Goal: Task Accomplishment & Management: Complete application form

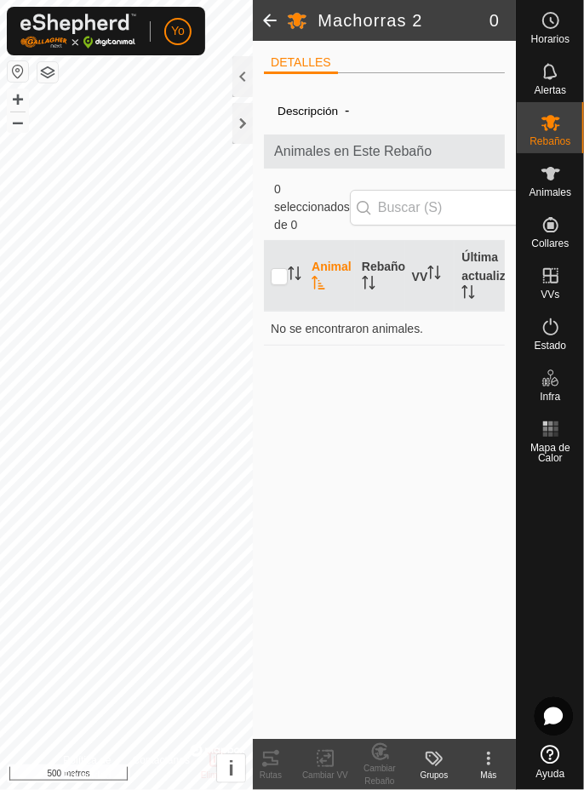
click at [393, 756] on change-mob-svg-icon at bounding box center [380, 752] width 55 height 20
click at [548, 189] on font "Animales" at bounding box center [551, 193] width 42 height 12
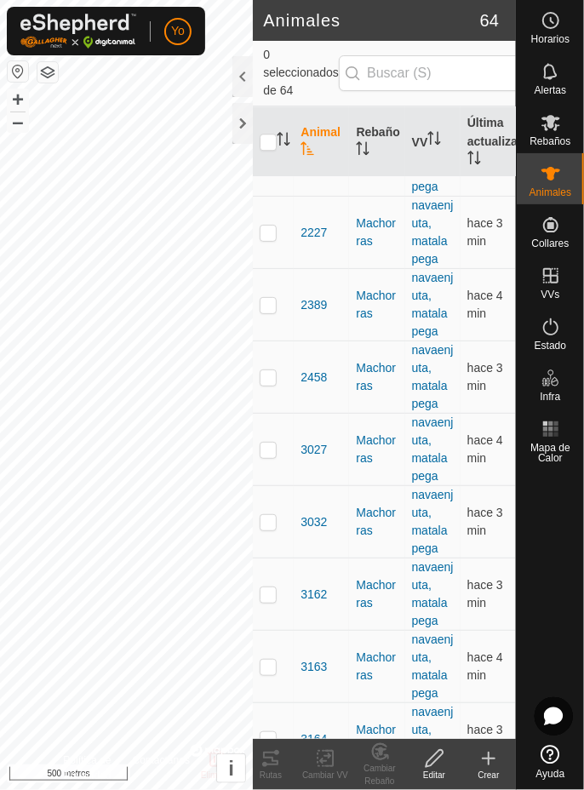
scroll to position [1501, 0]
click at [392, 766] on font "Cambiar Rebaño" at bounding box center [380, 775] width 32 height 22
click at [557, 142] on font "Rebaños" at bounding box center [550, 141] width 41 height 12
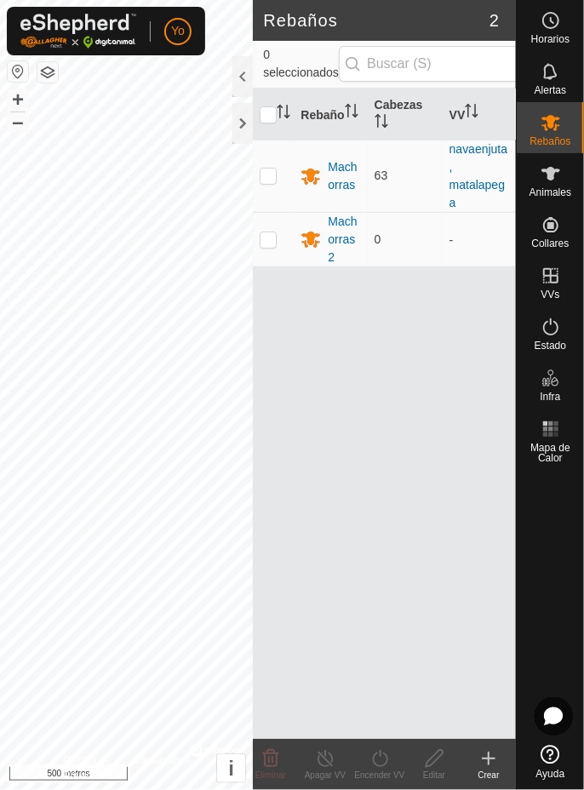
click at [342, 241] on font "Machorras 2" at bounding box center [342, 239] width 29 height 49
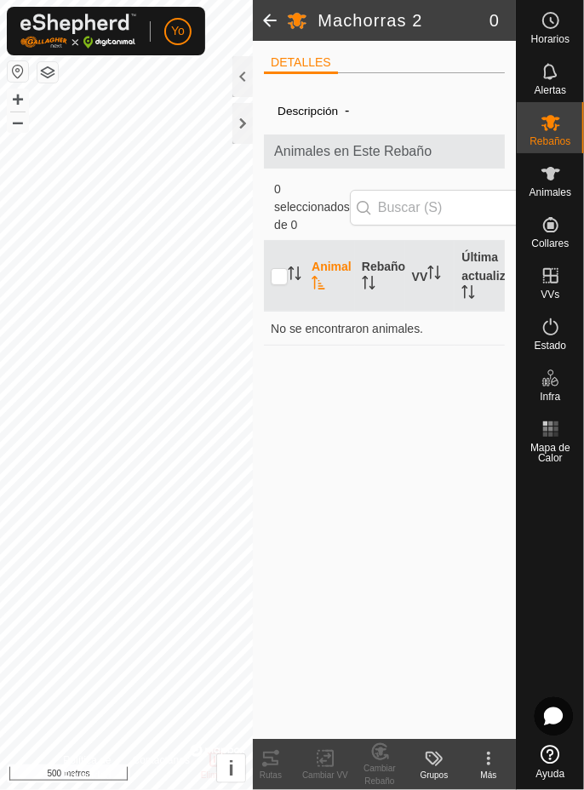
click at [543, 188] on font "Animales" at bounding box center [551, 193] width 42 height 12
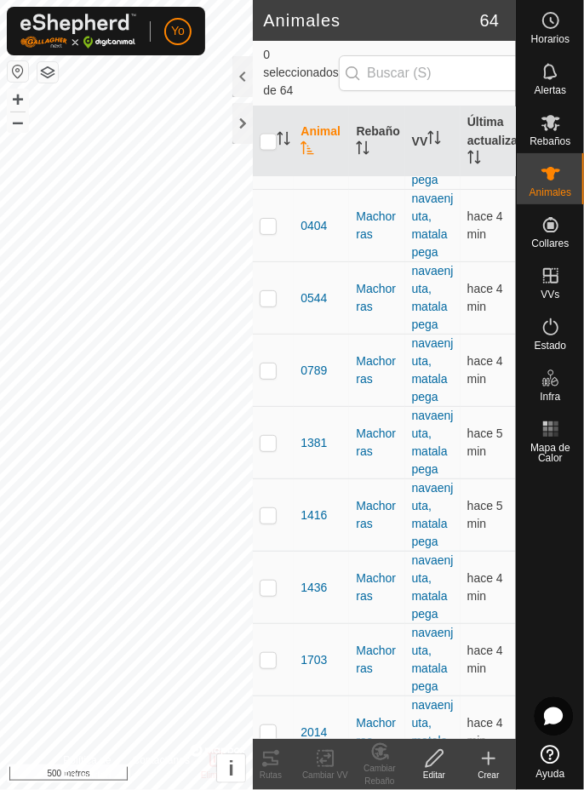
scroll to position [901, 0]
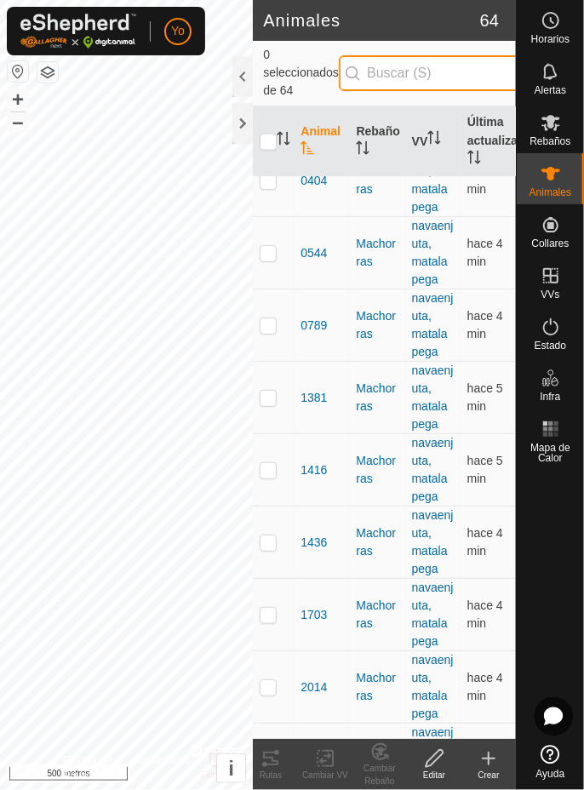
click at [448, 68] on input "text" at bounding box center [442, 73] width 206 height 36
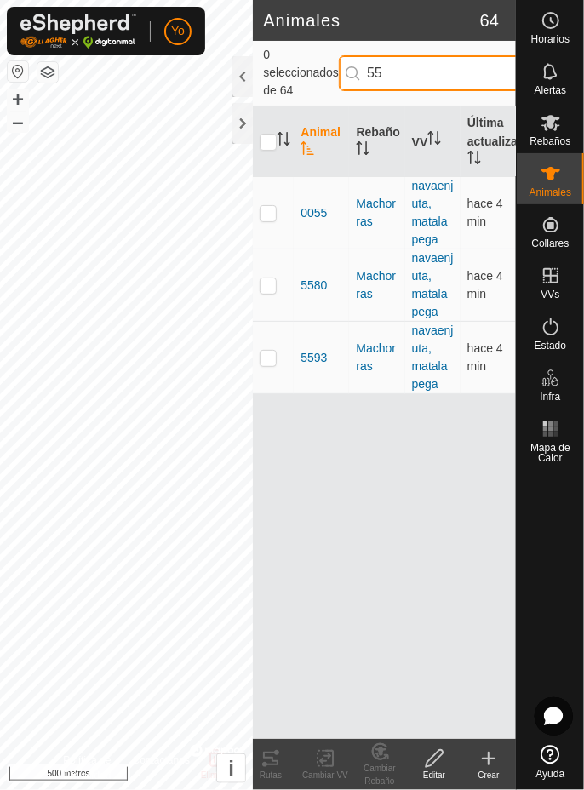
scroll to position [0, 0]
type input "5"
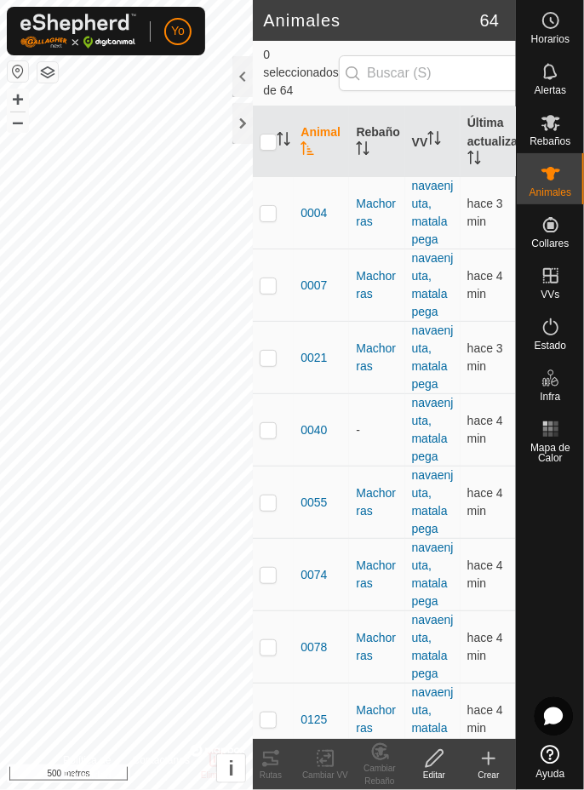
click at [503, 764] on create-svg-icon at bounding box center [489, 759] width 55 height 20
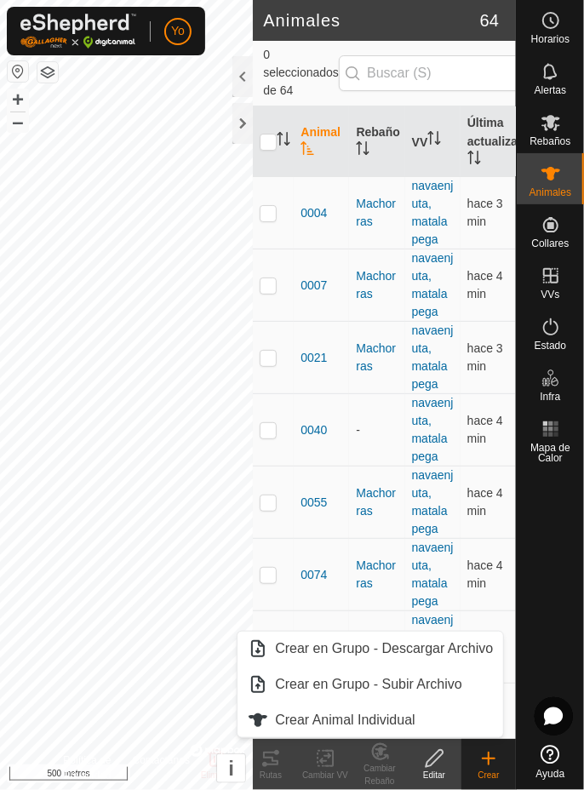
click at [431, 720] on link "Crear Animal Individual" at bounding box center [371, 720] width 266 height 34
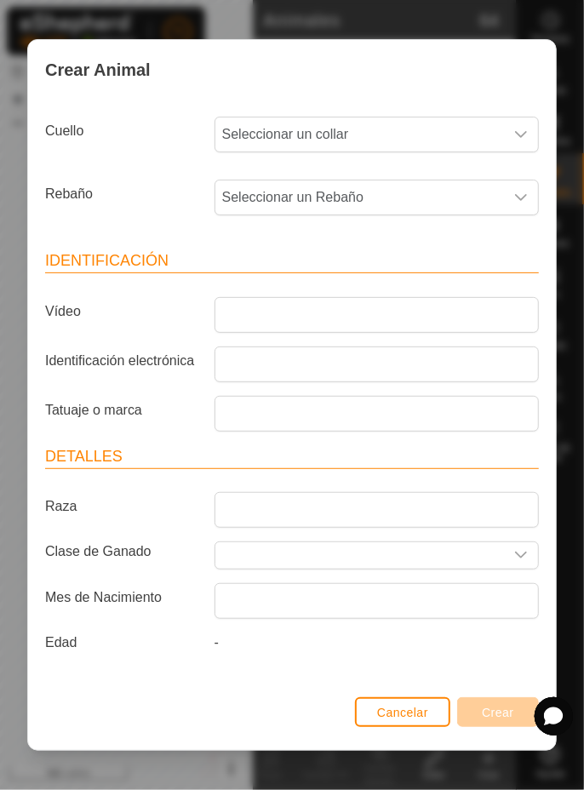
click at [477, 131] on span "Seleccionar un collar" at bounding box center [359, 135] width 289 height 34
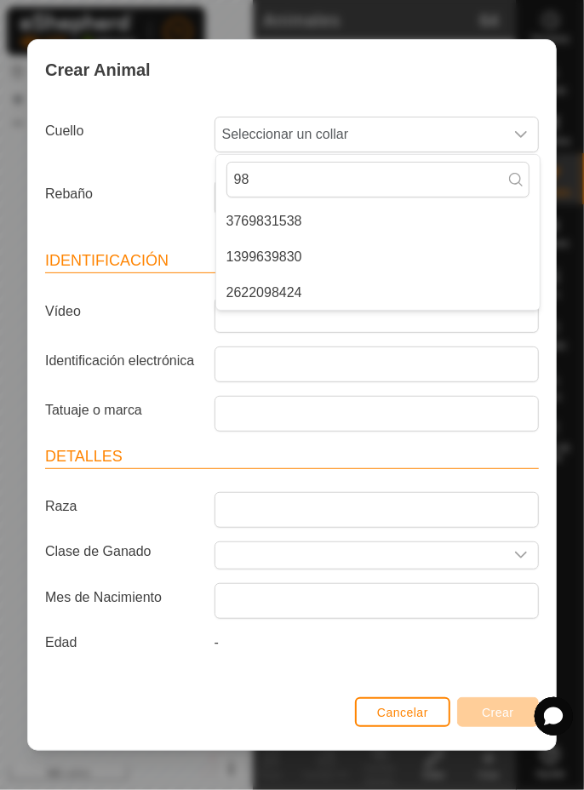
type input "98"
click at [301, 252] on font "1399639830" at bounding box center [265, 257] width 76 height 14
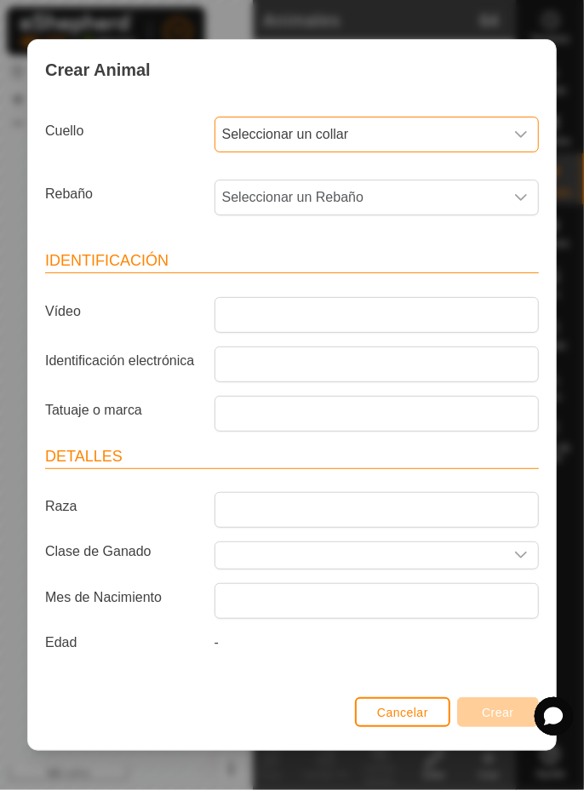
click at [491, 197] on span "Seleccionar un Rebaño" at bounding box center [359, 198] width 289 height 34
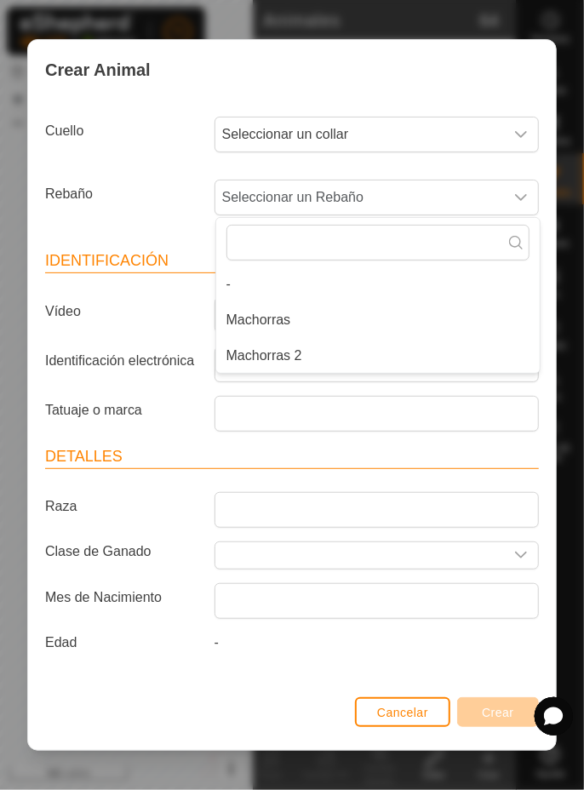
click at [330, 359] on li "Machorras 2" at bounding box center [378, 356] width 324 height 34
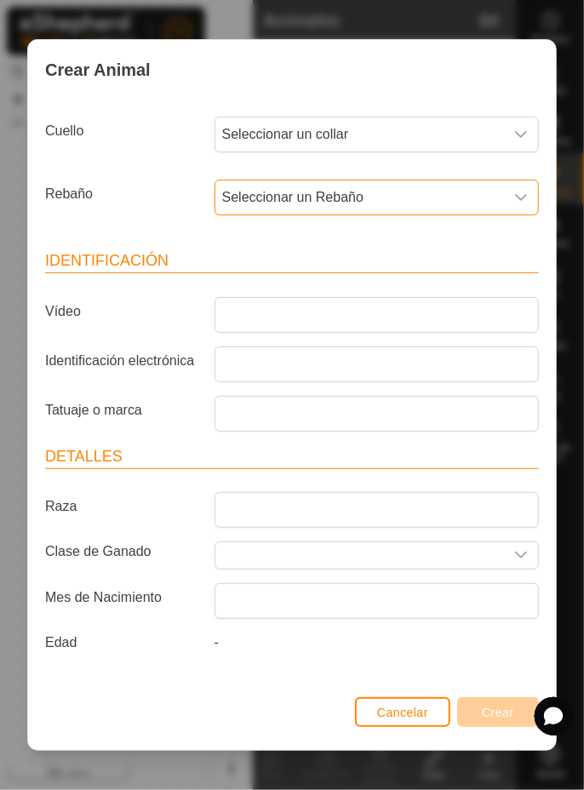
click at [494, 135] on span "Seleccionar un collar" at bounding box center [359, 135] width 289 height 34
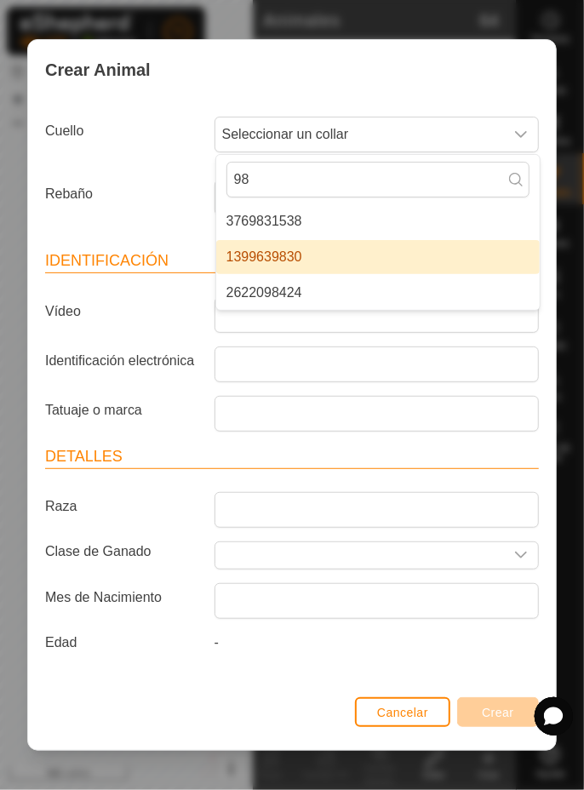
click at [310, 262] on li "1399639830" at bounding box center [378, 257] width 324 height 34
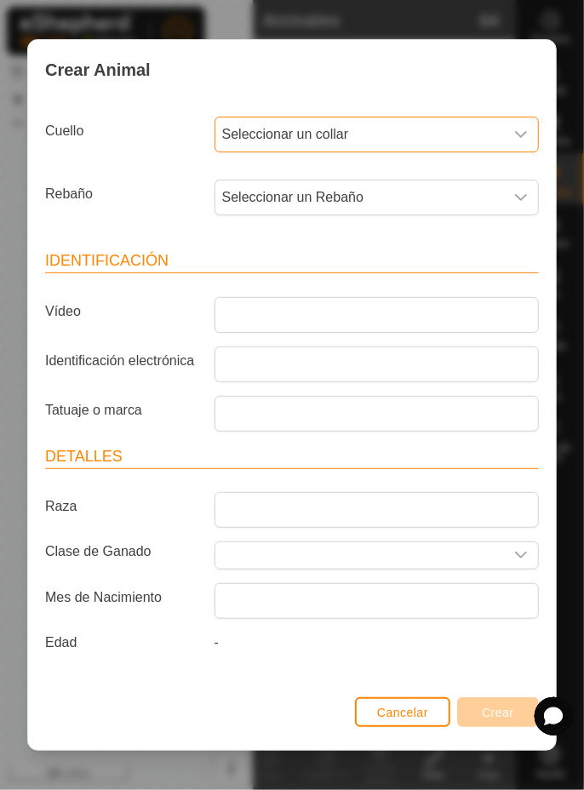
click at [457, 211] on span "Seleccionar un Rebaño" at bounding box center [359, 198] width 289 height 34
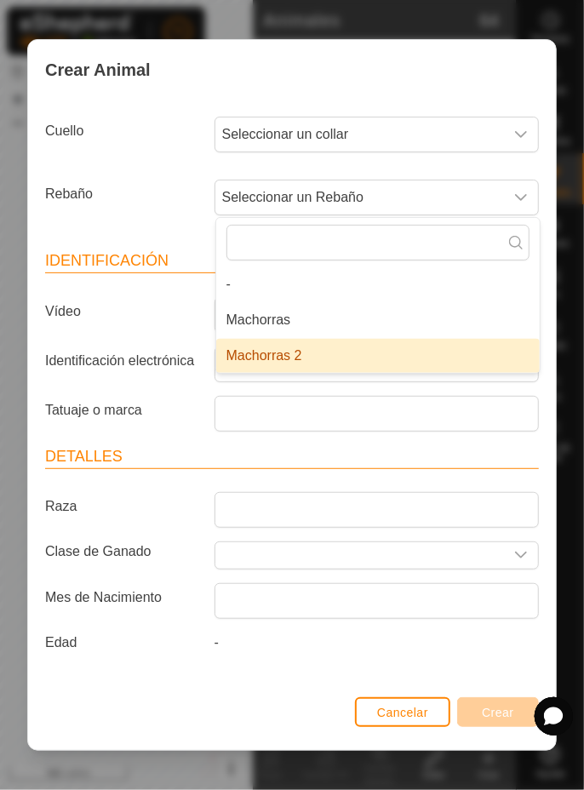
click at [458, 369] on li "Machorras 2" at bounding box center [378, 356] width 324 height 34
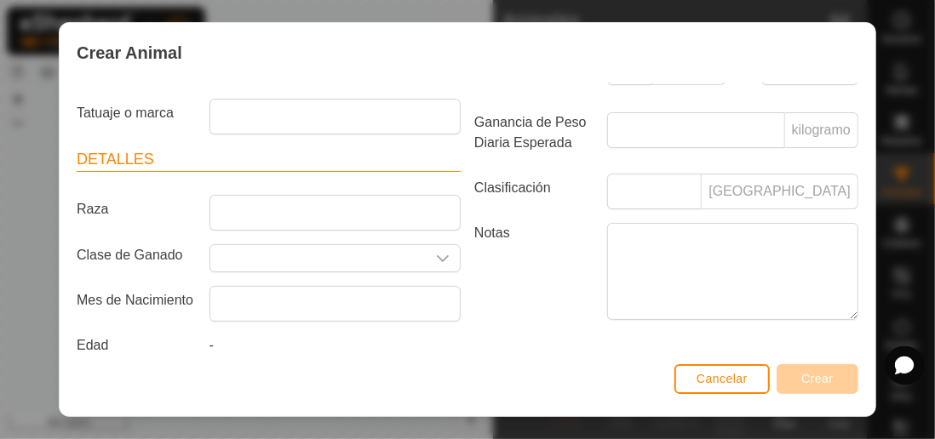
scroll to position [225, 0]
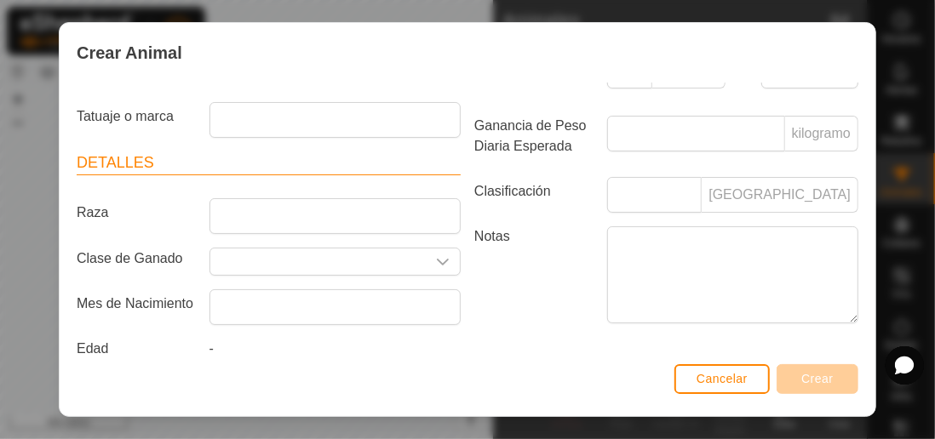
click at [583, 194] on font "Universidad Estatal de Luisiana" at bounding box center [780, 194] width 142 height 14
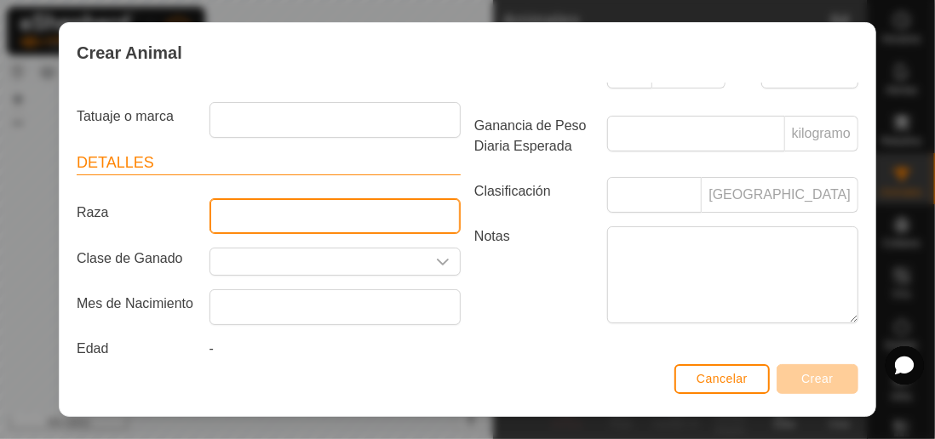
click at [376, 209] on input "Raza" at bounding box center [335, 216] width 251 height 36
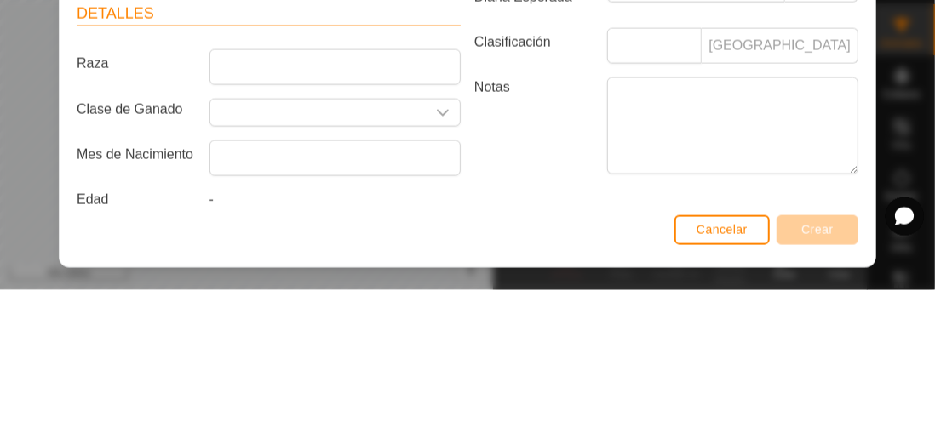
click at [583, 215] on div "Crear Animal Cuello Seleccionar un collar Rebaño Seleccionar un Rebaño Identifi…" at bounding box center [467, 219] width 935 height 439
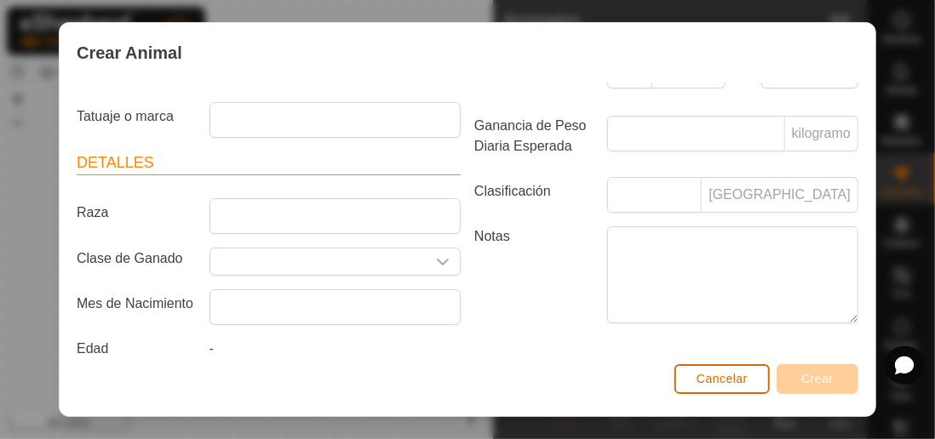
click at [583, 393] on button "Cancelar" at bounding box center [721, 379] width 95 height 30
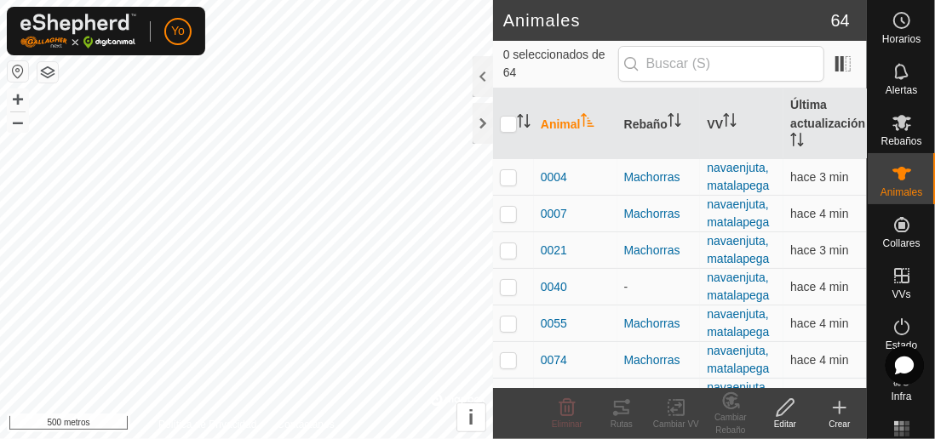
click at [550, 178] on font "0004" at bounding box center [554, 177] width 26 height 14
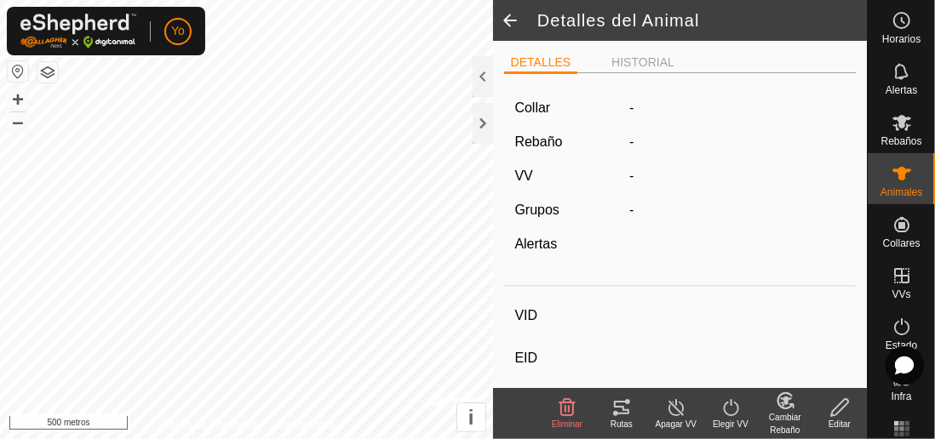
type input "0004"
type input "-"
type input "MOHINA"
type input "-"
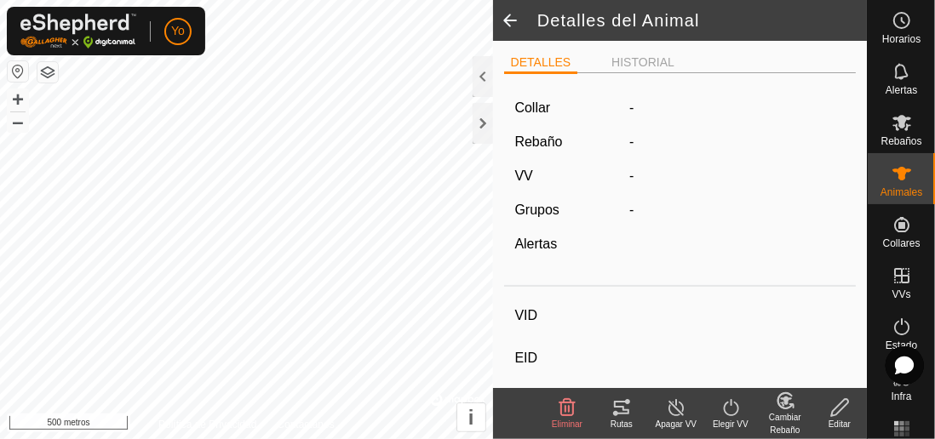
type input "0 kg"
type input "-"
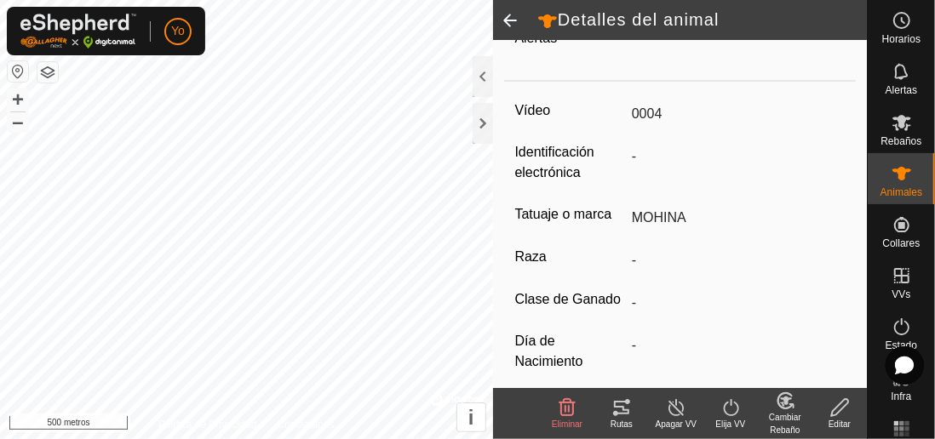
scroll to position [213, 0]
click at [510, 23] on span at bounding box center [510, 20] width 34 height 41
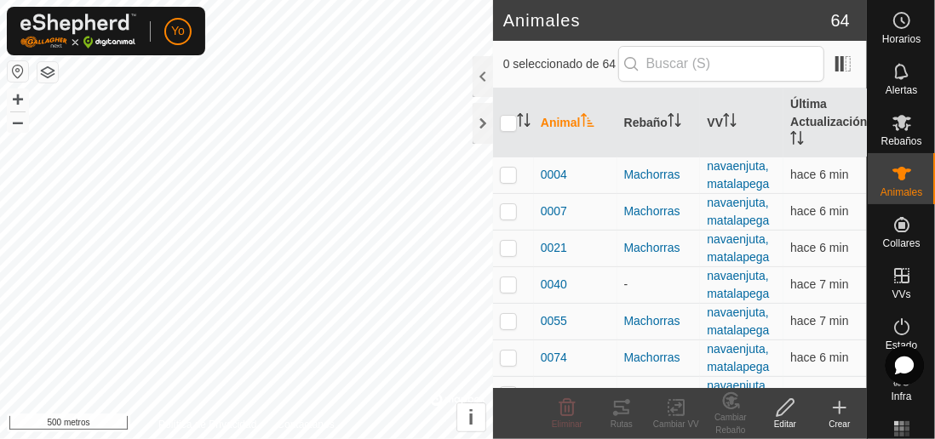
click at [583, 414] on icon at bounding box center [839, 408] width 20 height 20
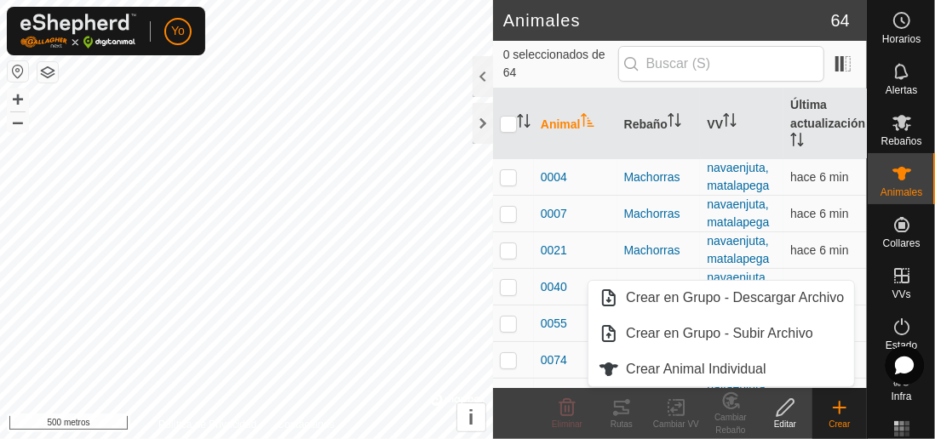
click at [583, 373] on font "Crear Animal Individual" at bounding box center [696, 369] width 141 height 14
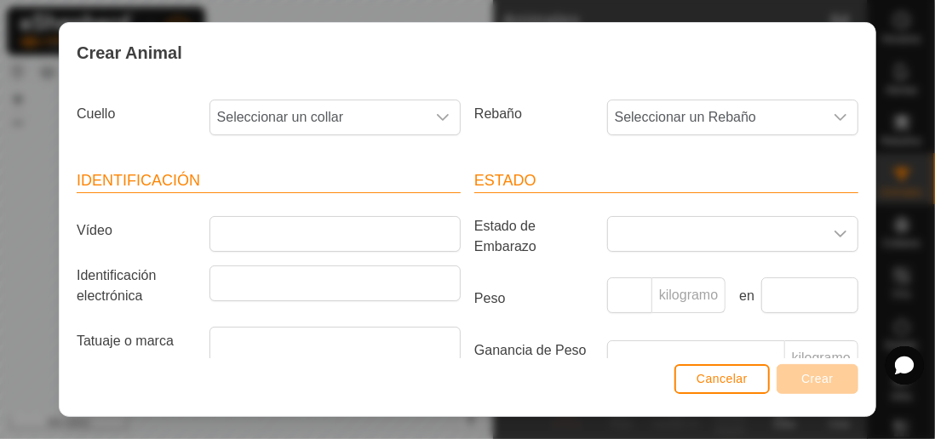
click at [414, 106] on span "Seleccionar un collar" at bounding box center [317, 117] width 215 height 34
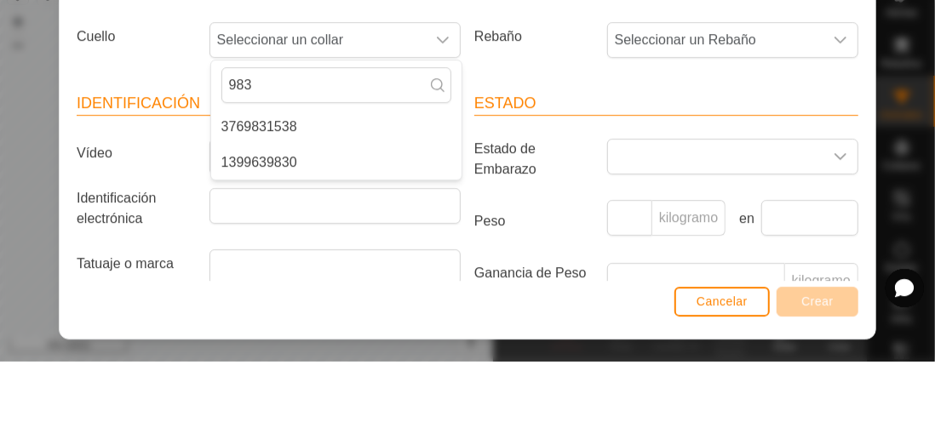
type input "9830"
click at [350, 189] on li "1399639830" at bounding box center [336, 204] width 250 height 34
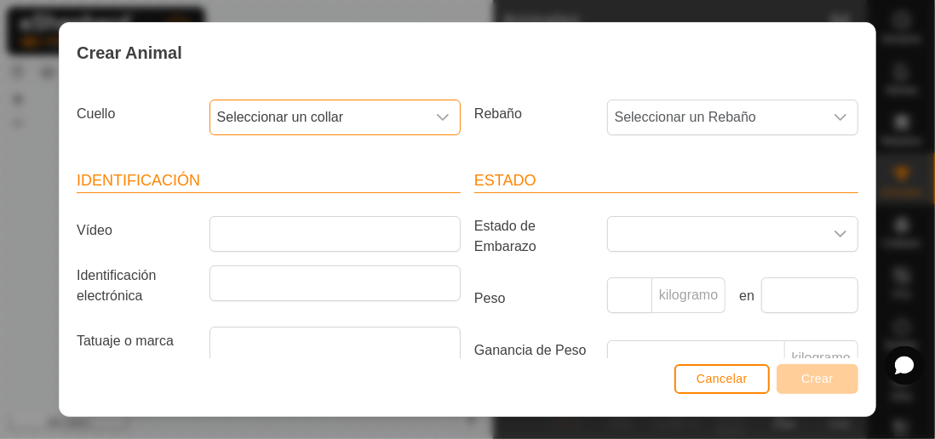
click at [420, 129] on span "Seleccionar un collar" at bounding box center [317, 117] width 215 height 34
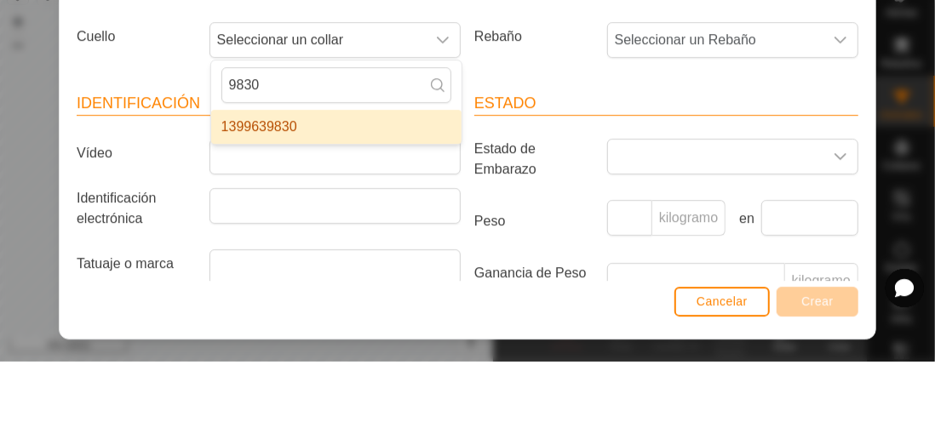
click at [583, 118] on font "Seleccionar un Rebaño" at bounding box center [685, 117] width 141 height 14
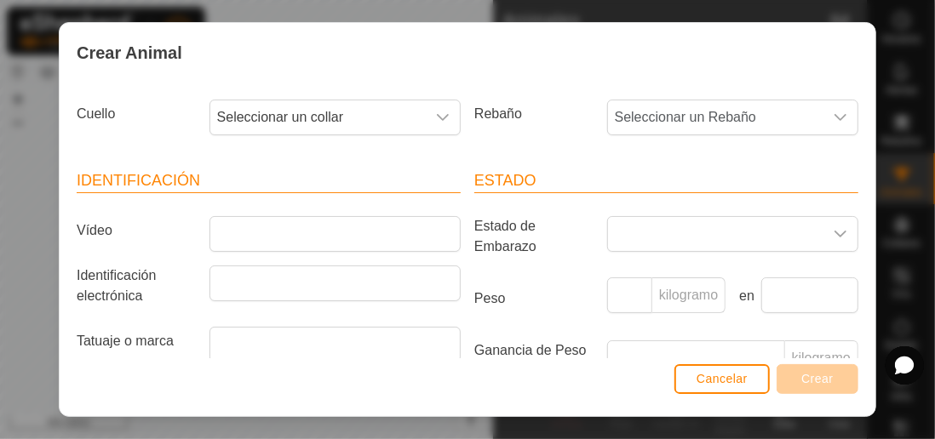
click at [583, 118] on font "Seleccionar un Rebaño" at bounding box center [685, 117] width 141 height 14
click at [583, 115] on icon "disparador desplegable" at bounding box center [841, 117] width 12 height 7
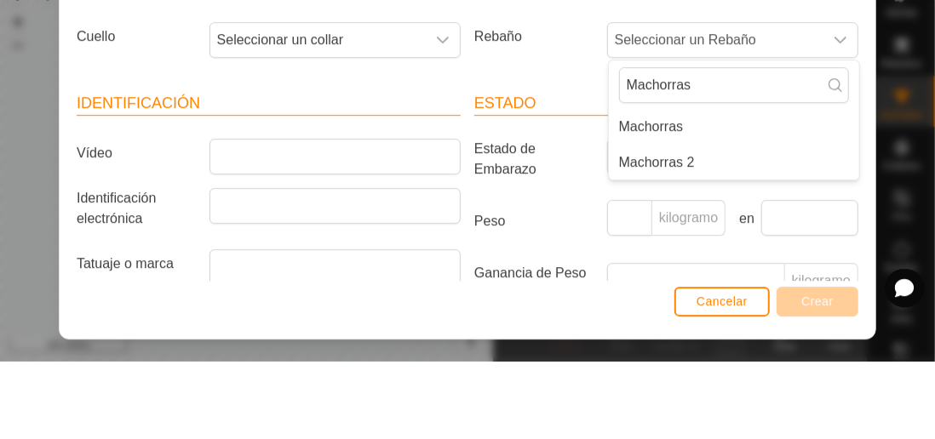
type input "Machorras 2"
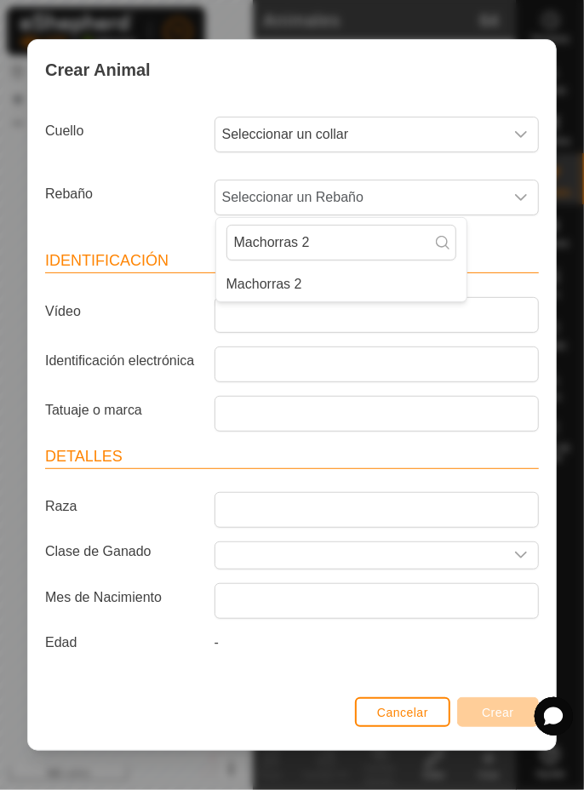
click at [300, 281] on font "Machorras 2" at bounding box center [265, 284] width 76 height 14
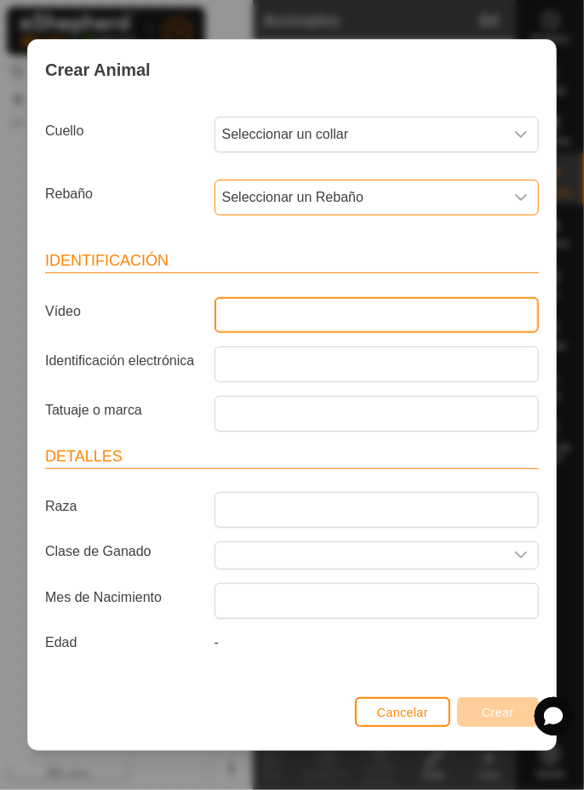
click at [383, 314] on input "Vídeo" at bounding box center [377, 315] width 324 height 36
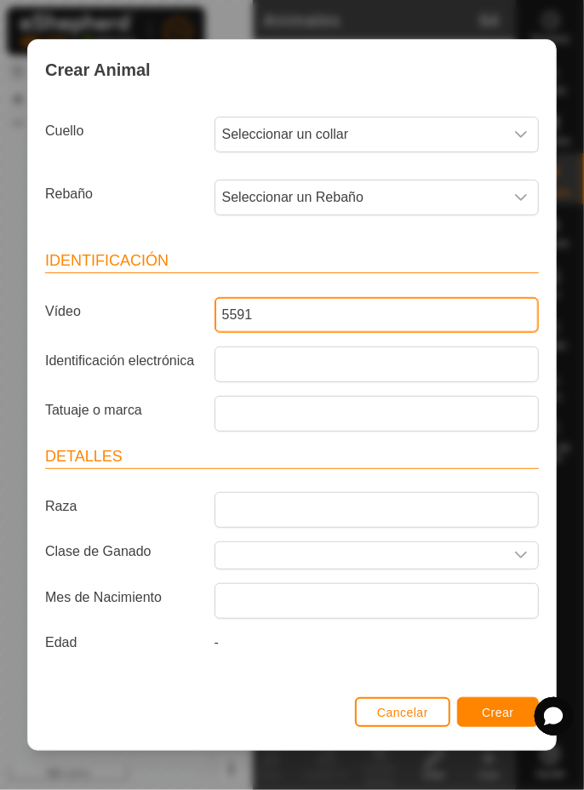
type input "5591"
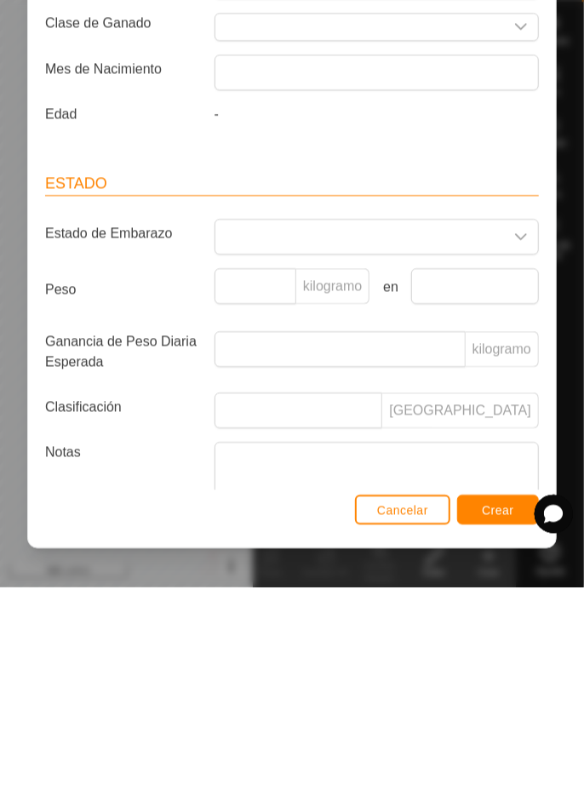
scroll to position [405, 0]
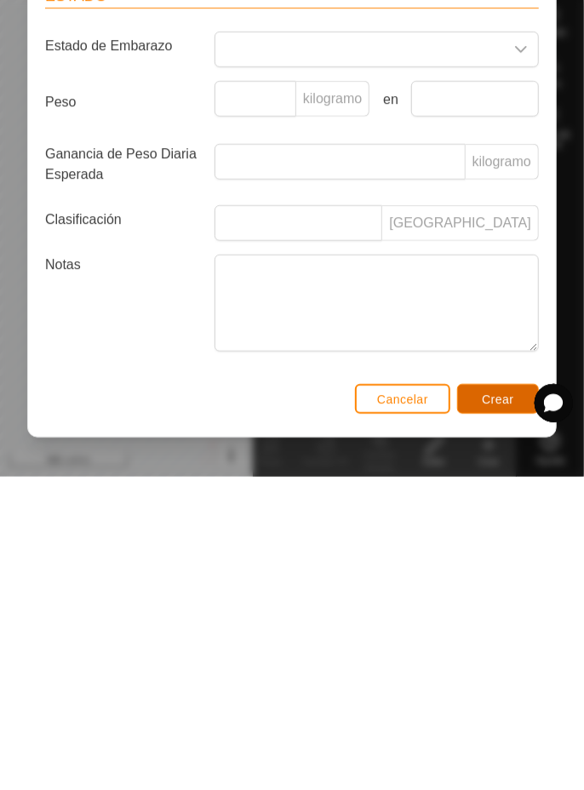
click at [508, 723] on button "Crear" at bounding box center [498, 712] width 82 height 30
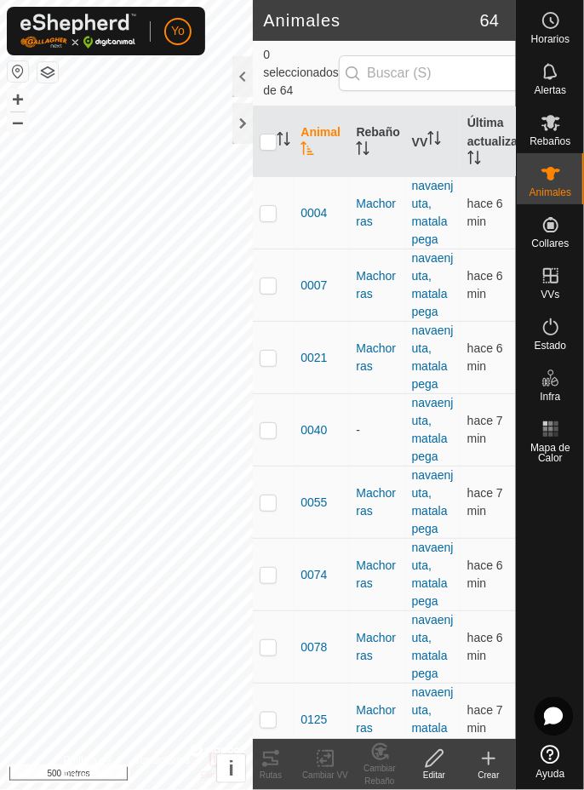
click at [495, 765] on icon at bounding box center [489, 759] width 20 height 20
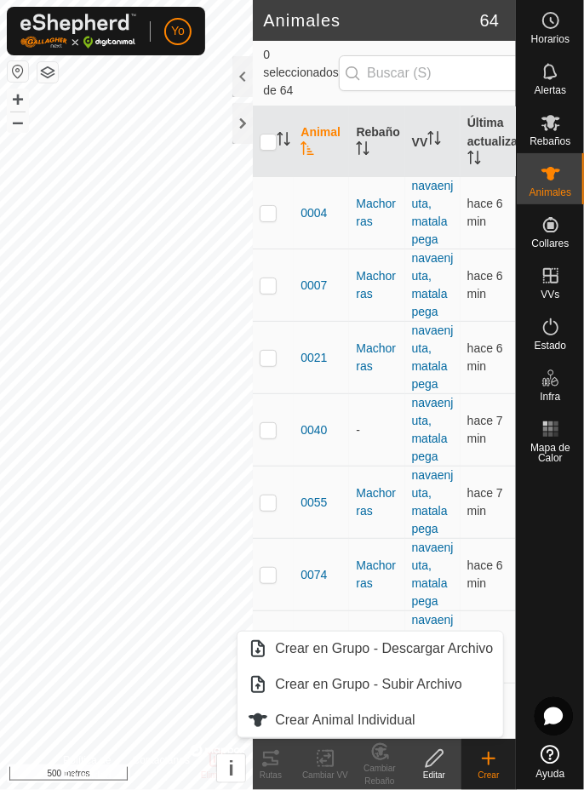
click at [389, 717] on font "Crear Animal Individual" at bounding box center [345, 720] width 141 height 14
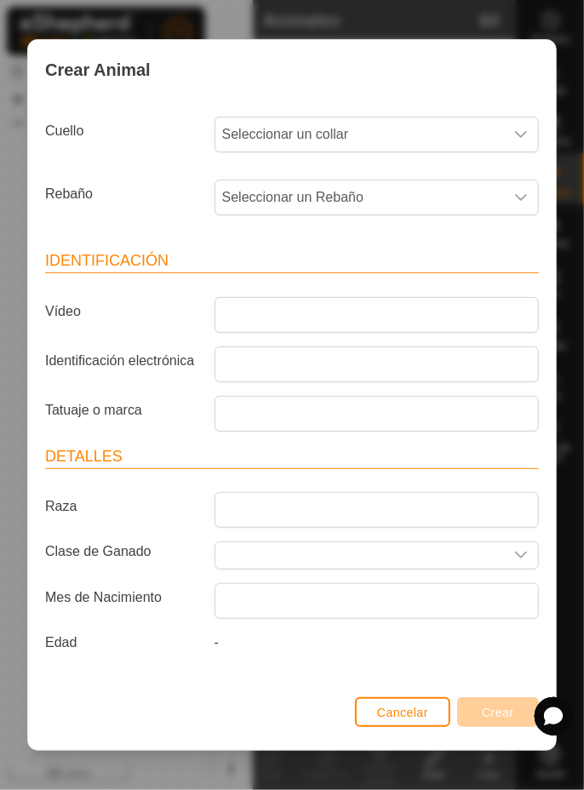
click at [456, 140] on span "Seleccionar un collar" at bounding box center [359, 135] width 289 height 34
type input "7731"
click at [392, 229] on li "3245127731" at bounding box center [378, 221] width 324 height 34
click at [436, 209] on span "Seleccionar un Rebaño" at bounding box center [359, 198] width 289 height 34
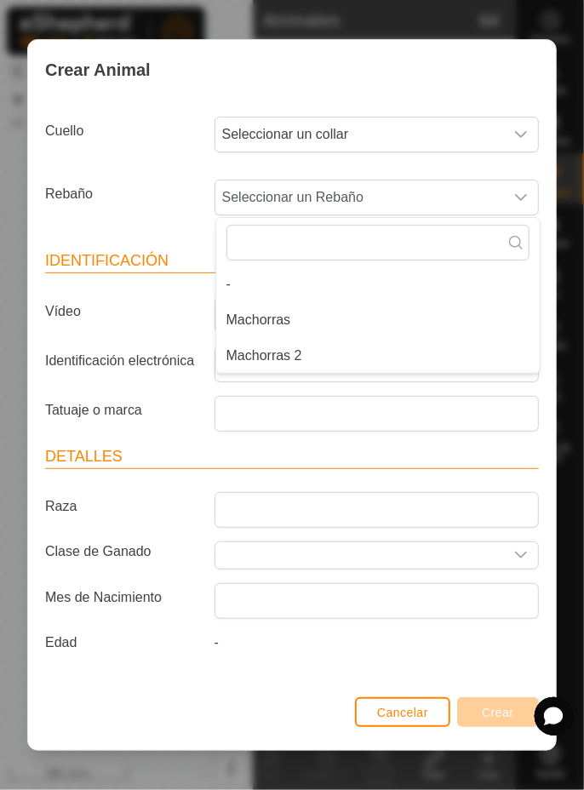
click at [307, 363] on li "Machorras 2" at bounding box center [378, 356] width 324 height 34
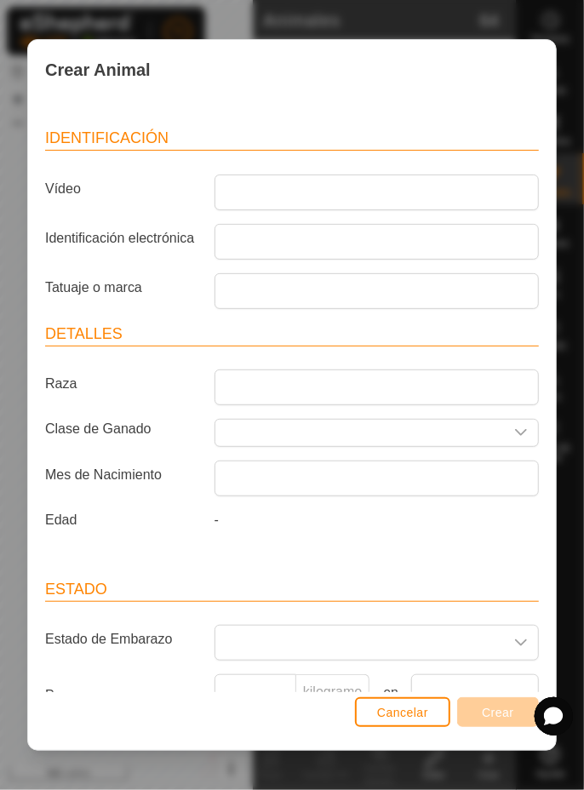
scroll to position [116, 0]
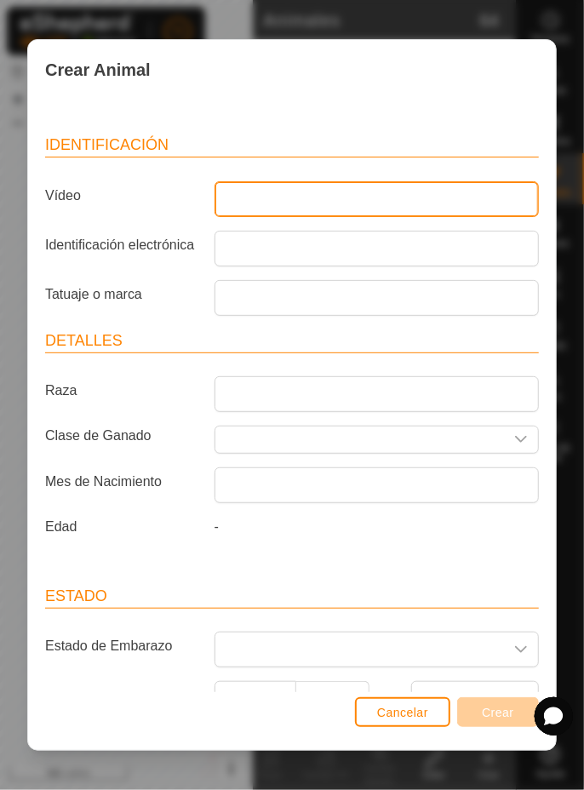
click at [404, 204] on input "Vídeo" at bounding box center [377, 199] width 324 height 36
type input "0781"
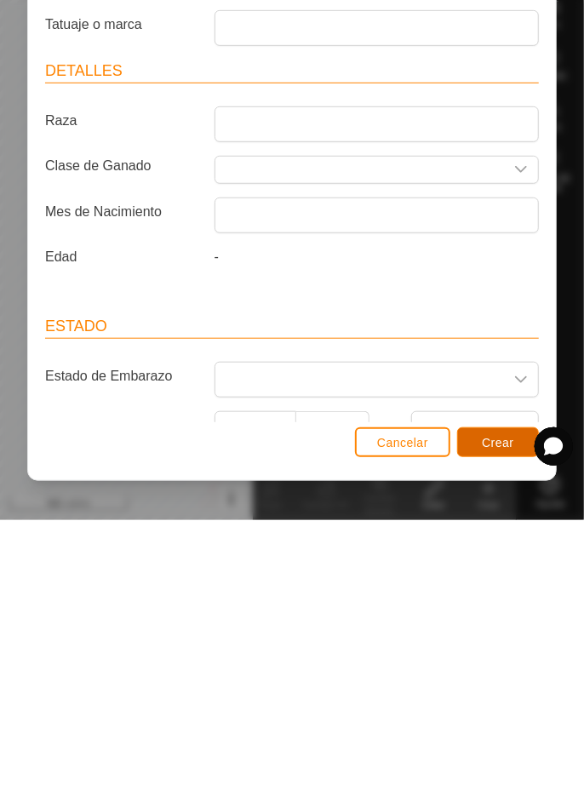
click at [502, 715] on font "Crear" at bounding box center [498, 713] width 32 height 14
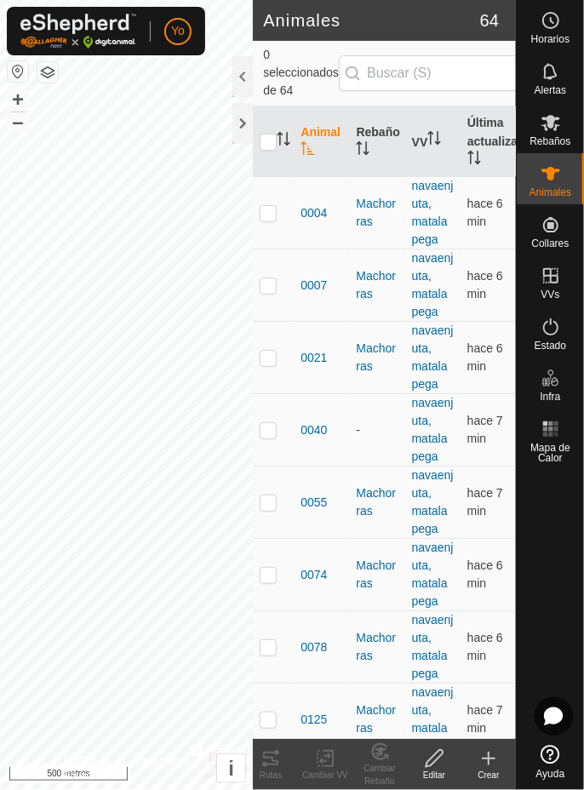
click at [482, 747] on div "Crear" at bounding box center [489, 764] width 55 height 51
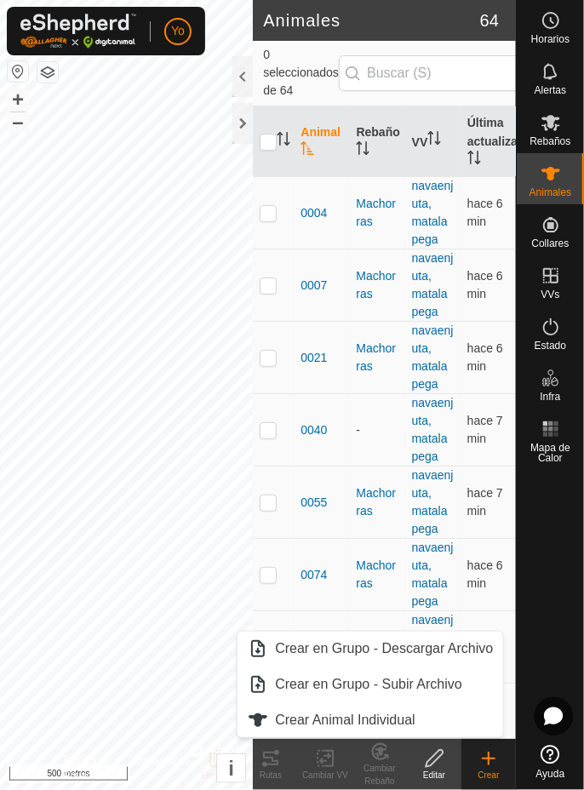
click at [406, 720] on font "Crear Animal Individual" at bounding box center [345, 720] width 141 height 14
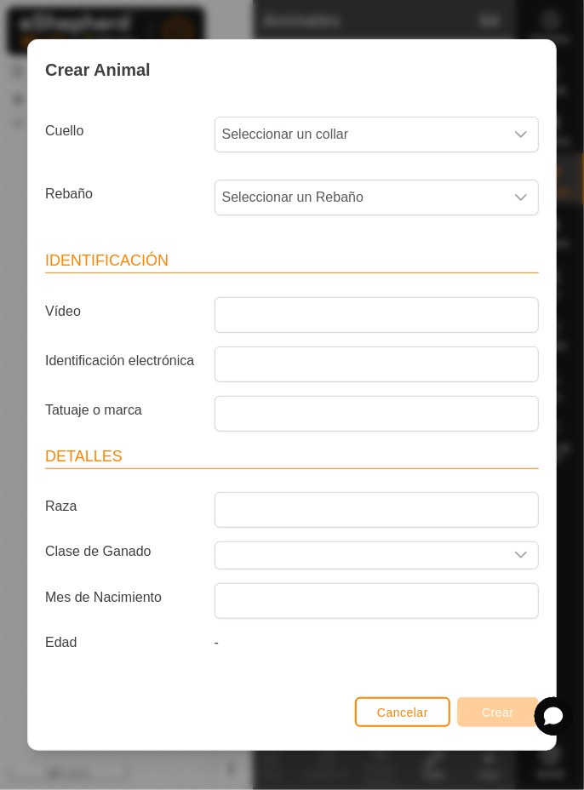
click at [468, 147] on span "Seleccionar un collar" at bounding box center [359, 135] width 289 height 34
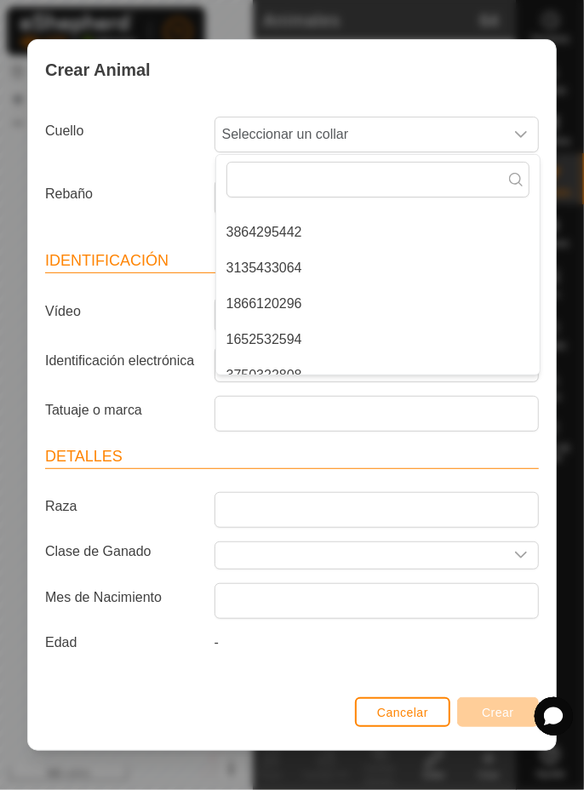
scroll to position [169, 0]
click at [286, 308] on font "1866120296" at bounding box center [265, 303] width 76 height 14
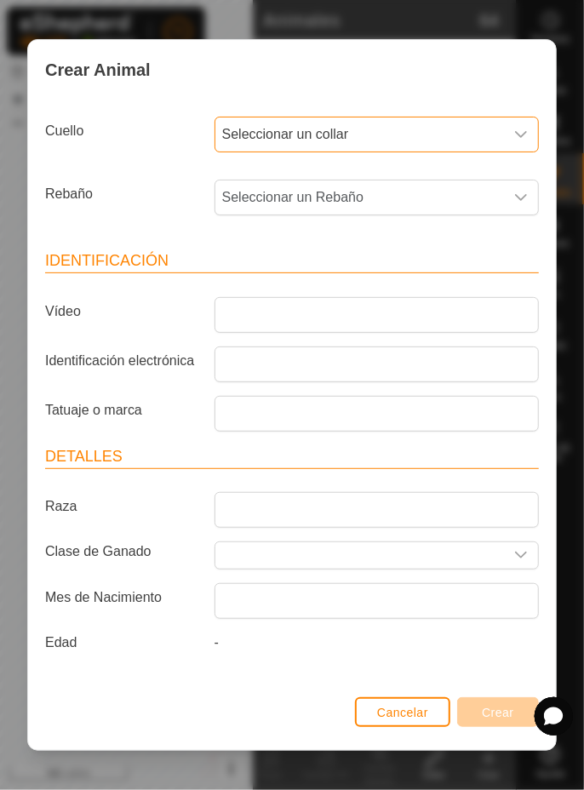
click at [456, 196] on span "Seleccionar un Rebaño" at bounding box center [359, 198] width 289 height 34
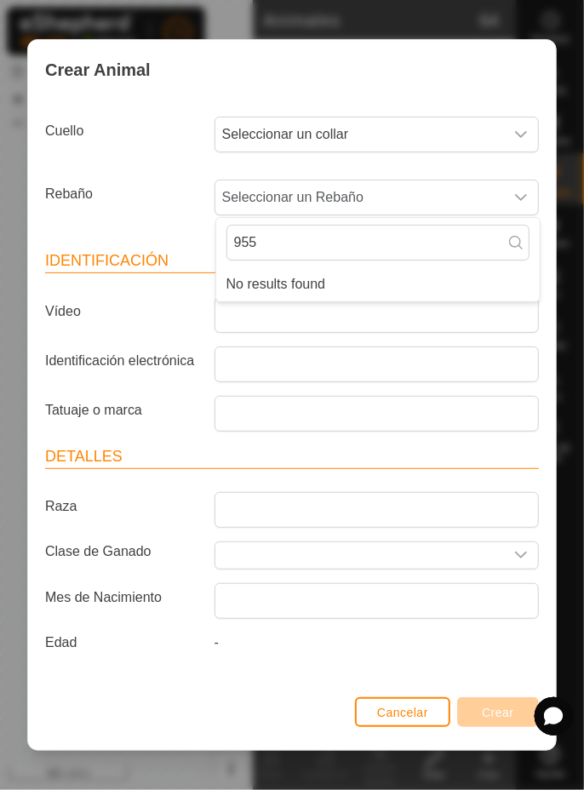
type input "9552"
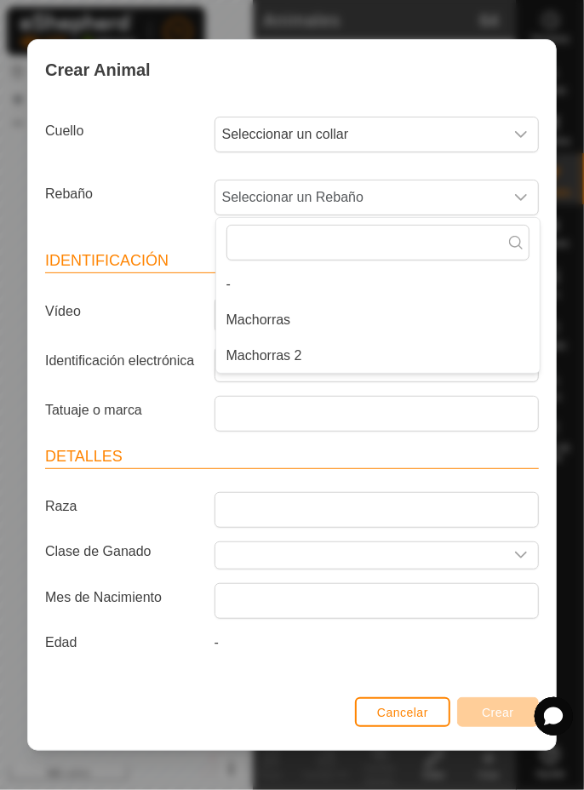
click at [315, 361] on li "Machorras 2" at bounding box center [378, 356] width 324 height 34
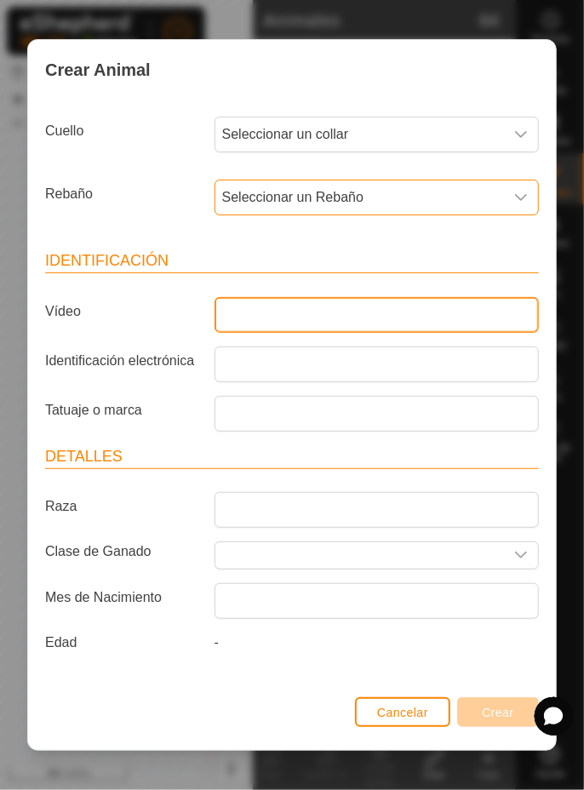
click at [378, 314] on input "Vídeo" at bounding box center [377, 315] width 324 height 36
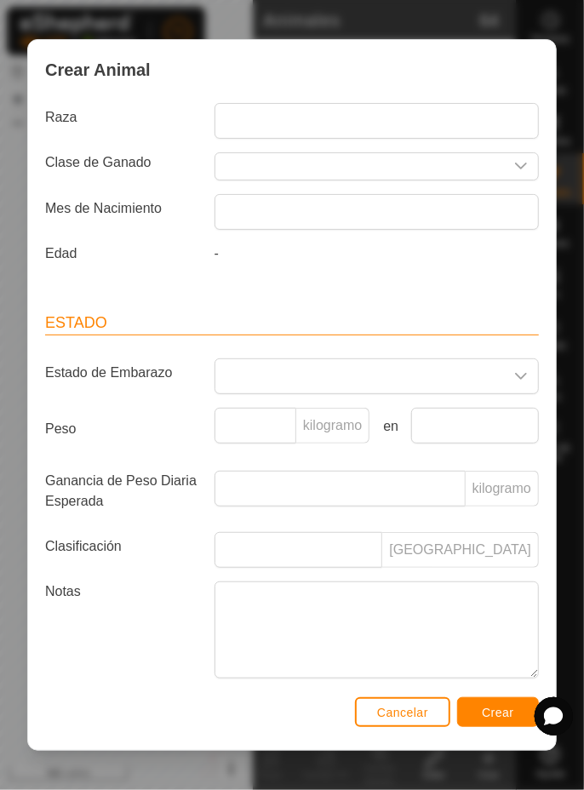
scroll to position [405, 0]
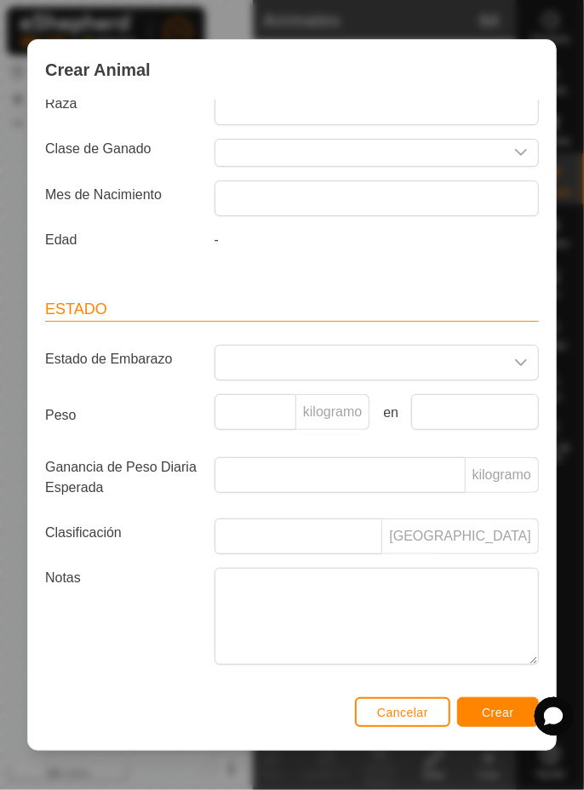
type input "9552"
click at [583, 400] on div "Crear Animal Cuello Seleccionar un collar Rebaño Seleccionar un Rebaño Identifi…" at bounding box center [292, 395] width 584 height 790
click at [497, 713] on font "Crear" at bounding box center [498, 713] width 32 height 14
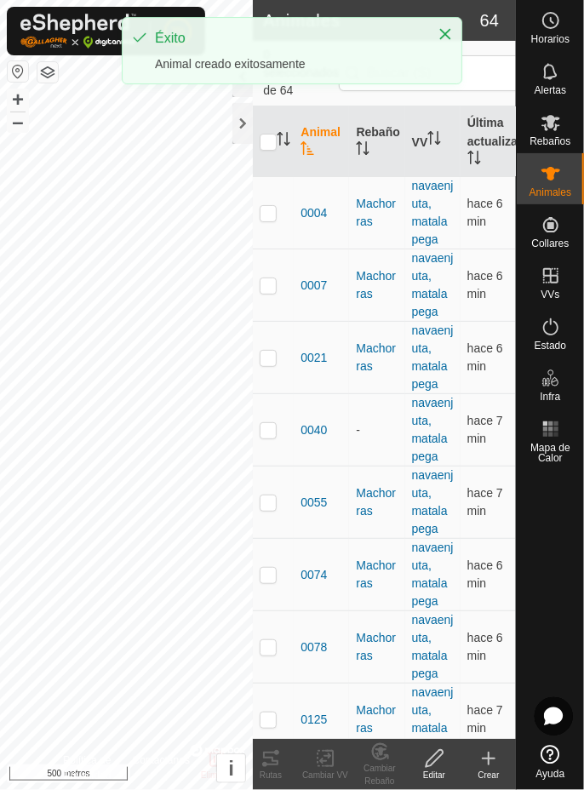
click at [489, 766] on icon at bounding box center [489, 759] width 20 height 20
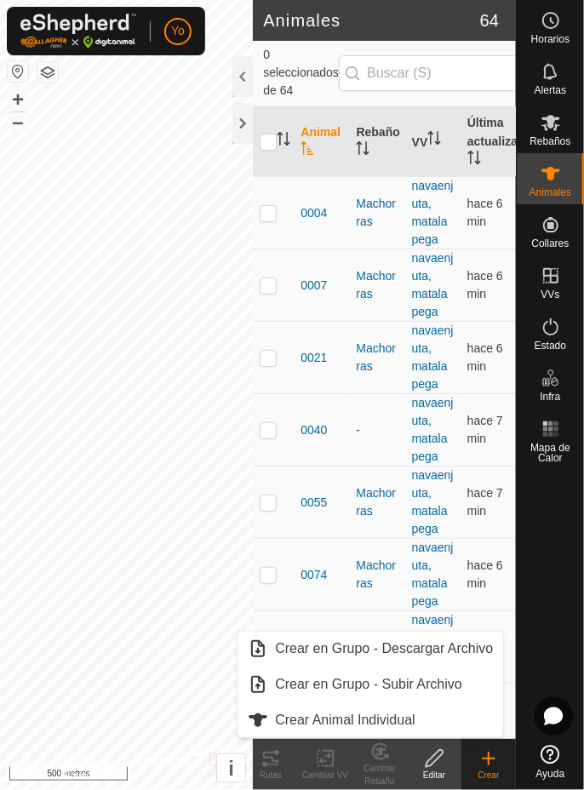
click at [433, 722] on link "Crear Animal Individual" at bounding box center [371, 720] width 266 height 34
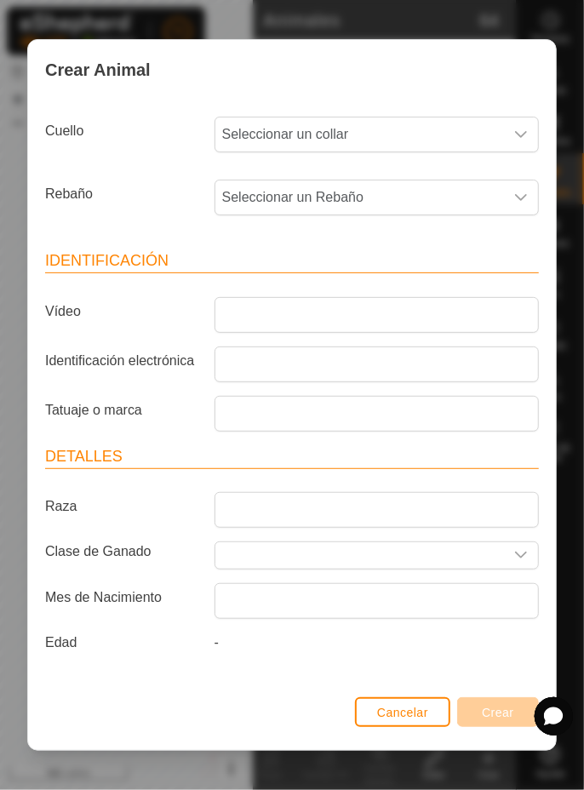
click at [450, 135] on span "Seleccionar un collar" at bounding box center [359, 135] width 289 height 34
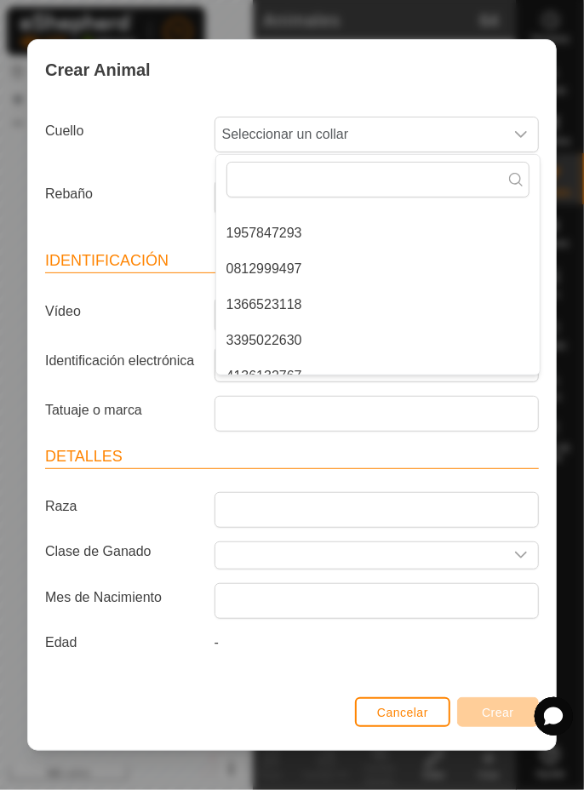
scroll to position [817, 0]
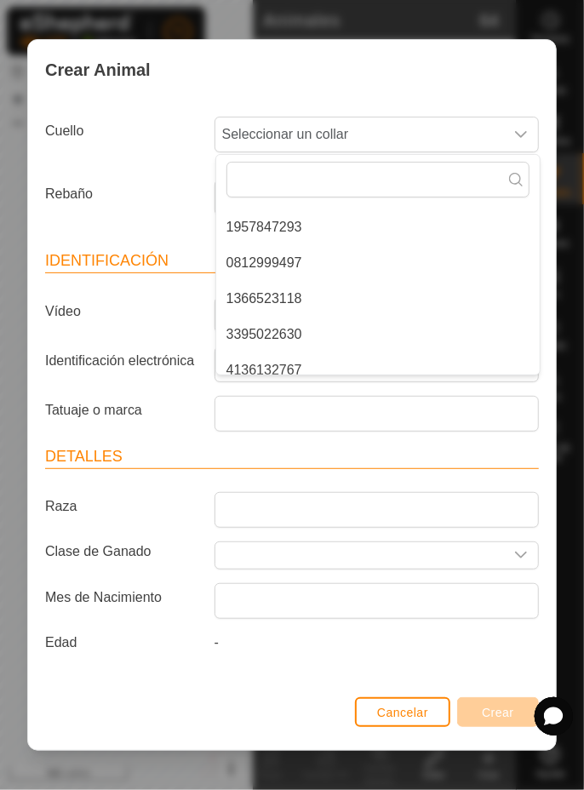
click at [296, 262] on font "0812999497" at bounding box center [265, 262] width 76 height 14
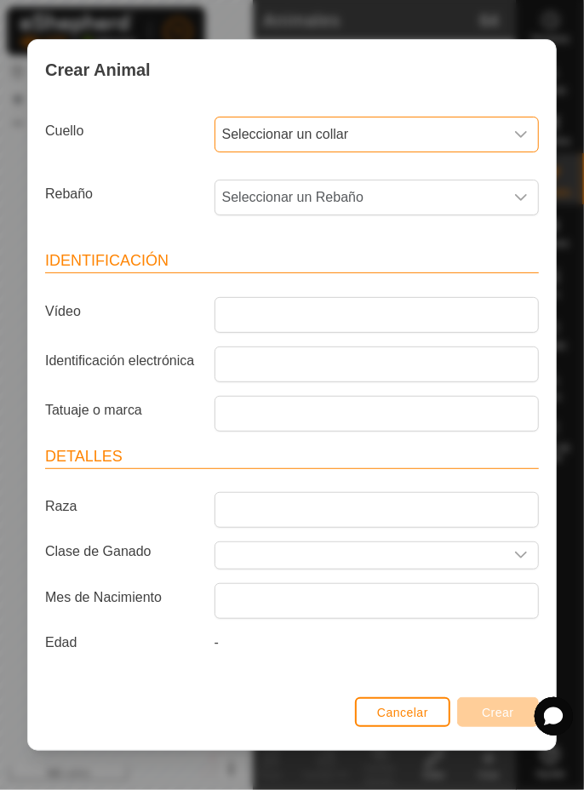
click at [451, 201] on span "Seleccionar un Rebaño" at bounding box center [359, 198] width 289 height 34
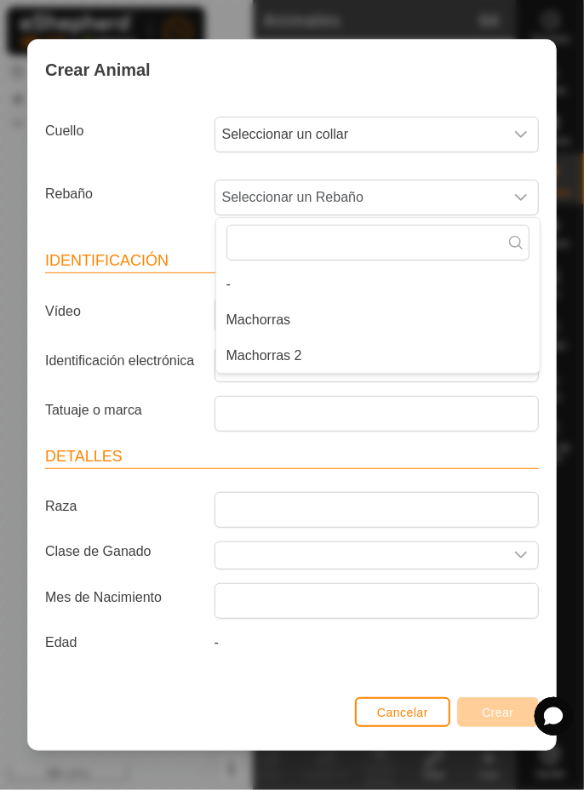
click at [318, 363] on li "Machorras 2" at bounding box center [378, 356] width 324 height 34
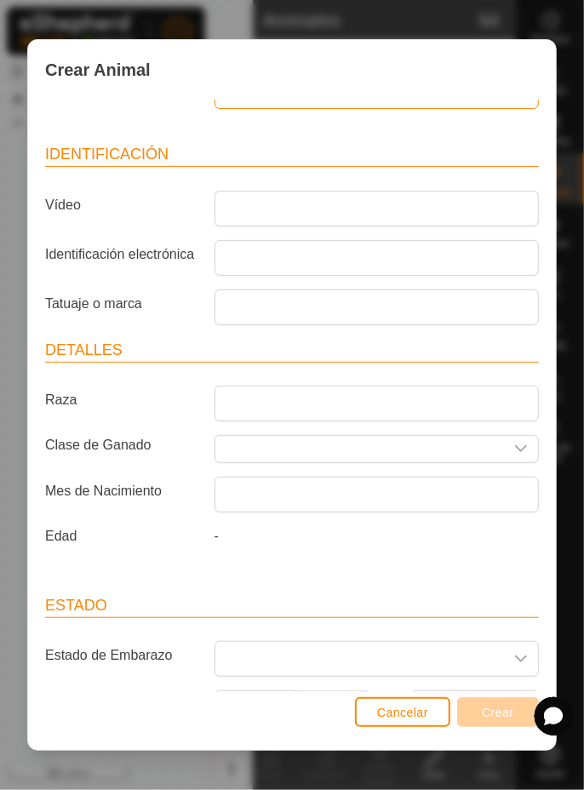
scroll to position [104, 0]
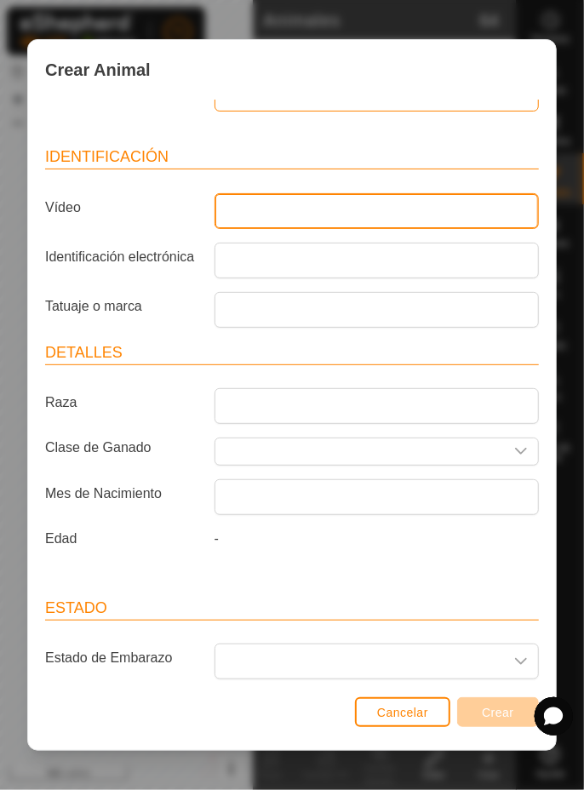
click at [436, 212] on input "Vídeo" at bounding box center [377, 211] width 324 height 36
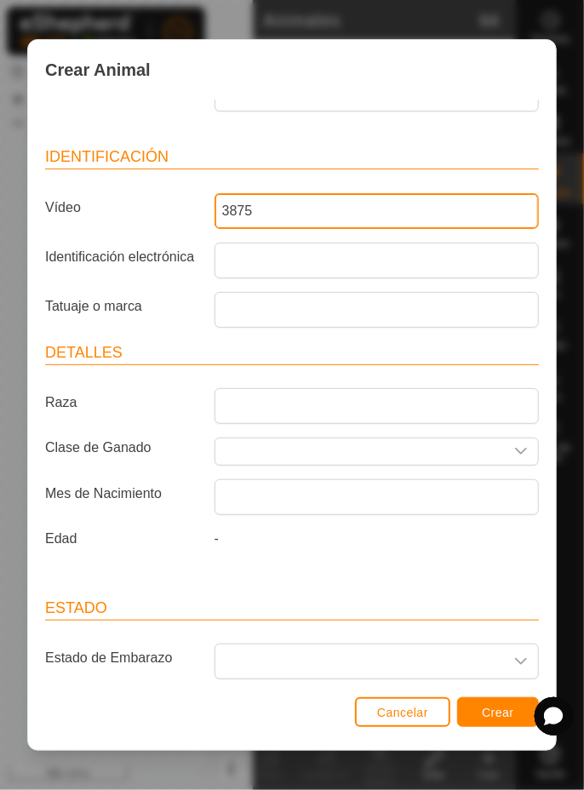
type input "3875"
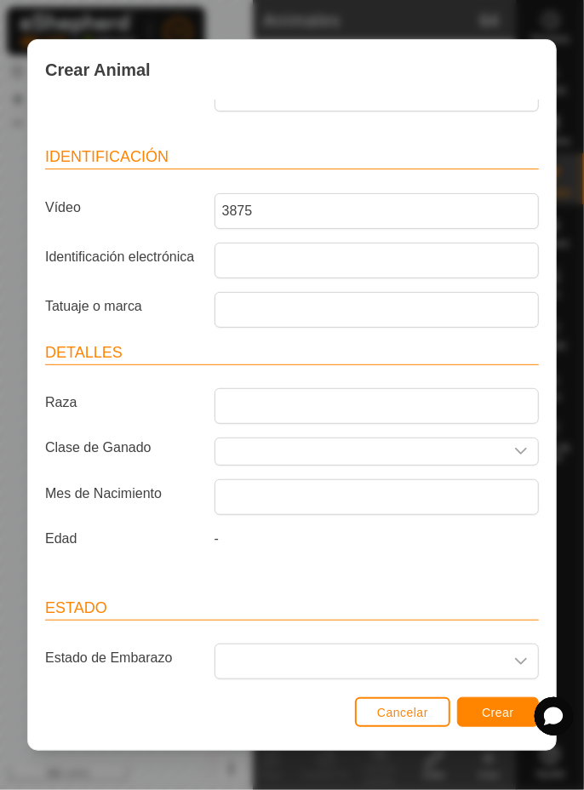
click at [579, 409] on div "Crear Animal Cuello Seleccionar un collar Rebaño Seleccionar un Rebaño Identifi…" at bounding box center [292, 395] width 584 height 790
click at [499, 723] on button "Crear" at bounding box center [498, 712] width 82 height 30
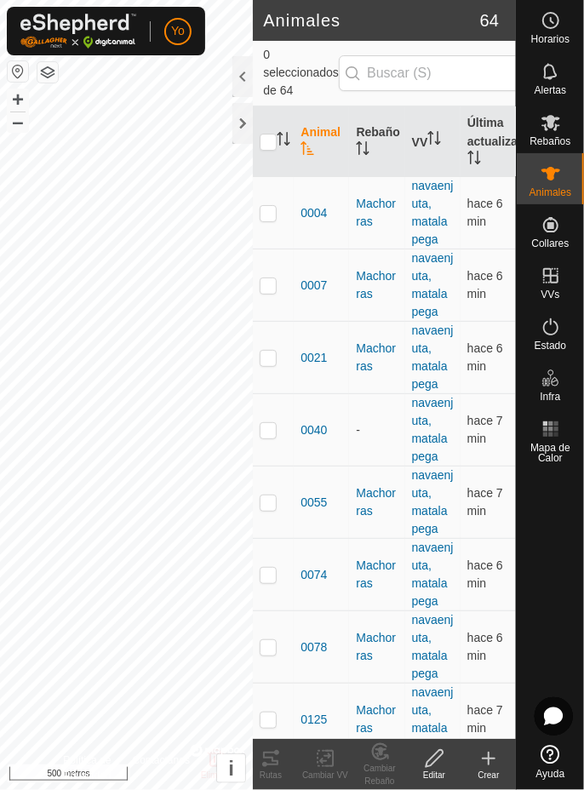
click at [498, 771] on font "Crear" at bounding box center [488, 775] width 21 height 9
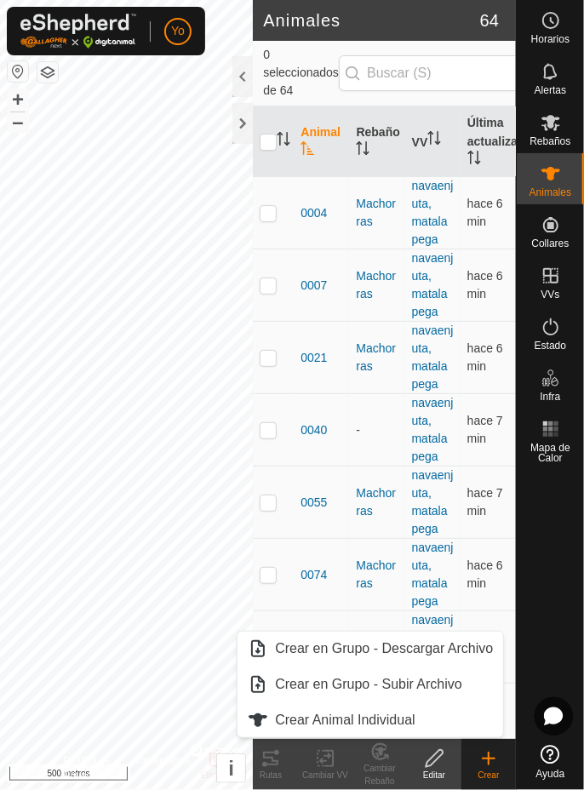
click at [382, 725] on font "Crear Animal Individual" at bounding box center [345, 720] width 141 height 14
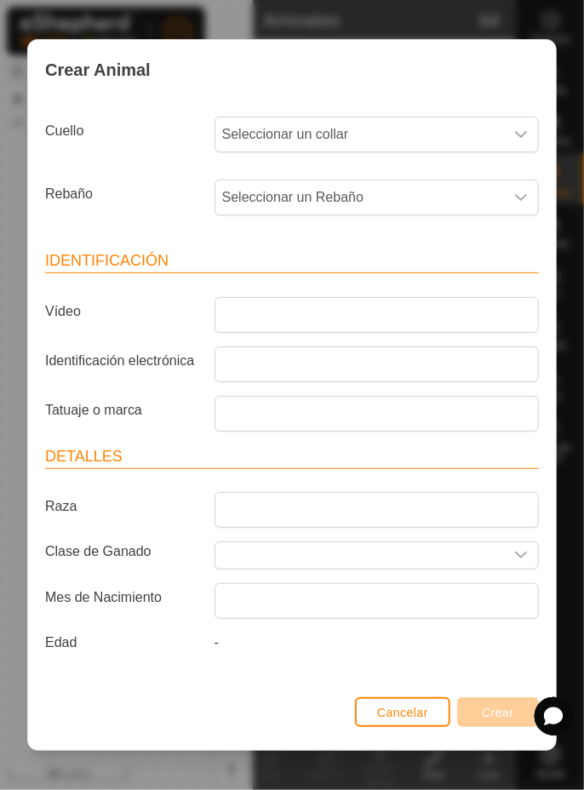
click at [448, 131] on span "Seleccionar un collar" at bounding box center [359, 135] width 289 height 34
type input "2594"
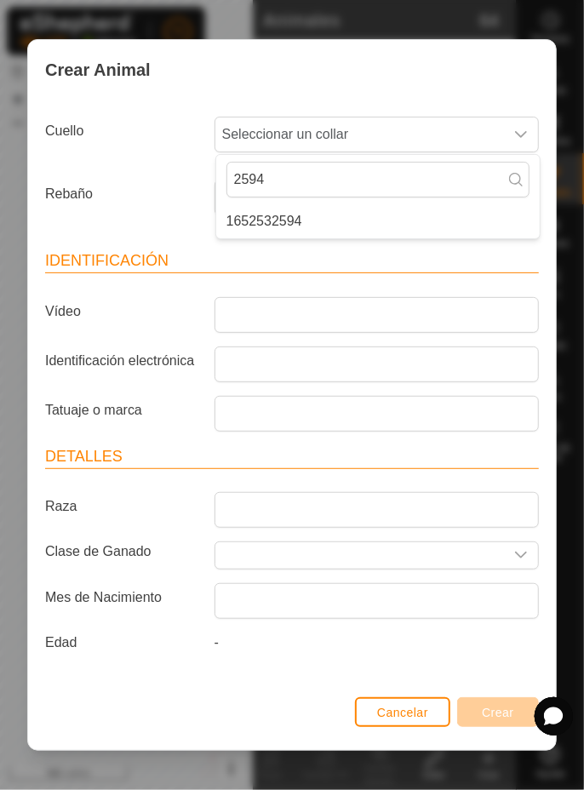
click at [382, 222] on li "1652532594" at bounding box center [378, 221] width 324 height 34
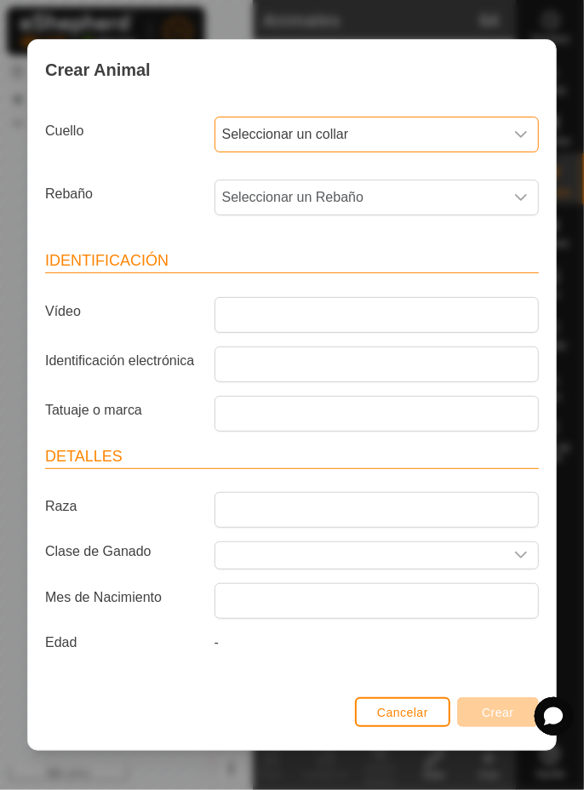
click at [410, 210] on span "Seleccionar un Rebaño" at bounding box center [359, 198] width 289 height 34
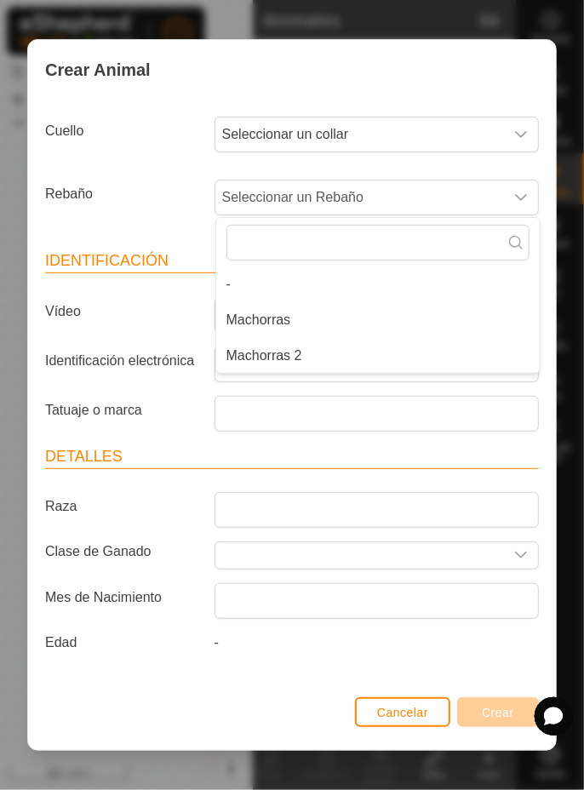
click at [346, 361] on li "Machorras 2" at bounding box center [378, 356] width 324 height 34
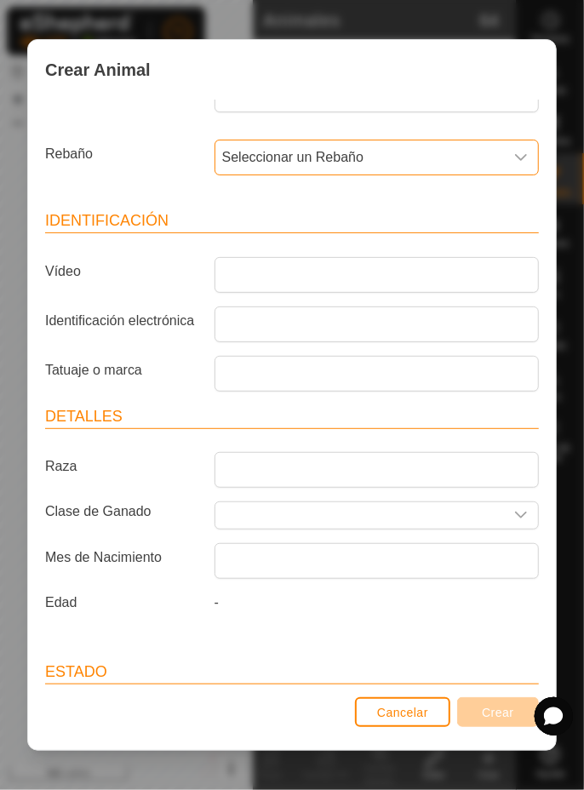
scroll to position [23, 0]
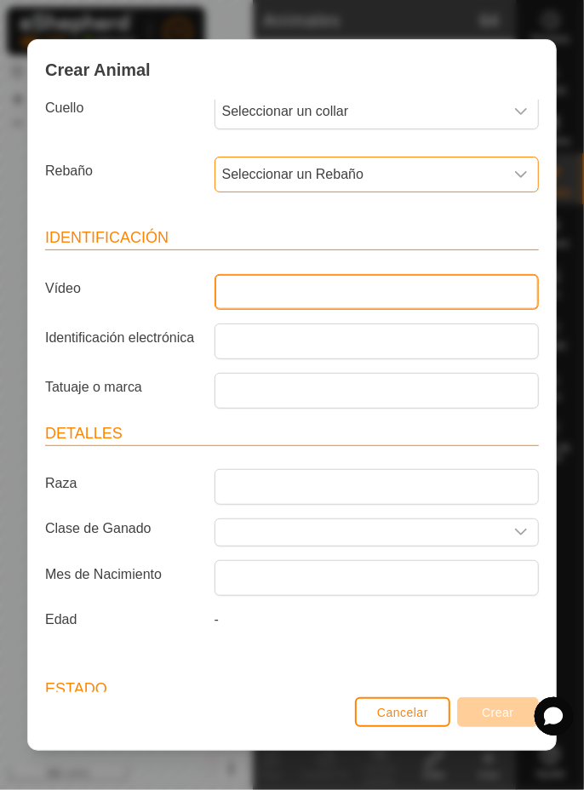
click at [361, 298] on input "Vídeo" at bounding box center [377, 292] width 324 height 36
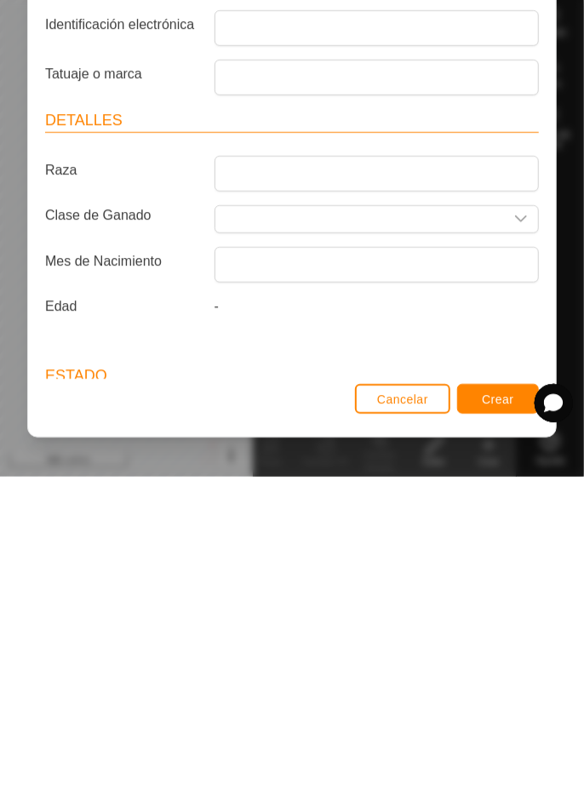
type input "5089"
click at [511, 715] on font "Crear" at bounding box center [498, 713] width 32 height 14
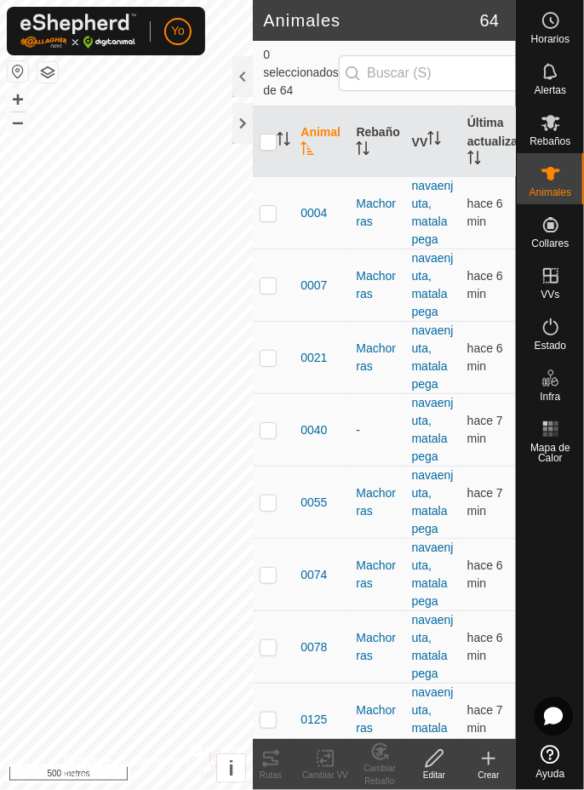
click at [489, 754] on icon at bounding box center [489, 759] width 0 height 12
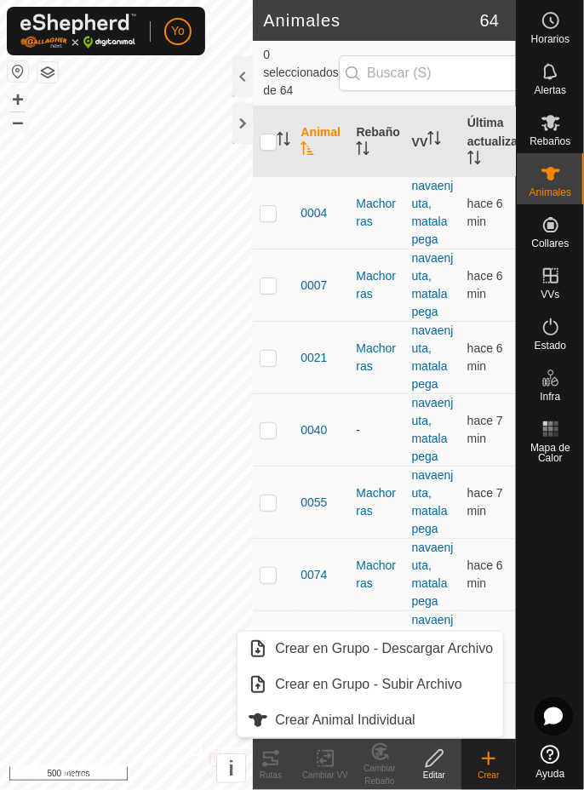
click at [335, 724] on font "Crear Animal Individual" at bounding box center [345, 720] width 141 height 14
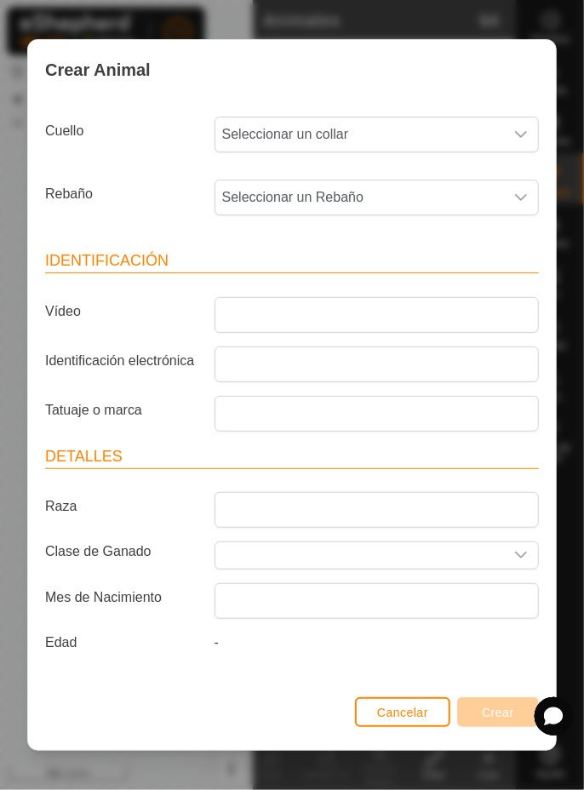
click at [433, 129] on span "Seleccionar un collar" at bounding box center [359, 135] width 289 height 34
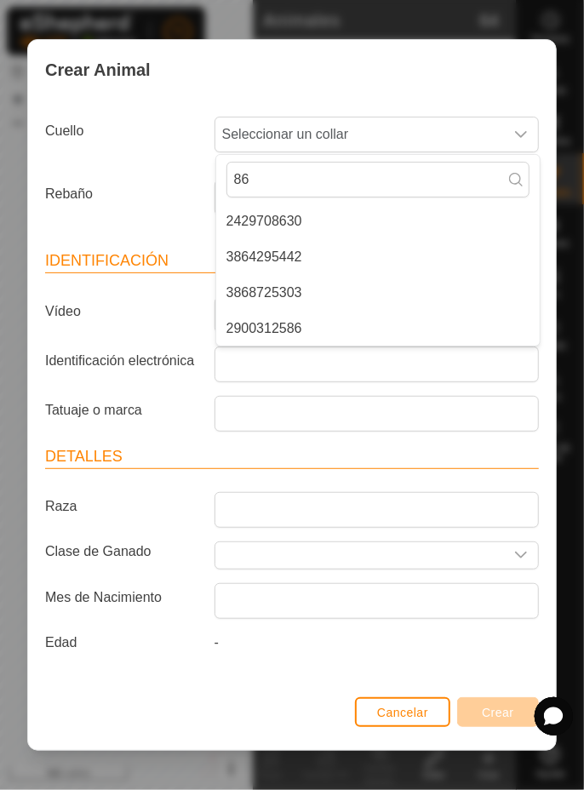
type input "863"
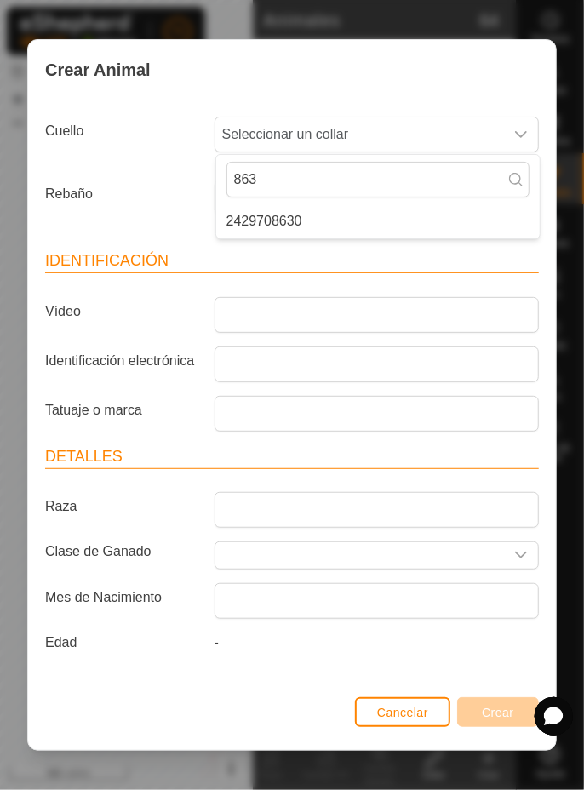
click at [357, 220] on li "2429708630" at bounding box center [378, 221] width 324 height 34
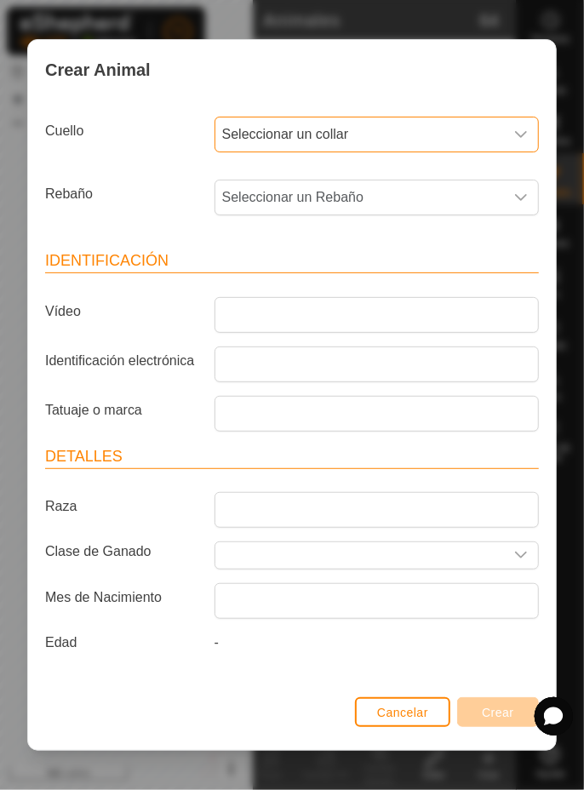
click at [421, 201] on span "Seleccionar un Rebaño" at bounding box center [359, 198] width 289 height 34
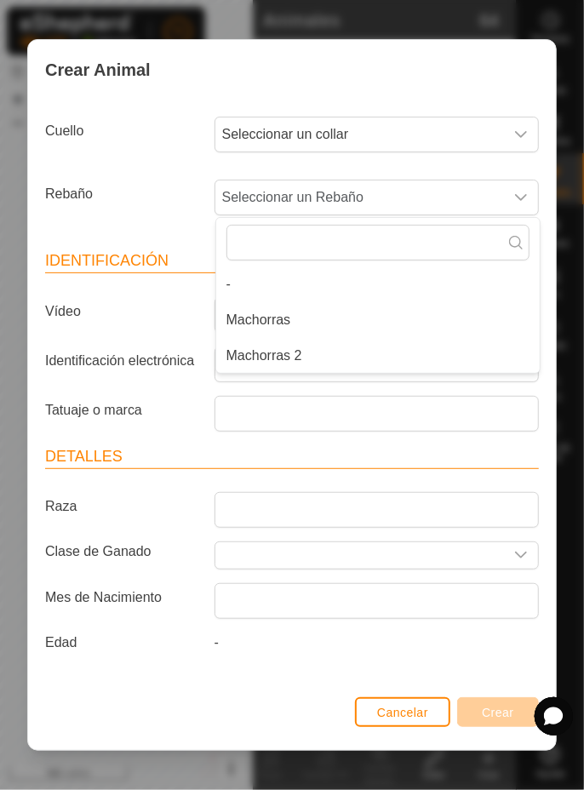
click at [314, 358] on li "Machorras 2" at bounding box center [378, 356] width 324 height 34
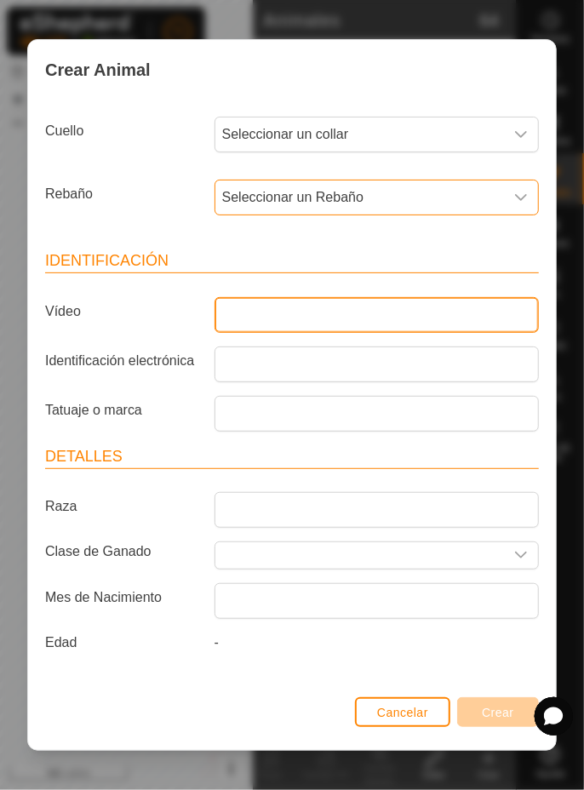
click at [361, 319] on input "Vídeo" at bounding box center [377, 315] width 324 height 36
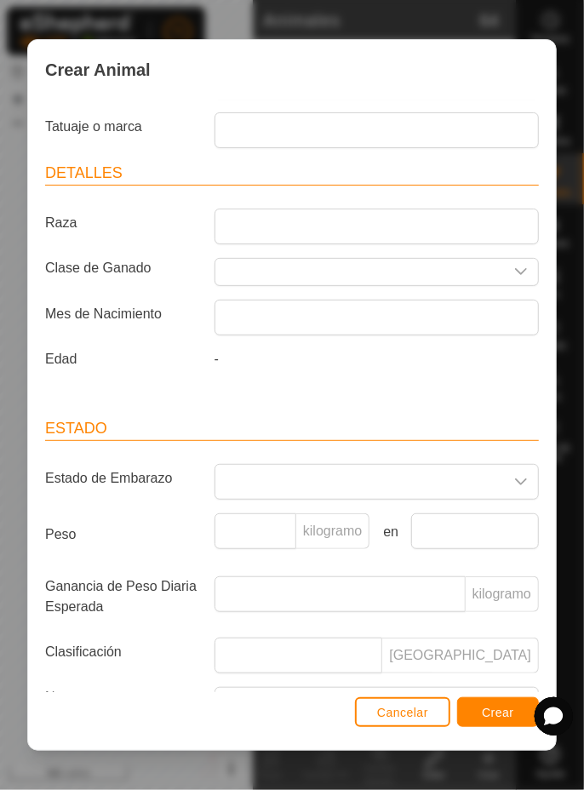
scroll to position [405, 0]
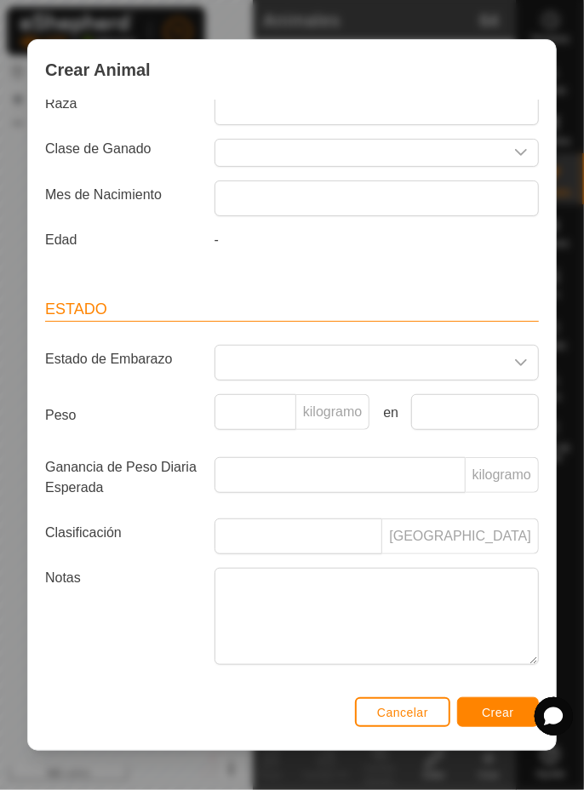
type input "5395"
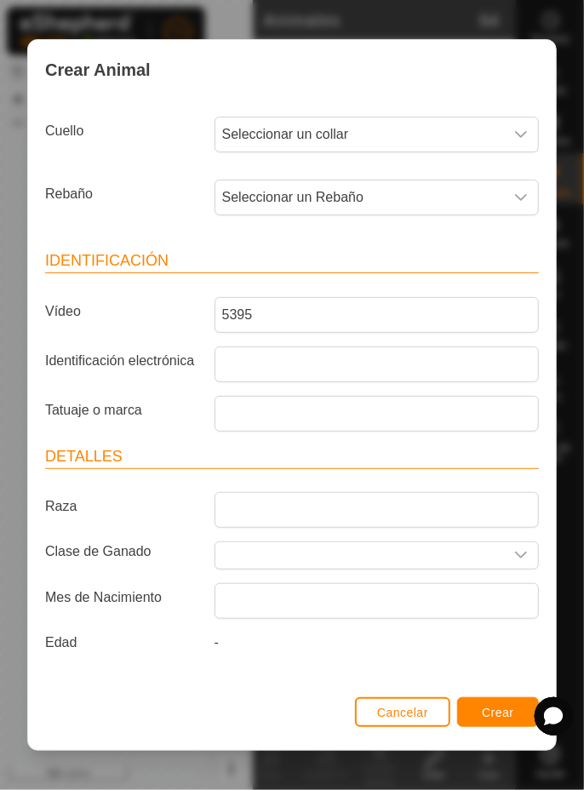
click at [583, 390] on div "Crear Animal Cuello Seleccionar un collar Rebaño Seleccionar un Rebaño Identifi…" at bounding box center [292, 395] width 584 height 790
click at [495, 717] on font "Crear" at bounding box center [498, 713] width 32 height 14
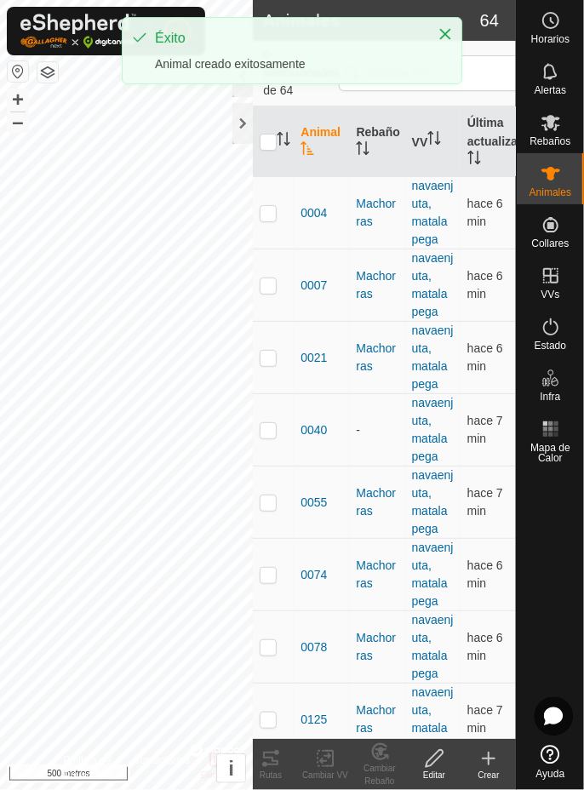
click at [491, 771] on font "Crear" at bounding box center [488, 775] width 21 height 9
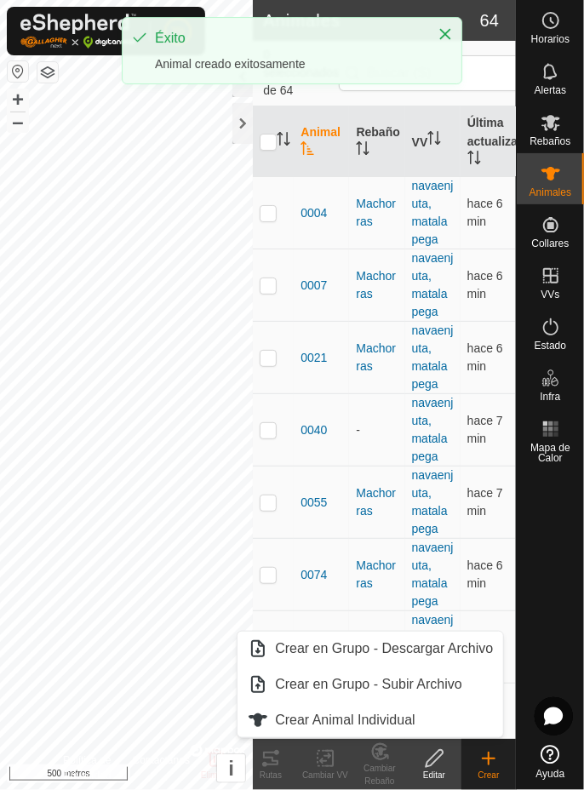
click at [416, 716] on font "Crear Animal Individual" at bounding box center [345, 720] width 141 height 14
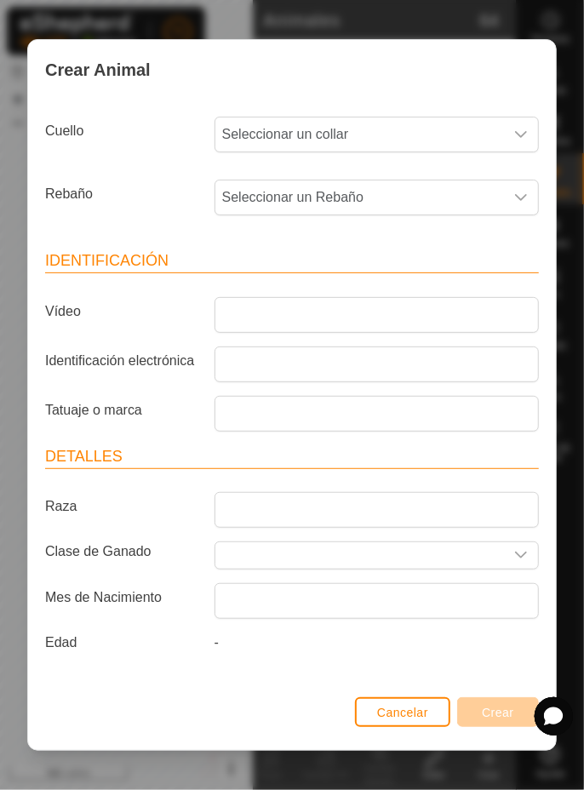
click at [492, 138] on span "Seleccionar un collar" at bounding box center [359, 135] width 289 height 34
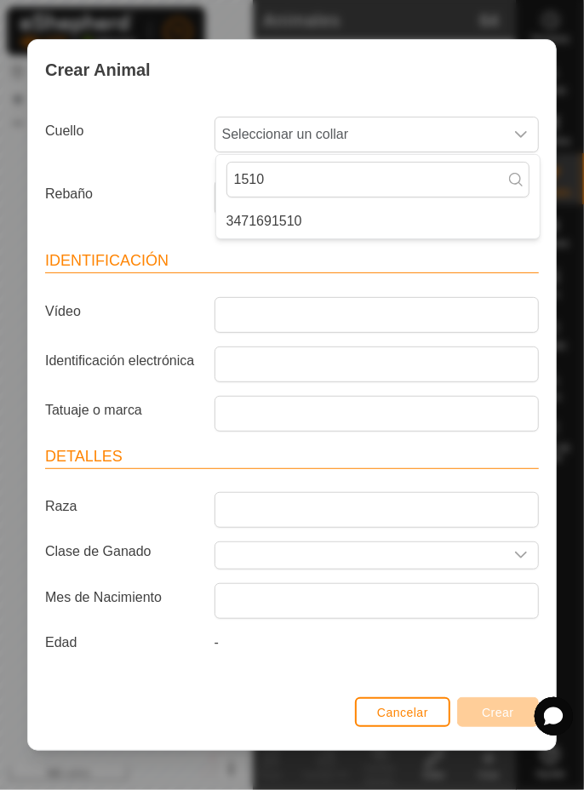
type input "1510"
click at [376, 222] on li "3471691510" at bounding box center [378, 221] width 324 height 34
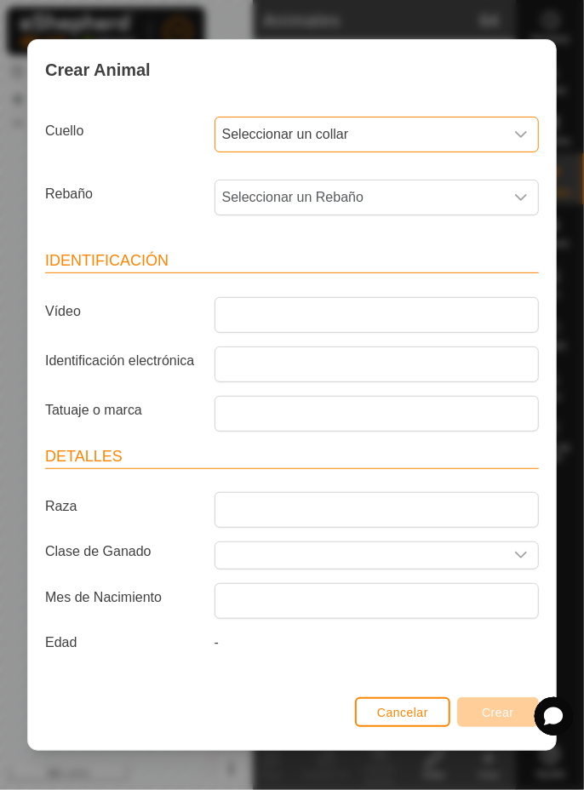
click at [431, 196] on span "Seleccionar un Rebaño" at bounding box center [359, 198] width 289 height 34
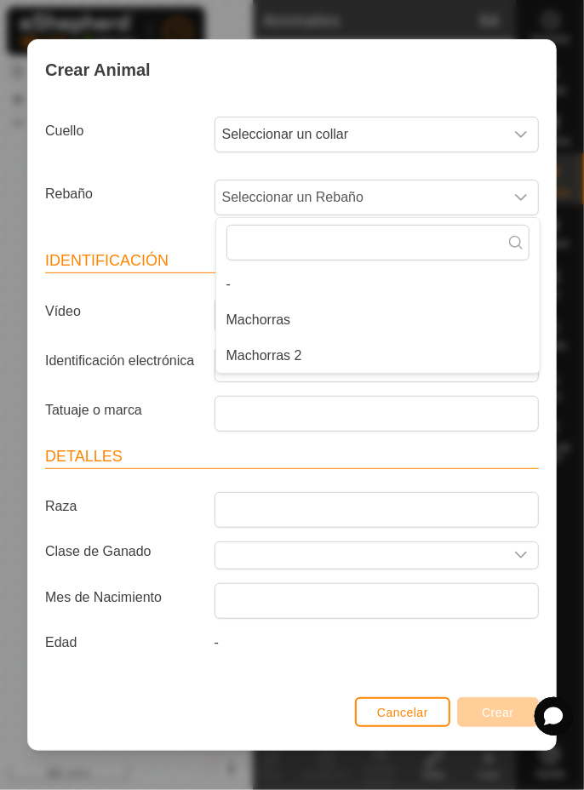
click at [382, 363] on li "Machorras 2" at bounding box center [378, 356] width 324 height 34
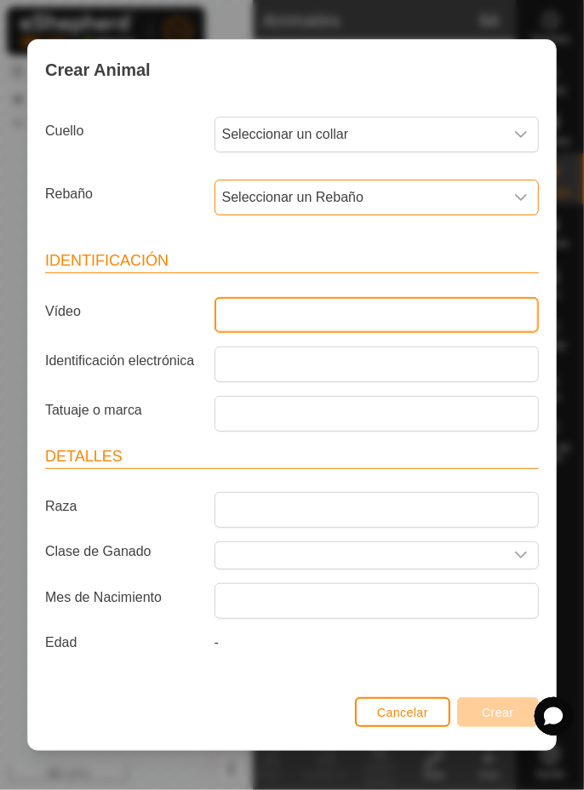
click at [378, 311] on input "Vídeo" at bounding box center [377, 315] width 324 height 36
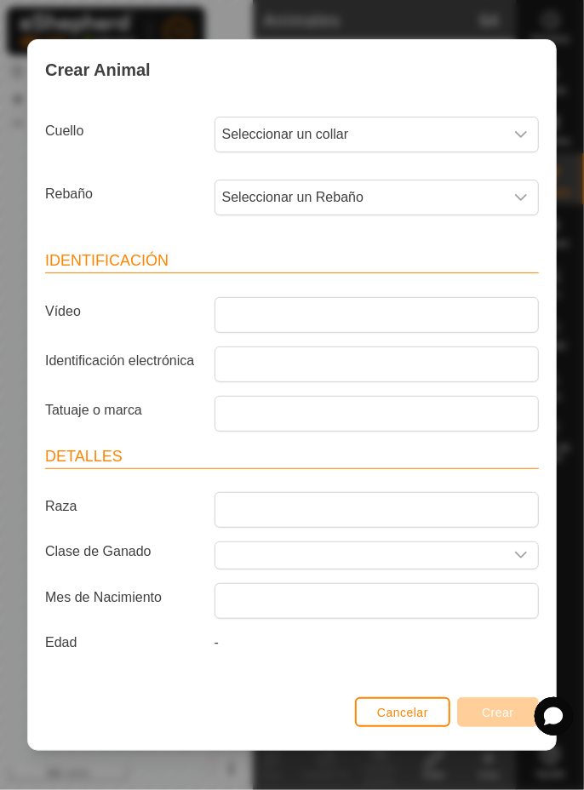
click at [488, 121] on span "Seleccionar un collar" at bounding box center [359, 135] width 289 height 34
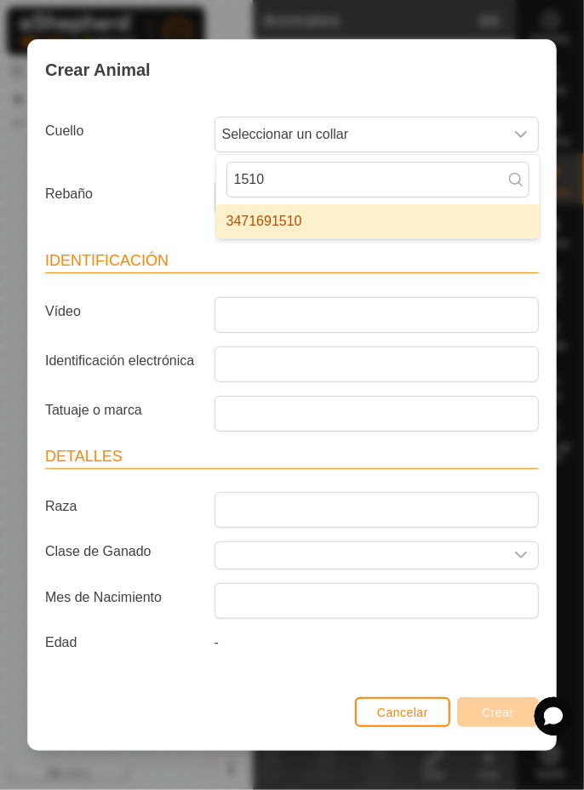
click at [491, 134] on span "Seleccionar un collar" at bounding box center [359, 135] width 289 height 34
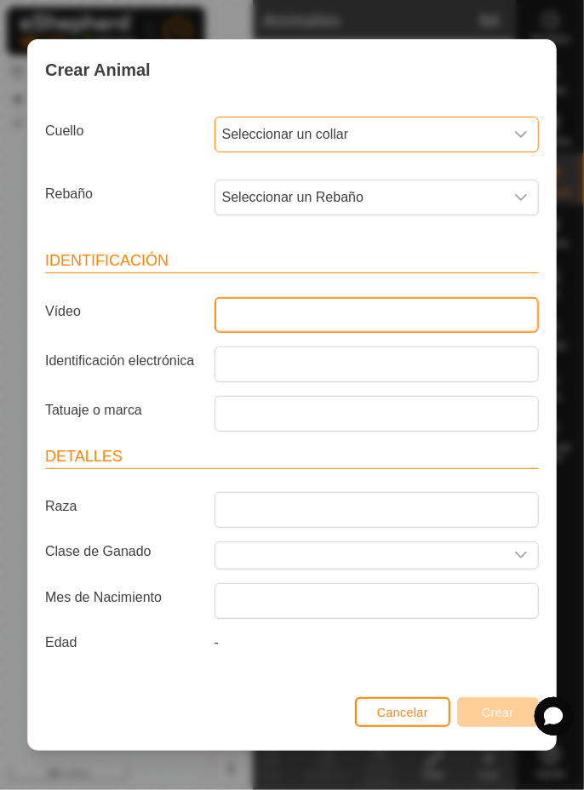
click at [325, 307] on input "Vídeo" at bounding box center [377, 315] width 324 height 36
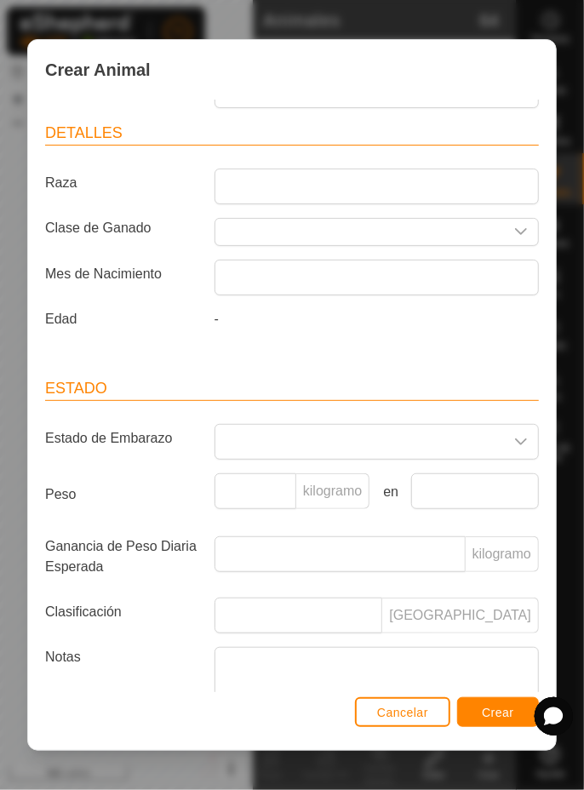
scroll to position [405, 0]
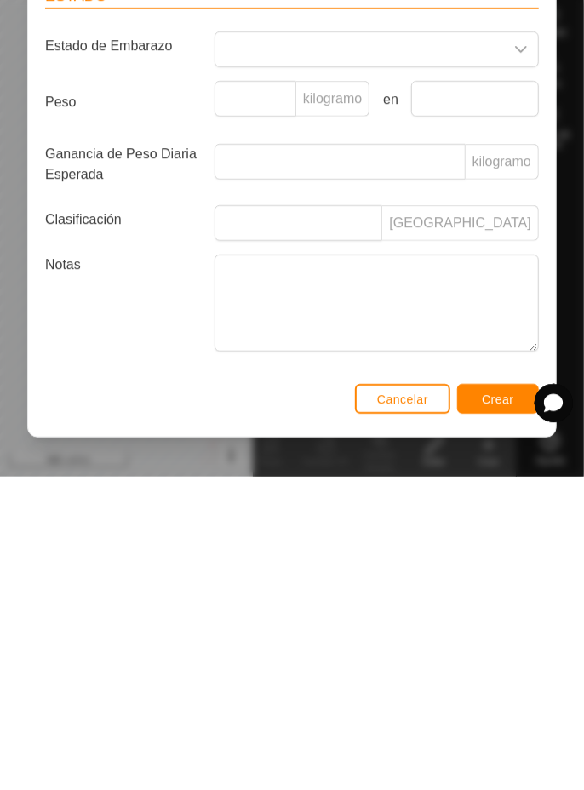
type input "1714"
click at [504, 710] on font "Crear" at bounding box center [498, 713] width 32 height 14
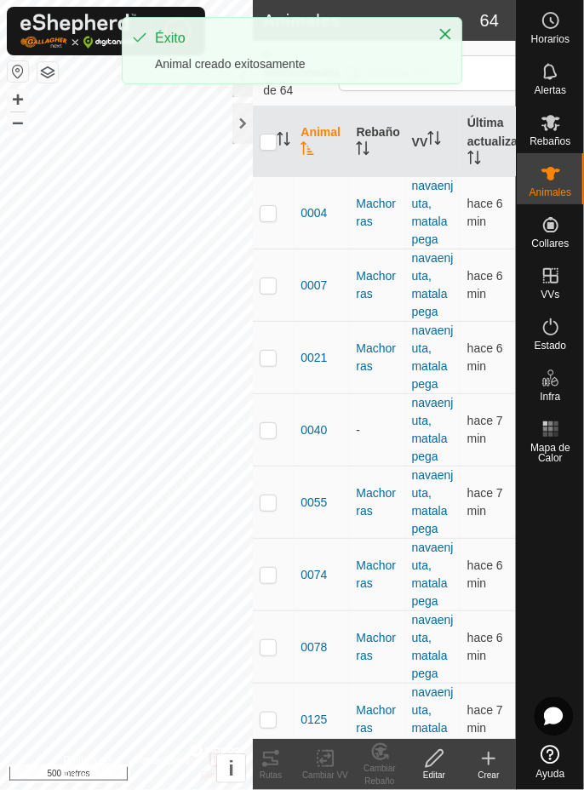
click at [494, 752] on icon at bounding box center [489, 759] width 20 height 20
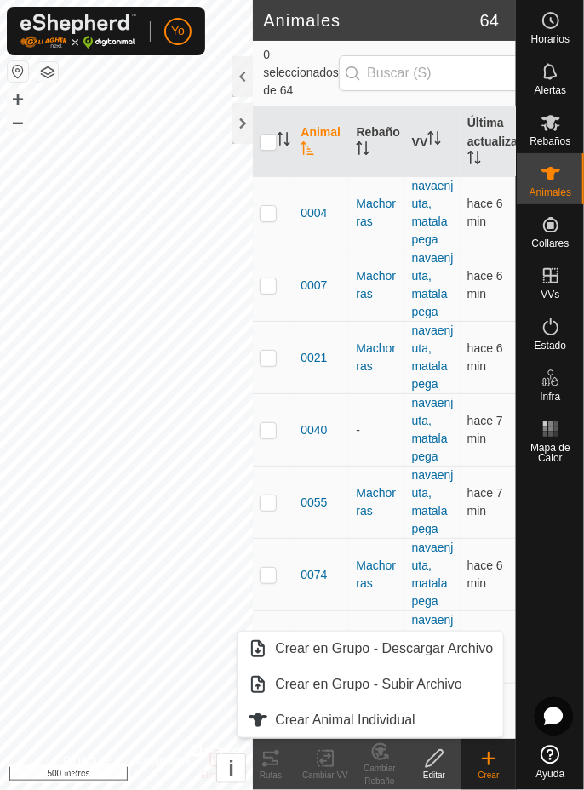
click at [416, 720] on font "Crear Animal Individual" at bounding box center [345, 720] width 141 height 14
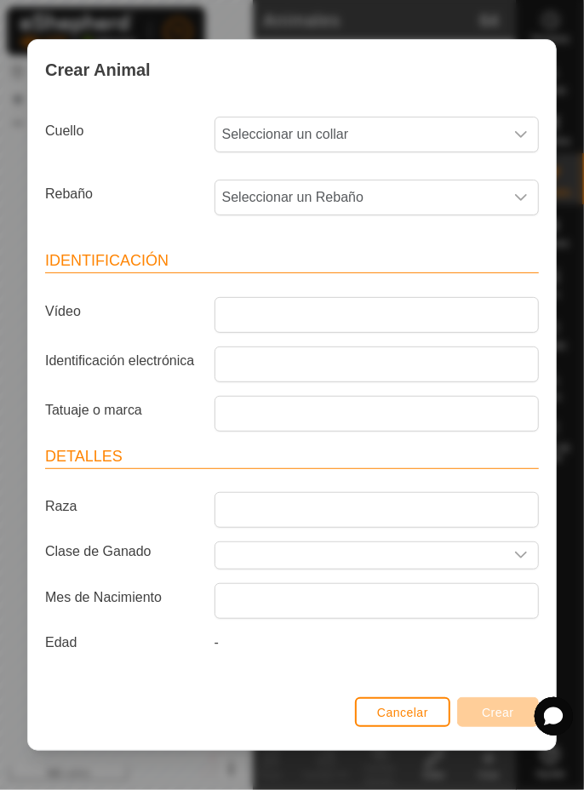
click at [416, 129] on span "Seleccionar un collar" at bounding box center [359, 135] width 289 height 34
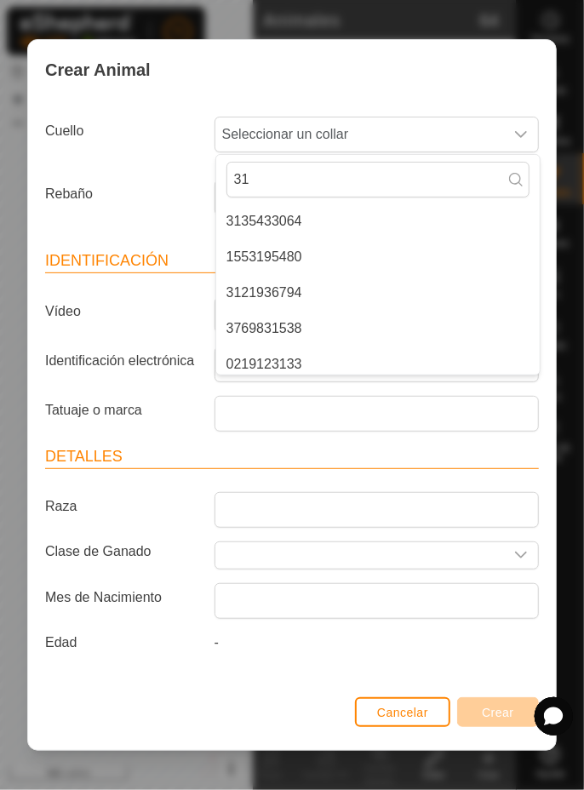
type input "311"
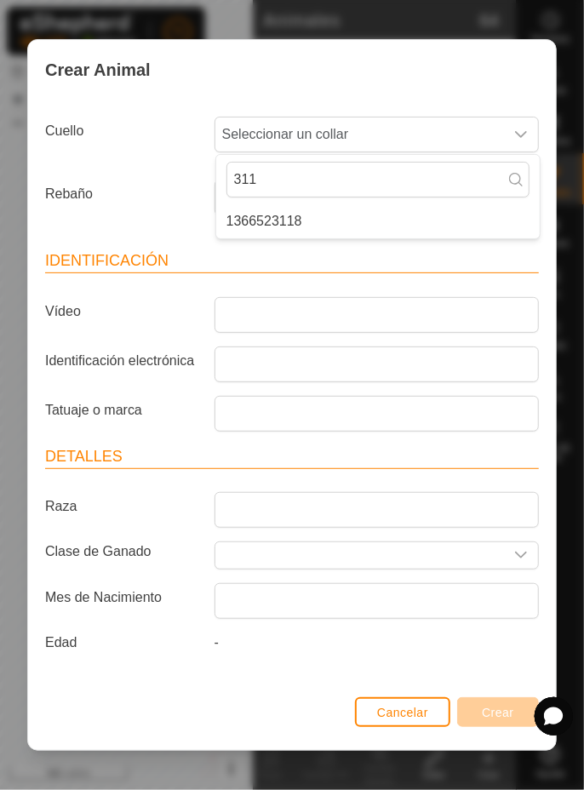
click at [355, 225] on li "1366523118" at bounding box center [378, 221] width 324 height 34
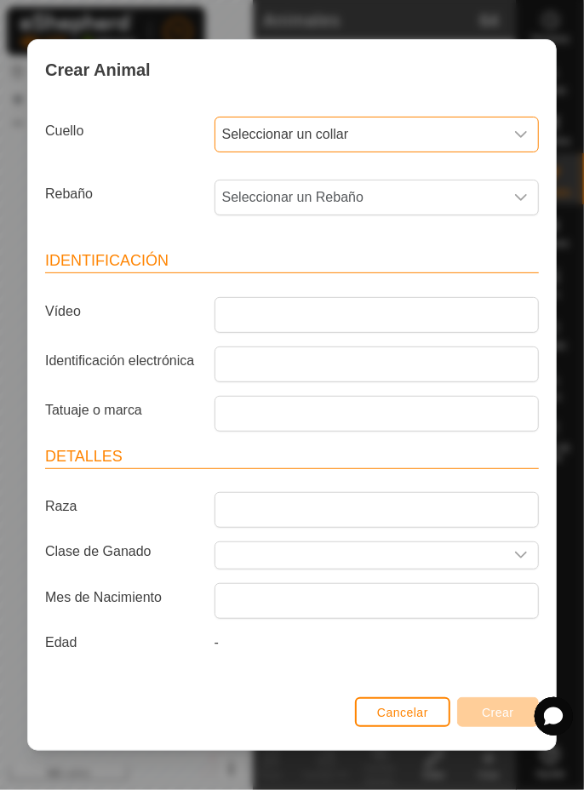
click at [390, 199] on span "Seleccionar un Rebaño" at bounding box center [359, 198] width 289 height 34
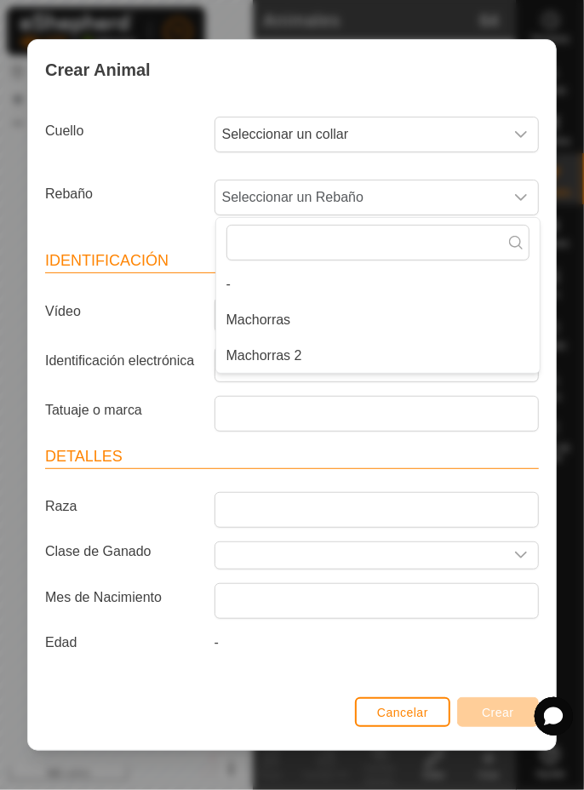
click at [336, 356] on li "Machorras 2" at bounding box center [378, 356] width 324 height 34
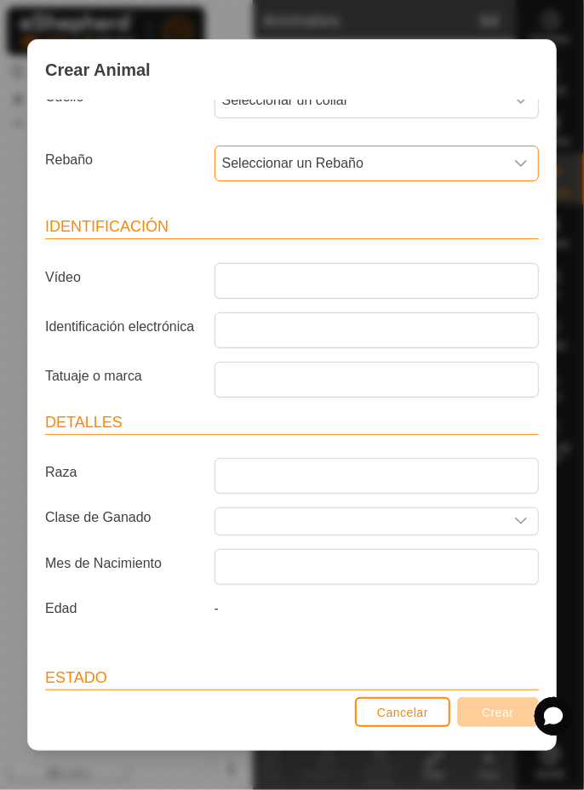
scroll to position [32, 0]
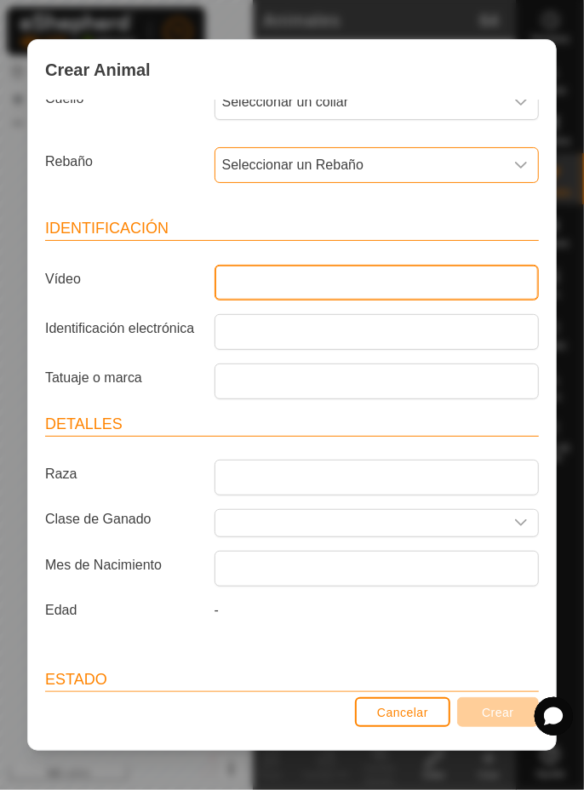
click at [382, 278] on input "Vídeo" at bounding box center [377, 283] width 324 height 36
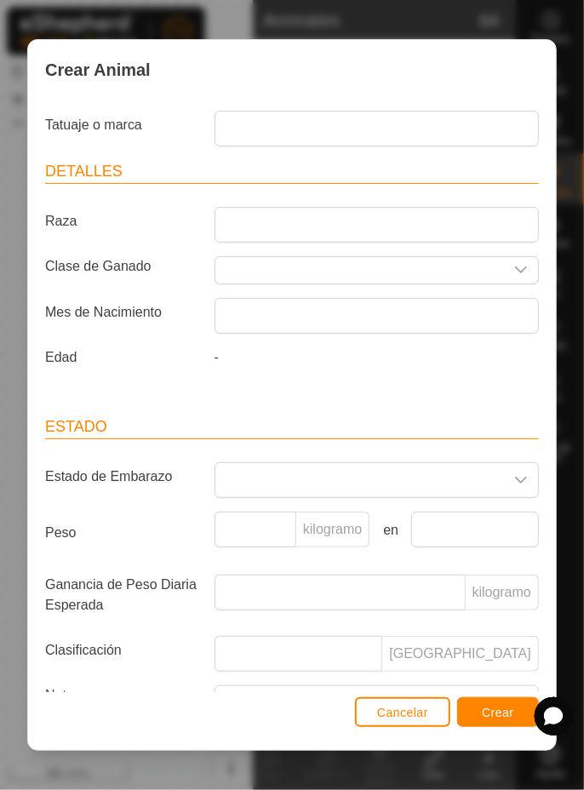
scroll to position [405, 0]
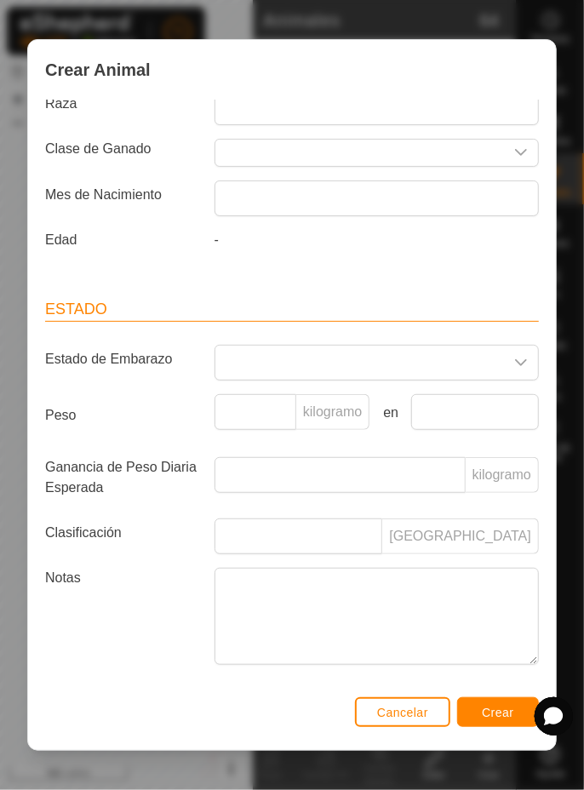
type input "5590"
click at [583, 439] on div "Crear Animal Cuello Seleccionar un collar Rebaño Seleccionar un Rebaño Identifi…" at bounding box center [292, 395] width 584 height 790
click at [507, 707] on font "Crear" at bounding box center [498, 713] width 32 height 14
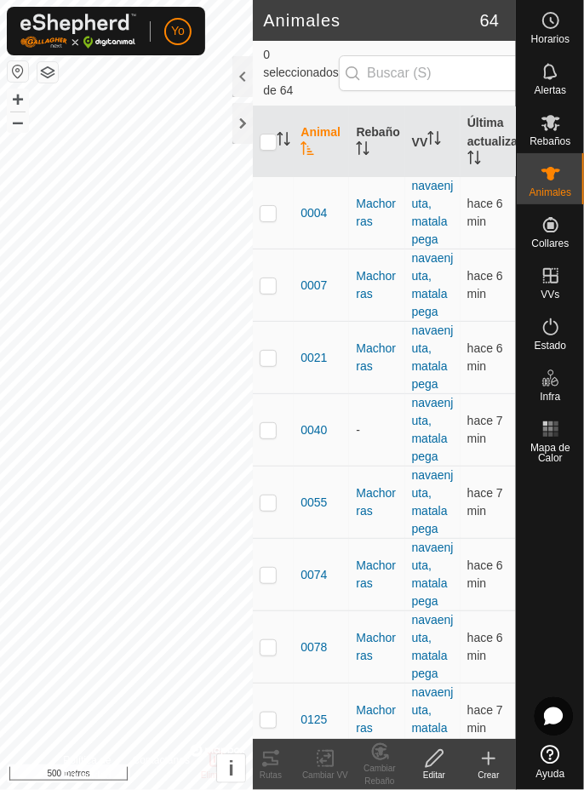
click at [495, 761] on icon at bounding box center [489, 759] width 20 height 20
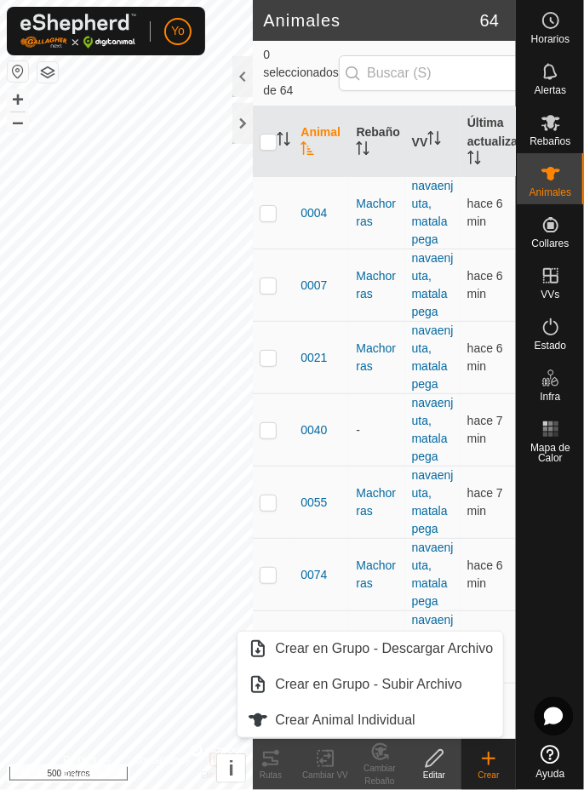
click at [382, 720] on font "Crear Animal Individual" at bounding box center [345, 720] width 141 height 14
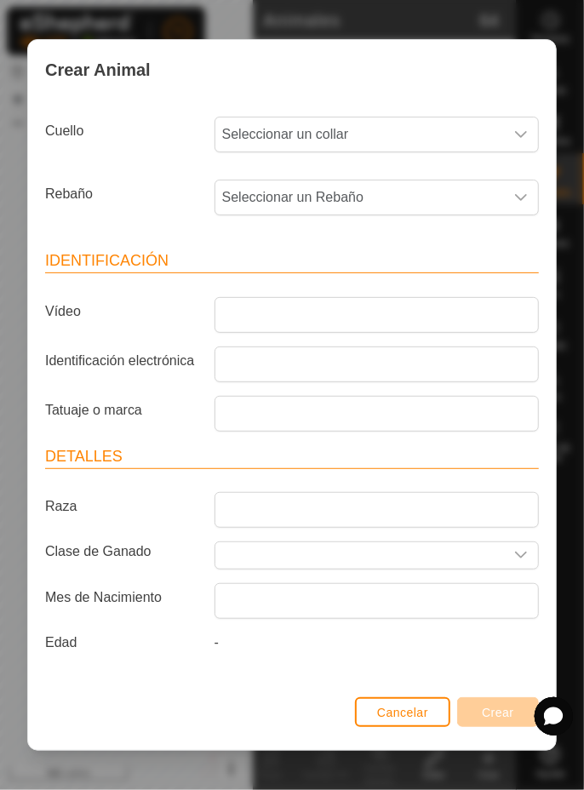
click at [453, 138] on span "Seleccionar un collar" at bounding box center [359, 135] width 289 height 34
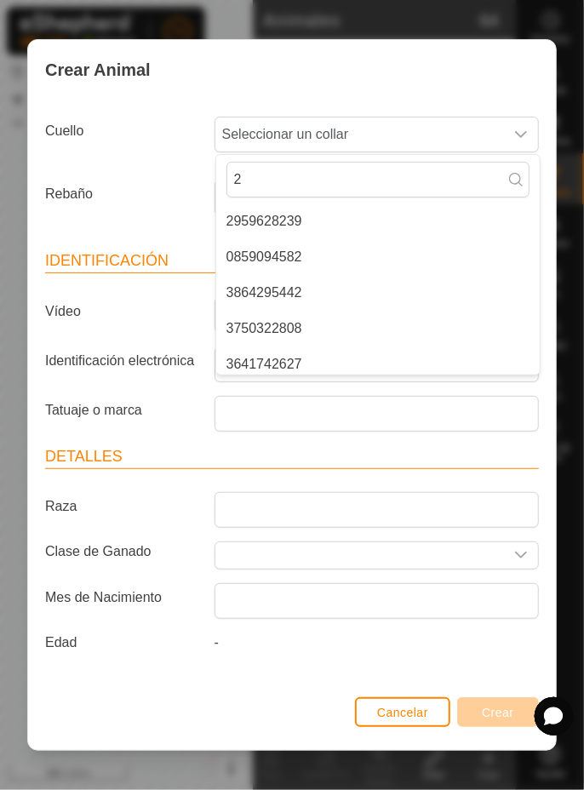
type input "26"
click at [302, 263] on span "3395022630" at bounding box center [265, 257] width 76 height 20
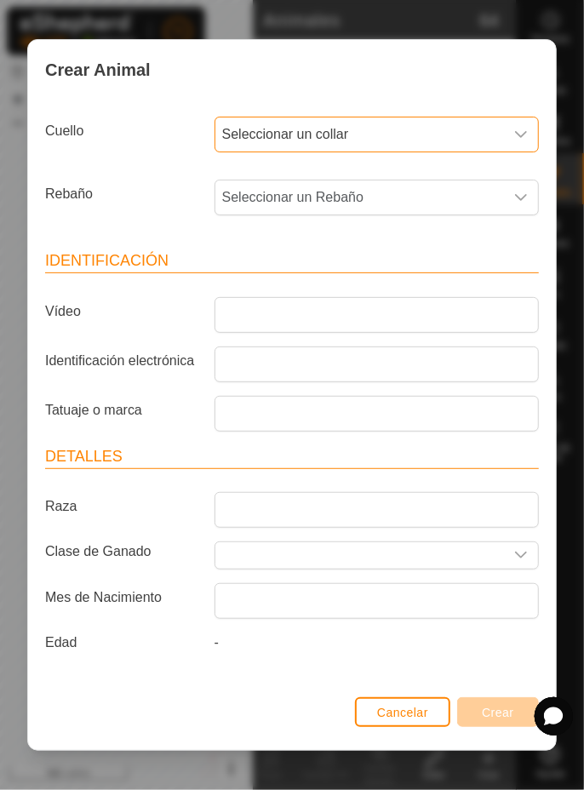
click at [461, 198] on span "Seleccionar un Rebaño" at bounding box center [359, 198] width 289 height 34
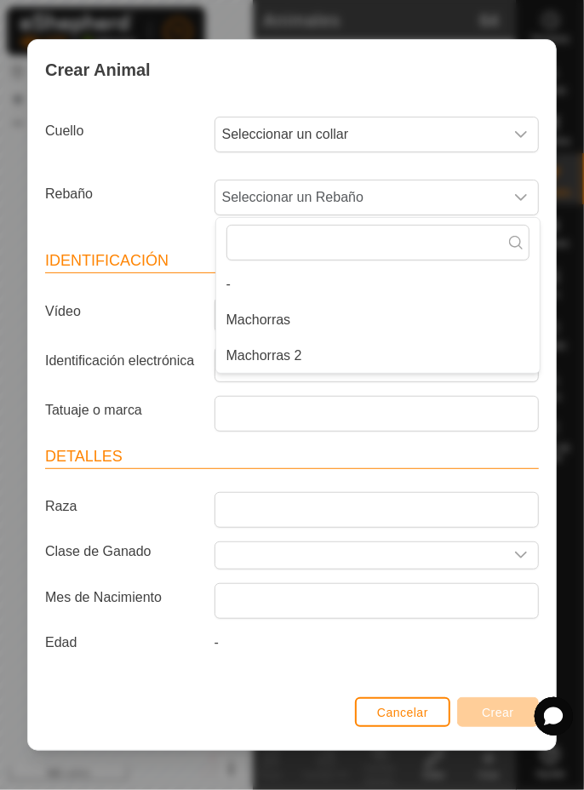
click at [444, 359] on li "Machorras 2" at bounding box center [378, 356] width 324 height 34
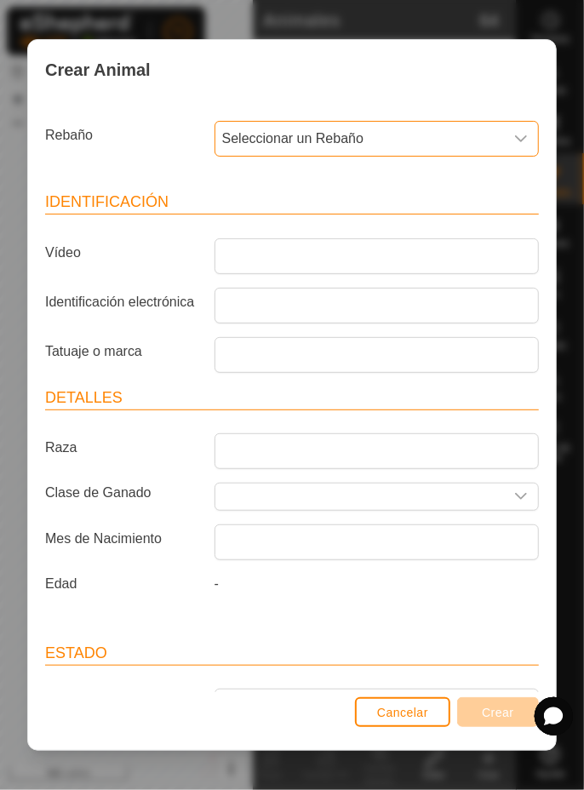
scroll to position [59, 0]
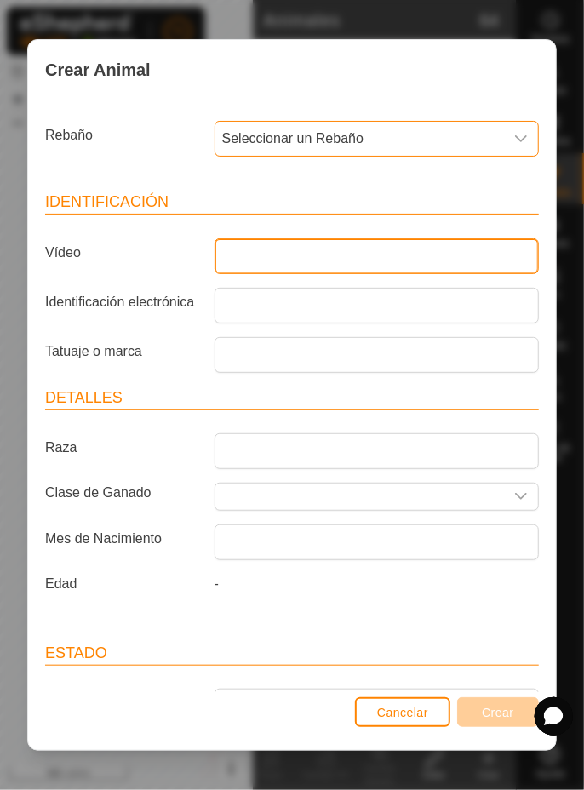
click at [447, 257] on input "Vídeo" at bounding box center [377, 256] width 324 height 36
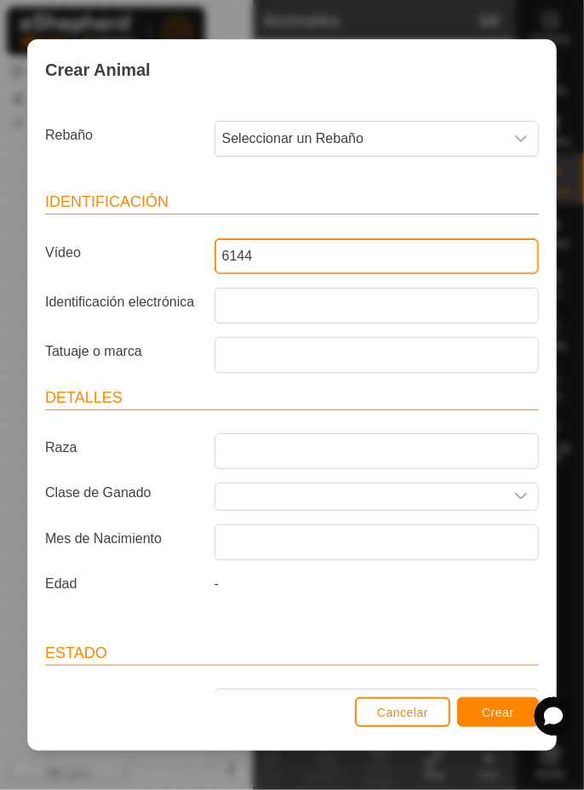
type input "6144"
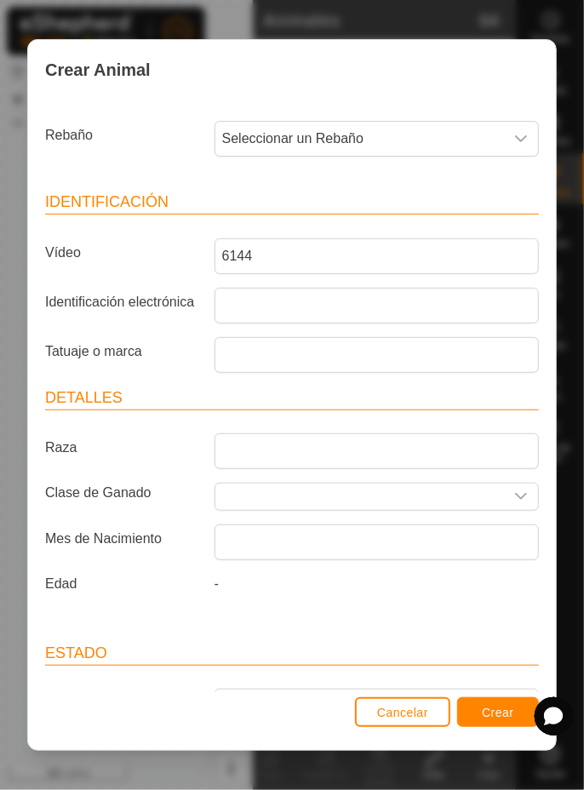
click at [580, 291] on div "Crear Animal Cuello Seleccionar un collar Rebaño Seleccionar un Rebaño Identifi…" at bounding box center [292, 395] width 584 height 790
click at [491, 716] on font "Crear" at bounding box center [498, 713] width 32 height 14
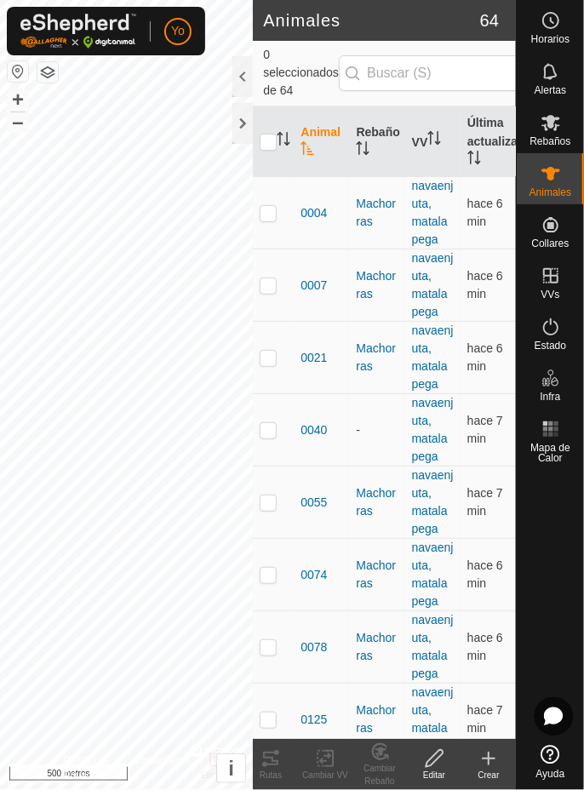
click at [490, 761] on icon at bounding box center [489, 759] width 20 height 20
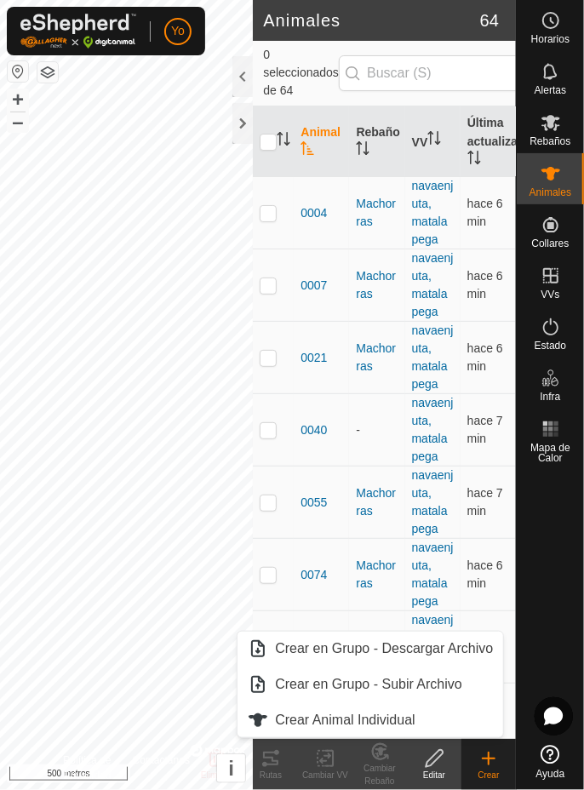
click at [416, 729] on span "Crear Animal Individual" at bounding box center [345, 720] width 141 height 20
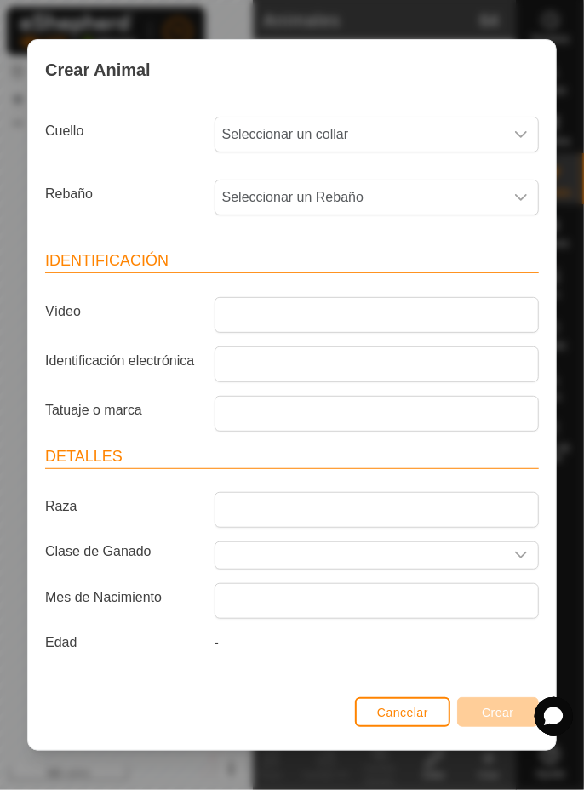
click at [499, 133] on span "Seleccionar un collar" at bounding box center [359, 135] width 289 height 34
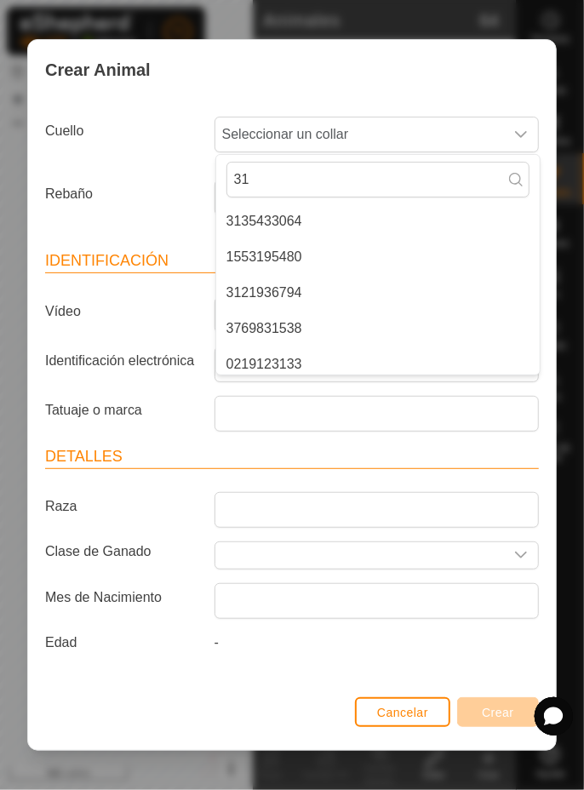
type input "3"
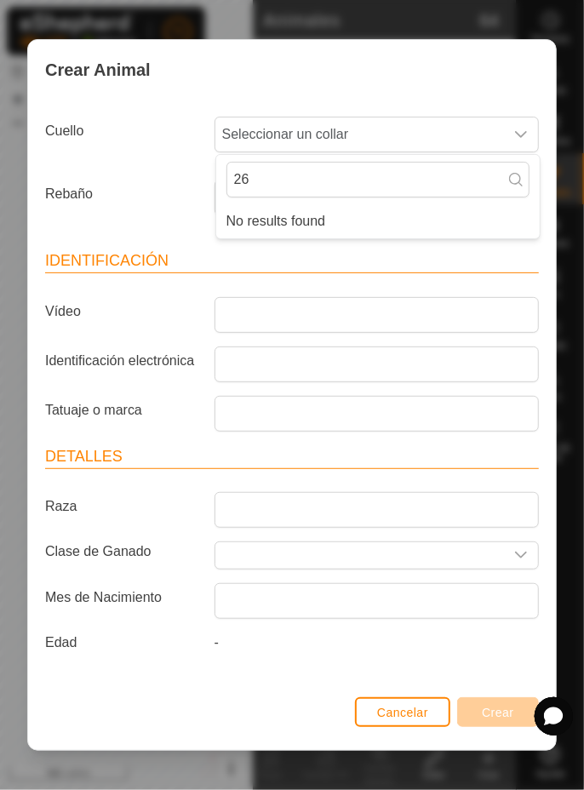
type input "2"
type input "8239"
click at [416, 221] on li "2959628239" at bounding box center [378, 221] width 324 height 34
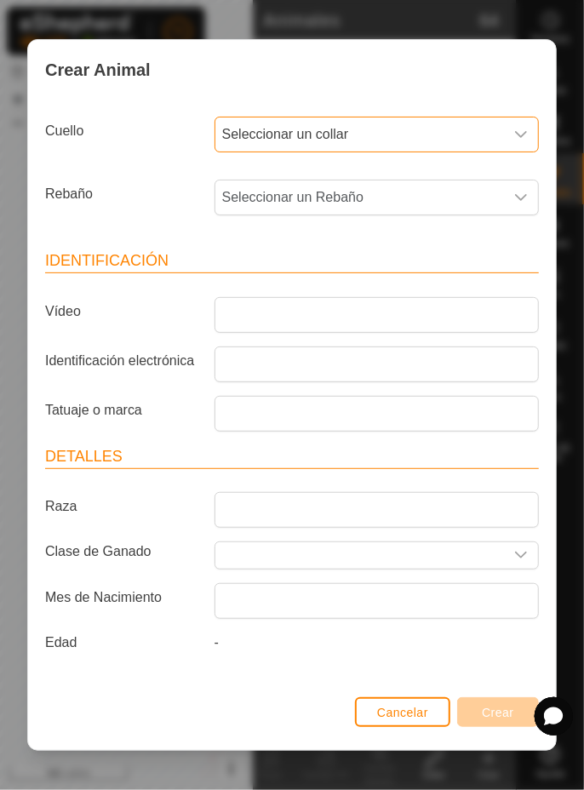
click at [413, 204] on span "Seleccionar un Rebaño" at bounding box center [359, 198] width 289 height 34
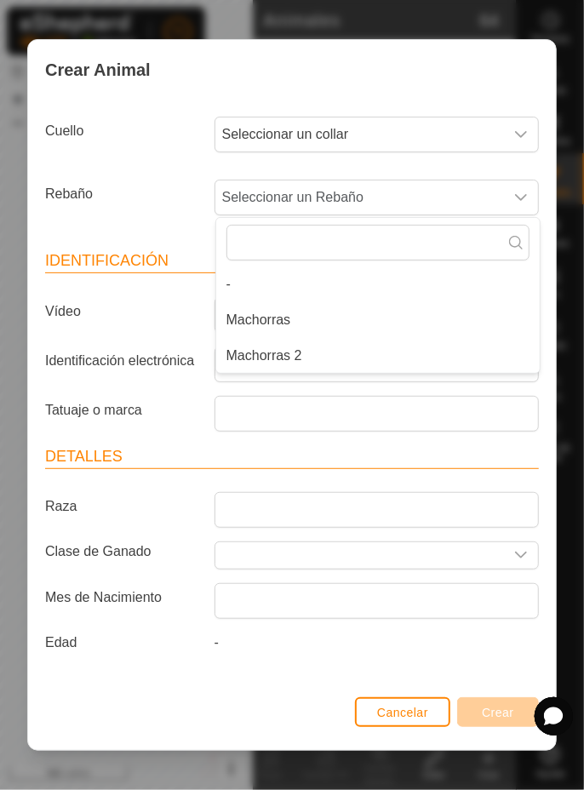
click at [332, 356] on li "Machorras 2" at bounding box center [378, 356] width 324 height 34
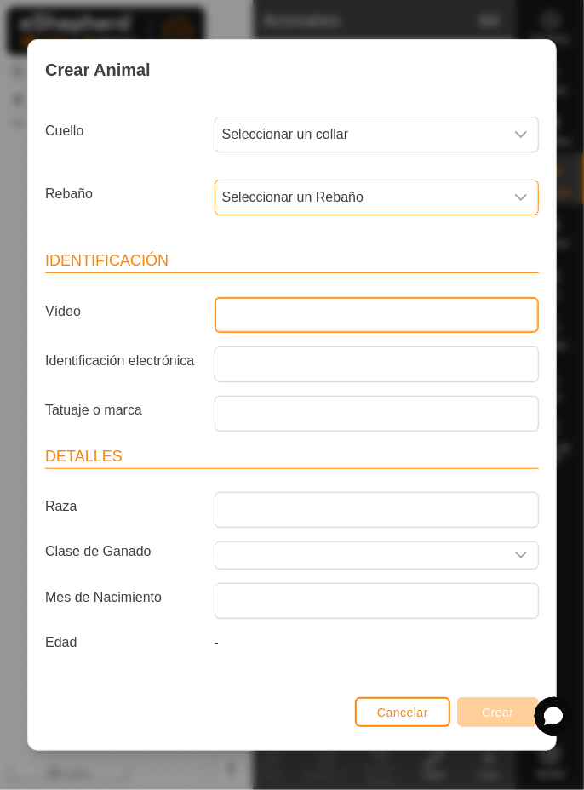
click at [365, 310] on input "Vídeo" at bounding box center [377, 315] width 324 height 36
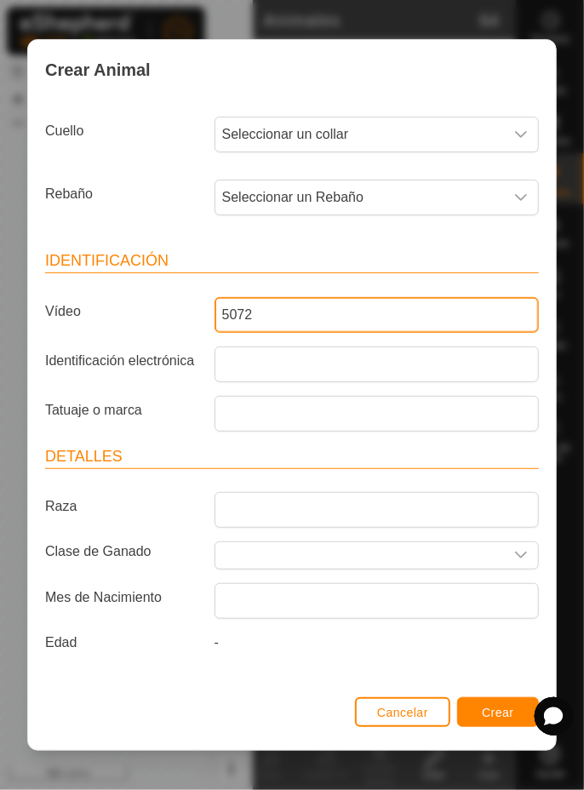
type input "5072"
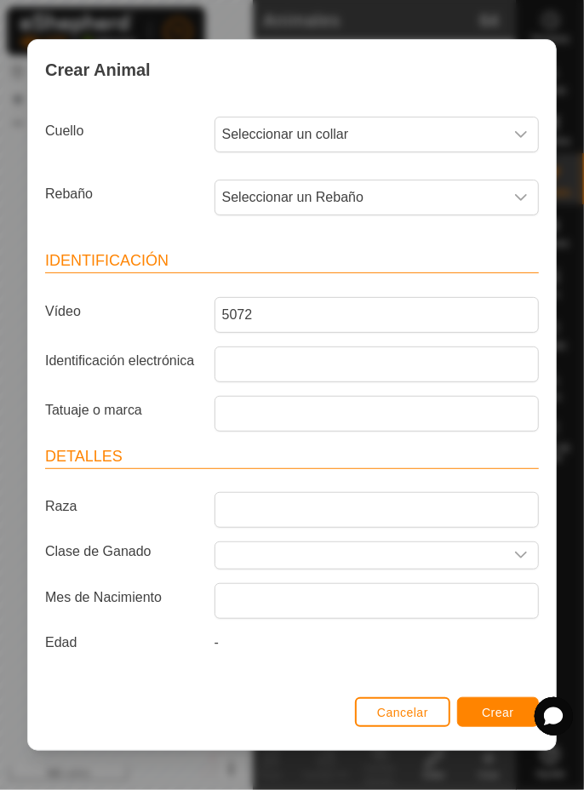
click at [581, 311] on div "Crear Animal Cuello Seleccionar un collar Rebaño Seleccionar un Rebaño Identifi…" at bounding box center [292, 395] width 584 height 790
click at [485, 725] on button "Crear" at bounding box center [498, 712] width 82 height 30
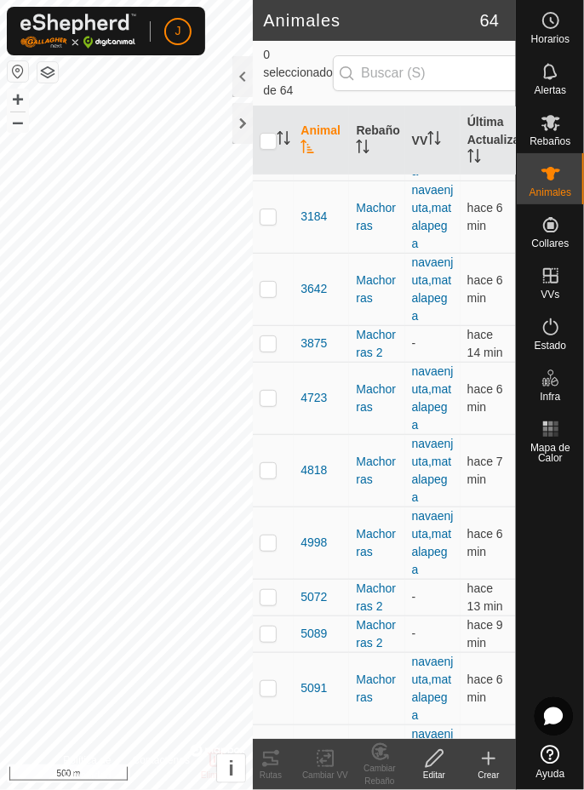
scroll to position [2148, 0]
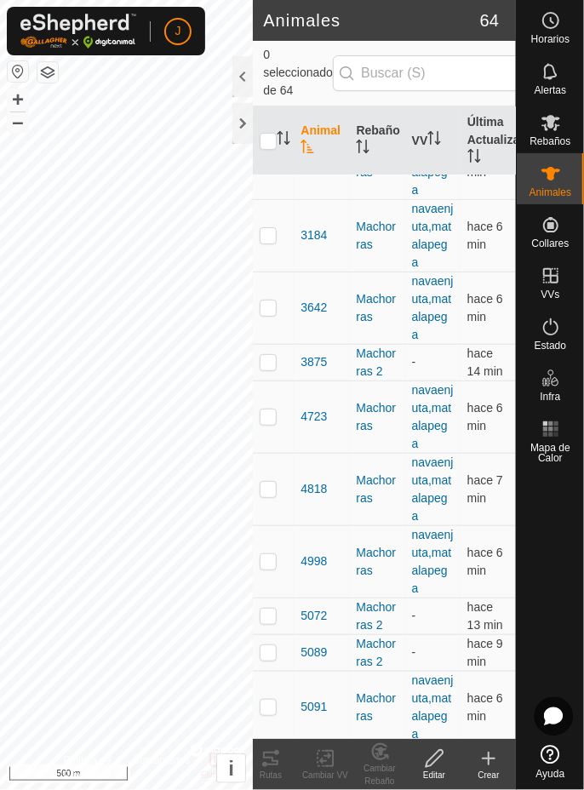
click at [496, 750] on icon at bounding box center [489, 759] width 20 height 20
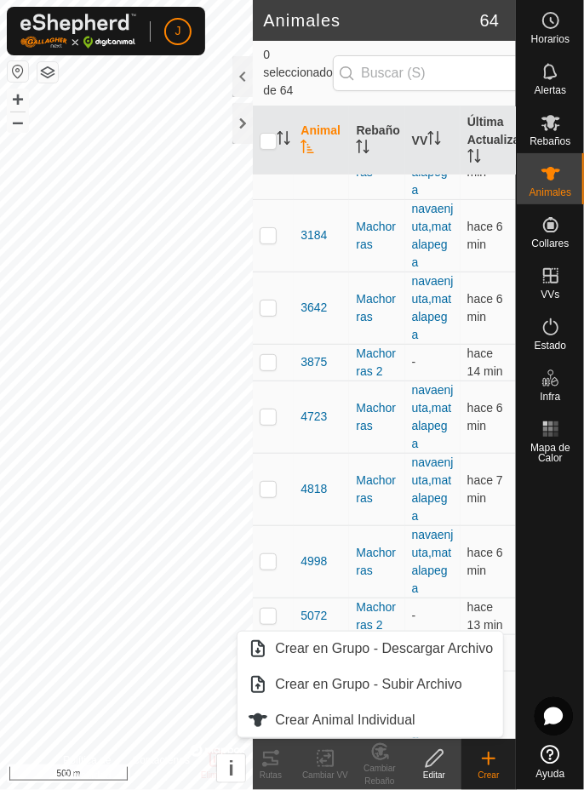
click at [405, 723] on span "Crear Animal Individual" at bounding box center [345, 720] width 141 height 20
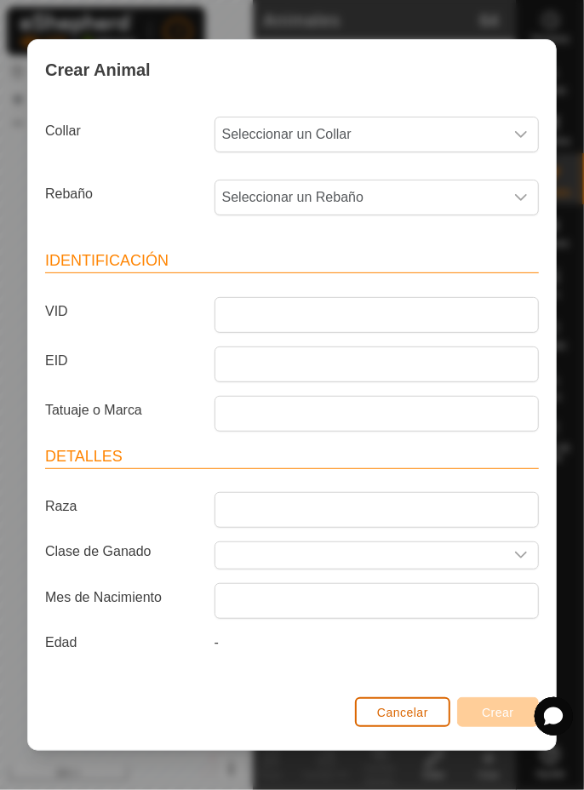
click at [403, 724] on button "Cancelar" at bounding box center [402, 712] width 95 height 30
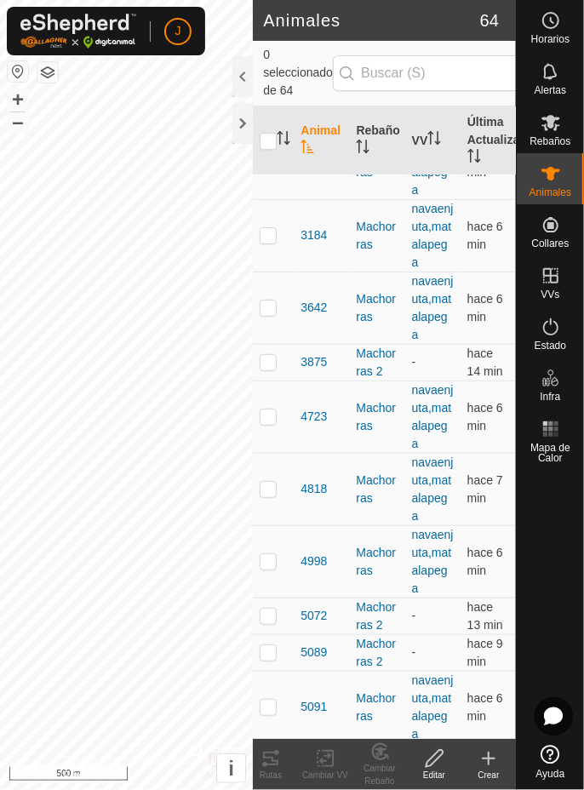
click at [487, 761] on icon at bounding box center [489, 759] width 20 height 20
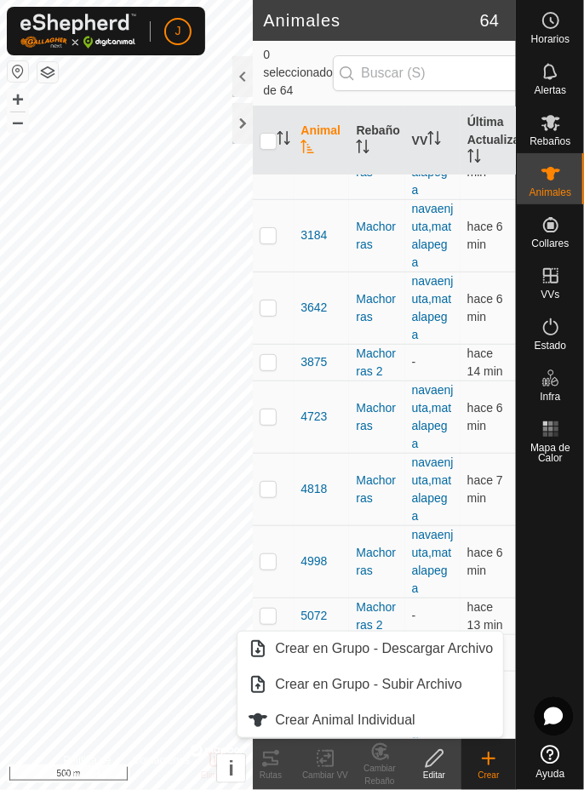
click at [337, 719] on span "Crear Animal Individual" at bounding box center [345, 720] width 141 height 20
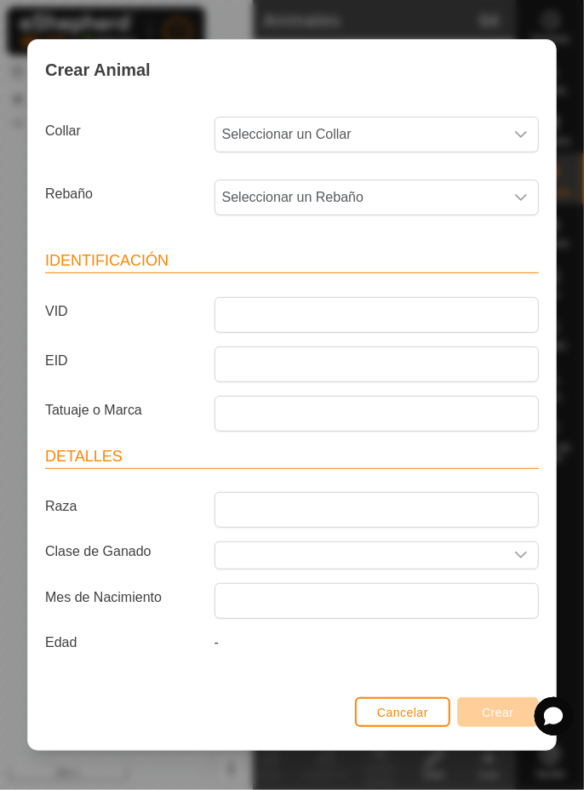
click at [425, 132] on span "Seleccionar un Collar" at bounding box center [359, 135] width 289 height 34
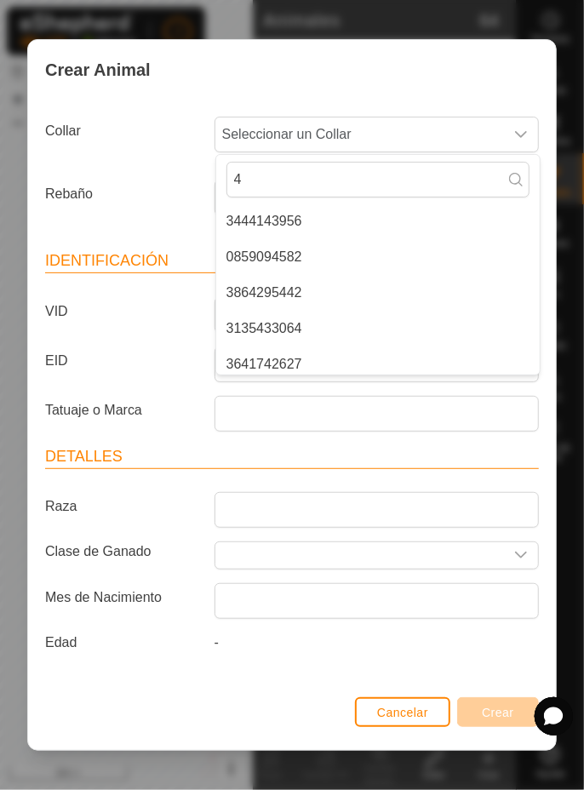
type input "45"
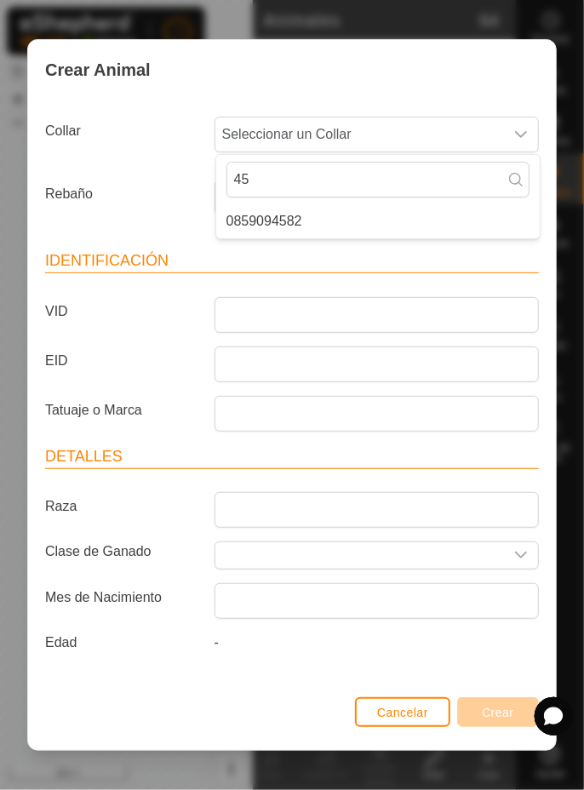
click at [364, 227] on li "0859094582" at bounding box center [378, 221] width 324 height 34
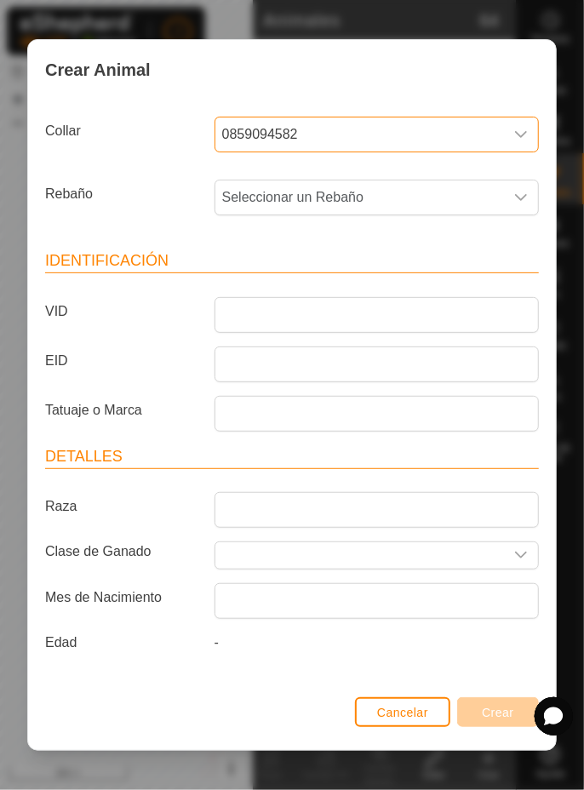
click at [458, 203] on span "Seleccionar un Rebaño" at bounding box center [359, 198] width 289 height 34
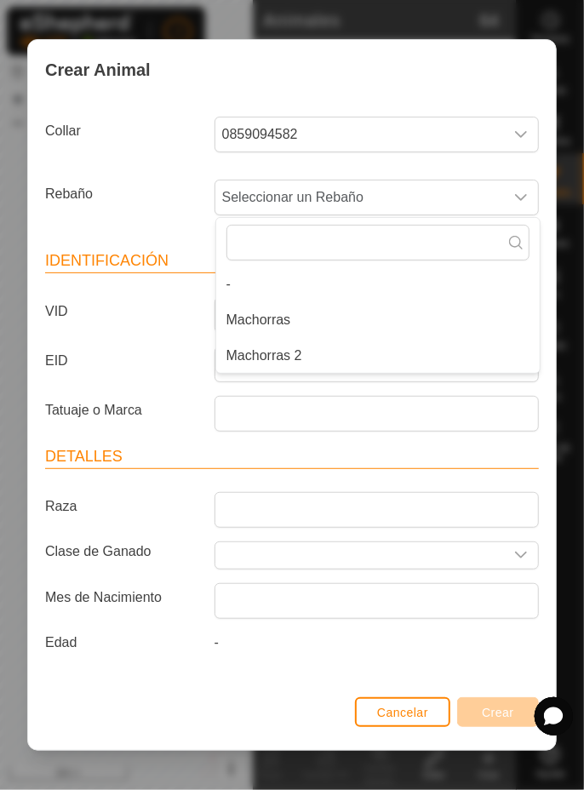
click at [342, 362] on li "Machorras 2" at bounding box center [378, 356] width 324 height 34
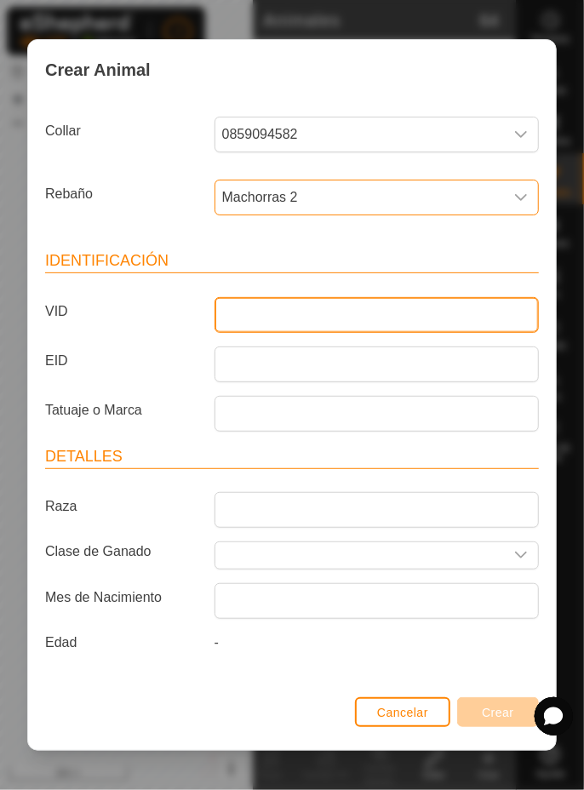
click at [416, 304] on input "VID" at bounding box center [377, 315] width 324 height 36
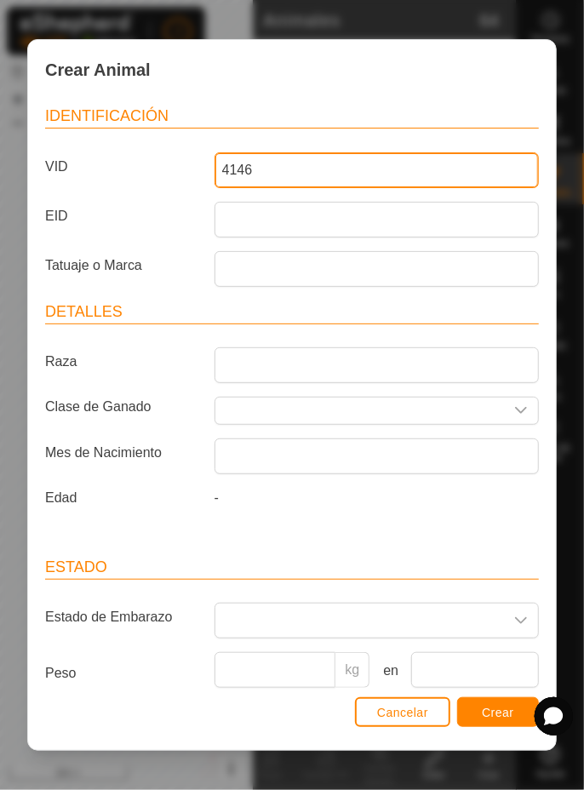
scroll to position [149, 0]
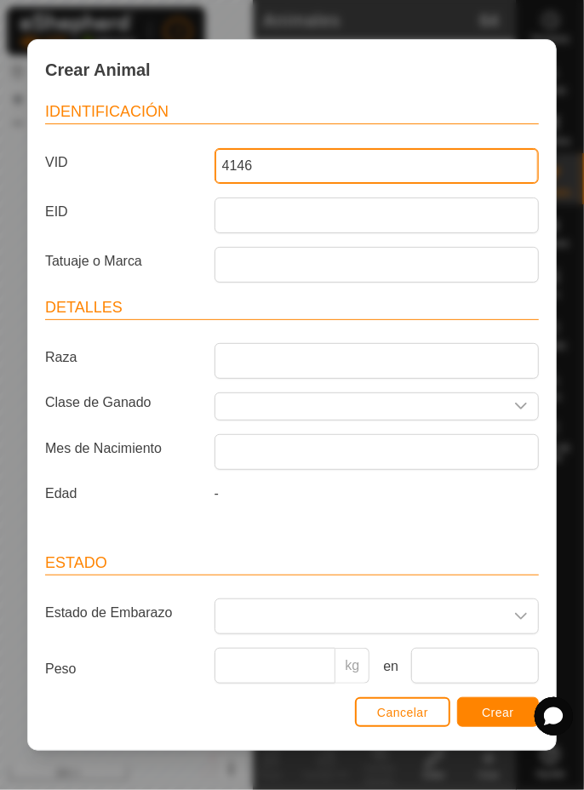
type input "4146"
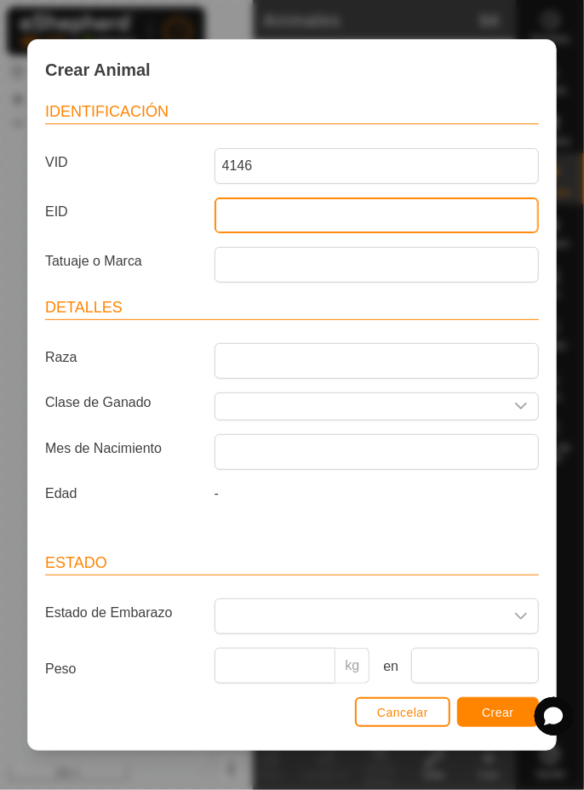
click at [436, 220] on input "EID" at bounding box center [377, 216] width 324 height 36
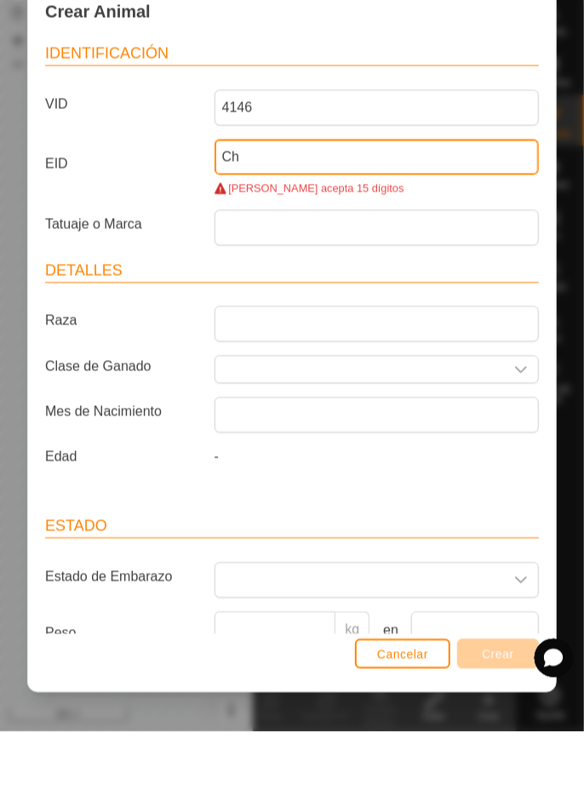
type input "C"
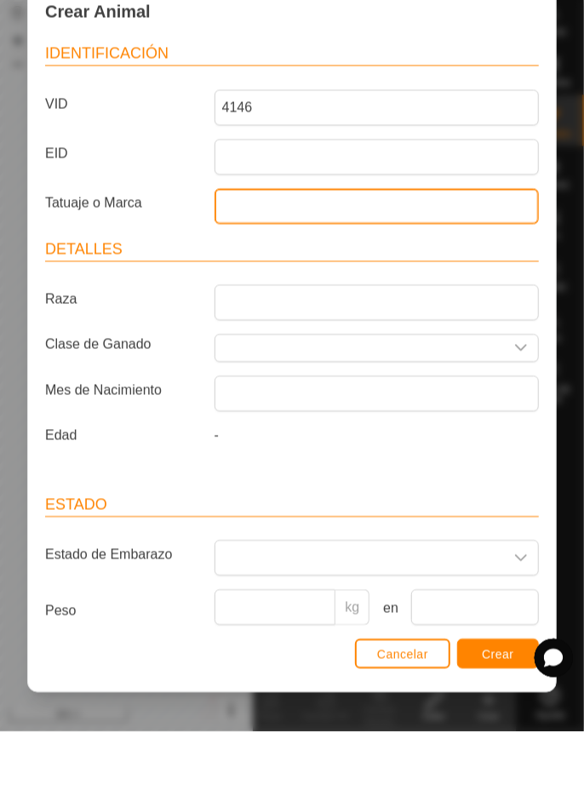
click at [501, 262] on input "Tatuaje o Marca" at bounding box center [377, 265] width 324 height 36
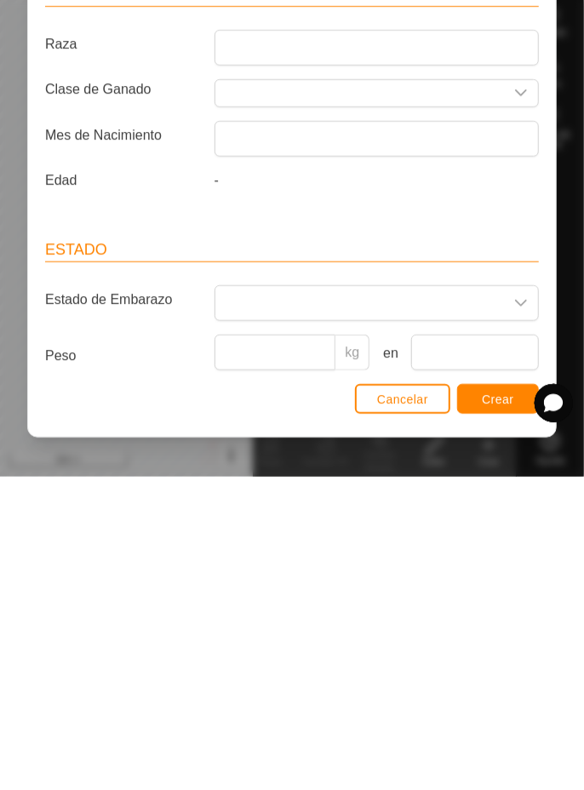
type input "Chiruca"
click at [507, 722] on button "Crear" at bounding box center [498, 712] width 82 height 30
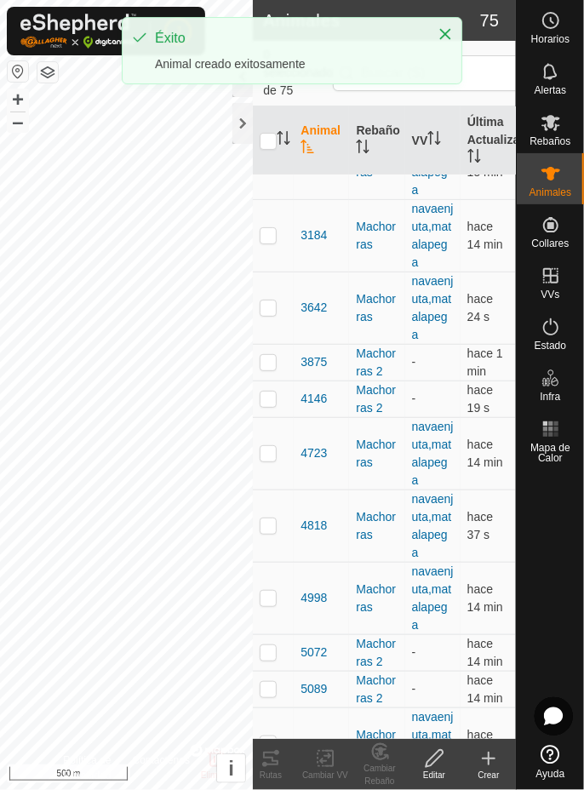
click at [498, 767] on icon at bounding box center [489, 759] width 20 height 20
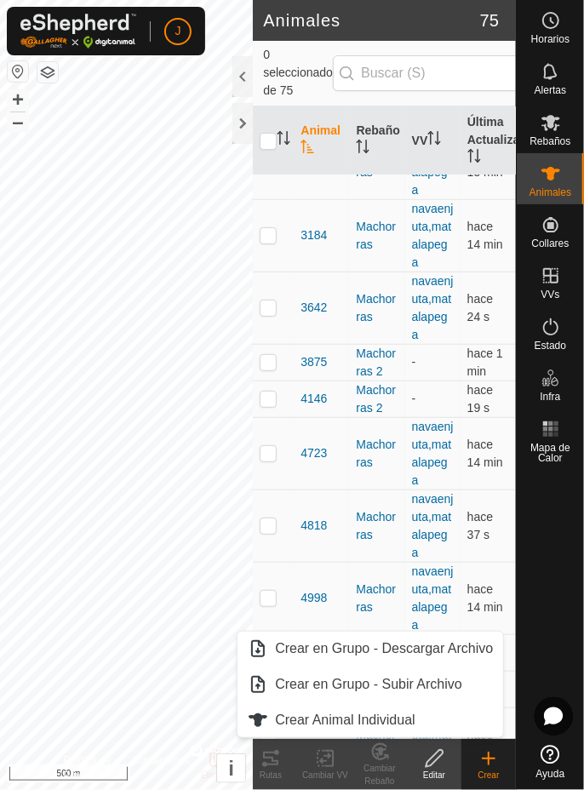
click at [375, 720] on span "Crear Animal Individual" at bounding box center [345, 720] width 141 height 20
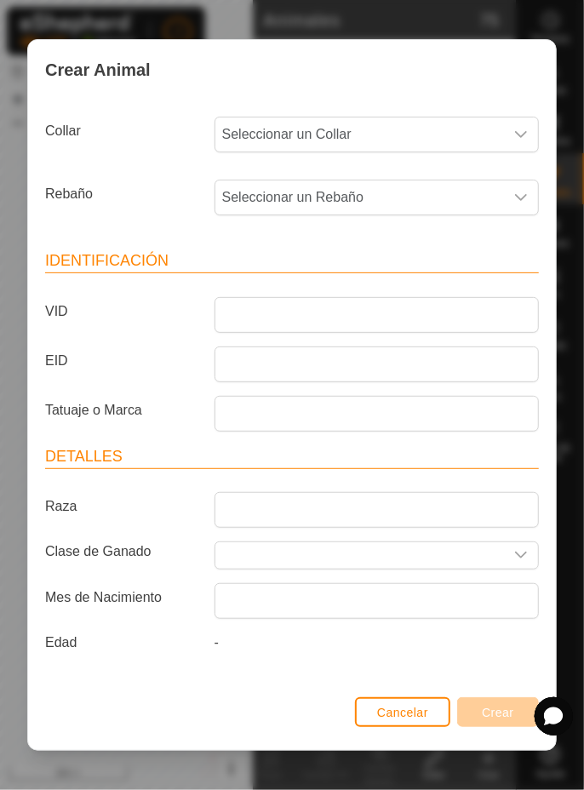
click at [412, 136] on span "Seleccionar un Collar" at bounding box center [359, 135] width 289 height 34
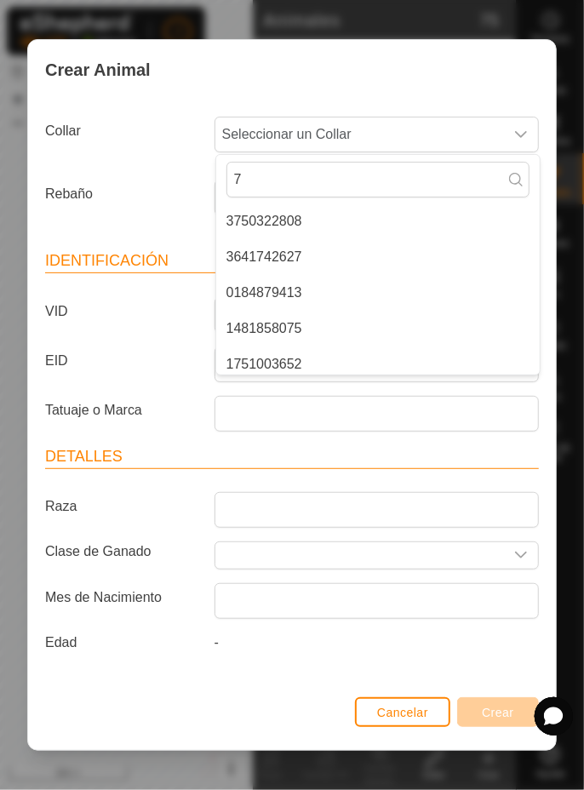
type input "70"
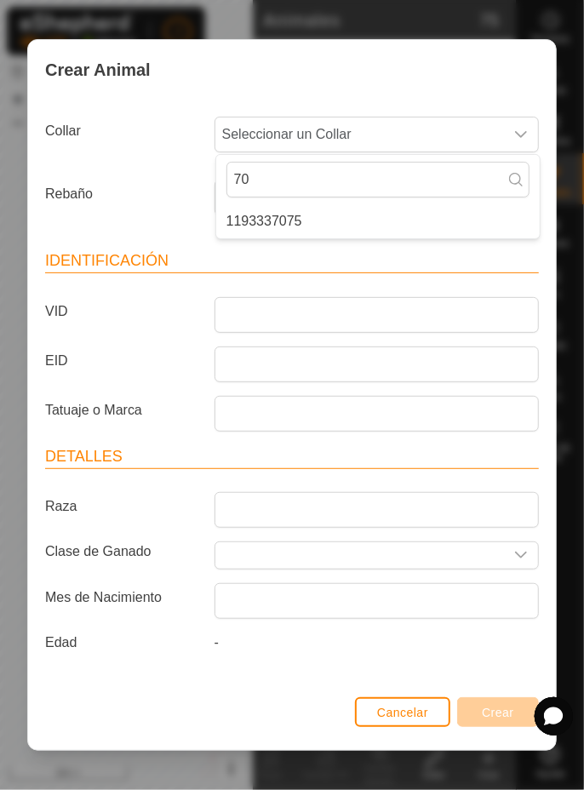
click at [421, 221] on li "1193337075" at bounding box center [378, 221] width 324 height 34
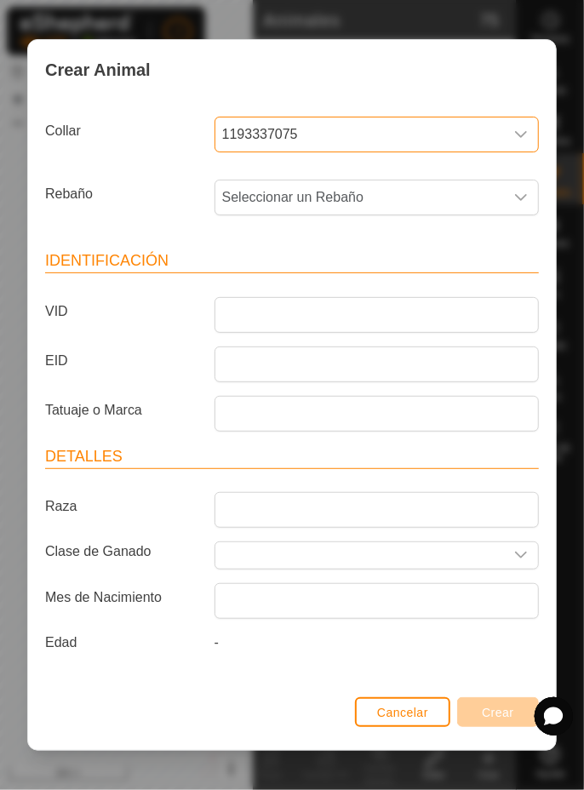
click at [416, 198] on span "Seleccionar un Rebaño" at bounding box center [359, 198] width 289 height 34
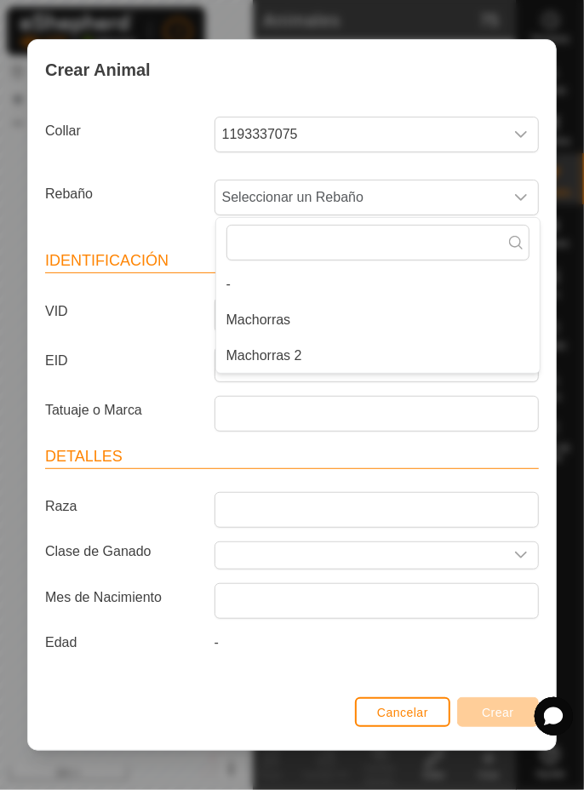
click at [351, 364] on li "Machorras 2" at bounding box center [378, 356] width 324 height 34
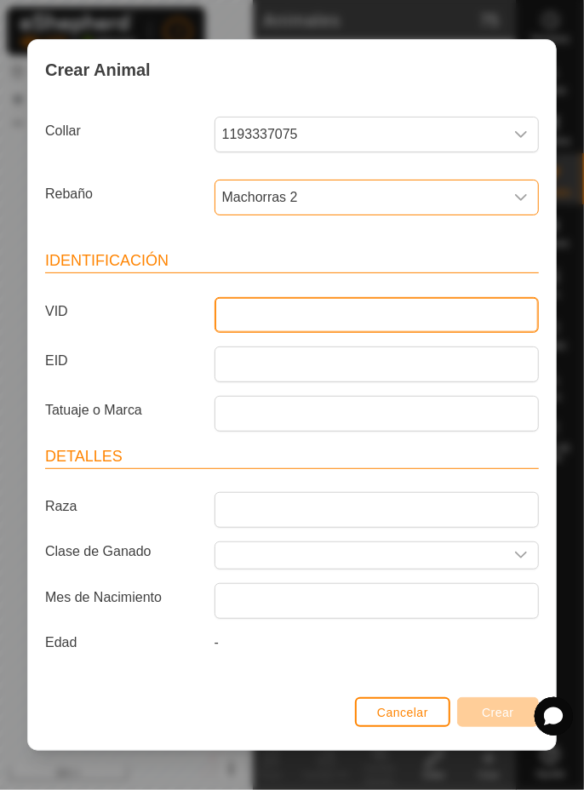
click at [423, 315] on input "VID" at bounding box center [377, 315] width 324 height 36
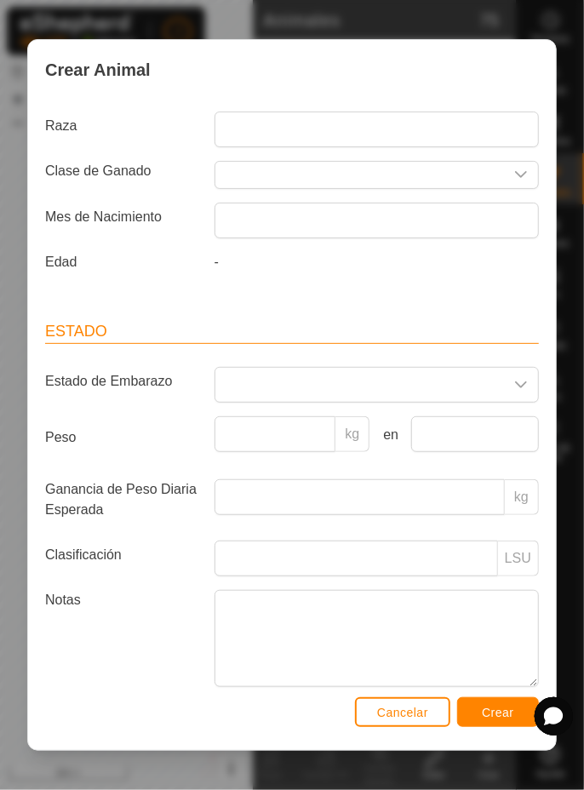
scroll to position [393, 0]
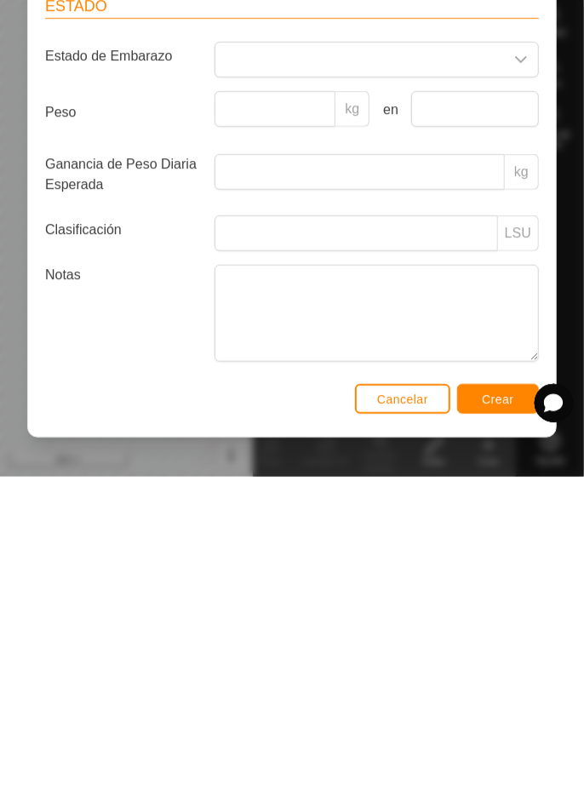
type input "9131"
click at [494, 720] on span "Crear" at bounding box center [498, 713] width 32 height 14
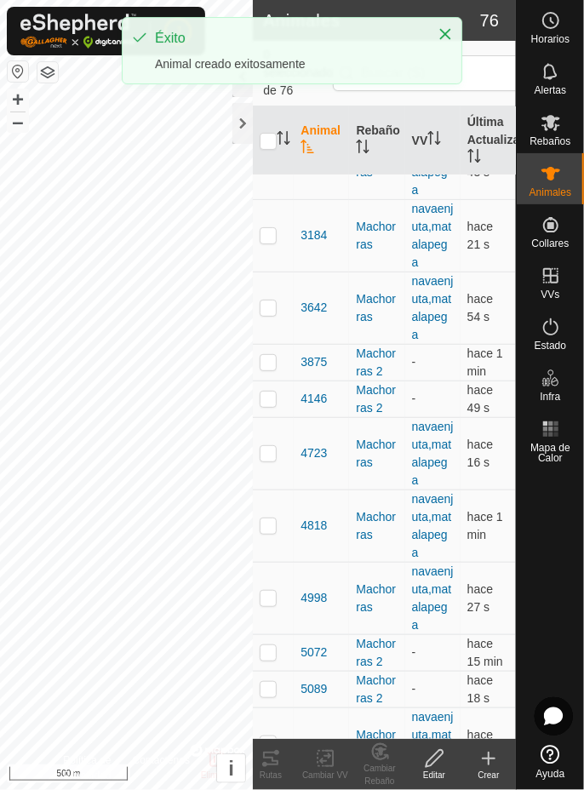
click at [491, 777] on div "Crear" at bounding box center [489, 775] width 55 height 13
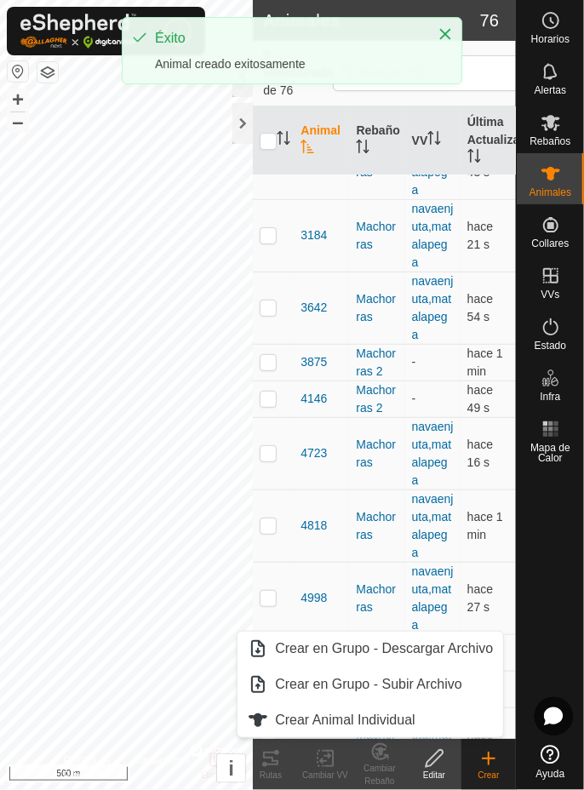
click at [302, 723] on span "Crear Animal Individual" at bounding box center [345, 720] width 141 height 20
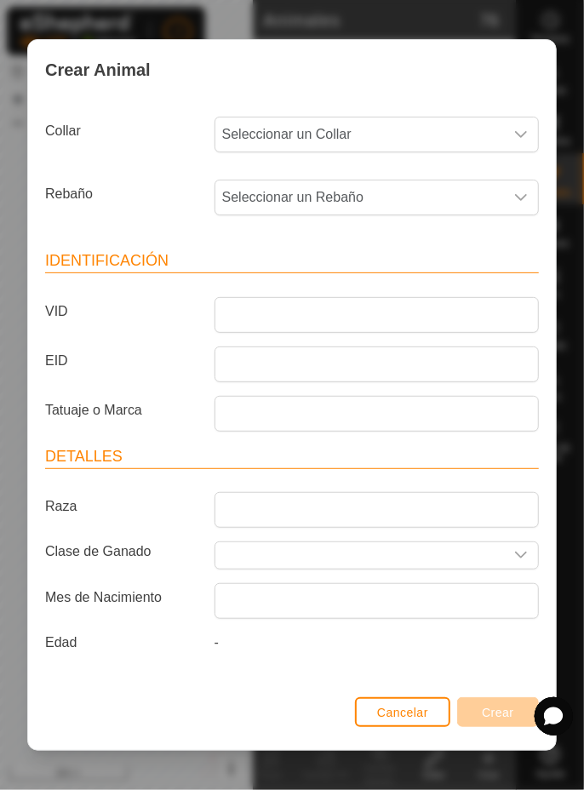
click at [414, 129] on span "Seleccionar un Collar" at bounding box center [359, 135] width 289 height 34
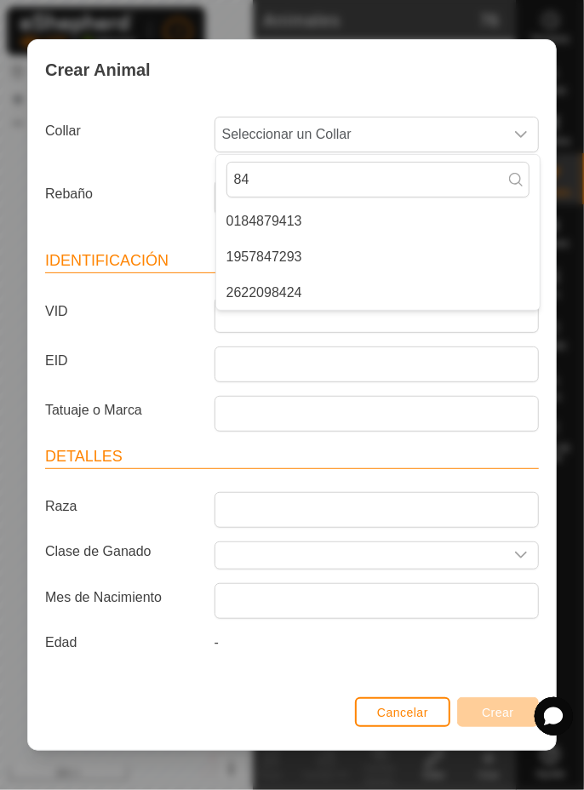
type input "84"
click at [319, 297] on li "2622098424" at bounding box center [378, 293] width 324 height 34
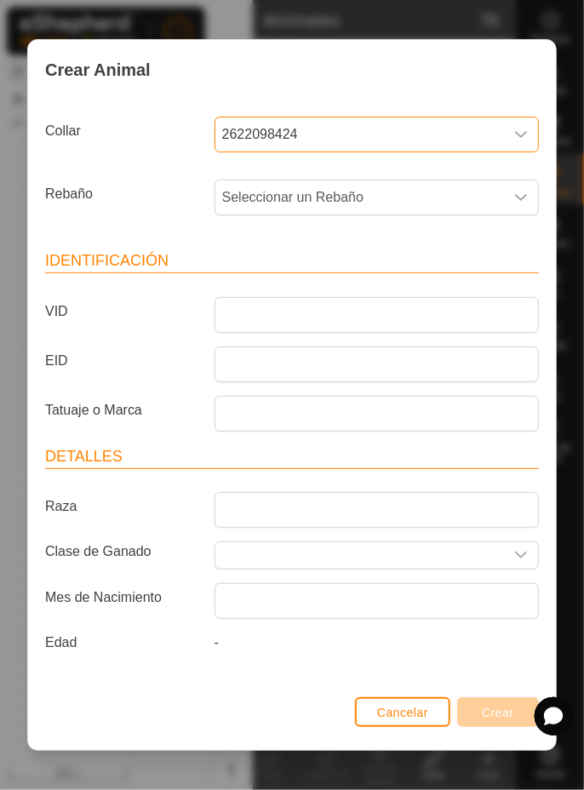
click at [450, 194] on span "Seleccionar un Rebaño" at bounding box center [359, 198] width 289 height 34
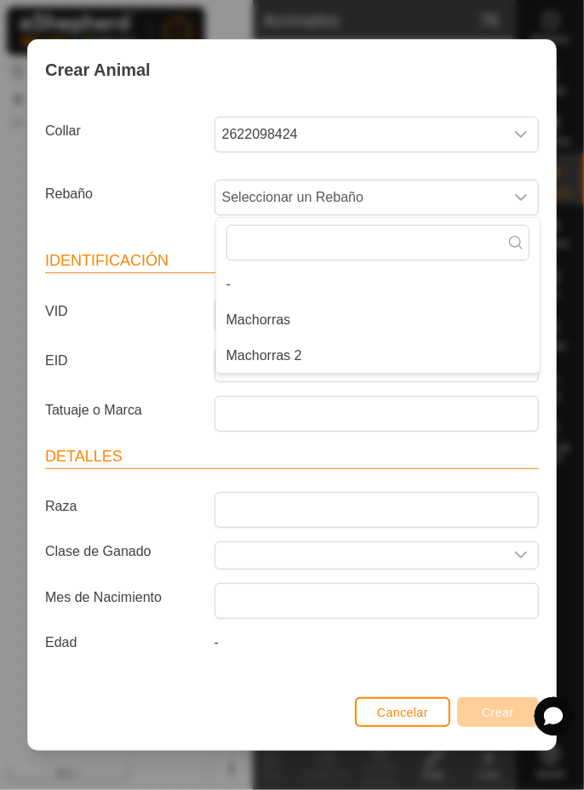
click at [349, 354] on li "Machorras 2" at bounding box center [378, 356] width 324 height 34
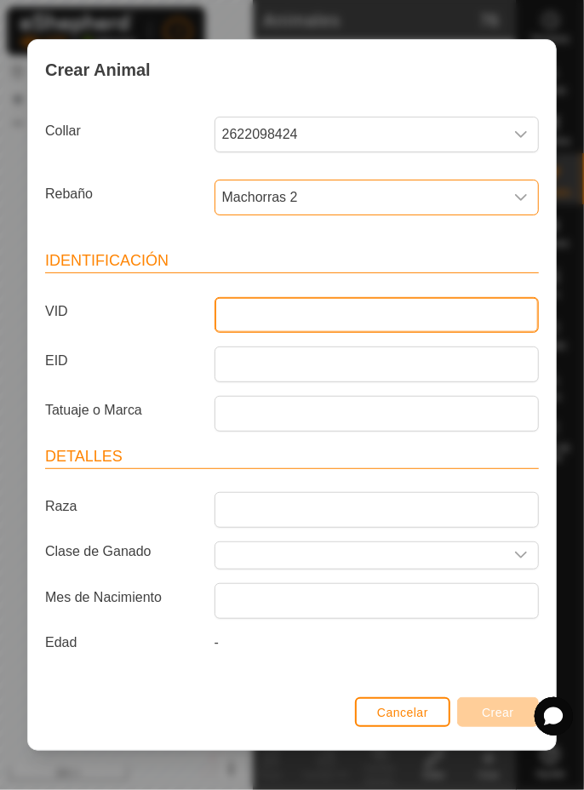
click at [393, 308] on input "VID" at bounding box center [377, 315] width 324 height 36
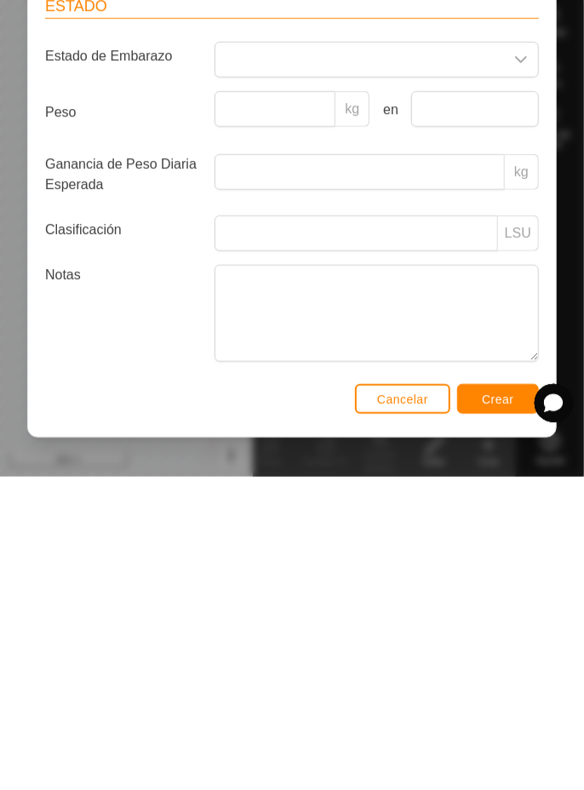
type input "3401"
click at [513, 718] on span "Crear" at bounding box center [498, 713] width 32 height 14
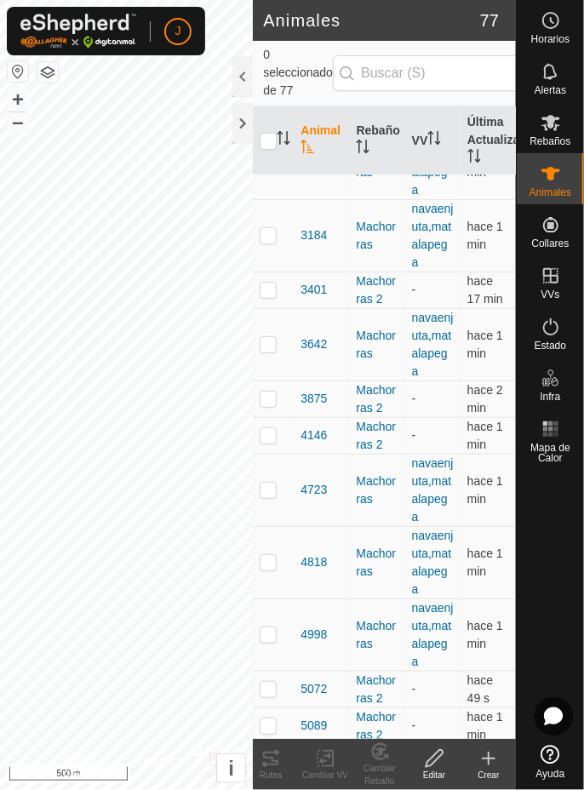
click at [495, 772] on div "Crear" at bounding box center [489, 775] width 55 height 13
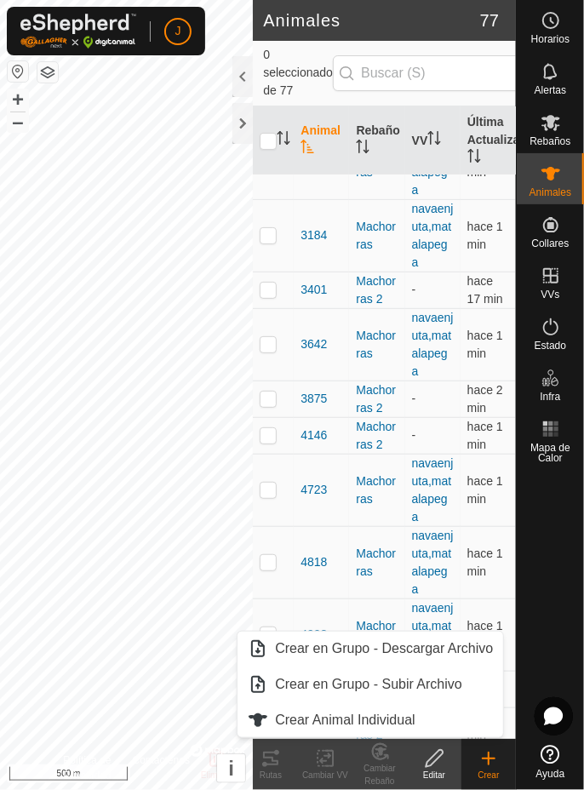
click at [441, 726] on link "Crear Animal Individual" at bounding box center [371, 720] width 266 height 34
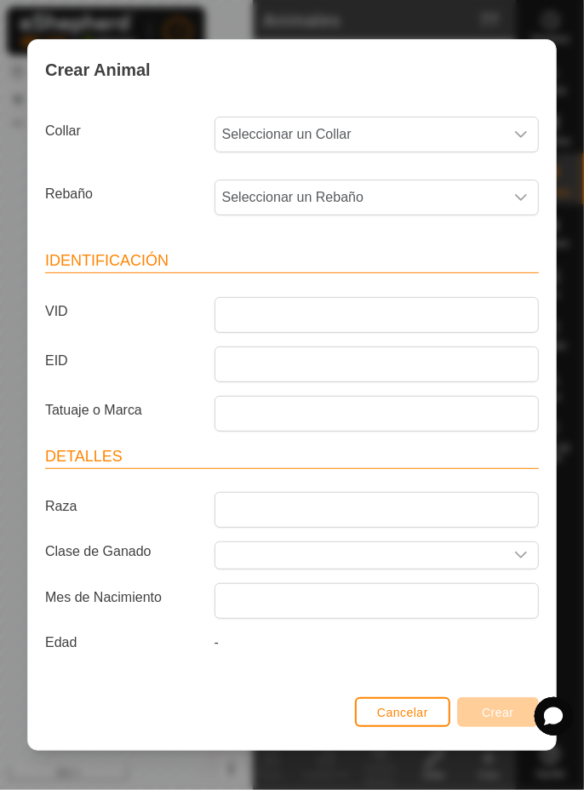
click at [467, 134] on span "Seleccionar un Collar" at bounding box center [359, 135] width 289 height 34
type input "28"
click at [394, 228] on li "3750322808" at bounding box center [378, 221] width 324 height 34
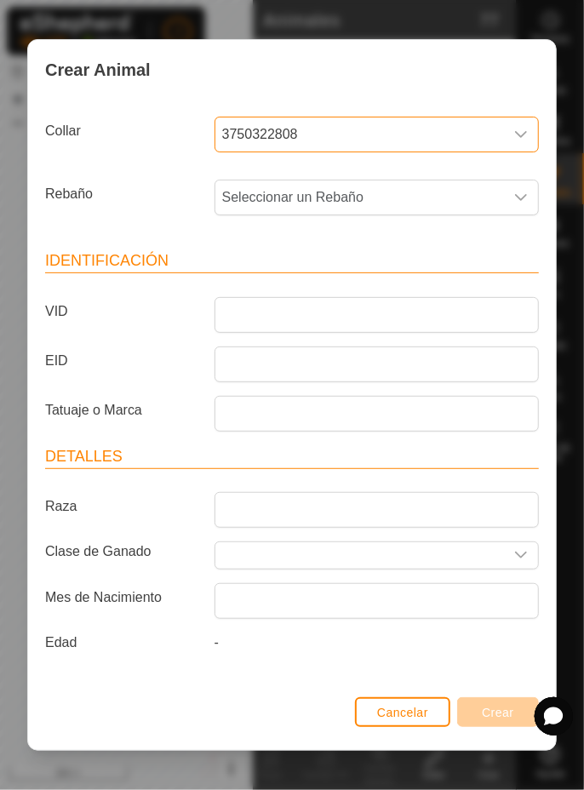
click at [446, 191] on span "Seleccionar un Rebaño" at bounding box center [359, 198] width 289 height 34
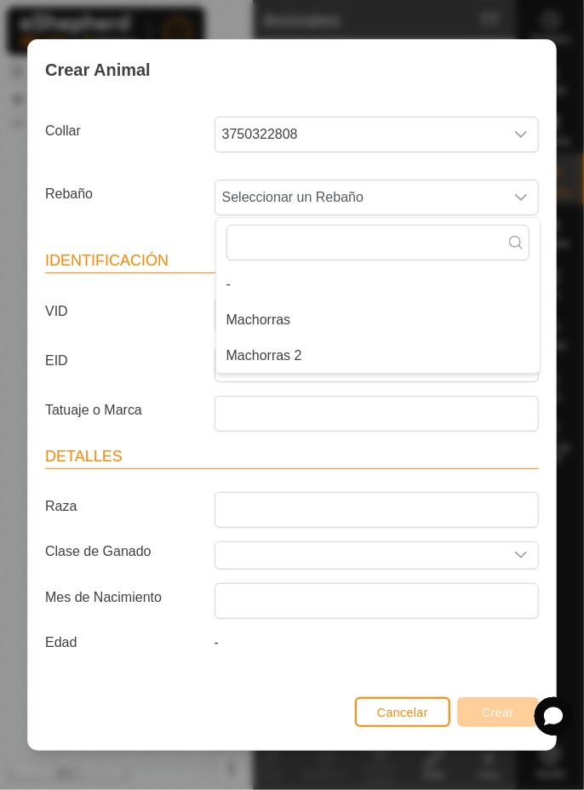
click at [347, 351] on li "Machorras 2" at bounding box center [378, 356] width 324 height 34
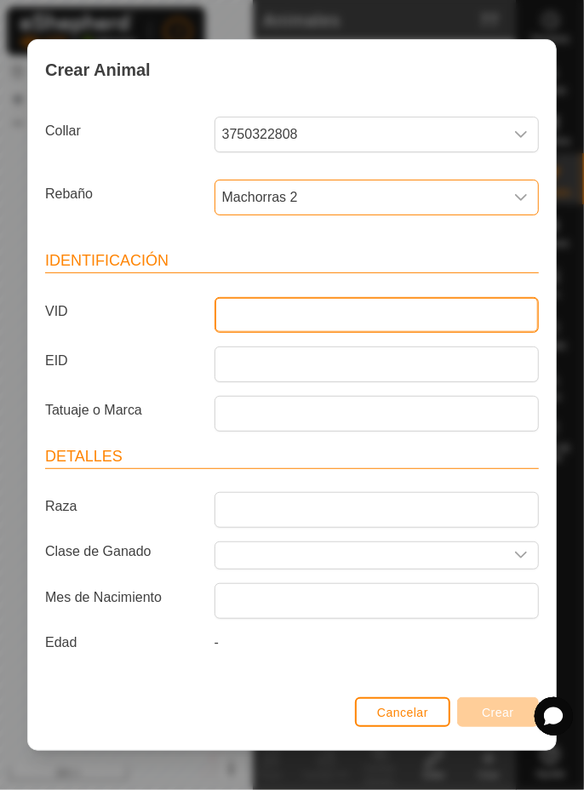
click at [376, 317] on input "VID" at bounding box center [377, 315] width 324 height 36
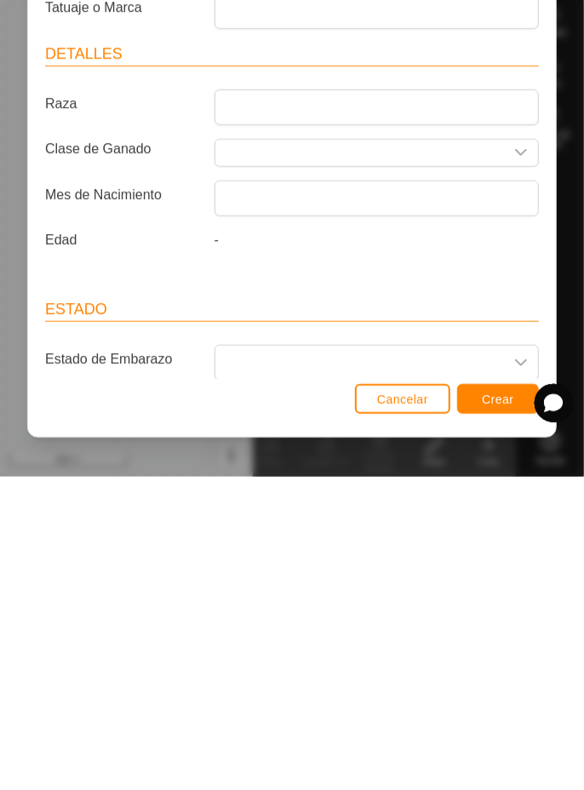
scroll to position [106, 0]
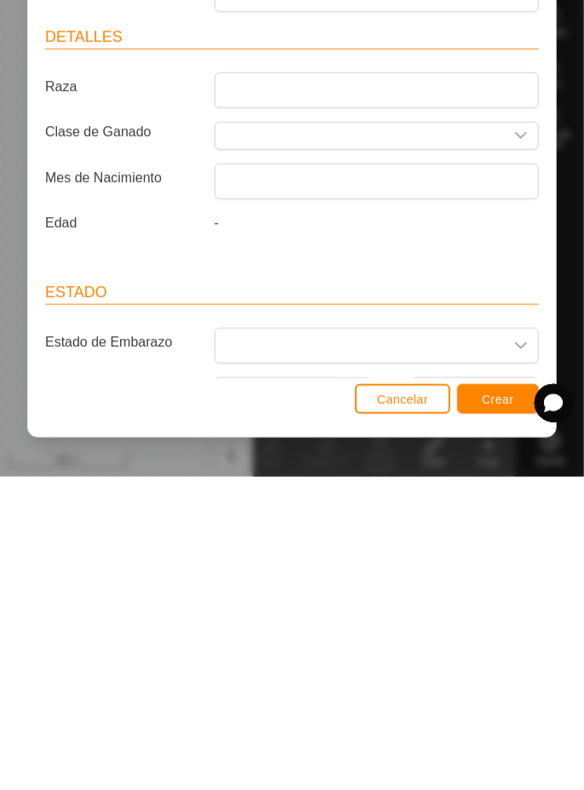
type input "9141"
click at [493, 726] on button "Crear" at bounding box center [498, 712] width 82 height 30
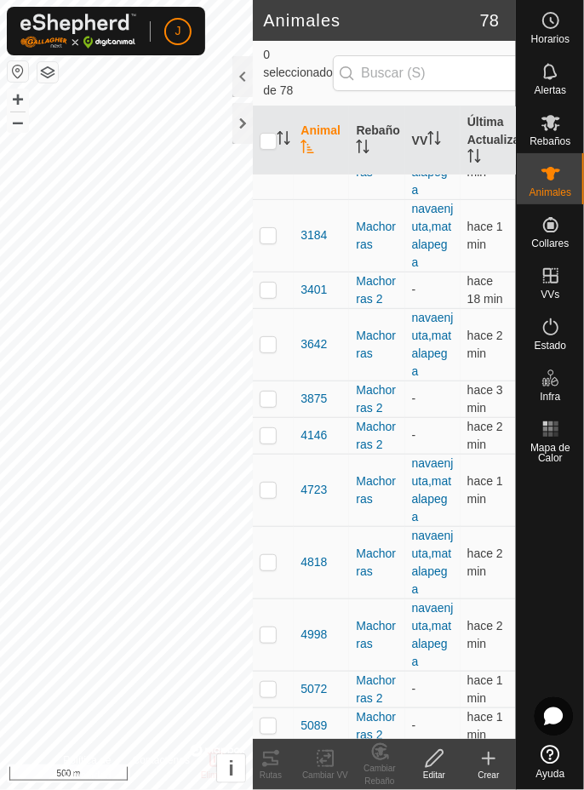
click at [488, 760] on icon at bounding box center [489, 759] width 20 height 20
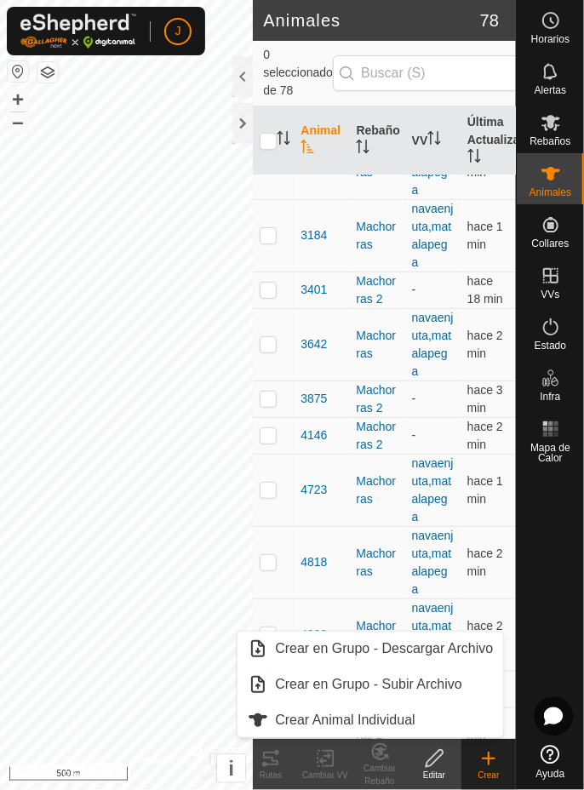
click at [411, 724] on span "Crear Animal Individual" at bounding box center [345, 720] width 141 height 20
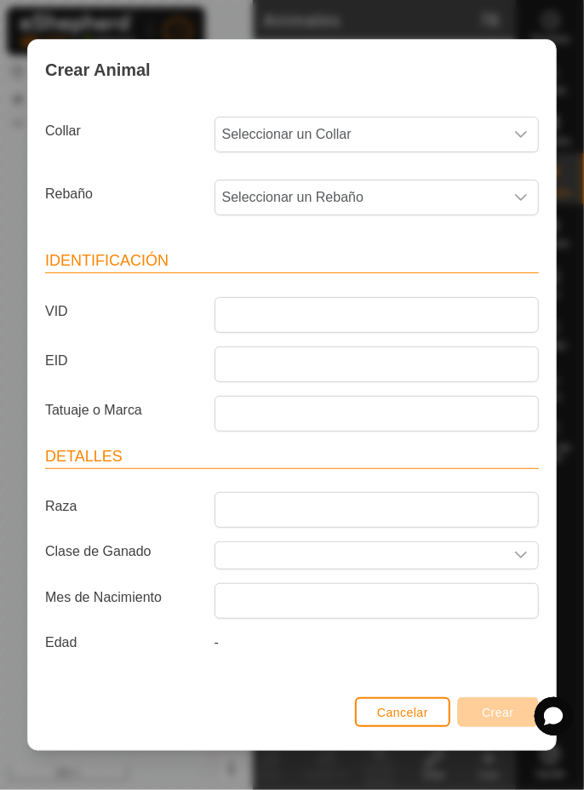
click at [454, 128] on span "Seleccionar un Collar" at bounding box center [359, 135] width 289 height 34
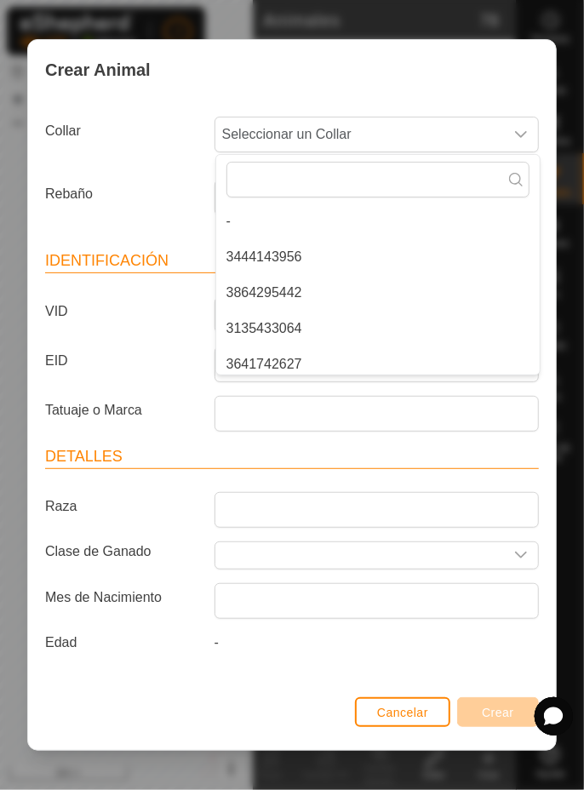
click at [320, 293] on li "3864295442" at bounding box center [378, 293] width 324 height 34
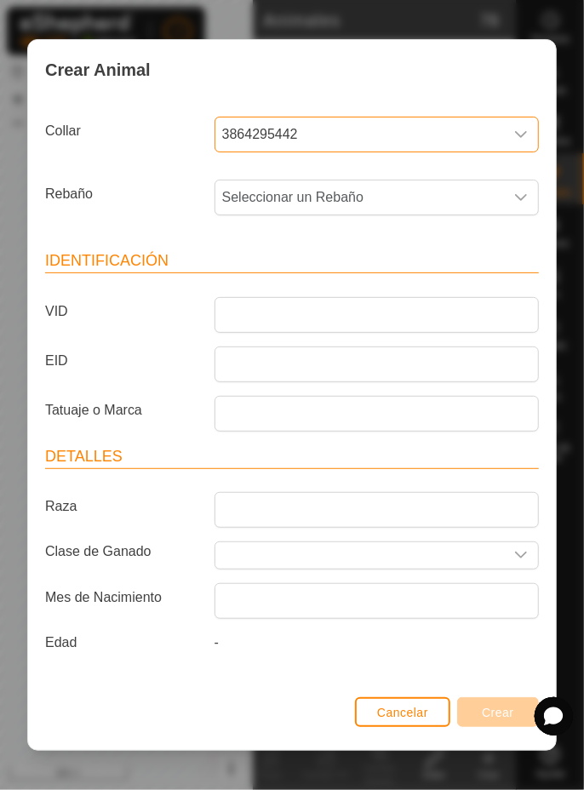
click at [422, 196] on span "Seleccionar un Rebaño" at bounding box center [359, 198] width 289 height 34
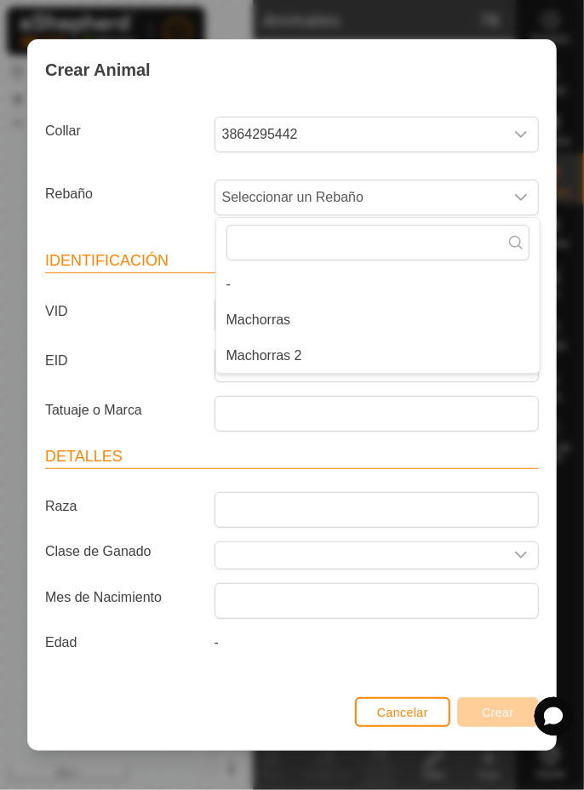
click at [339, 348] on li "Machorras 2" at bounding box center [378, 356] width 324 height 34
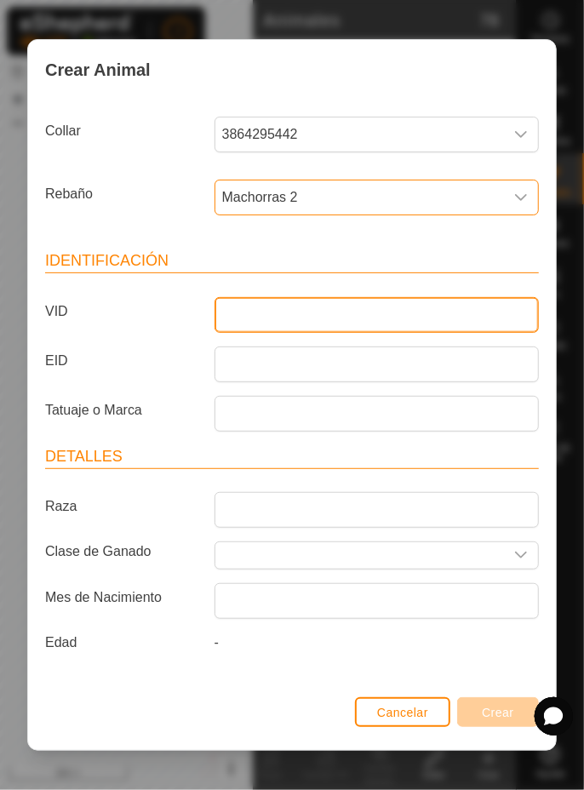
click at [364, 309] on input "VID" at bounding box center [377, 315] width 324 height 36
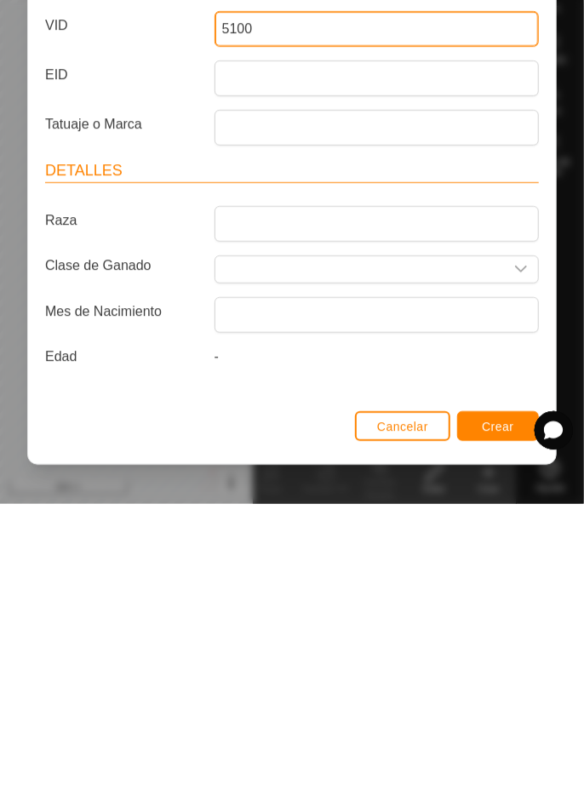
type input "5100"
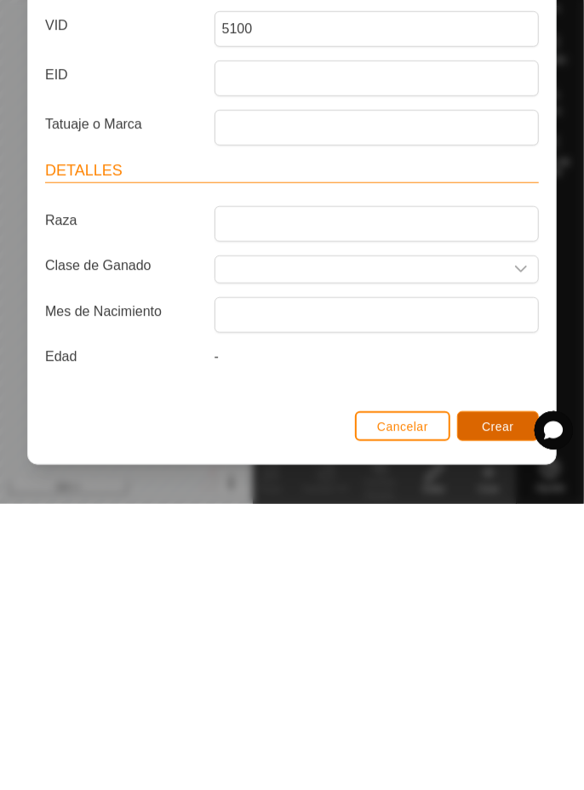
click at [506, 713] on span "Crear" at bounding box center [498, 713] width 32 height 14
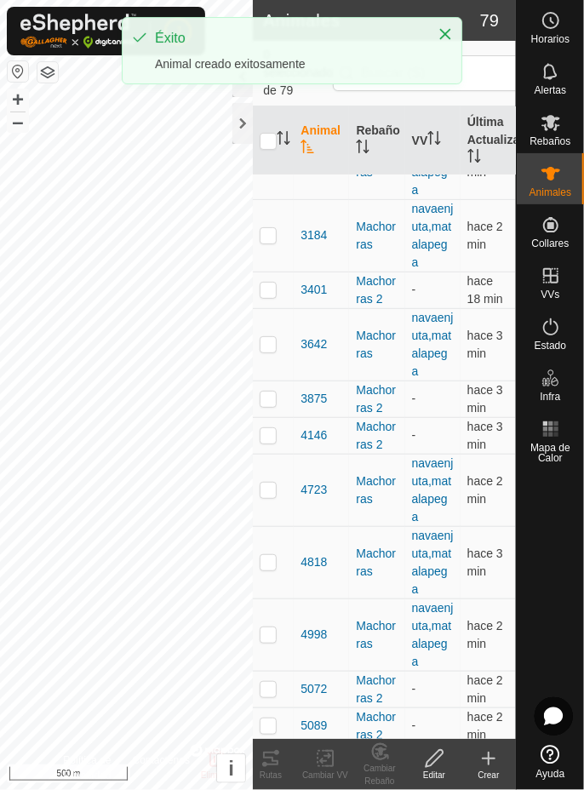
click at [489, 770] on div "Crear" at bounding box center [489, 775] width 55 height 13
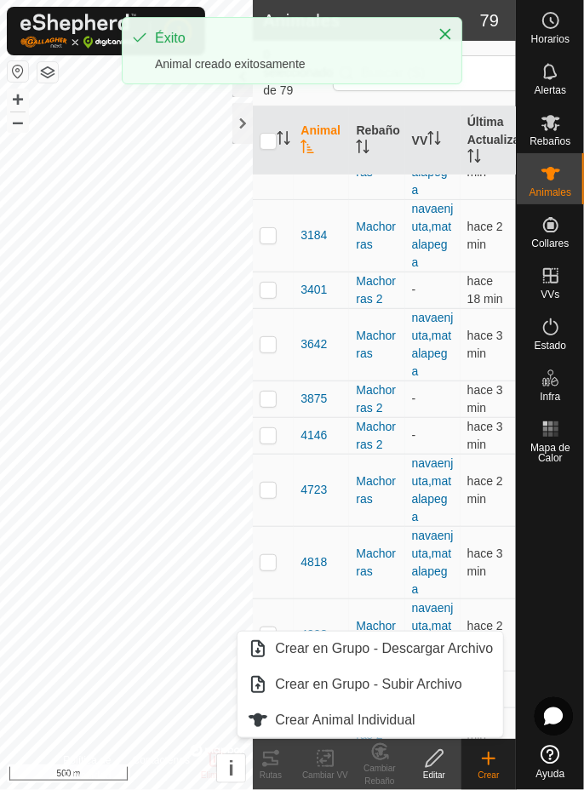
click at [429, 725] on link "Crear Animal Individual" at bounding box center [371, 720] width 266 height 34
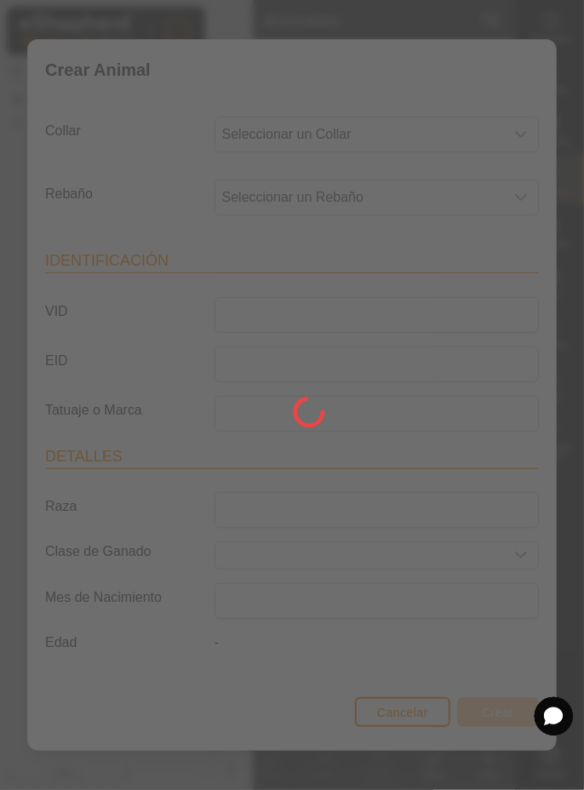
click at [480, 128] on div at bounding box center [292, 395] width 584 height 790
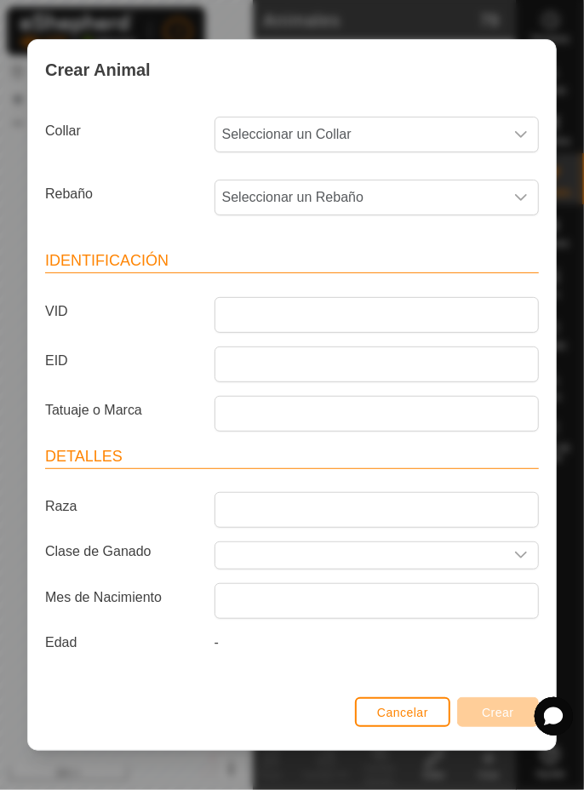
click at [491, 135] on span "Seleccionar un Collar" at bounding box center [359, 135] width 289 height 34
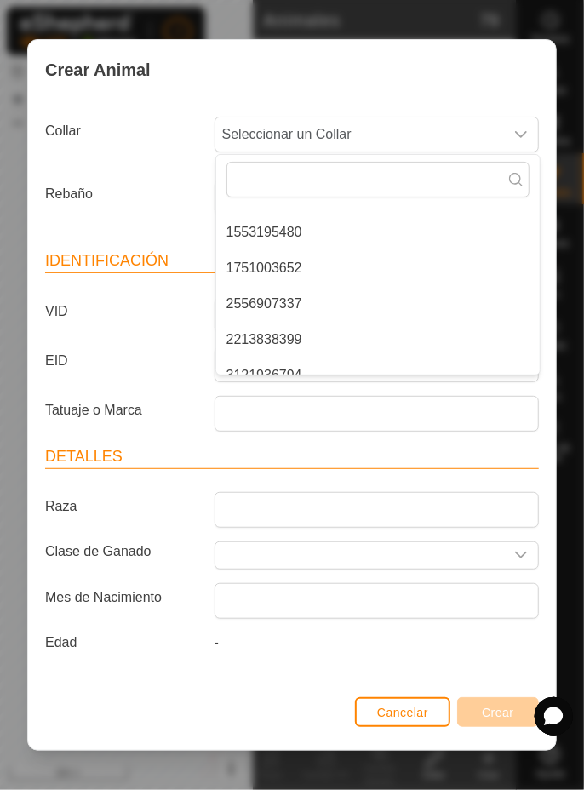
scroll to position [203, 0]
click at [300, 271] on span "1751003652" at bounding box center [265, 269] width 76 height 20
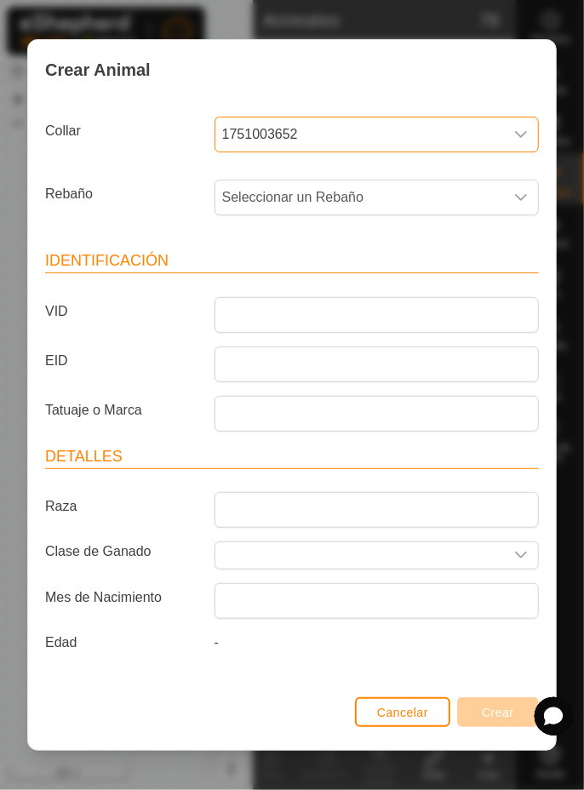
click at [382, 200] on span "Seleccionar un Rebaño" at bounding box center [359, 198] width 289 height 34
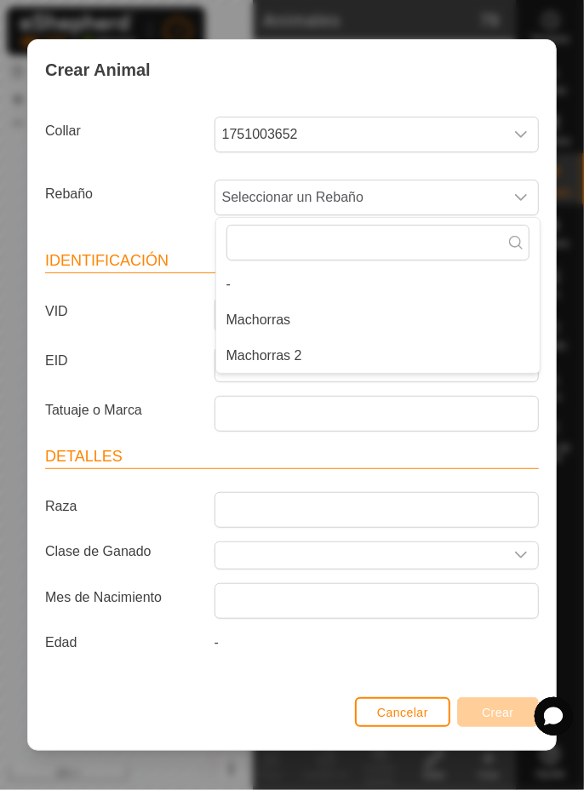
click at [332, 352] on li "Machorras 2" at bounding box center [378, 356] width 324 height 34
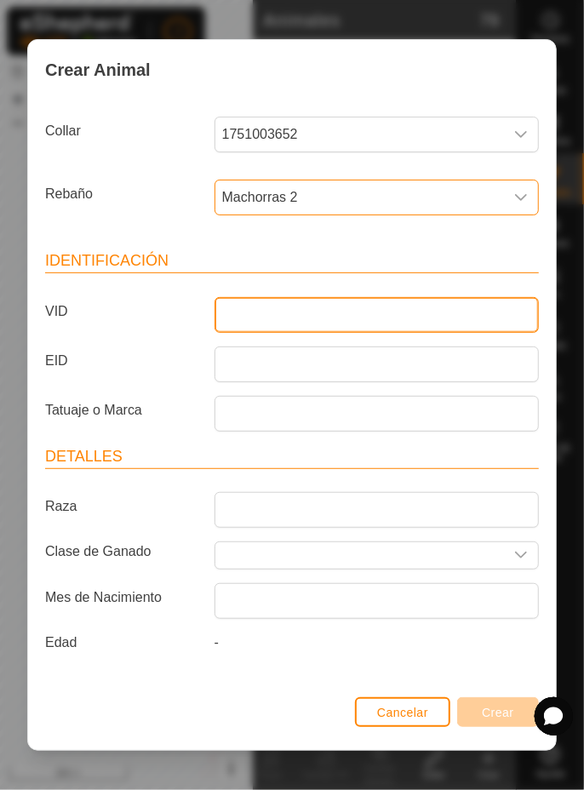
click at [373, 307] on input "VID" at bounding box center [377, 315] width 324 height 36
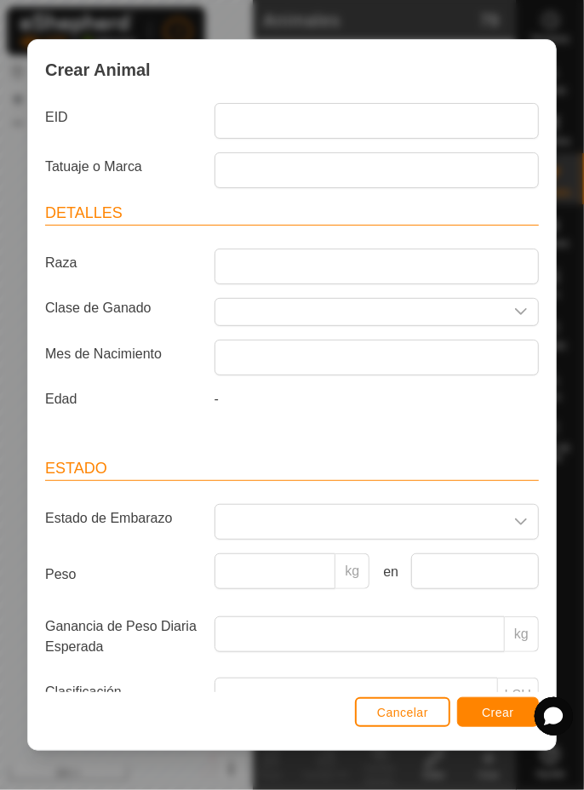
scroll to position [393, 0]
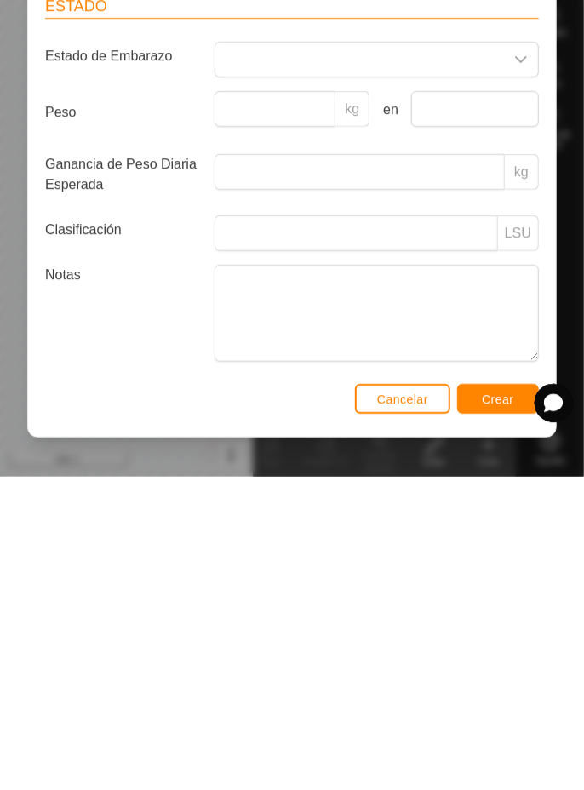
type input "7402"
click at [494, 709] on span "Crear" at bounding box center [498, 713] width 32 height 14
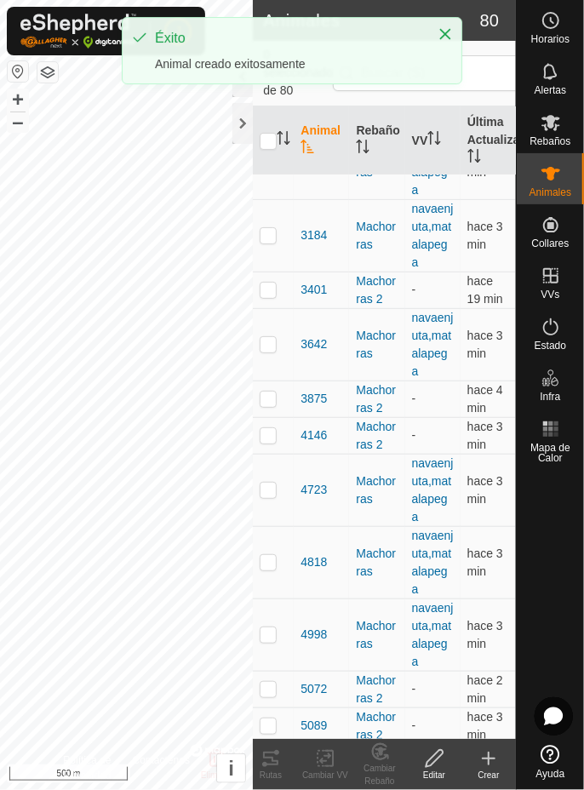
click at [493, 759] on icon at bounding box center [489, 759] width 12 height 0
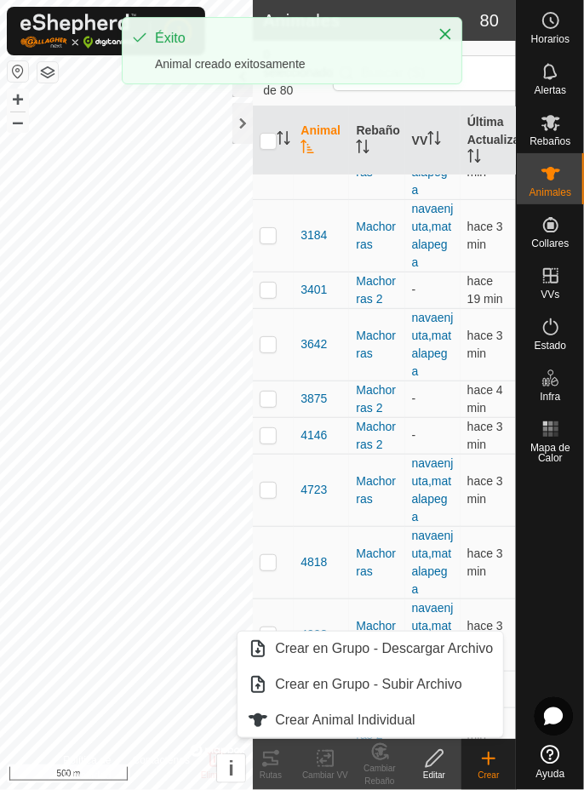
click at [411, 718] on span "Crear Animal Individual" at bounding box center [345, 720] width 141 height 20
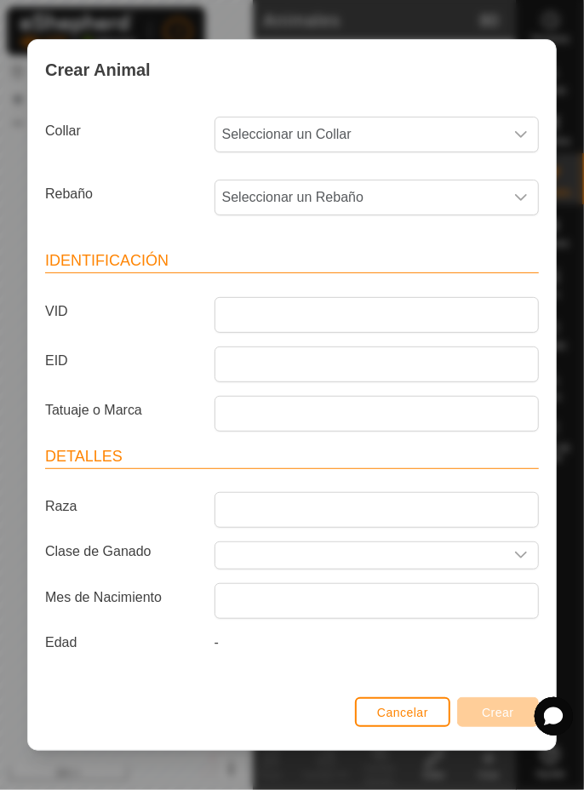
click at [477, 129] on span "Seleccionar un Collar" at bounding box center [359, 135] width 289 height 34
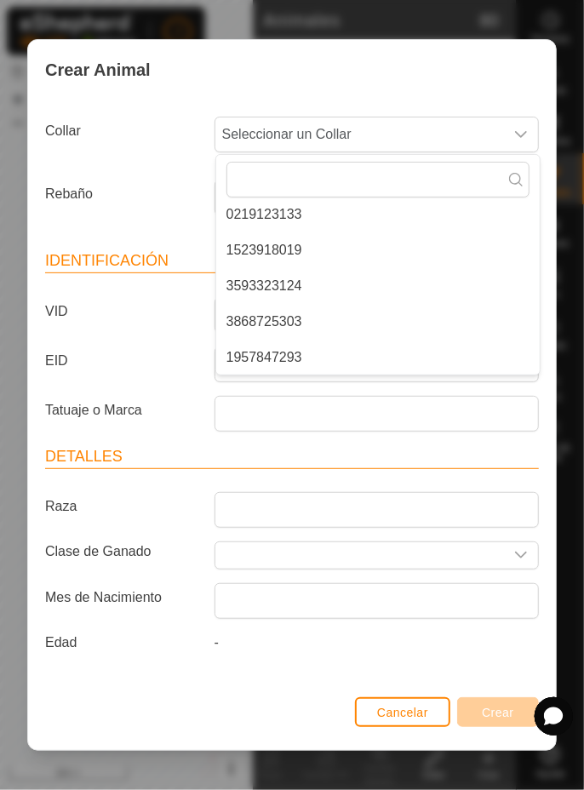
scroll to position [403, 0]
click at [293, 290] on span "3593323124" at bounding box center [265, 283] width 76 height 20
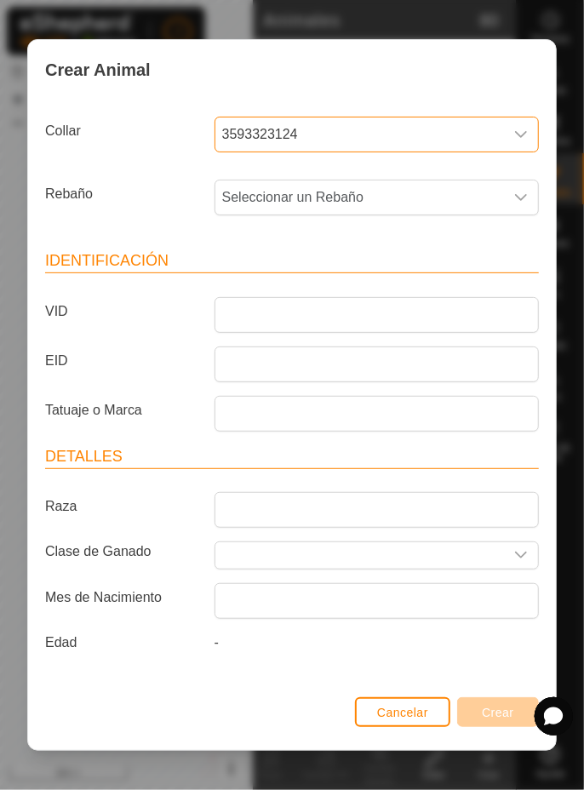
click at [440, 189] on span "Seleccionar un Rebaño" at bounding box center [359, 198] width 289 height 34
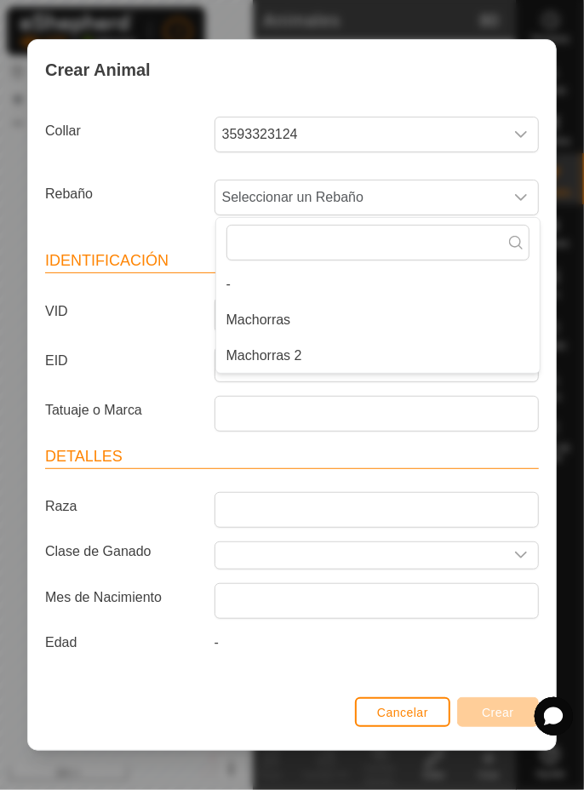
click at [329, 359] on li "Machorras 2" at bounding box center [378, 356] width 324 height 34
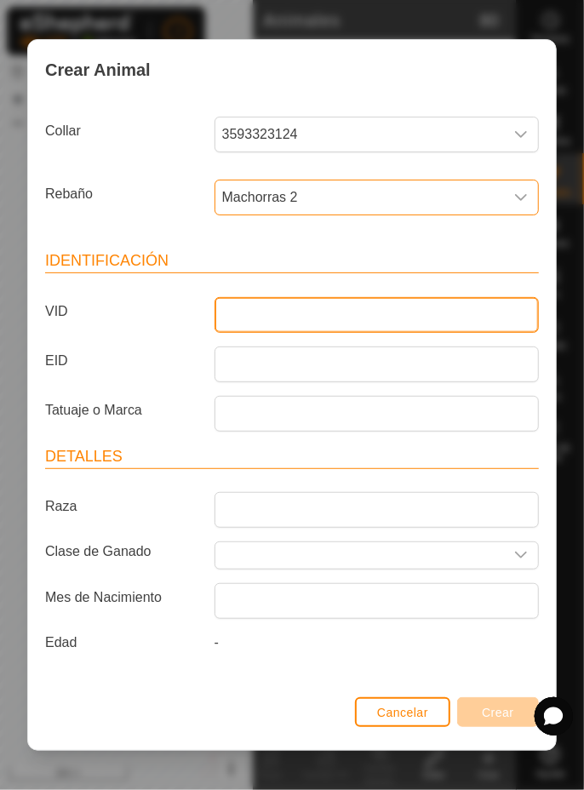
click at [362, 305] on input "VID" at bounding box center [377, 315] width 324 height 36
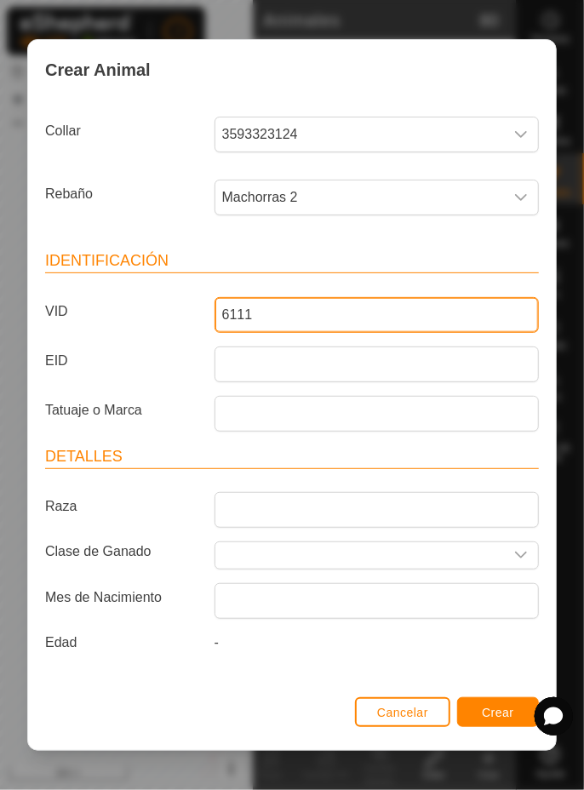
type input "6111"
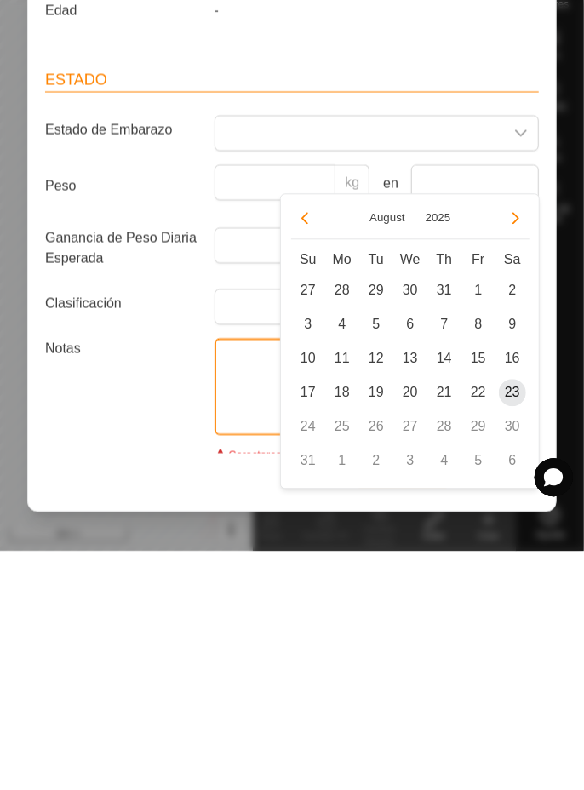
scroll to position [32, 0]
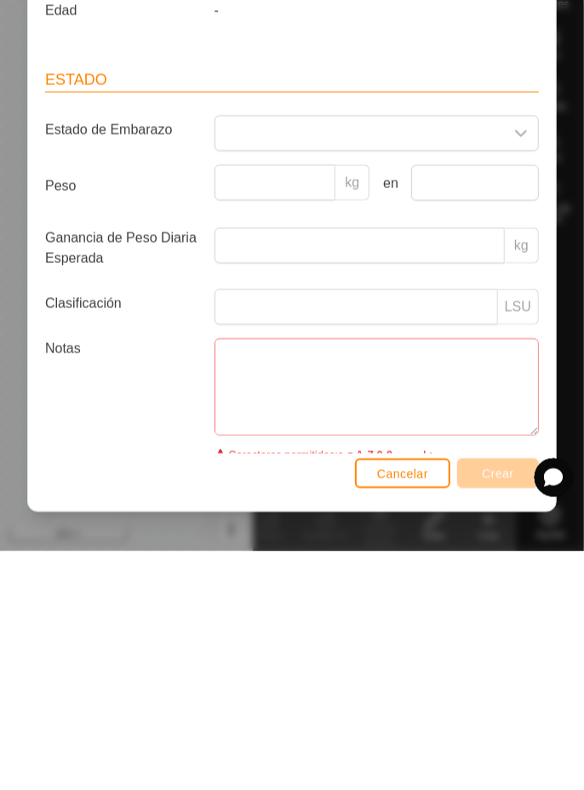
click at [130, 706] on div "Cancelar Crear" at bounding box center [292, 721] width 528 height 58
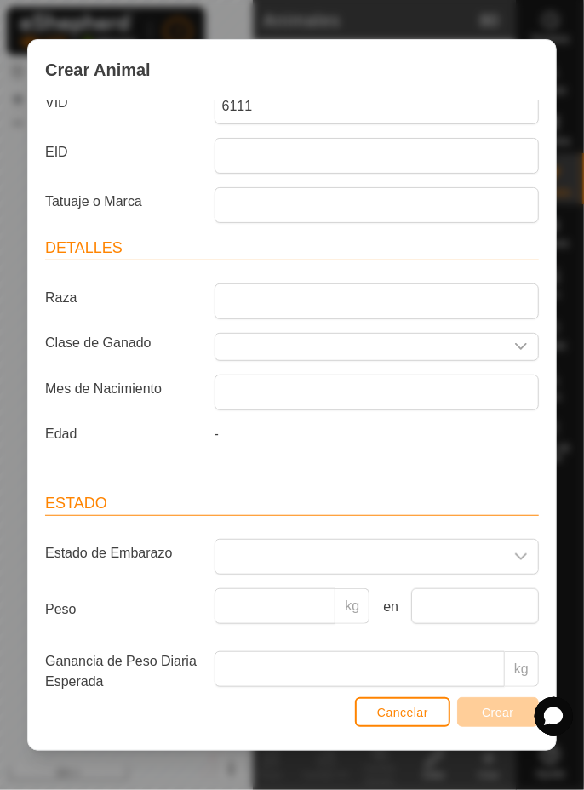
scroll to position [0, 0]
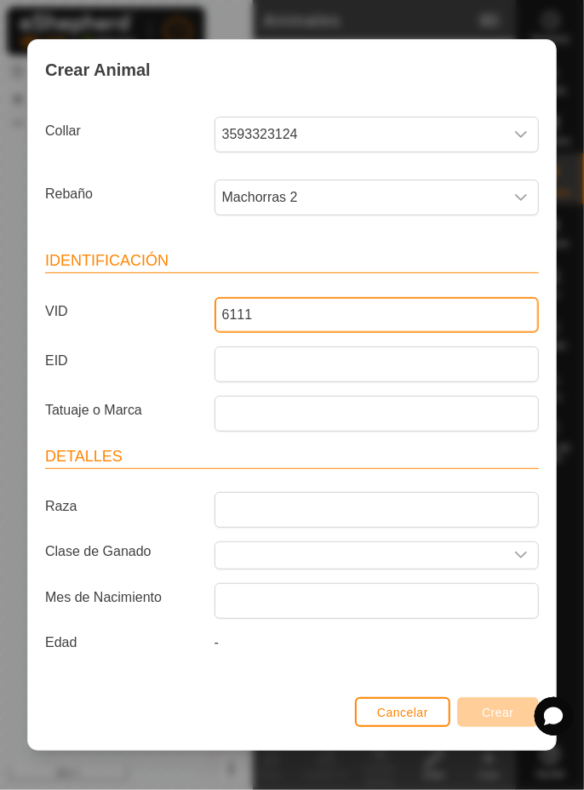
click at [413, 310] on input "6111" at bounding box center [377, 315] width 324 height 36
type input "6111"
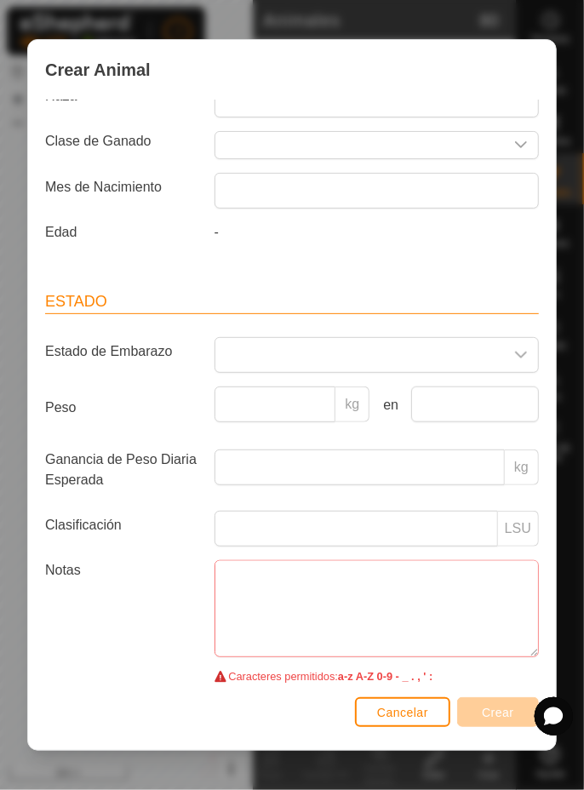
scroll to position [415, 0]
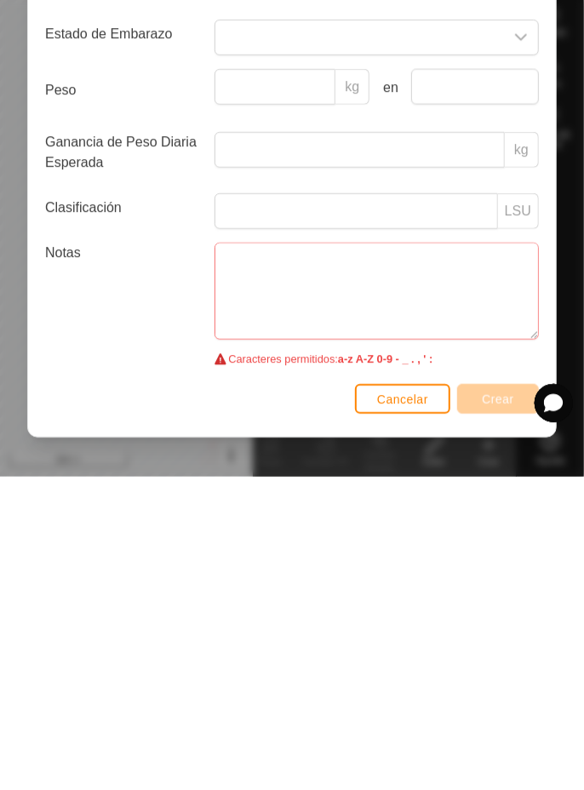
click at [498, 674] on div "Estado Estado de Embarazo Peso kg en Ganancia de Peso Diaria Esperada kg Clasif…" at bounding box center [292, 484] width 508 height 436
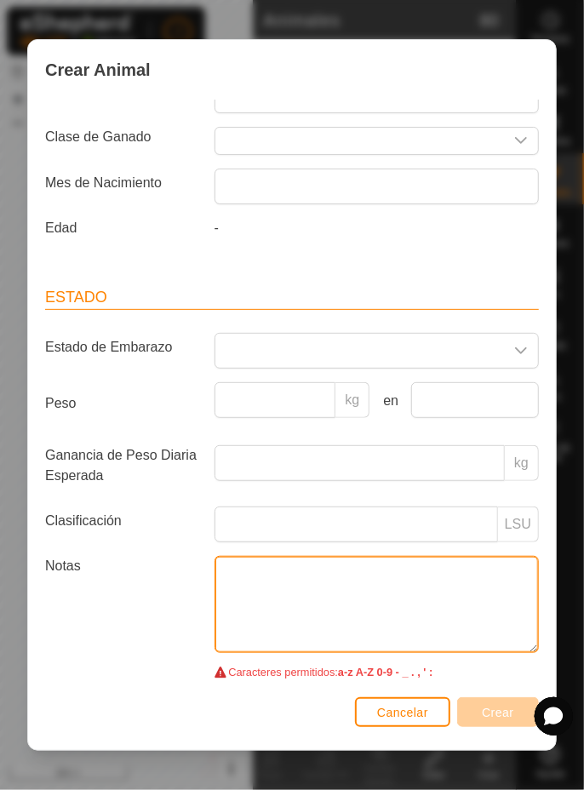
click at [349, 601] on textarea "Notas" at bounding box center [377, 604] width 324 height 97
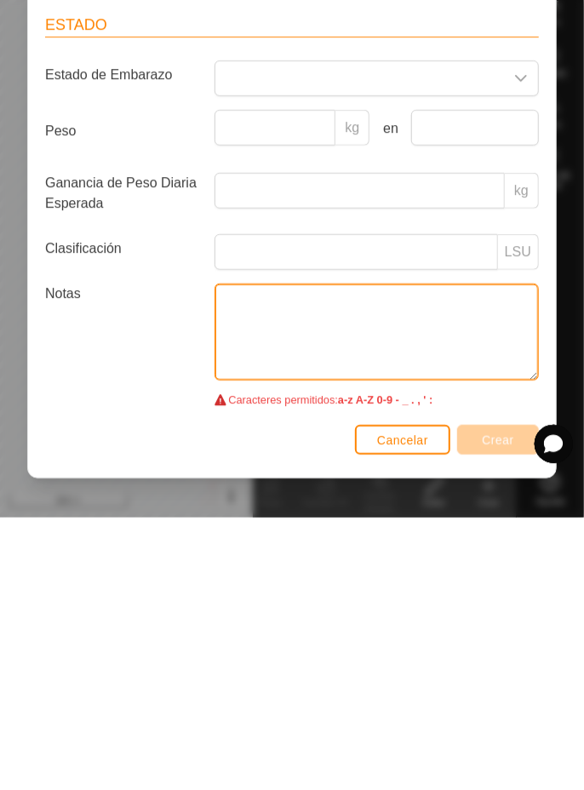
scroll to position [0, 0]
click at [518, 615] on textarea "Notas" at bounding box center [377, 604] width 324 height 97
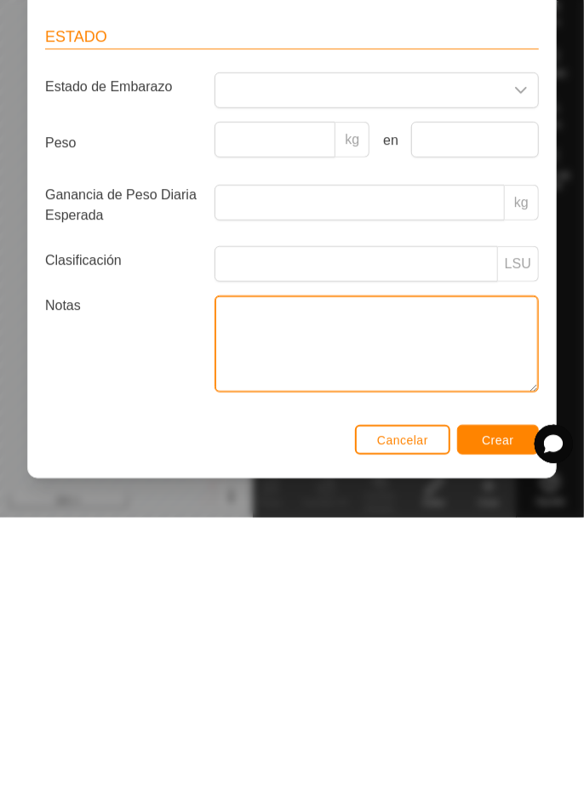
scroll to position [393, 0]
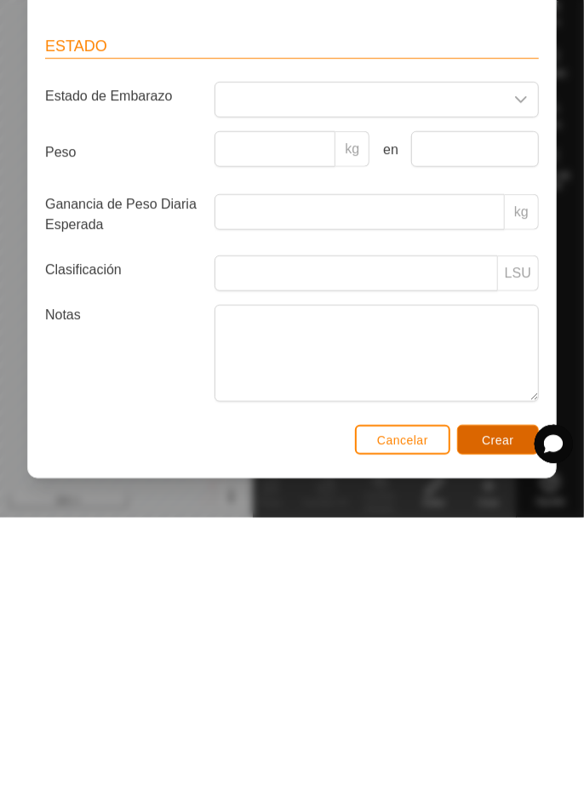
click at [500, 722] on button "Crear" at bounding box center [498, 712] width 82 height 30
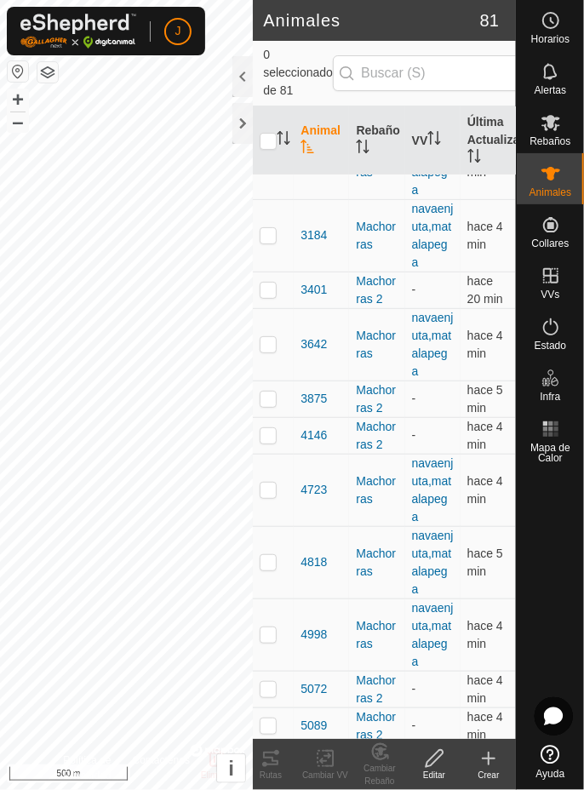
click at [486, 755] on icon at bounding box center [489, 759] width 20 height 20
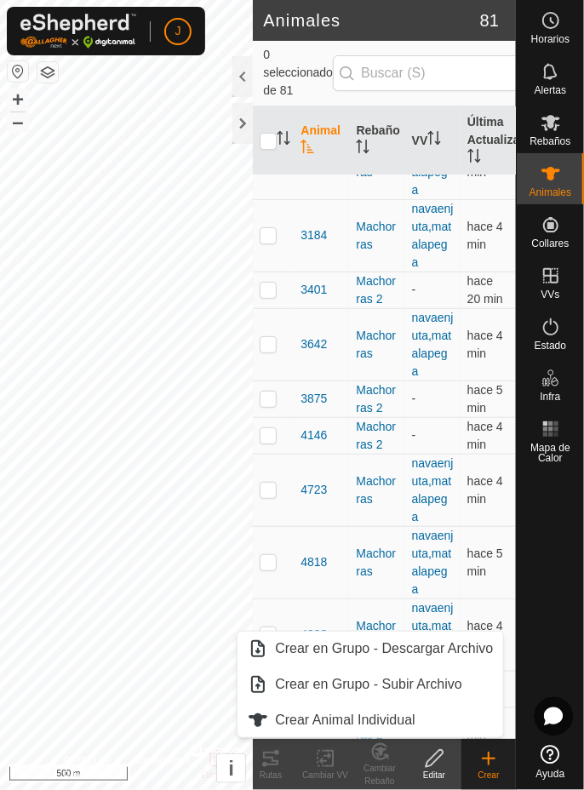
click at [336, 719] on span "Crear Animal Individual" at bounding box center [345, 720] width 141 height 20
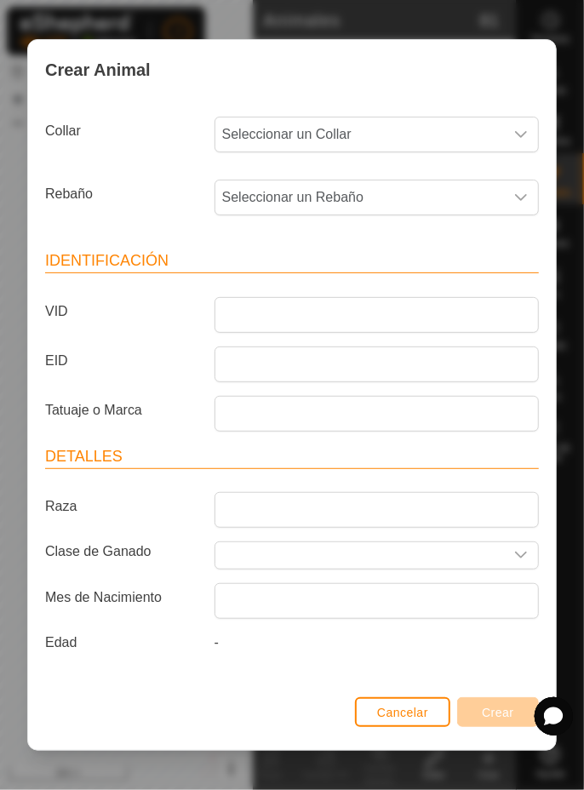
click at [460, 140] on span "Seleccionar un Collar" at bounding box center [359, 135] width 289 height 34
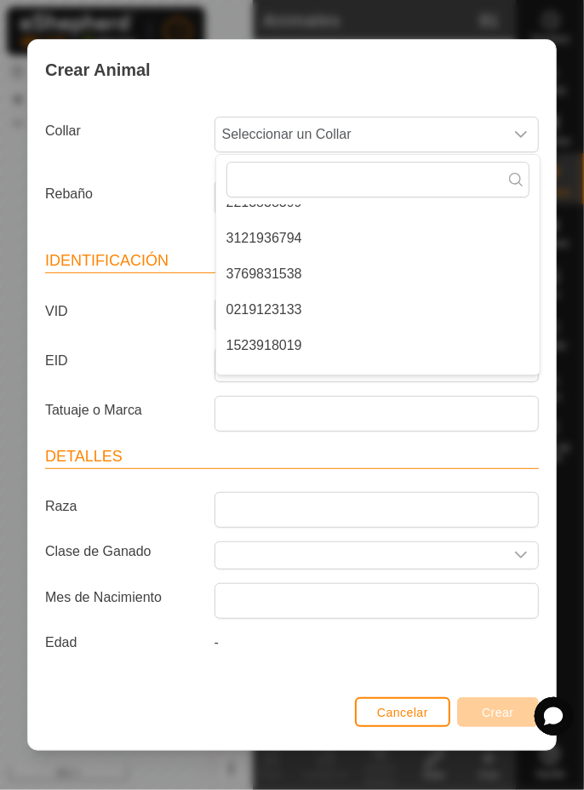
scroll to position [307, 0]
click at [298, 276] on span "3769831538" at bounding box center [265, 272] width 76 height 20
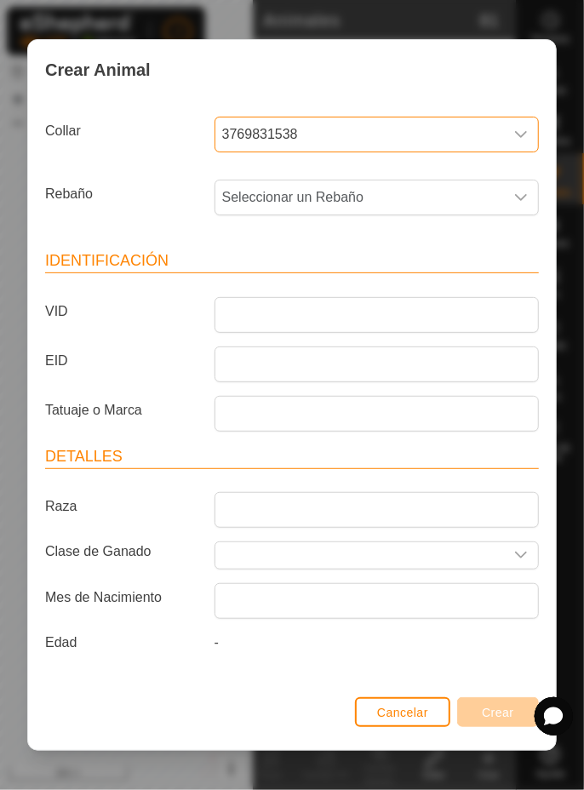
click at [425, 192] on span "Seleccionar un Rebaño" at bounding box center [359, 198] width 289 height 34
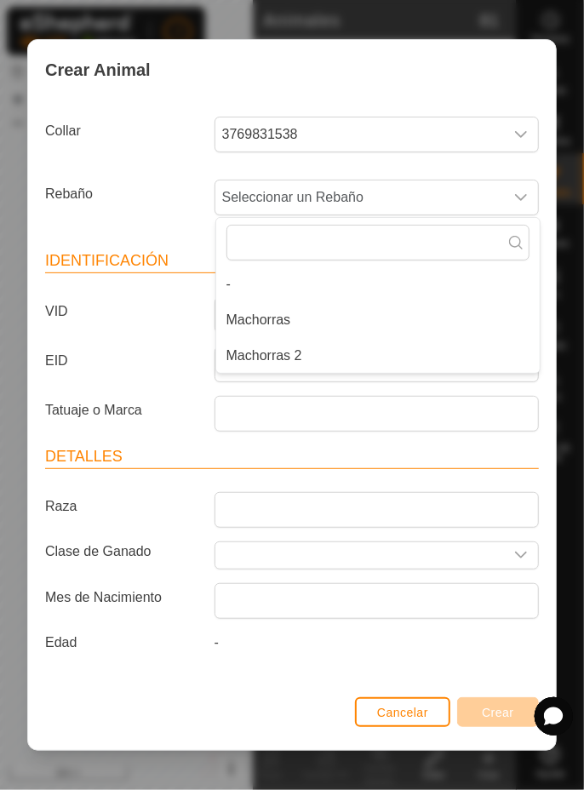
click at [342, 359] on li "Machorras 2" at bounding box center [378, 356] width 324 height 34
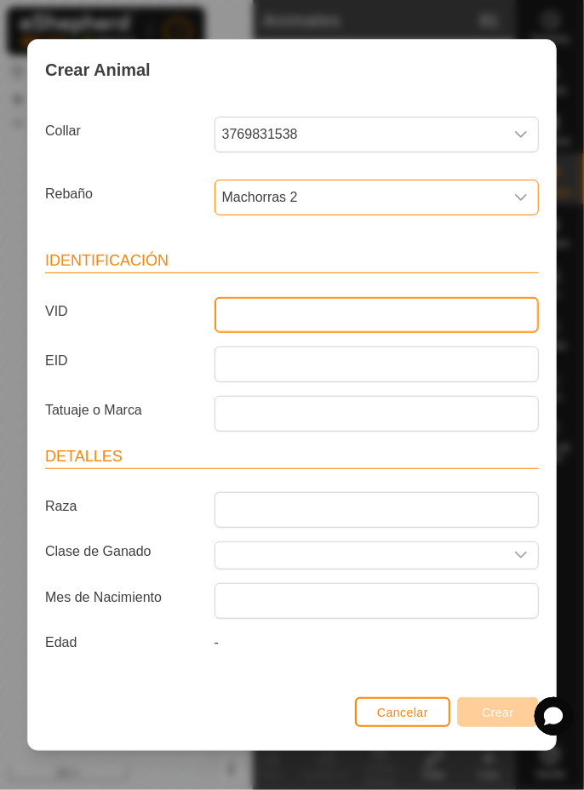
click at [359, 317] on input "VID" at bounding box center [377, 315] width 324 height 36
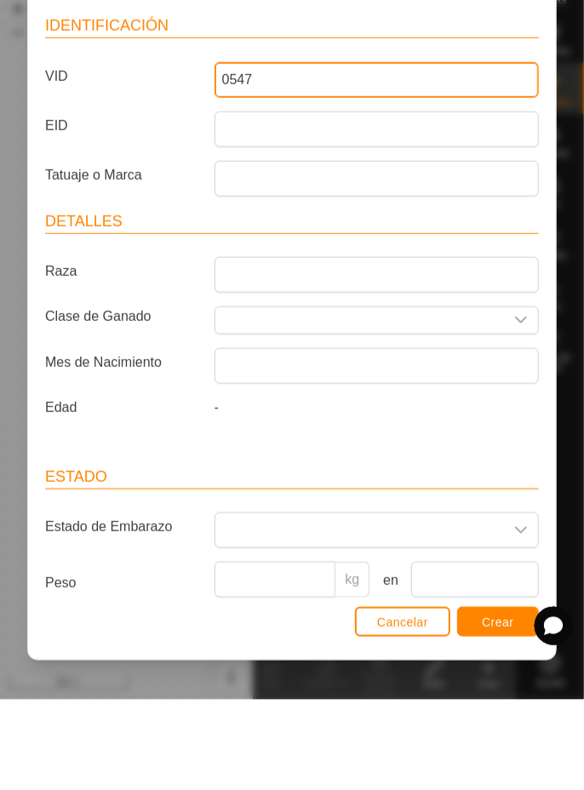
scroll to position [128, 0]
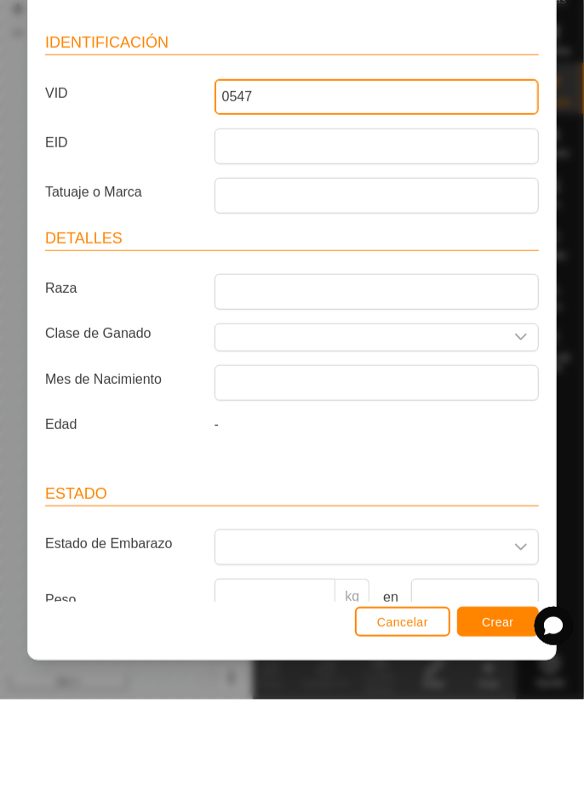
type input "0547"
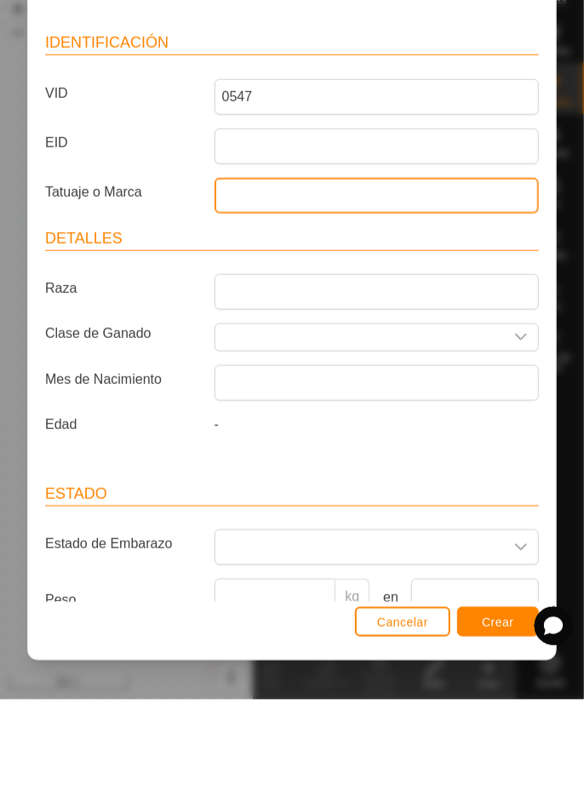
click at [468, 290] on input "Tatuaje o Marca" at bounding box center [377, 286] width 324 height 36
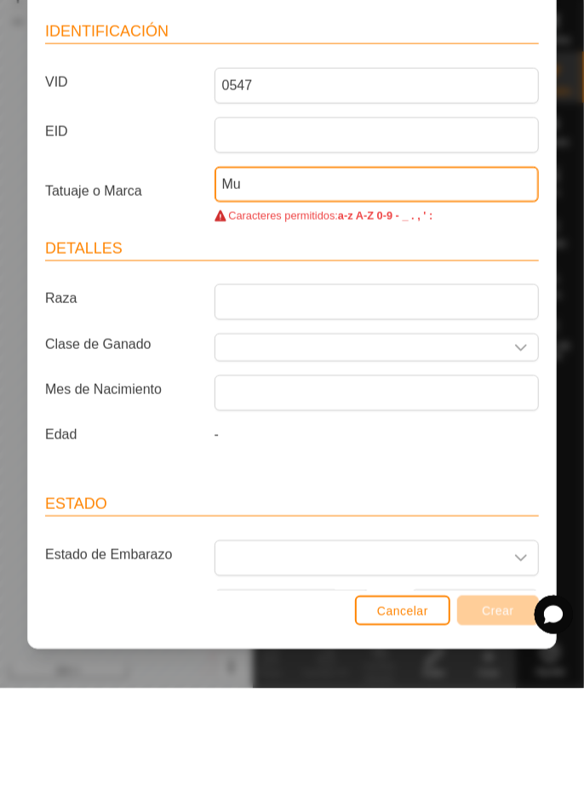
type input "M"
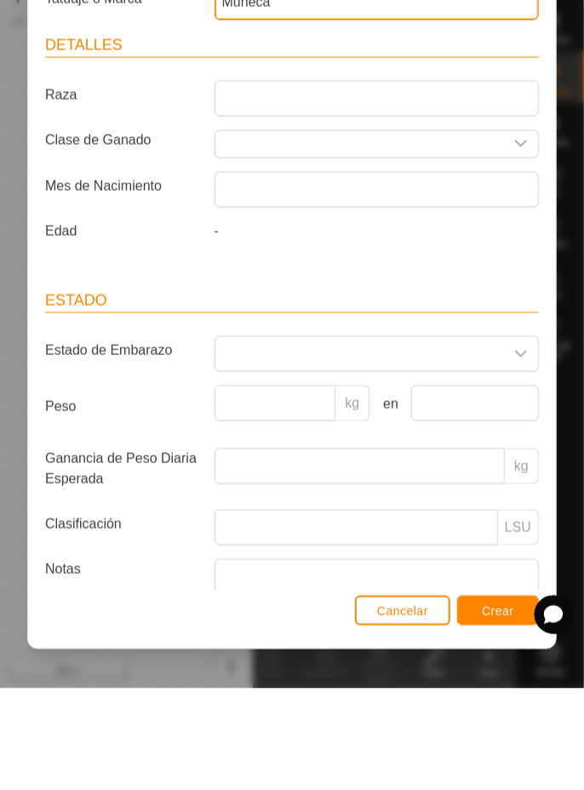
scroll to position [338, 0]
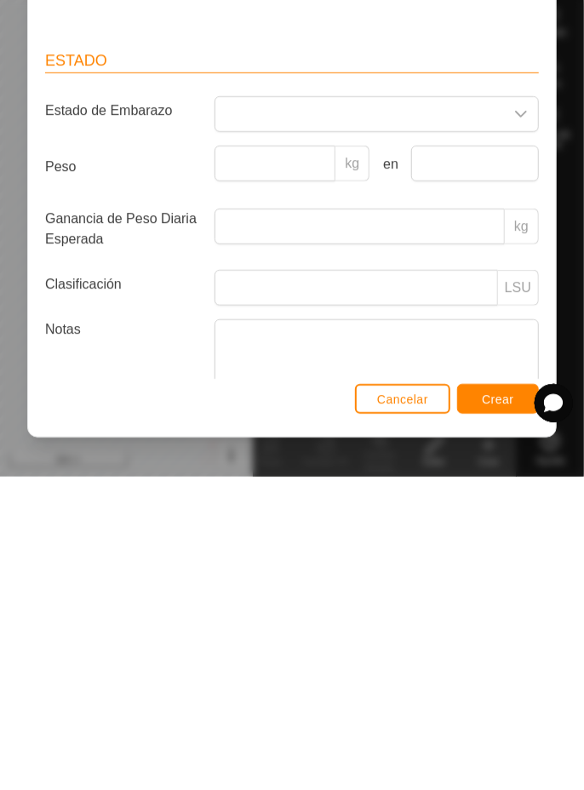
type input "Muneca"
click at [502, 721] on button "Crear" at bounding box center [498, 712] width 82 height 30
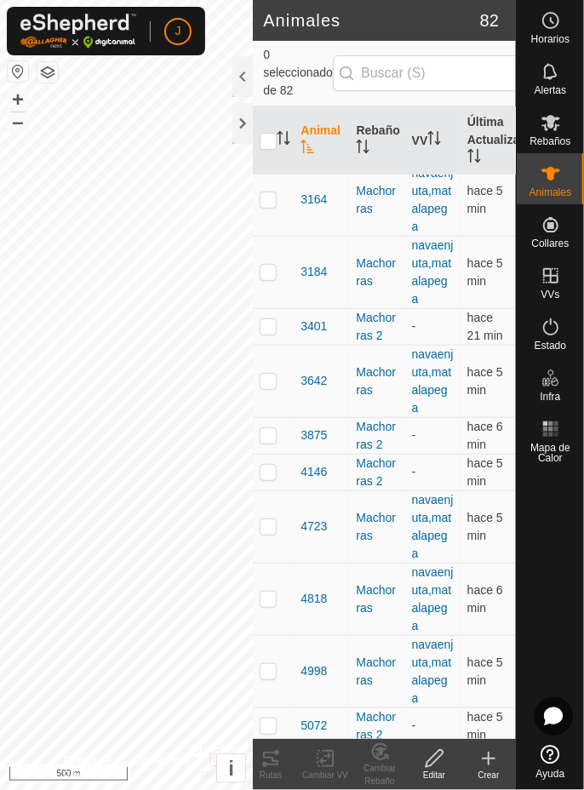
click at [489, 771] on div "Crear" at bounding box center [489, 775] width 55 height 13
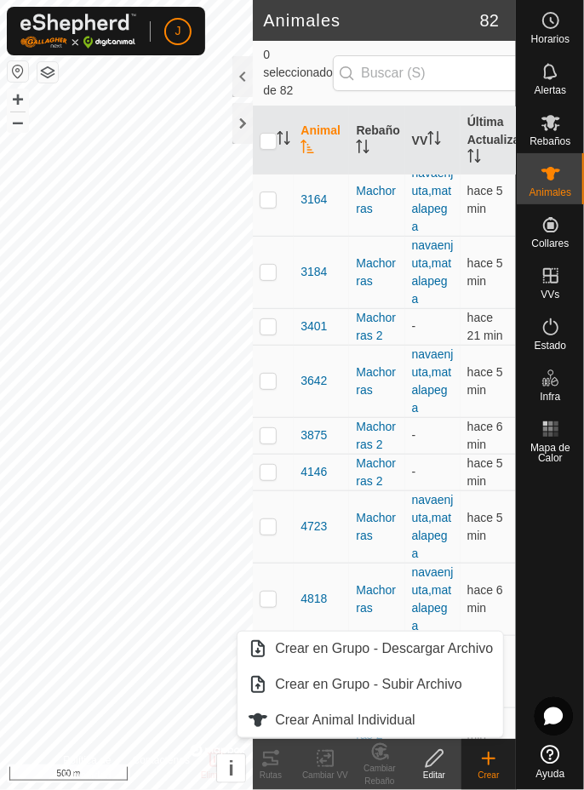
click at [363, 723] on span "Crear Animal Individual" at bounding box center [345, 720] width 141 height 20
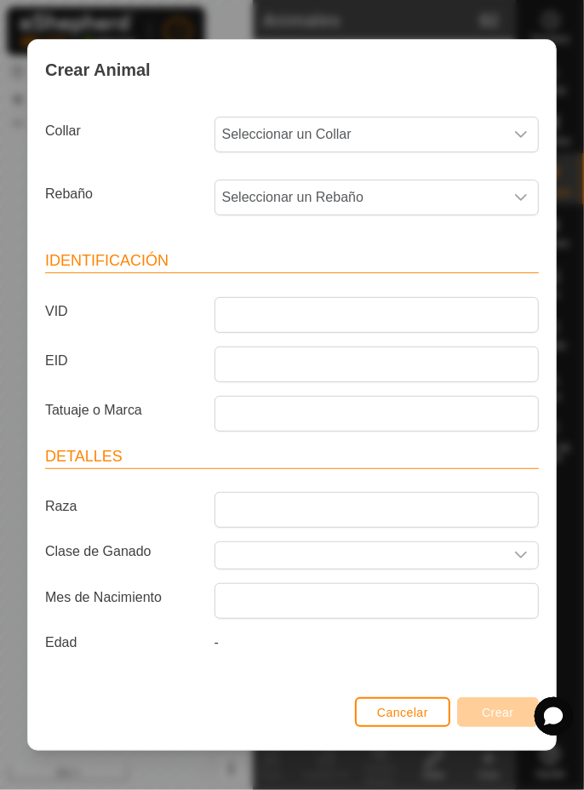
click at [482, 141] on span "Seleccionar un Collar" at bounding box center [359, 135] width 289 height 34
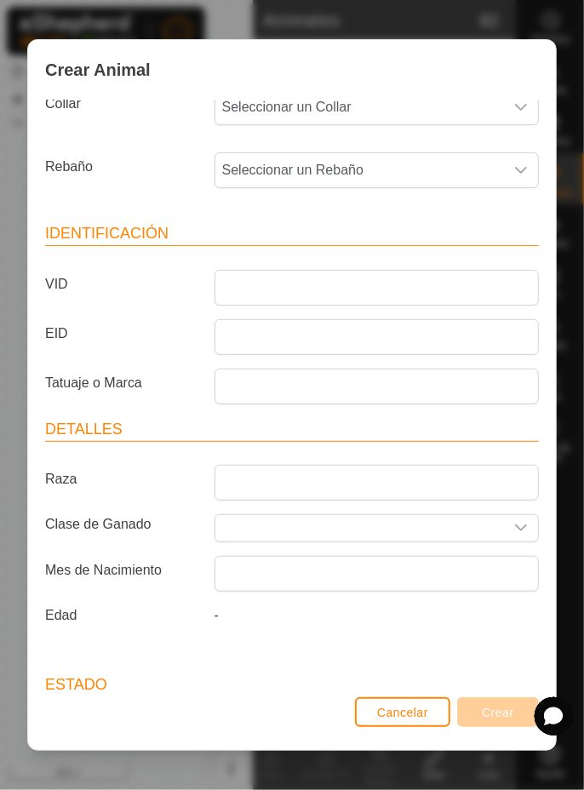
scroll to position [0, 0]
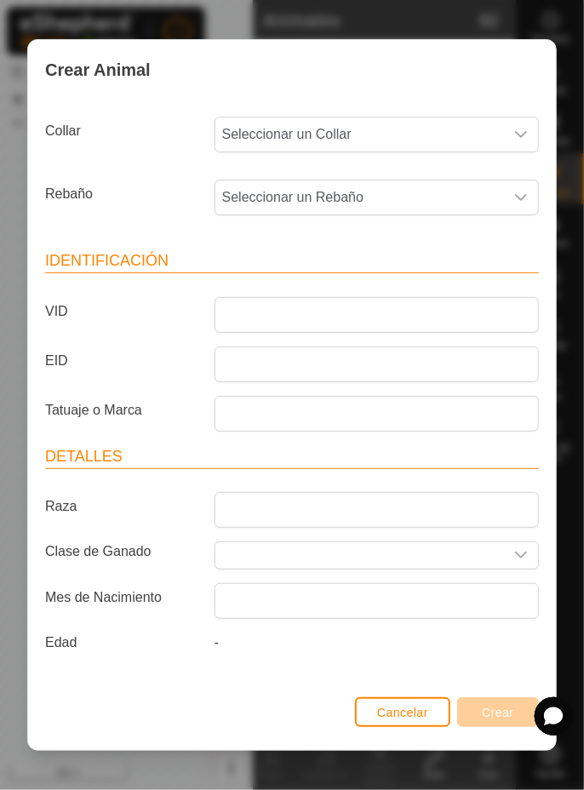
click at [421, 135] on span "Seleccionar un Collar" at bounding box center [359, 135] width 289 height 34
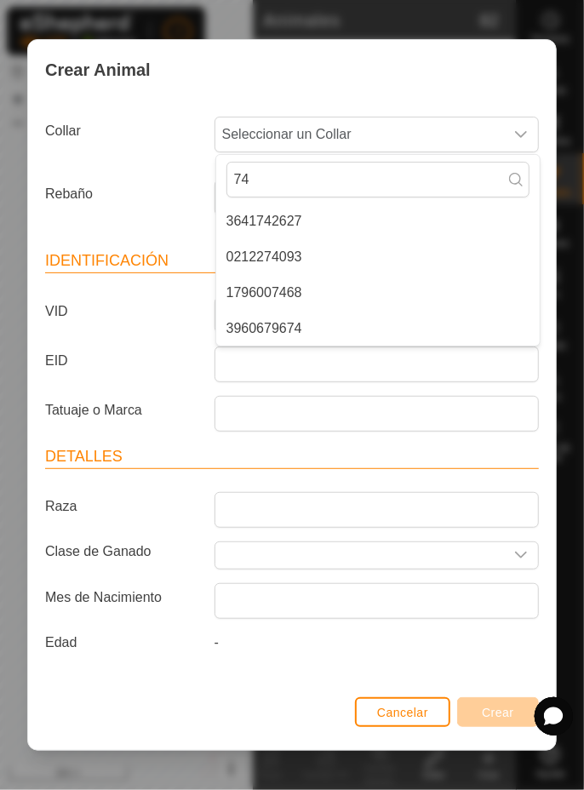
type input "74"
click at [303, 304] on li "1796007468" at bounding box center [378, 293] width 324 height 34
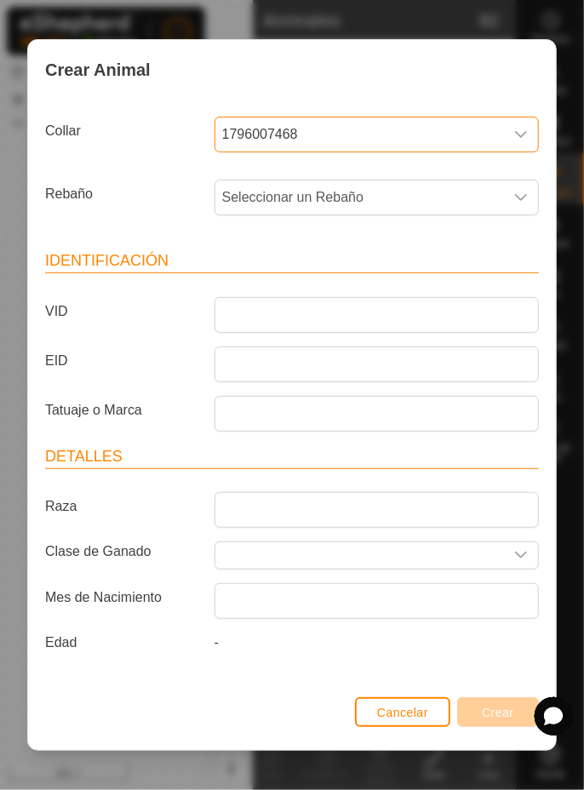
click at [439, 198] on span "Seleccionar un Rebaño" at bounding box center [359, 198] width 289 height 34
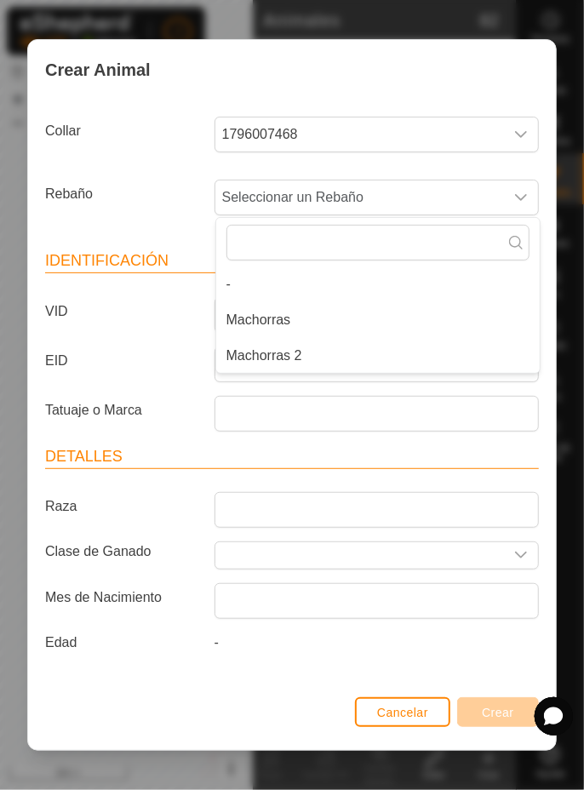
click at [329, 365] on li "Machorras 2" at bounding box center [378, 356] width 324 height 34
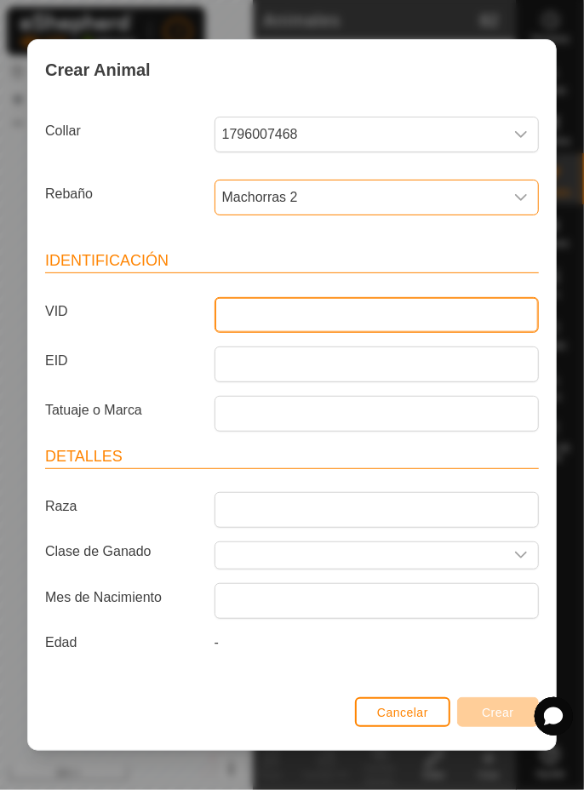
click at [382, 312] on input "VID" at bounding box center [377, 315] width 324 height 36
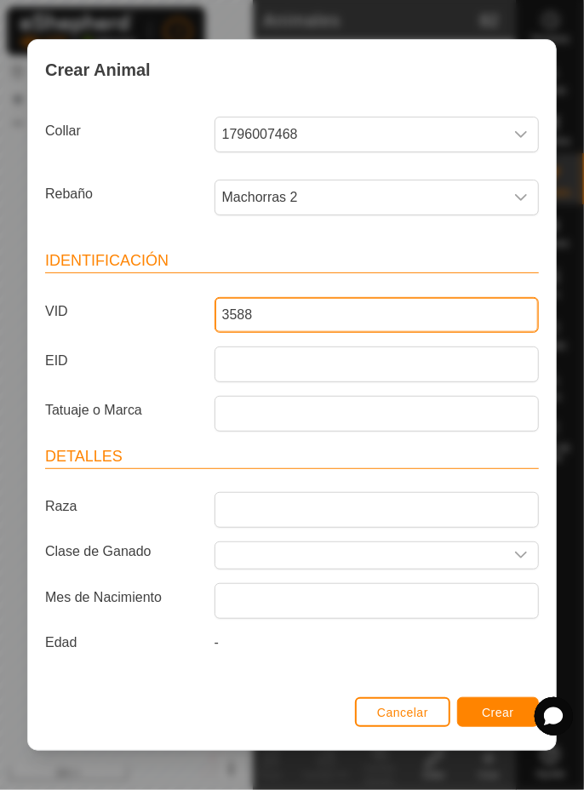
type input "3588"
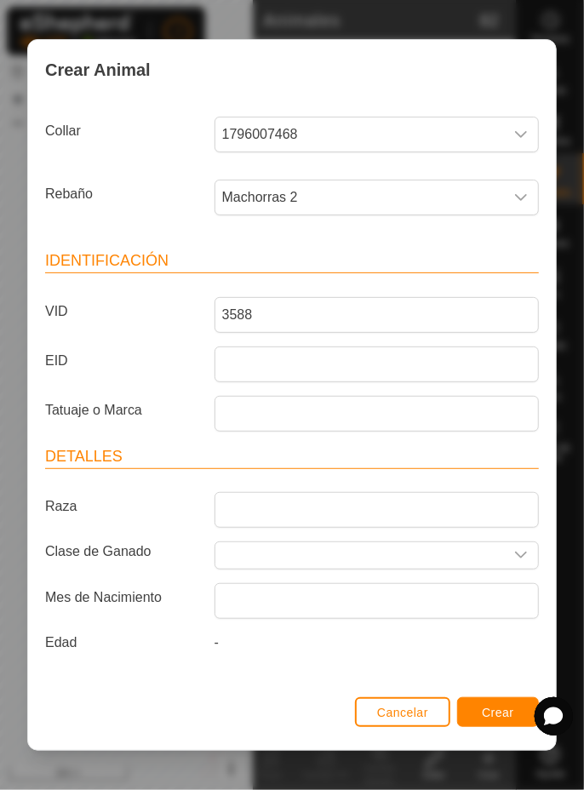
click at [583, 409] on div "Crear Animal Collar 1796007468 Rebaño Machorras 2 Identificación VID 3588 EID T…" at bounding box center [292, 395] width 584 height 790
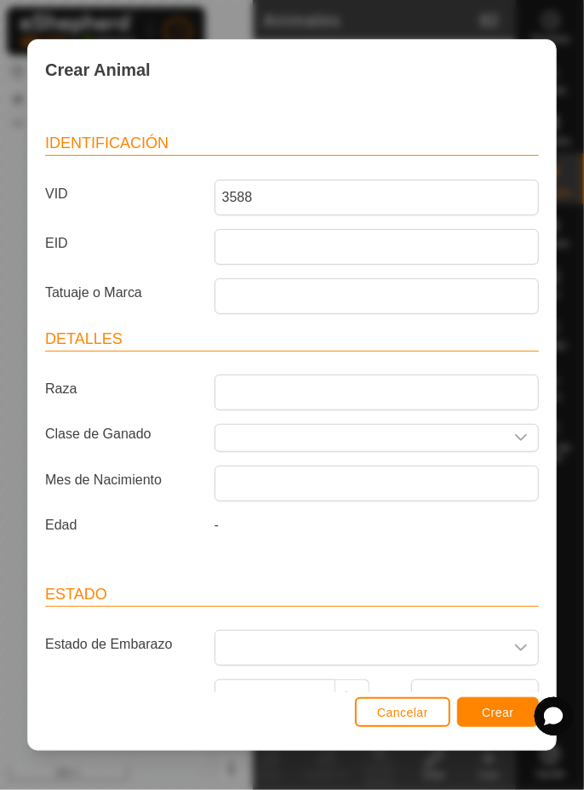
scroll to position [123, 0]
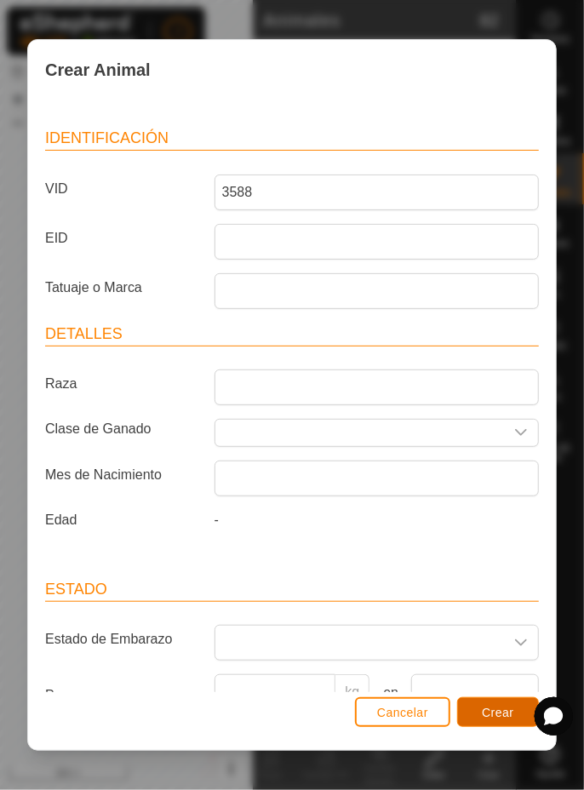
click at [496, 726] on button "Crear" at bounding box center [498, 712] width 82 height 30
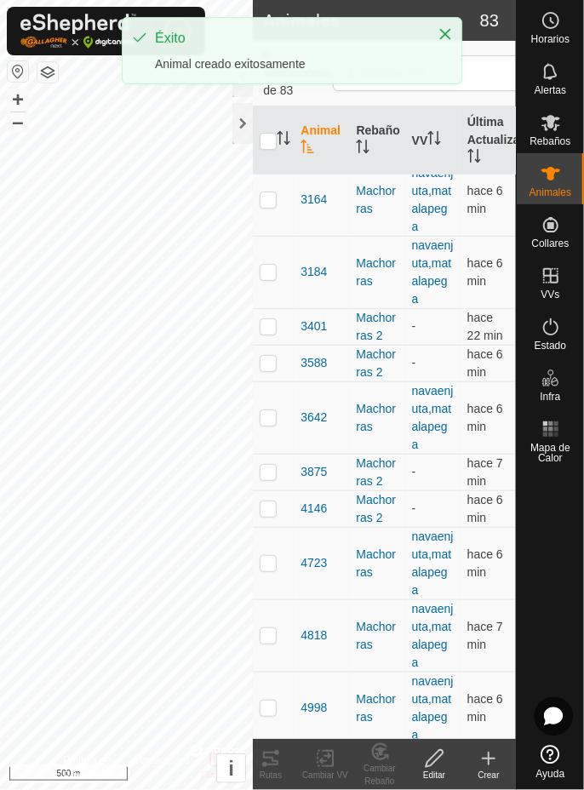
click at [490, 774] on div "Crear" at bounding box center [489, 775] width 55 height 13
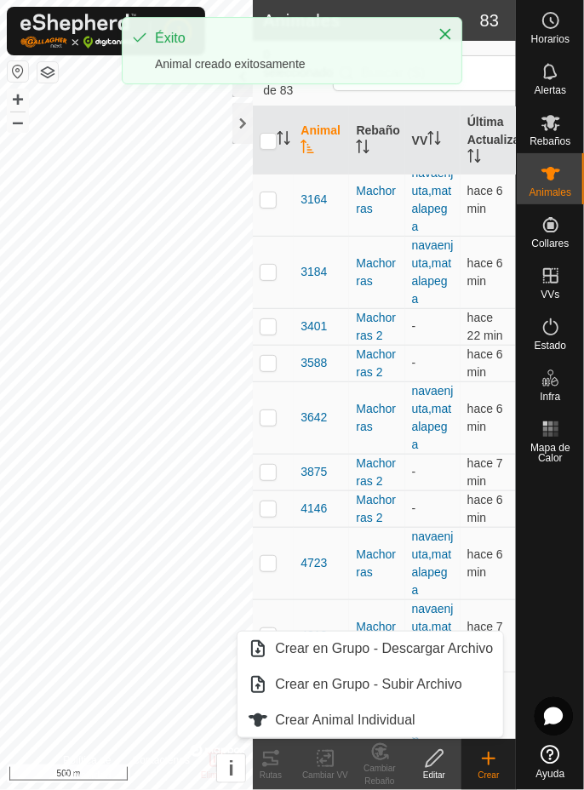
click at [410, 722] on span "Crear Animal Individual" at bounding box center [345, 720] width 141 height 20
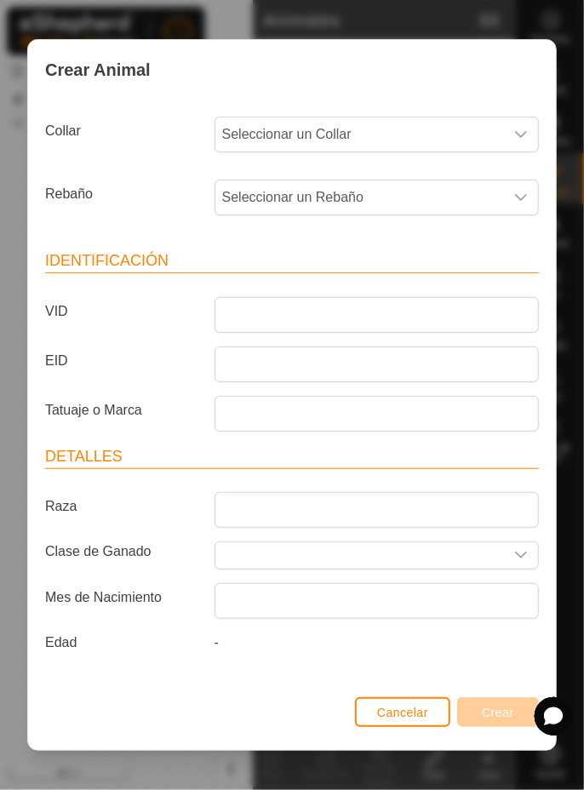
click at [451, 133] on span "Seleccionar un Collar" at bounding box center [359, 135] width 289 height 34
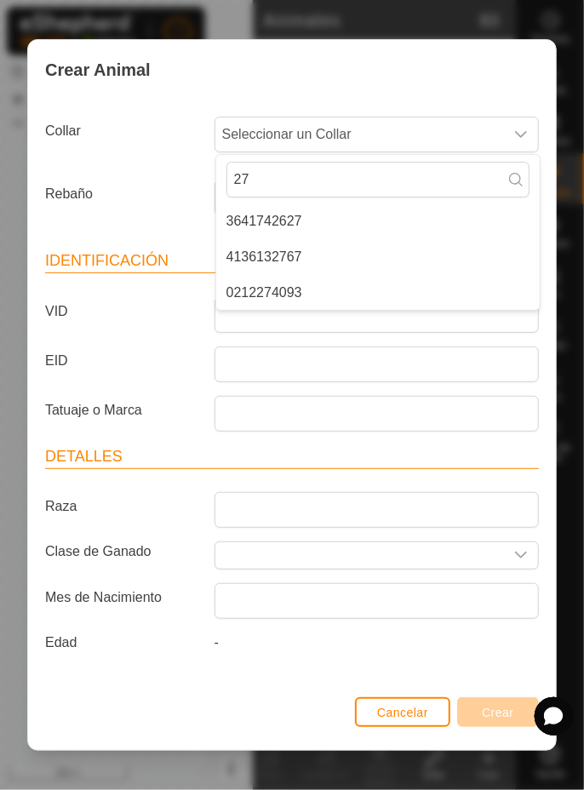
type input "27"
click at [290, 262] on span "4136132767" at bounding box center [265, 257] width 76 height 20
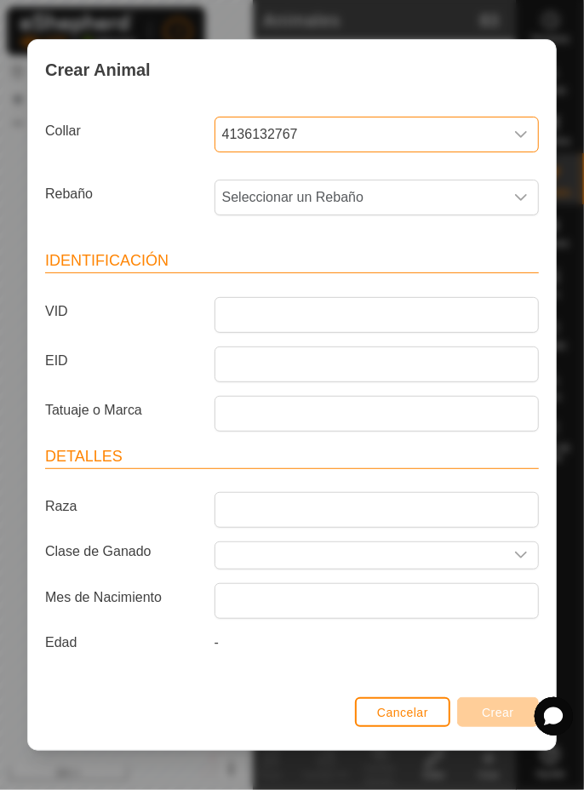
click at [421, 201] on span "Seleccionar un Rebaño" at bounding box center [359, 198] width 289 height 34
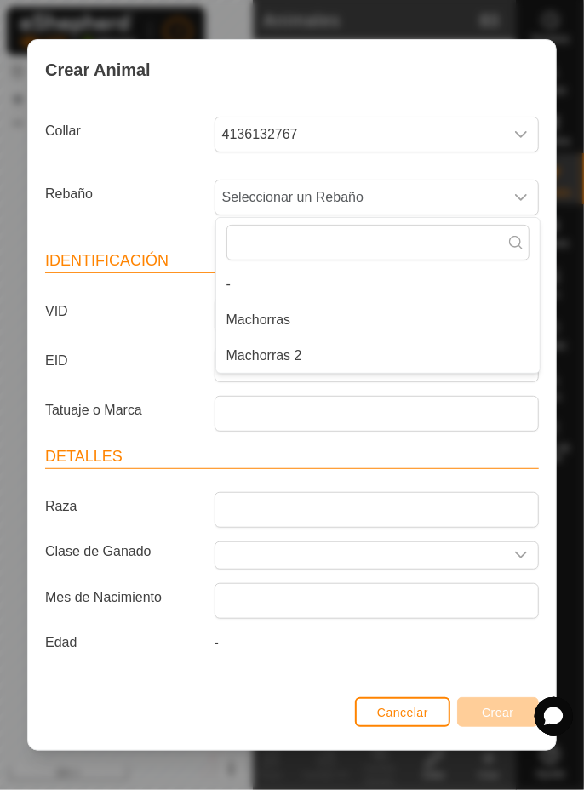
click at [336, 352] on li "Machorras 2" at bounding box center [378, 356] width 324 height 34
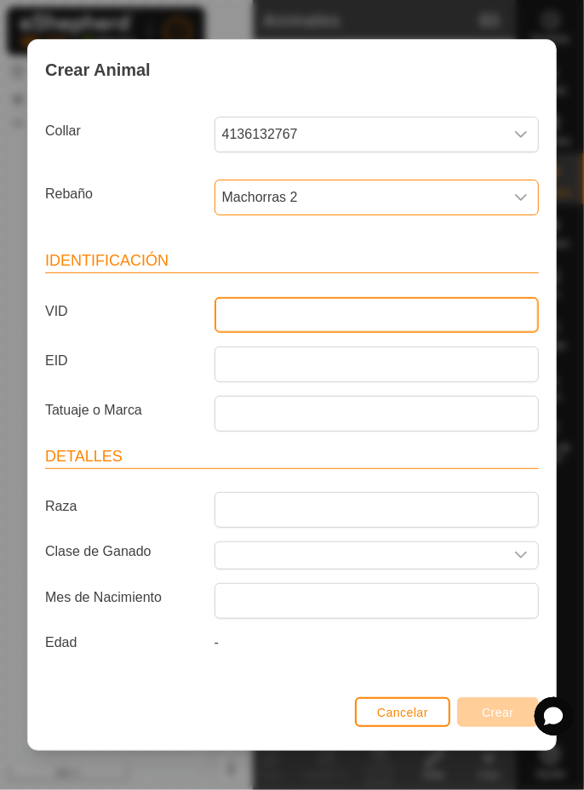
click at [385, 307] on input "VID" at bounding box center [377, 315] width 324 height 36
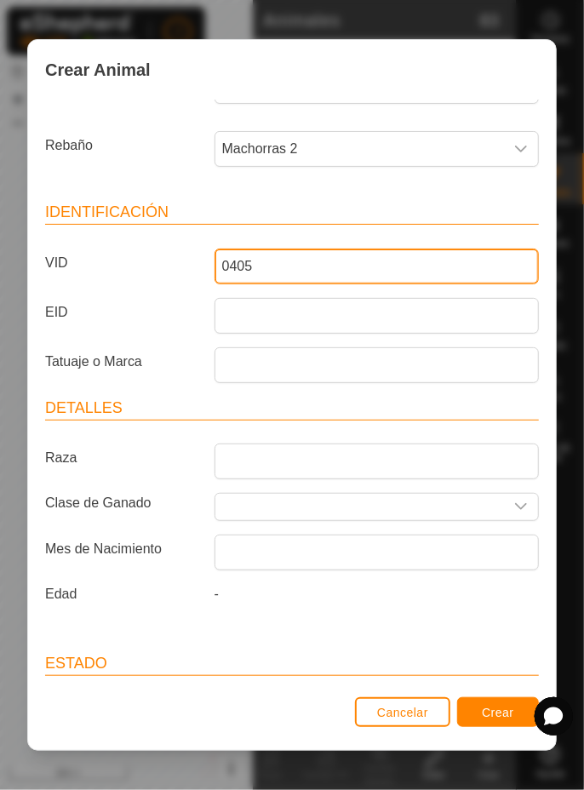
scroll to position [69, 0]
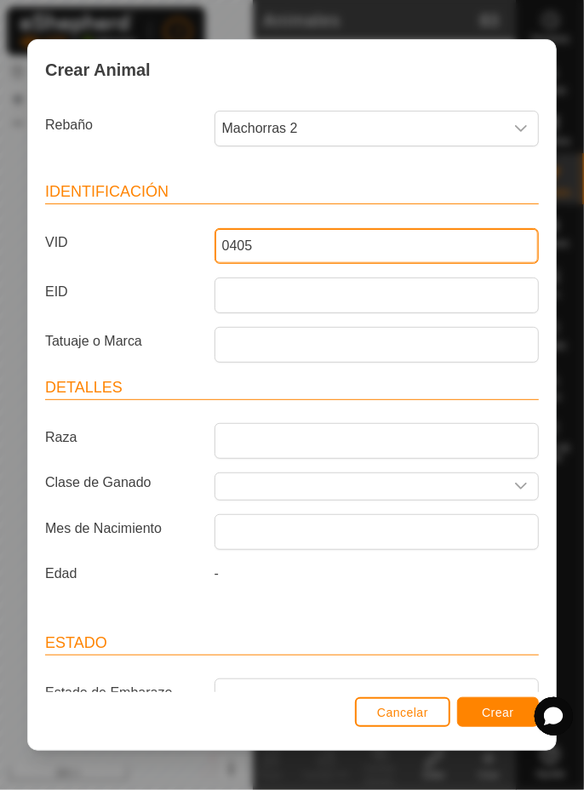
type input "0405"
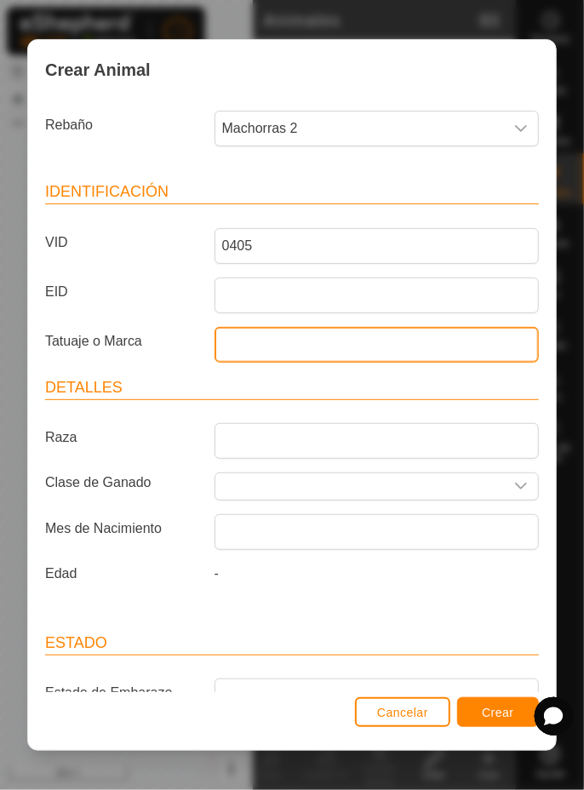
click at [329, 347] on input "Tatuaje o Marca" at bounding box center [377, 345] width 324 height 36
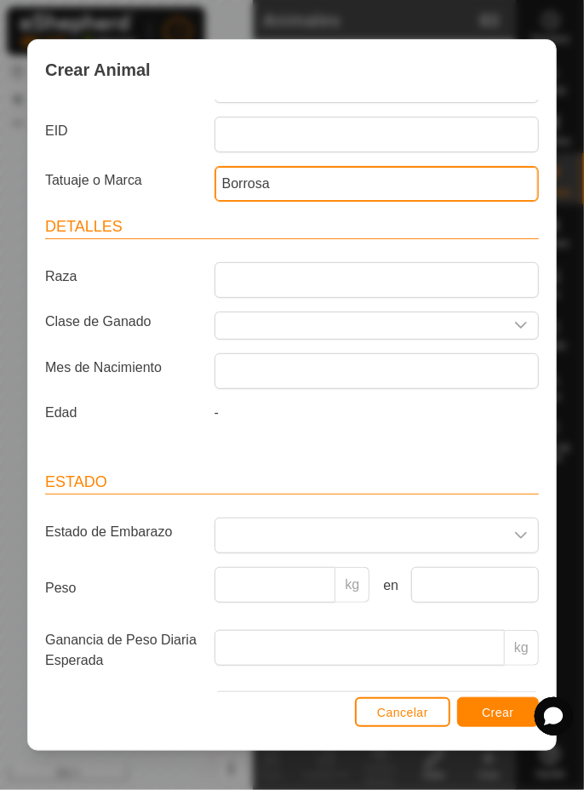
scroll to position [393, 0]
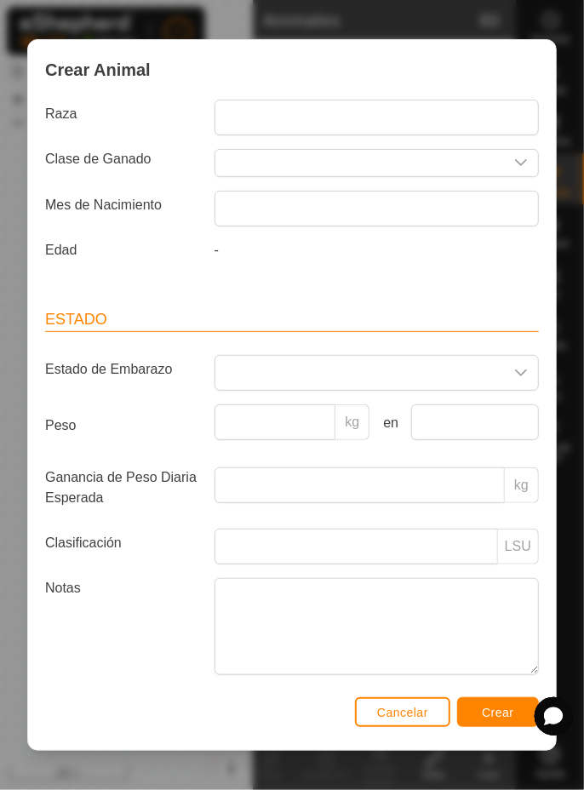
type input "Borrosa"
click at [583, 295] on div "Crear Animal Collar 4136132767 Rebaño Machorras 2 Identificación VID 0405 EID T…" at bounding box center [292, 395] width 584 height 790
click at [513, 710] on span "Crear" at bounding box center [498, 713] width 32 height 14
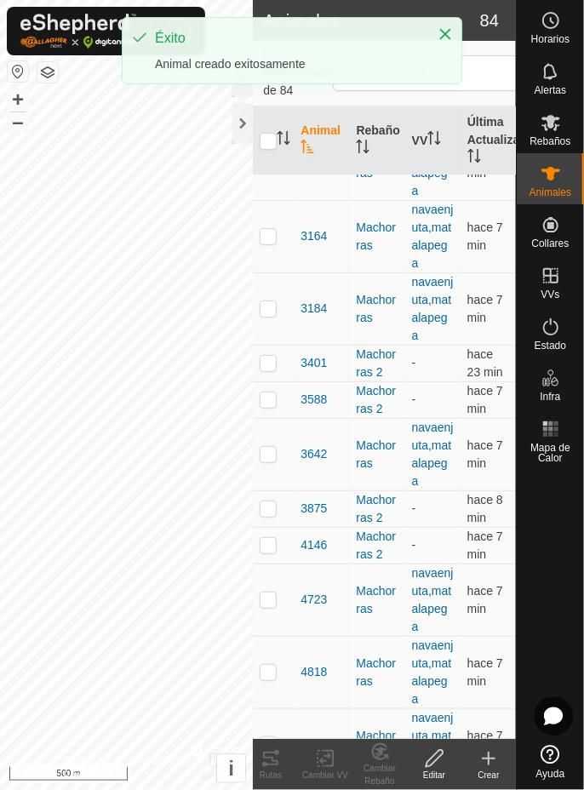
click at [496, 764] on icon at bounding box center [489, 759] width 20 height 20
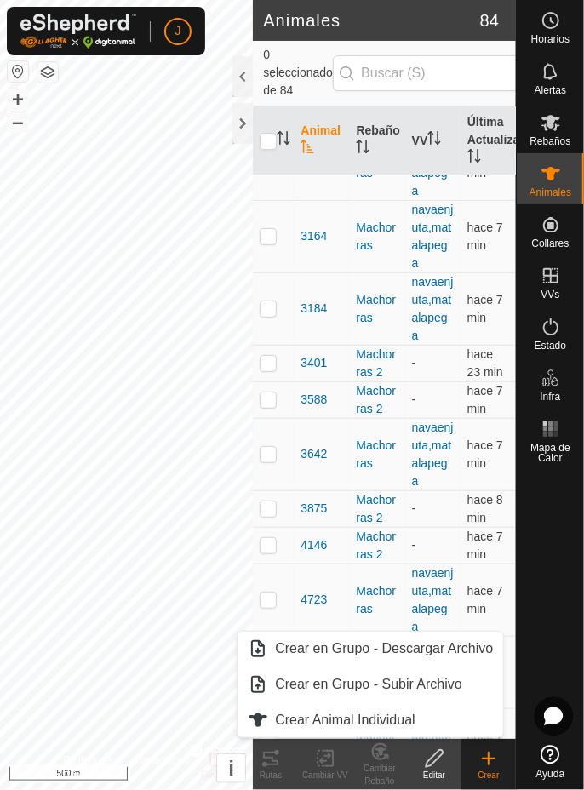
click at [340, 723] on span "Crear Animal Individual" at bounding box center [345, 720] width 141 height 20
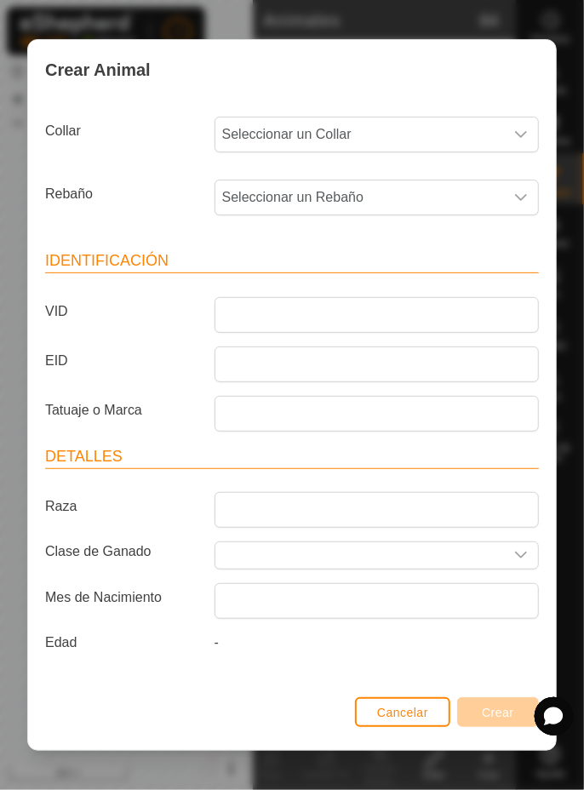
click at [460, 137] on span "Seleccionar un Collar" at bounding box center [359, 135] width 289 height 34
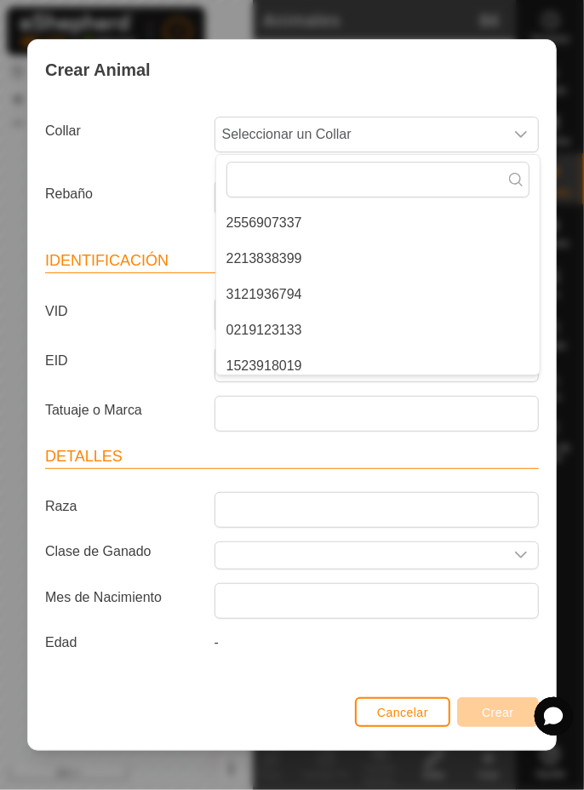
scroll to position [280, 0]
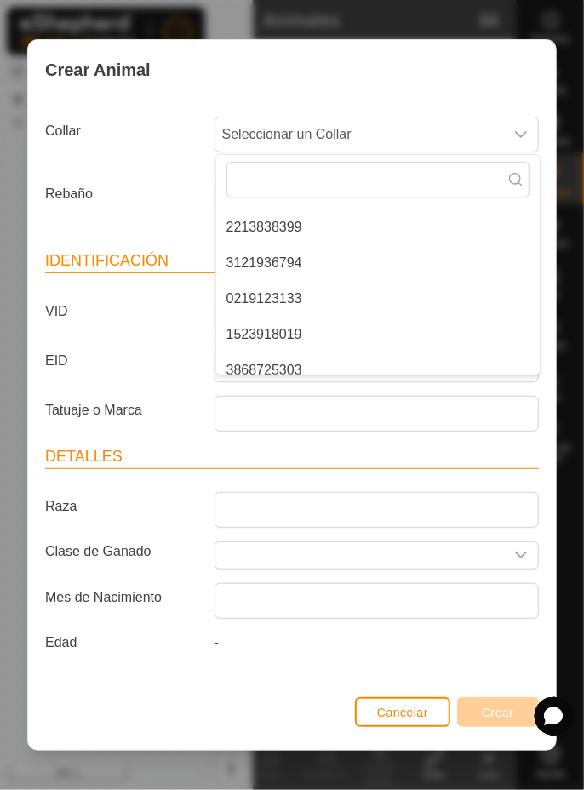
click at [294, 297] on span "0219123133" at bounding box center [265, 299] width 76 height 20
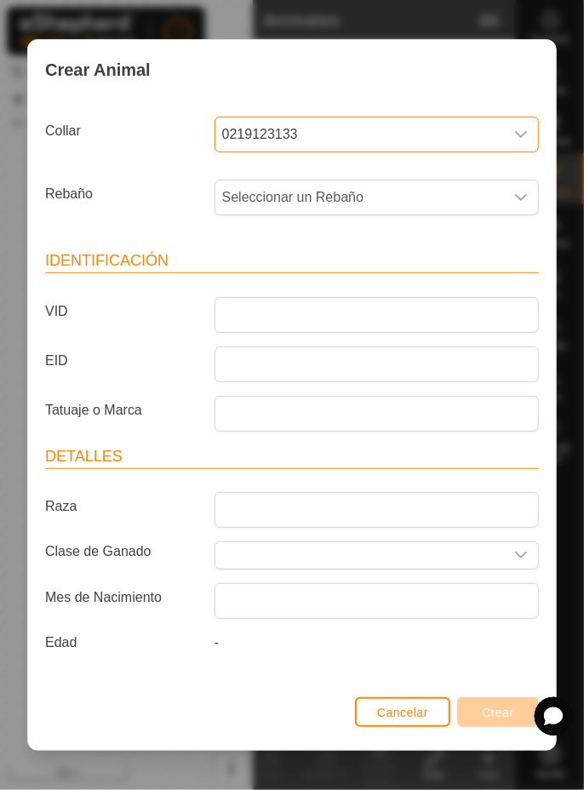
click at [425, 200] on span "Seleccionar un Rebaño" at bounding box center [359, 198] width 289 height 34
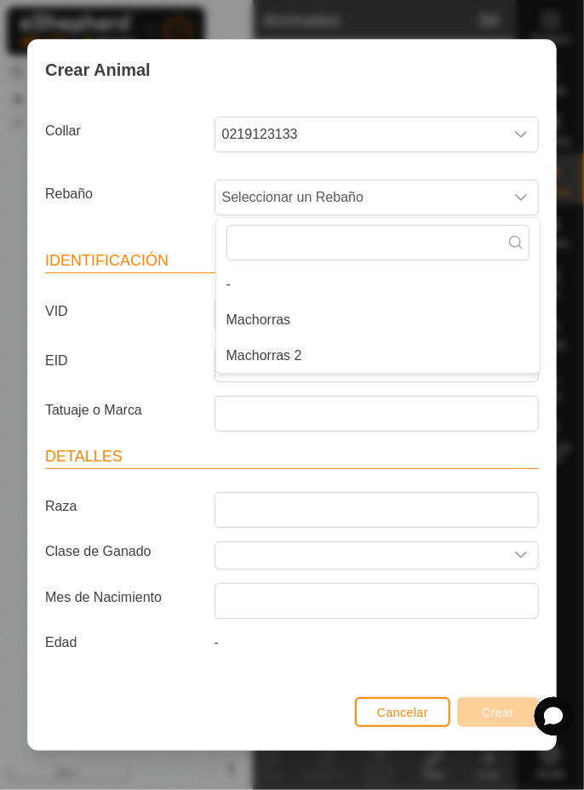
click at [336, 358] on li "Machorras 2" at bounding box center [378, 356] width 324 height 34
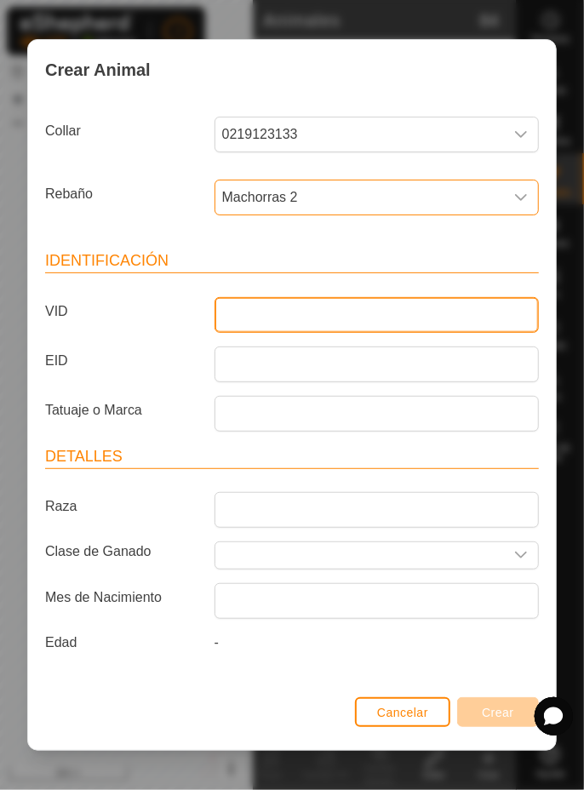
click at [395, 305] on input "VID" at bounding box center [377, 315] width 324 height 36
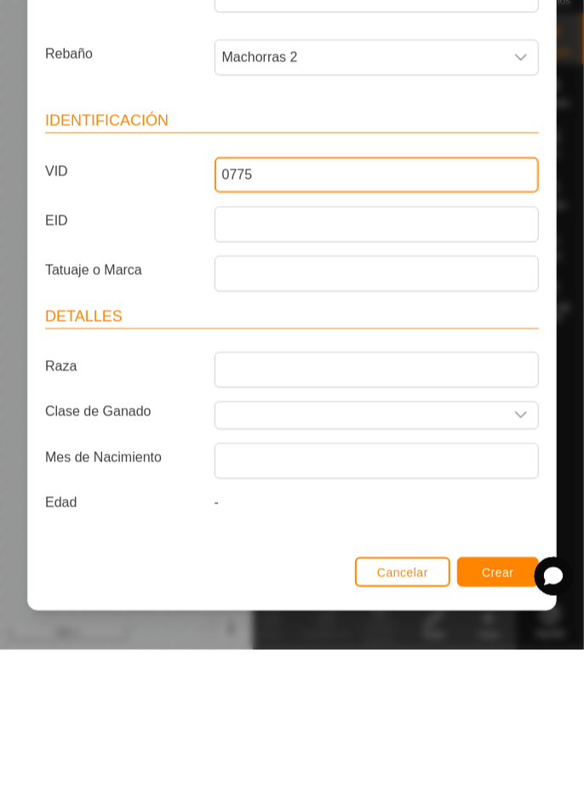
type input "0775"
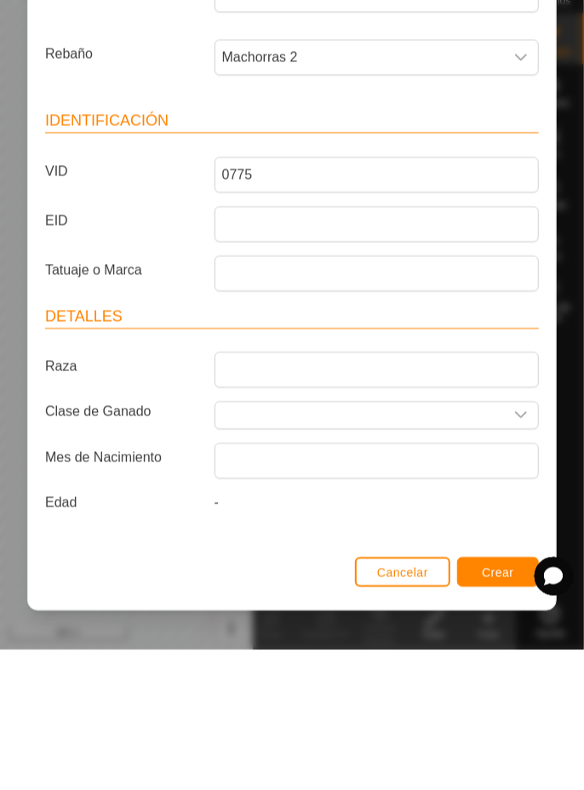
click at [573, 542] on div "Crear Animal Collar 0219123133 Rebaño Machorras 2 Identificación VID 0775 EID T…" at bounding box center [292, 395] width 584 height 790
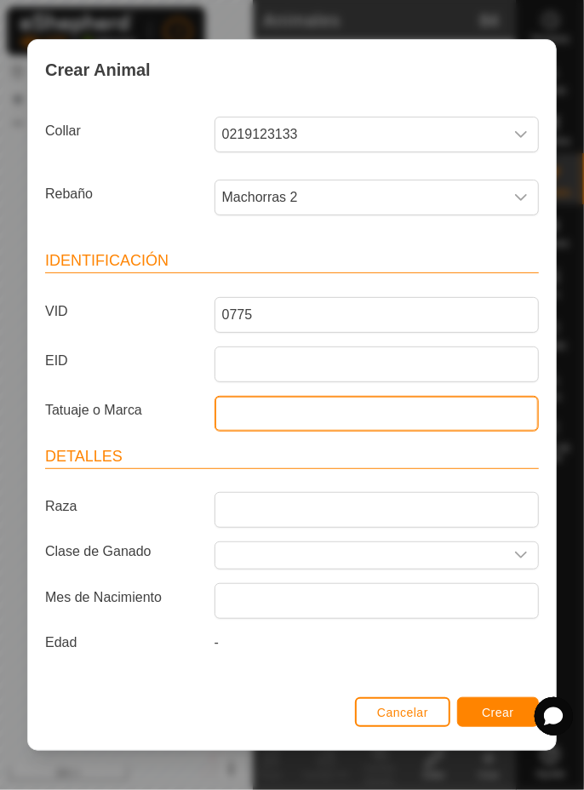
click at [335, 416] on input "Tatuaje o Marca" at bounding box center [377, 414] width 324 height 36
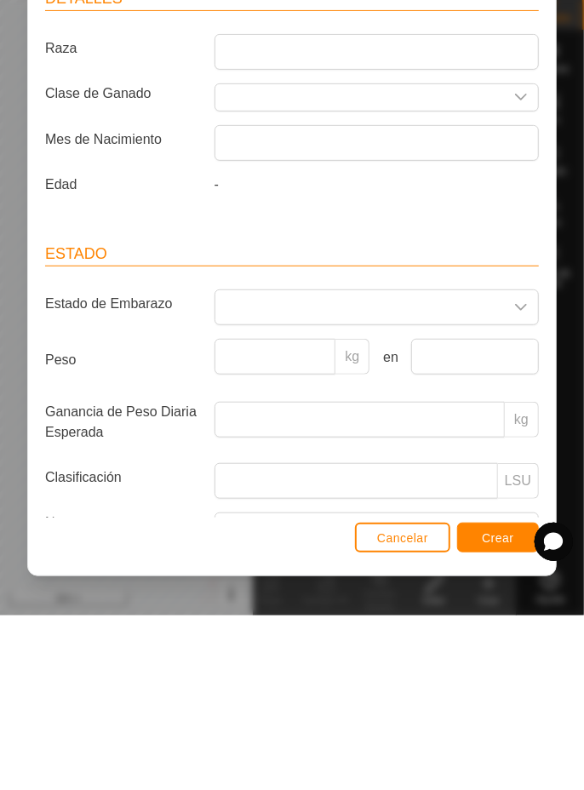
scroll to position [393, 0]
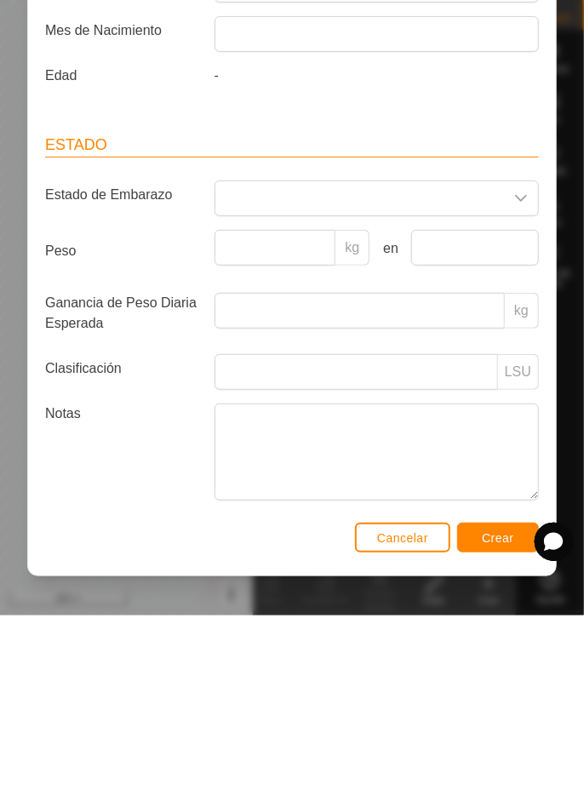
type input "Romera"
click at [583, 571] on div "Crear Animal Collar 0219123133 Rebaño Machorras 2 Identificación VID 0775 EID T…" at bounding box center [292, 395] width 584 height 790
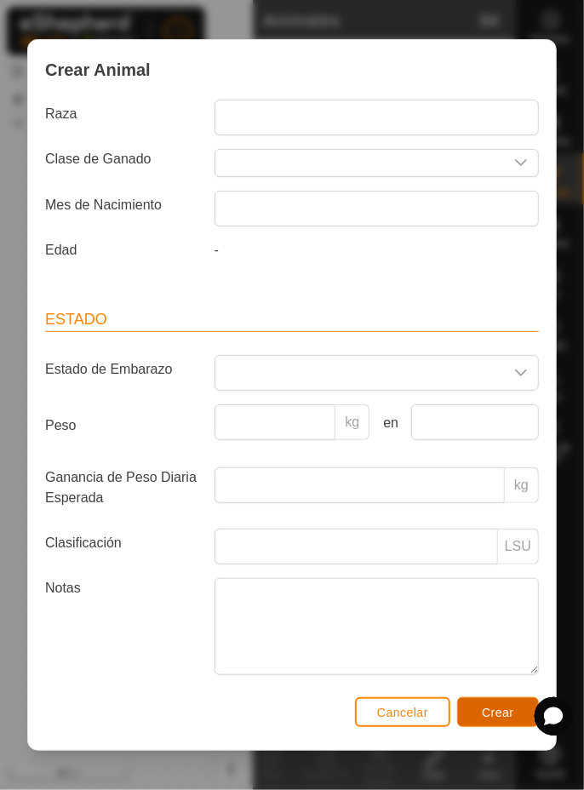
click at [499, 711] on span "Crear" at bounding box center [498, 713] width 32 height 14
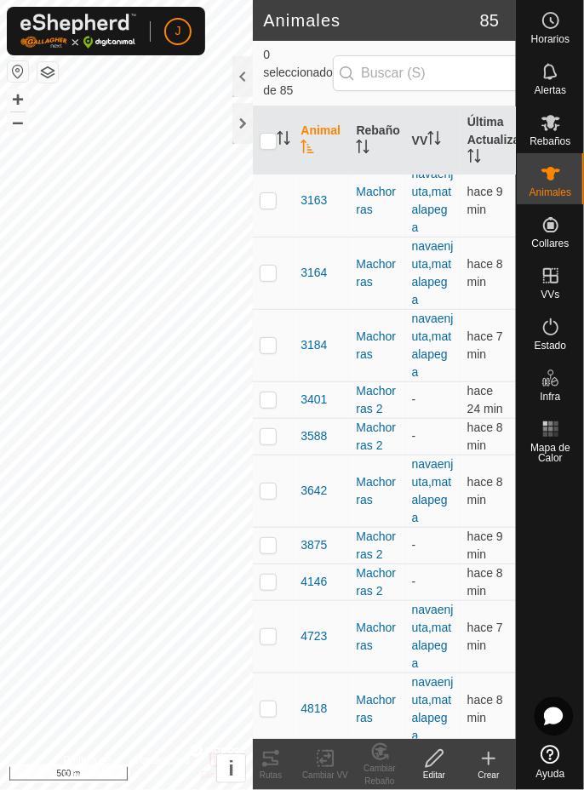
click at [491, 765] on icon at bounding box center [489, 759] width 20 height 20
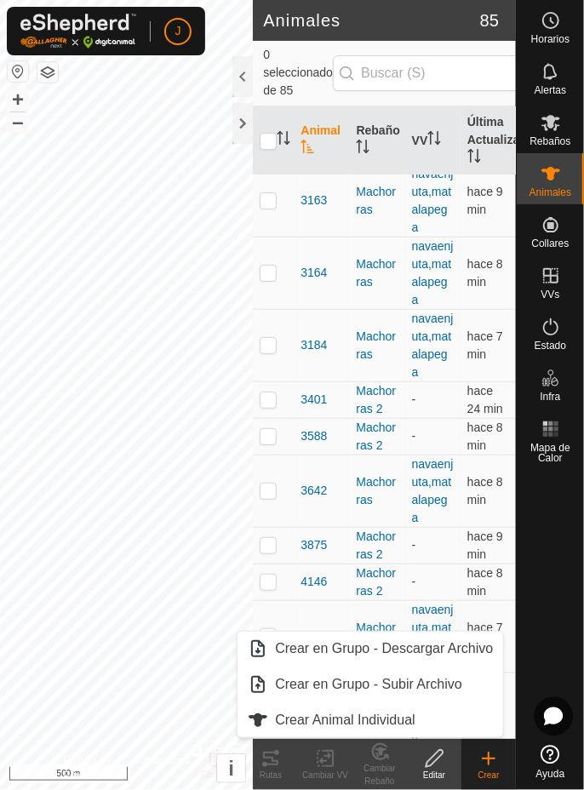
click at [416, 724] on span "Crear Animal Individual" at bounding box center [345, 720] width 141 height 20
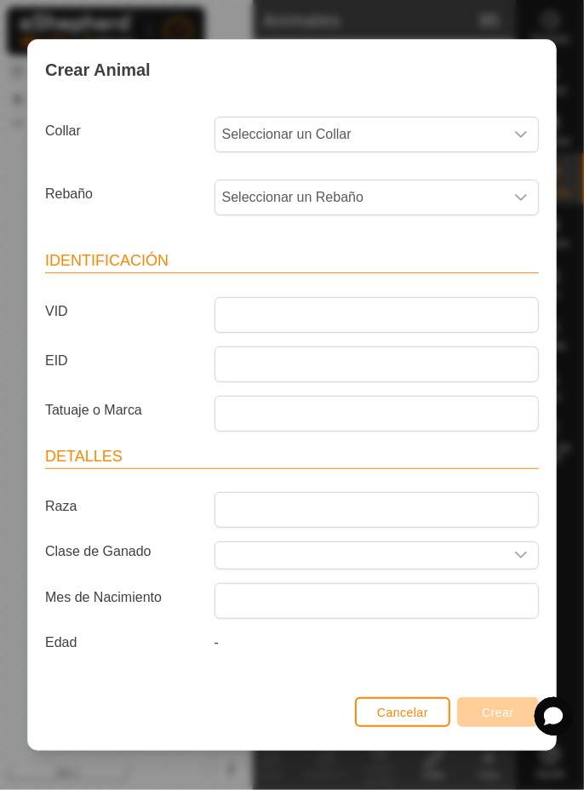
click at [352, 131] on span "Seleccionar un Collar" at bounding box center [359, 135] width 289 height 34
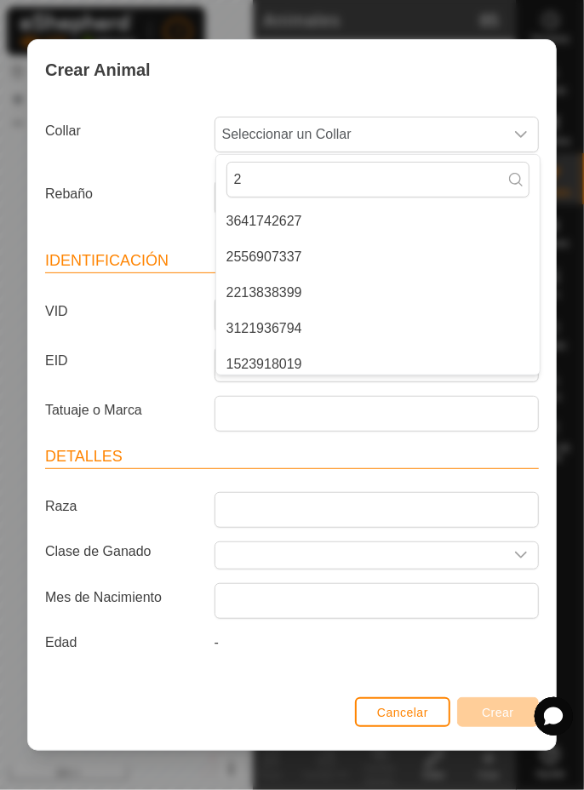
type input "2"
click at [347, 222] on li "3641742627" at bounding box center [378, 221] width 324 height 34
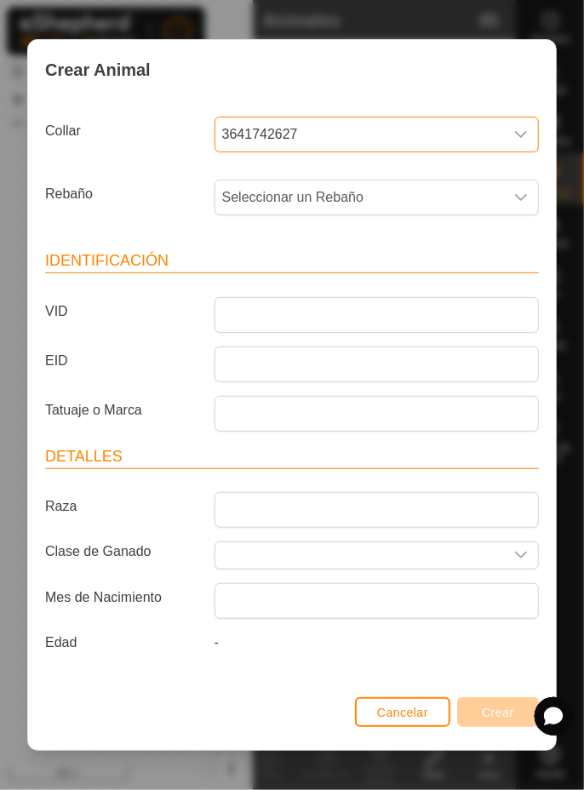
click at [424, 203] on span "Seleccionar un Rebaño" at bounding box center [359, 198] width 289 height 34
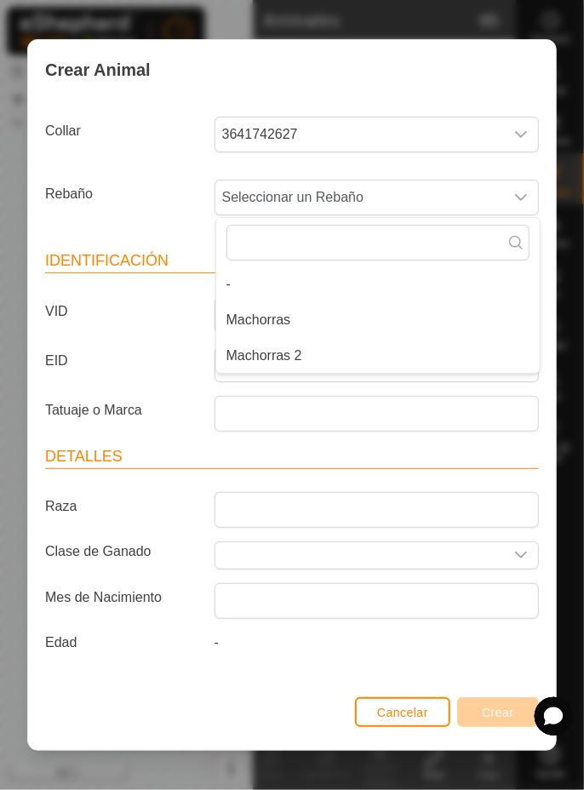
click at [333, 354] on li "Machorras 2" at bounding box center [378, 356] width 324 height 34
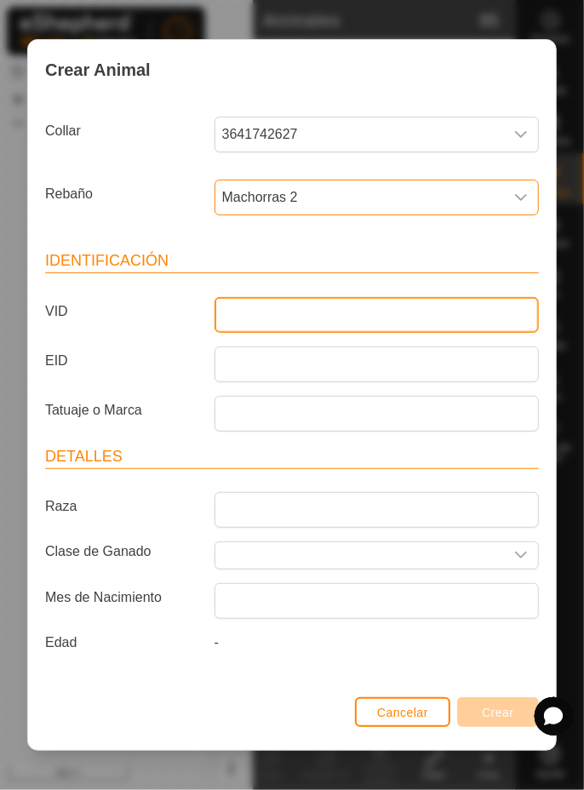
click at [351, 313] on input "VID" at bounding box center [377, 315] width 324 height 36
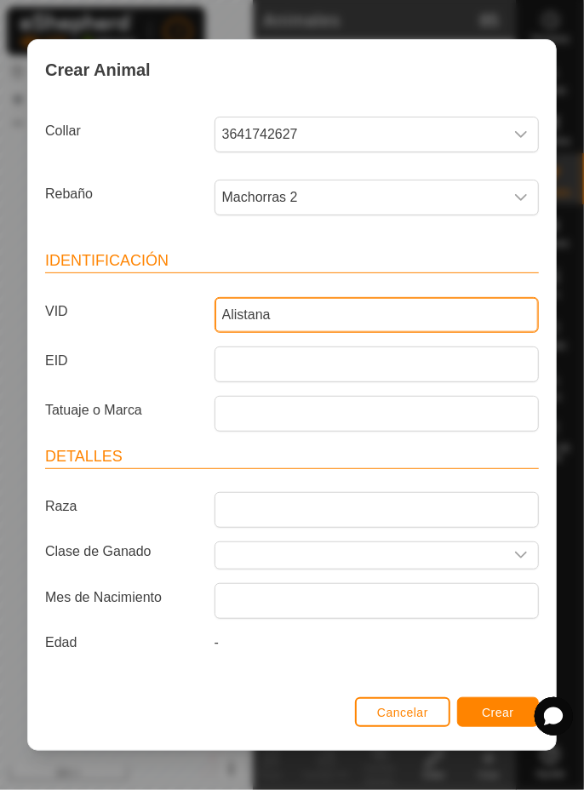
click at [225, 313] on input "Alistana" at bounding box center [377, 315] width 324 height 36
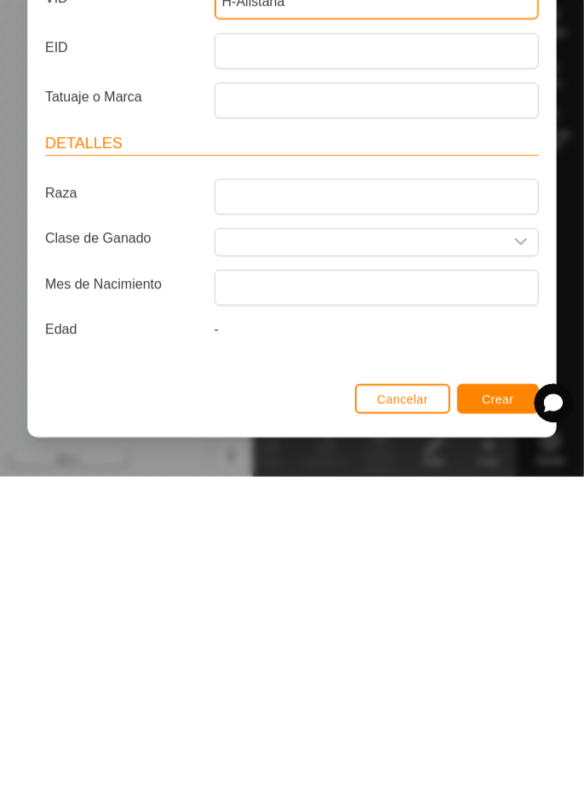
type input "H-Alistana"
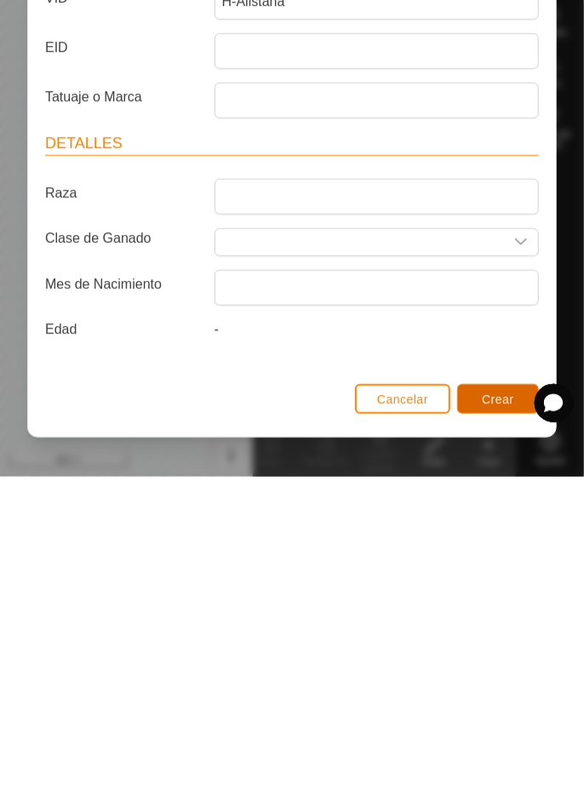
click at [508, 720] on span "Crear" at bounding box center [498, 713] width 32 height 14
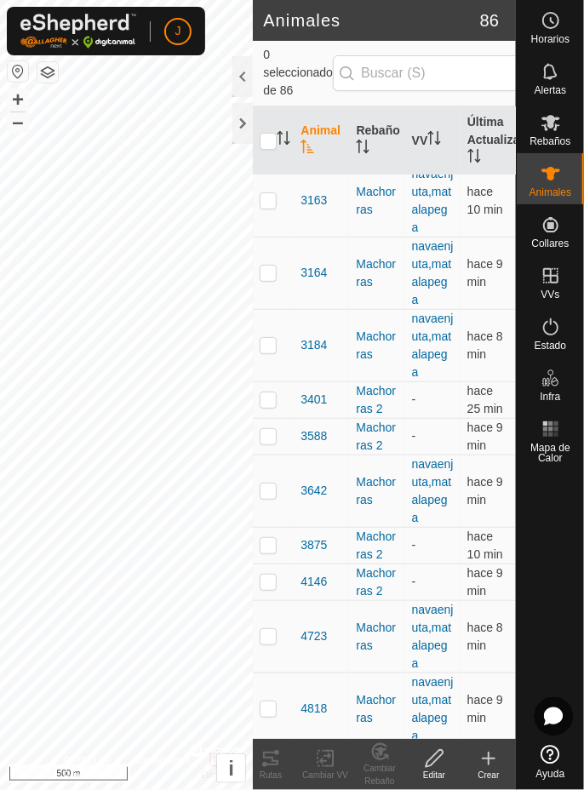
click at [491, 767] on icon at bounding box center [489, 759] width 20 height 20
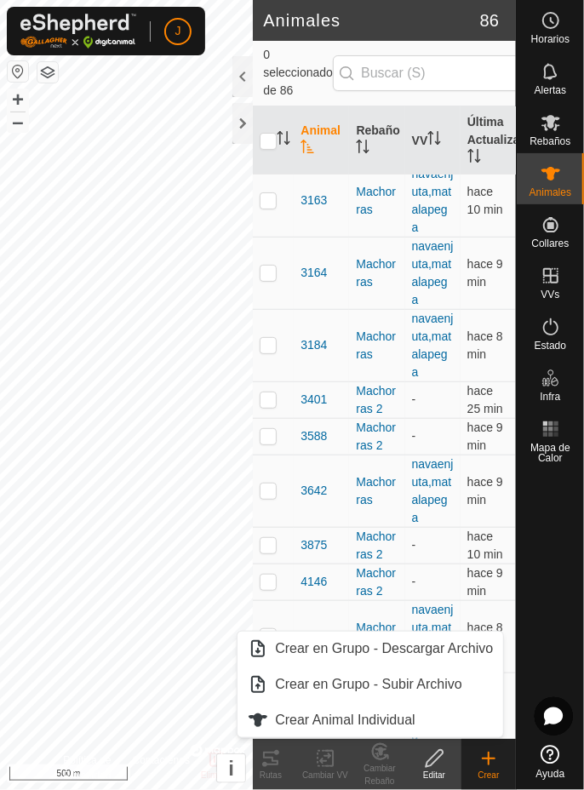
click at [357, 727] on span "Crear Animal Individual" at bounding box center [345, 720] width 141 height 20
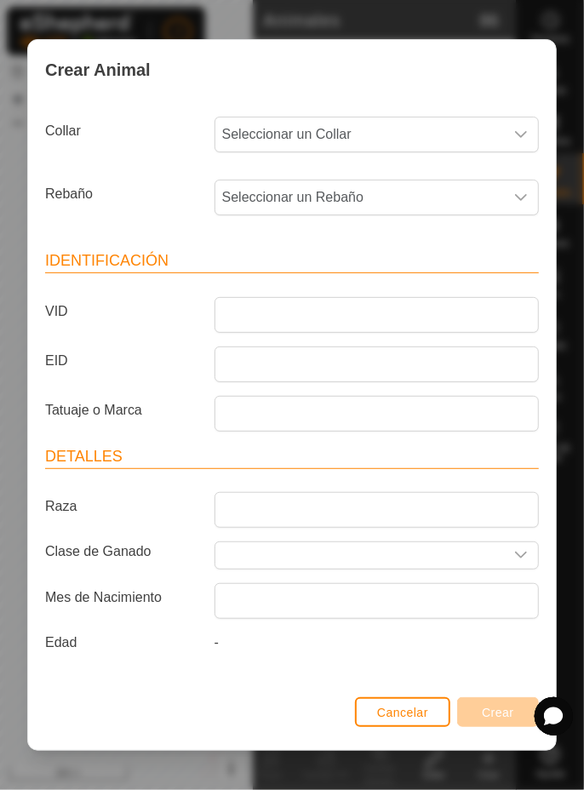
click at [502, 143] on span "Seleccionar un Collar" at bounding box center [359, 135] width 289 height 34
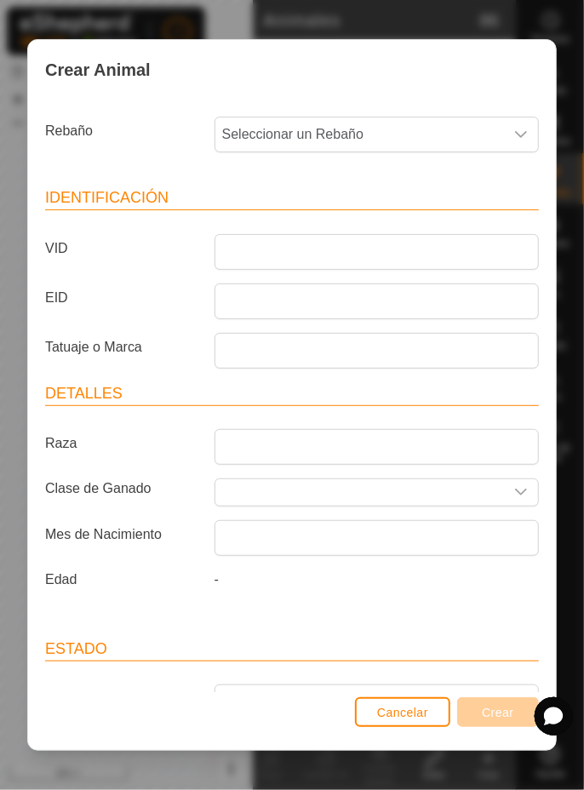
scroll to position [0, 0]
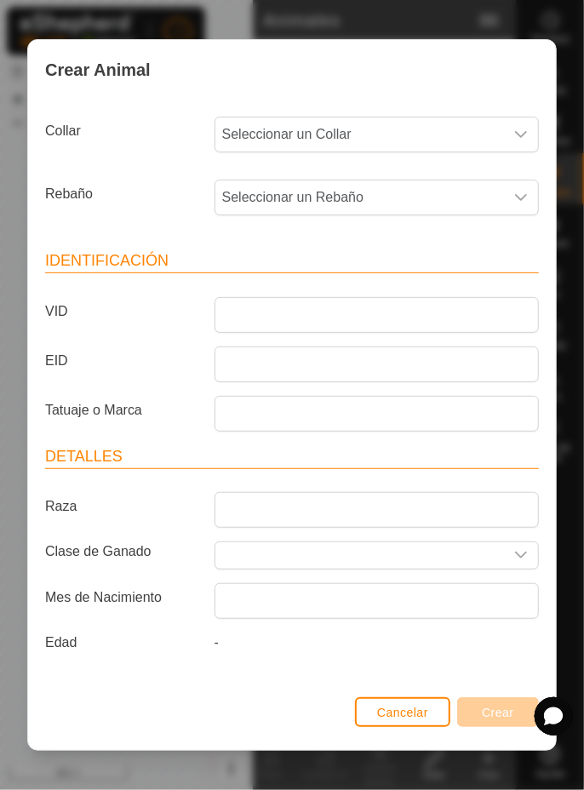
click at [527, 134] on icon "dropdown trigger" at bounding box center [521, 135] width 14 height 14
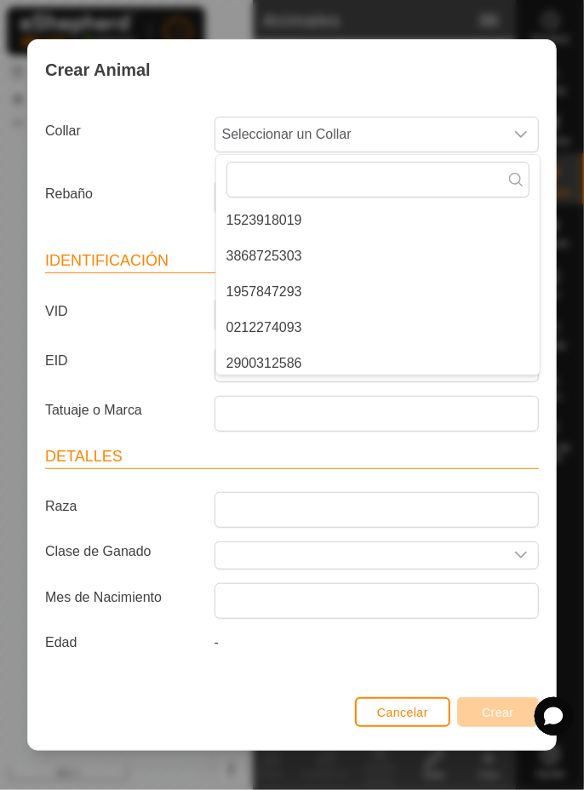
scroll to position [344, 0]
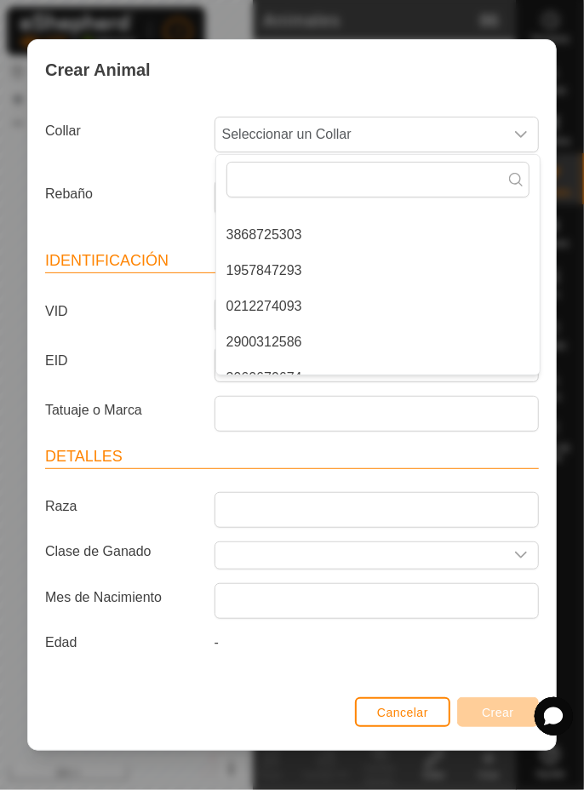
click at [287, 269] on span "1957847293" at bounding box center [265, 271] width 76 height 20
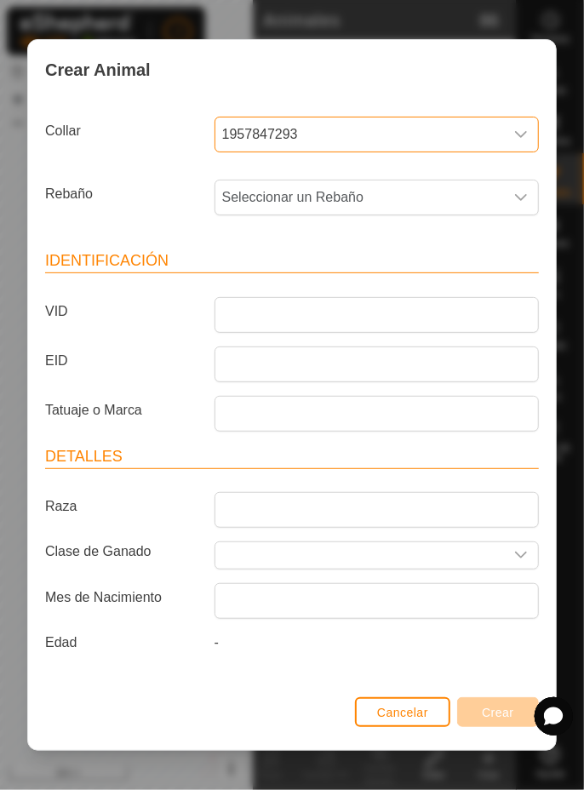
click at [393, 201] on span "Seleccionar un Rebaño" at bounding box center [359, 198] width 289 height 34
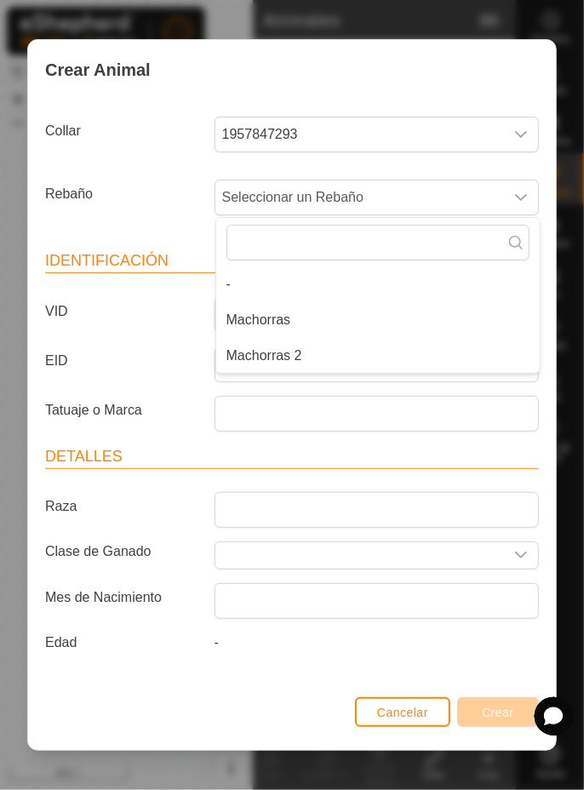
click at [317, 359] on li "Machorras 2" at bounding box center [378, 356] width 324 height 34
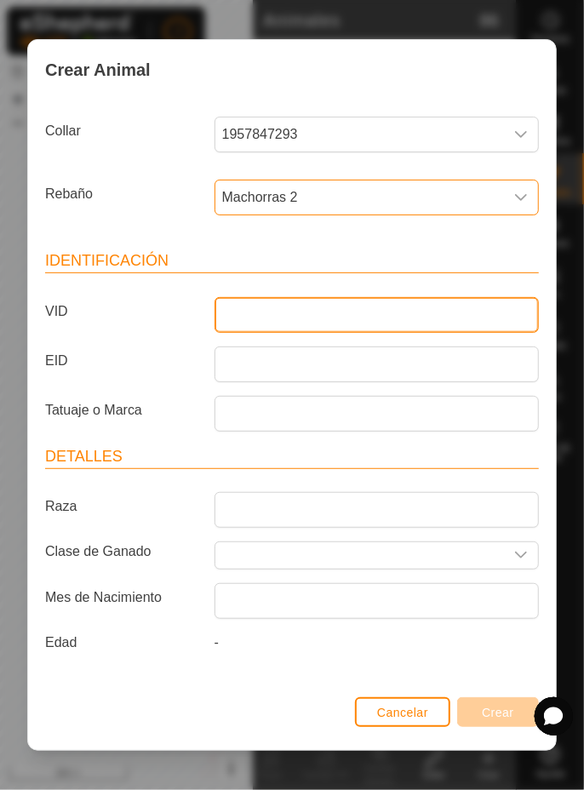
click at [334, 319] on input "VID" at bounding box center [377, 315] width 324 height 36
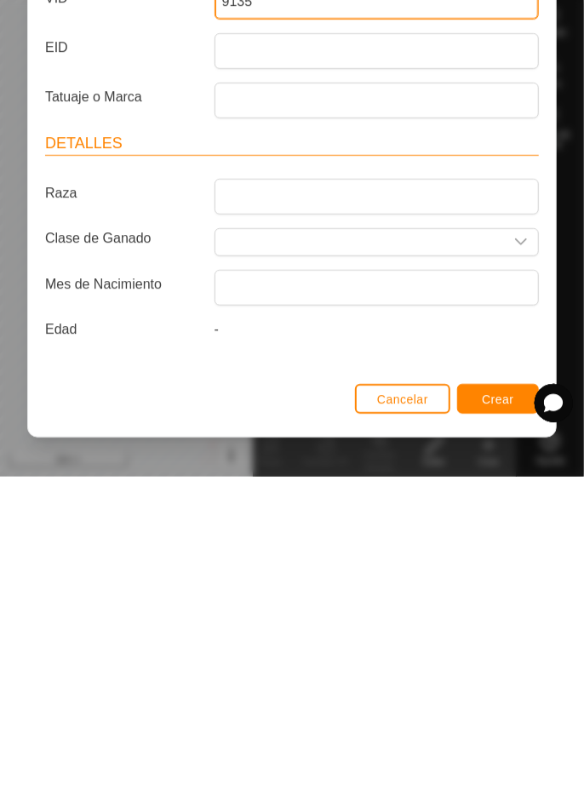
type input "9135"
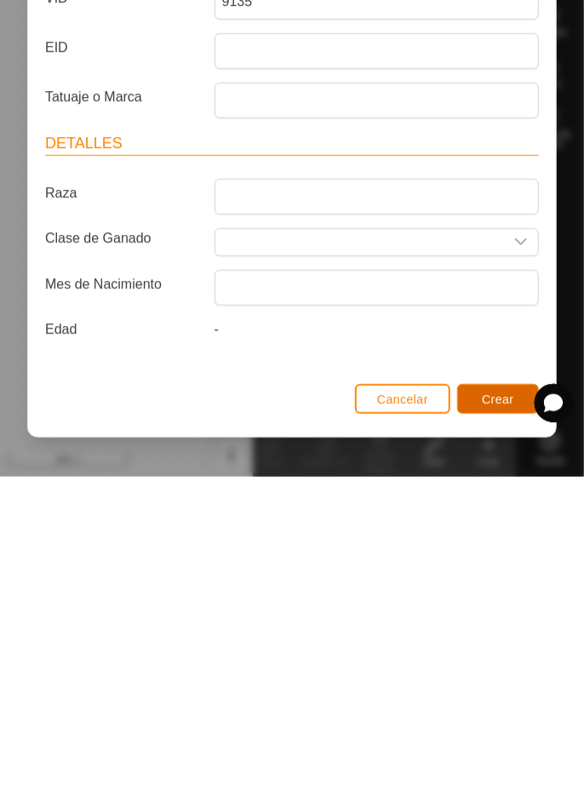
click at [511, 714] on span "Crear" at bounding box center [498, 713] width 32 height 14
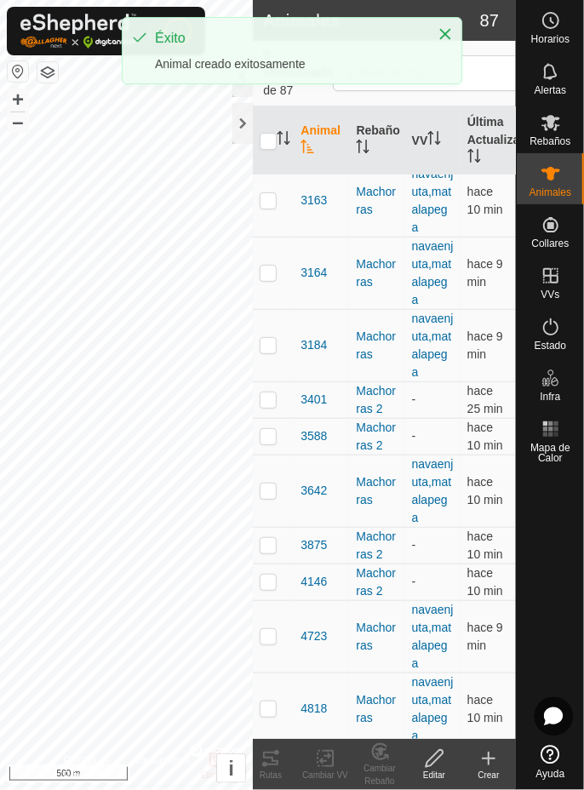
click at [491, 769] on div "Crear" at bounding box center [489, 775] width 55 height 13
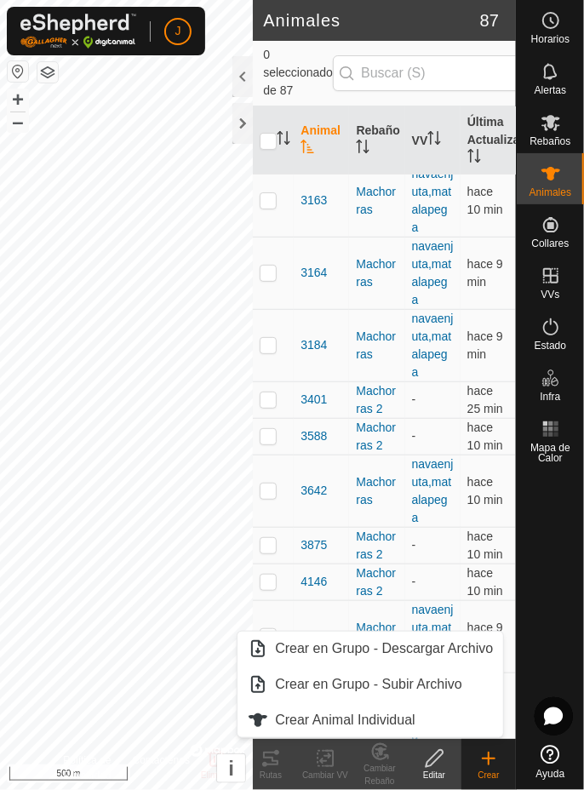
click at [403, 723] on span "Crear Animal Individual" at bounding box center [345, 720] width 141 height 20
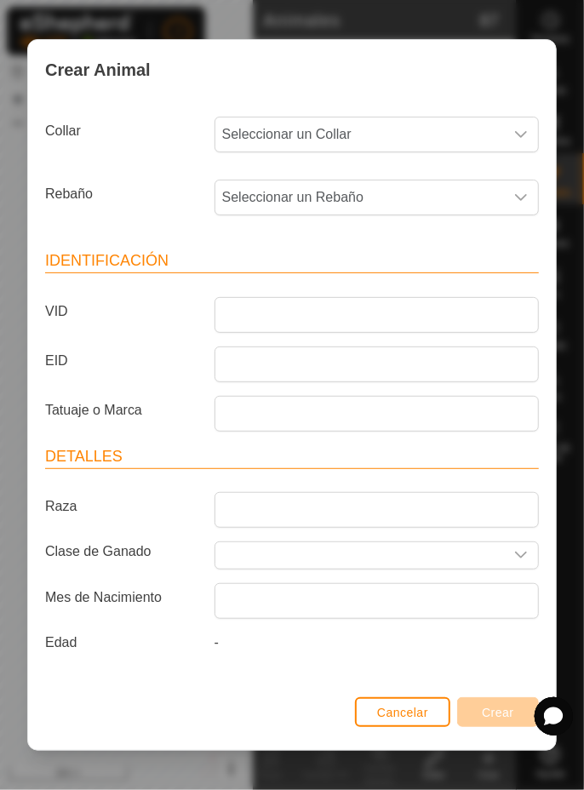
click at [464, 135] on span "Seleccionar un Collar" at bounding box center [359, 135] width 289 height 34
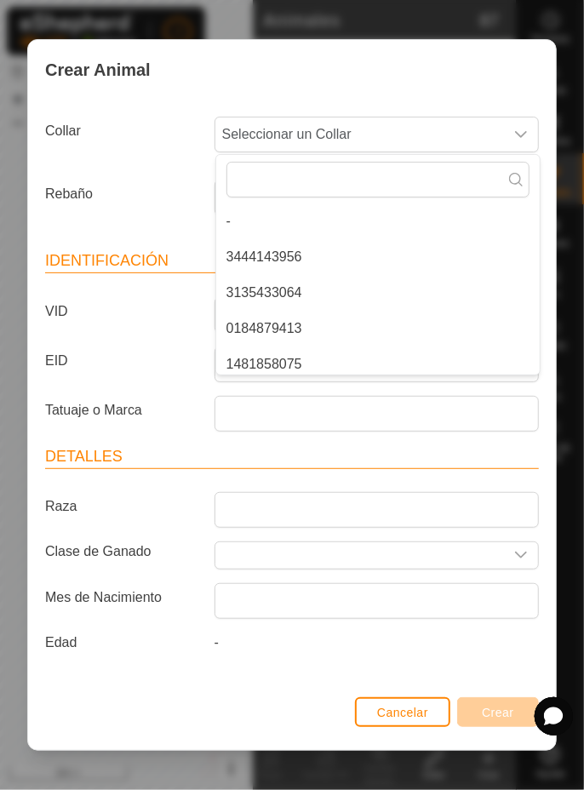
click at [312, 291] on li "3135433064" at bounding box center [378, 293] width 324 height 34
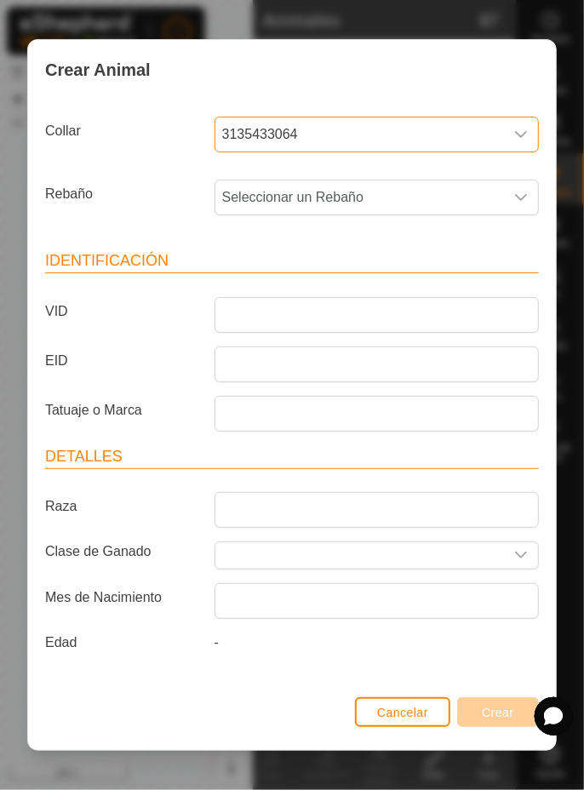
click at [402, 198] on span "Seleccionar un Rebaño" at bounding box center [359, 198] width 289 height 34
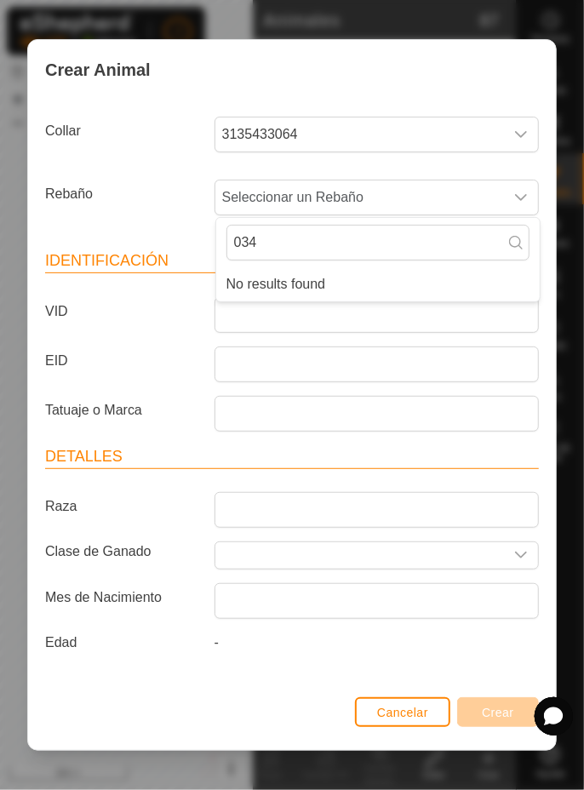
type input "0342"
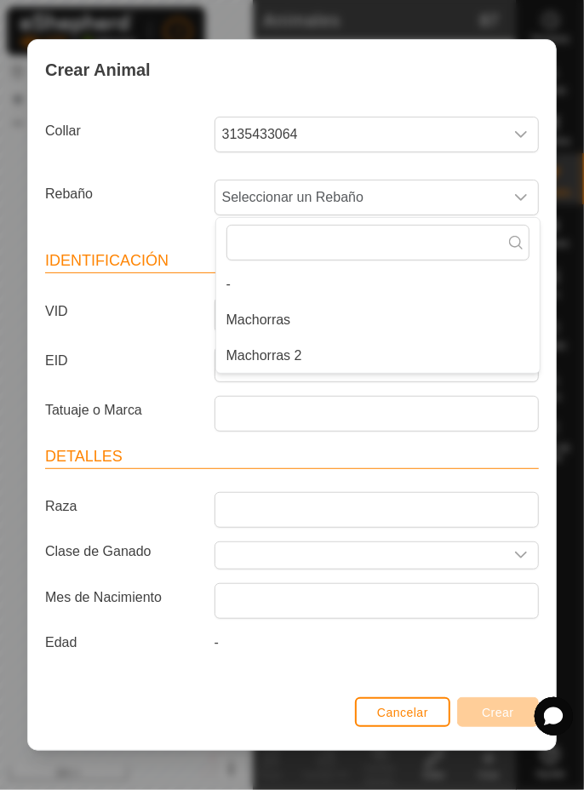
click at [306, 362] on li "Machorras 2" at bounding box center [378, 356] width 324 height 34
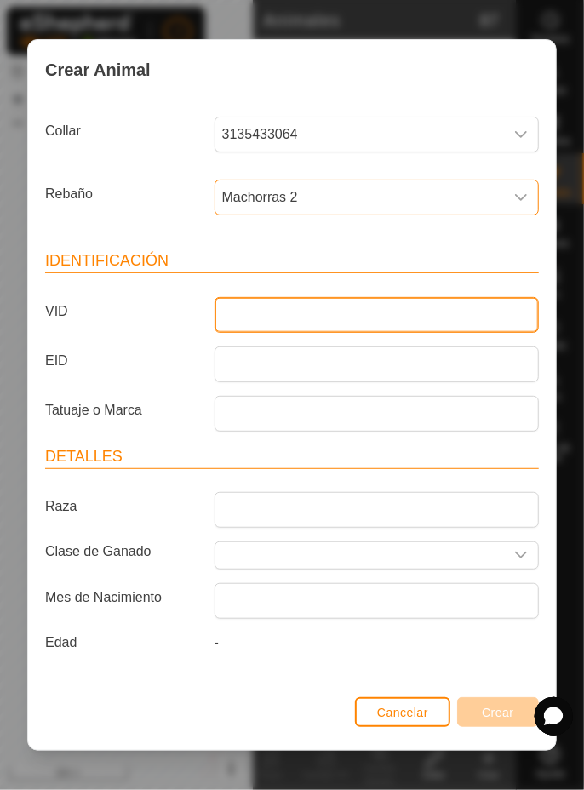
click at [317, 319] on input "VID" at bounding box center [377, 315] width 324 height 36
paste input "0342"
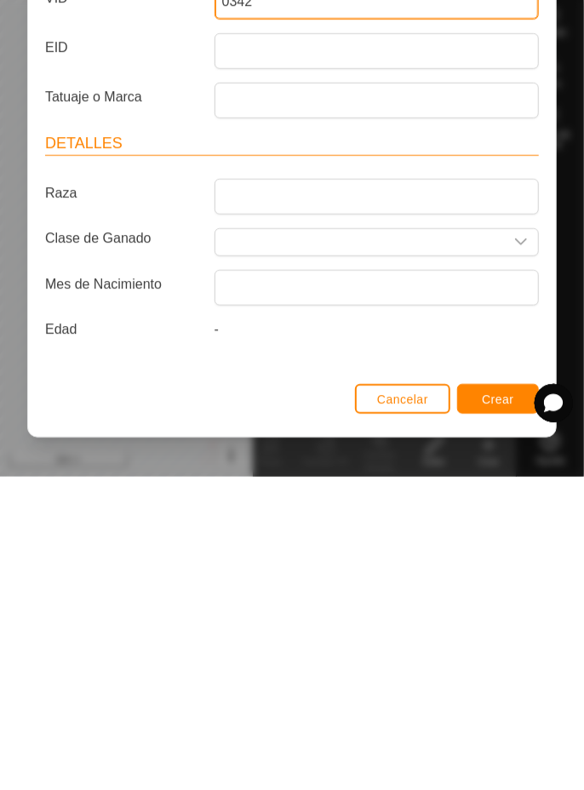
type input "0342"
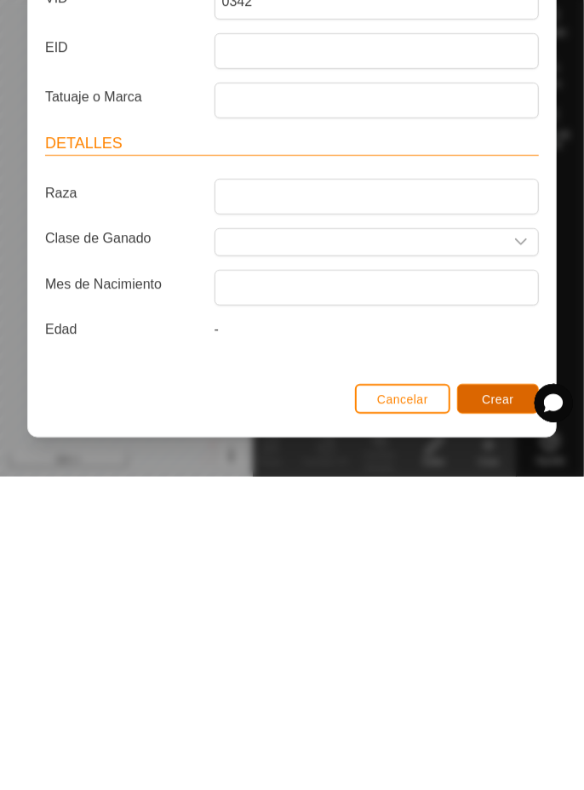
click at [512, 714] on span "Crear" at bounding box center [498, 713] width 32 height 14
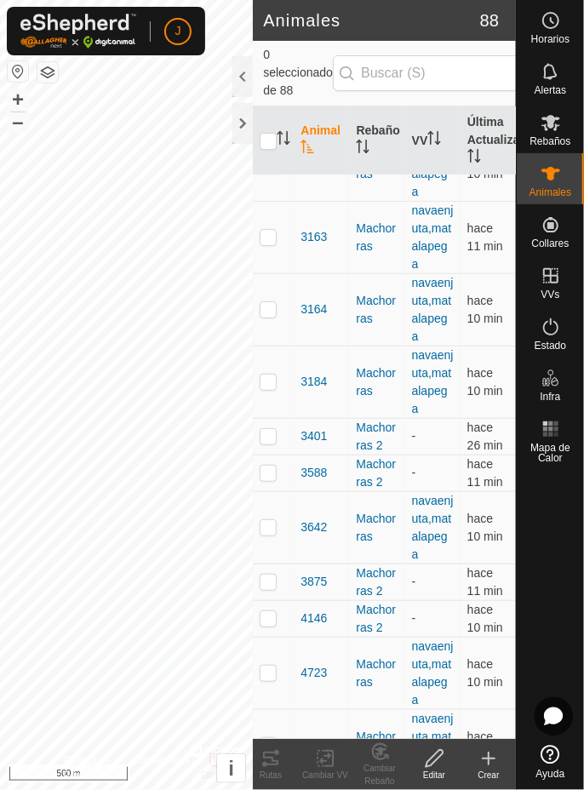
click at [499, 755] on create-svg-icon at bounding box center [489, 759] width 55 height 20
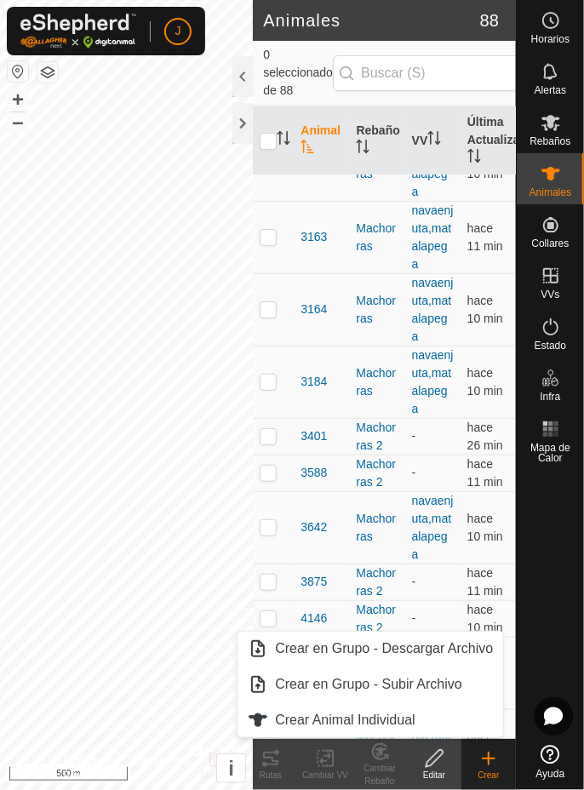
click at [386, 723] on span "Crear Animal Individual" at bounding box center [345, 720] width 141 height 20
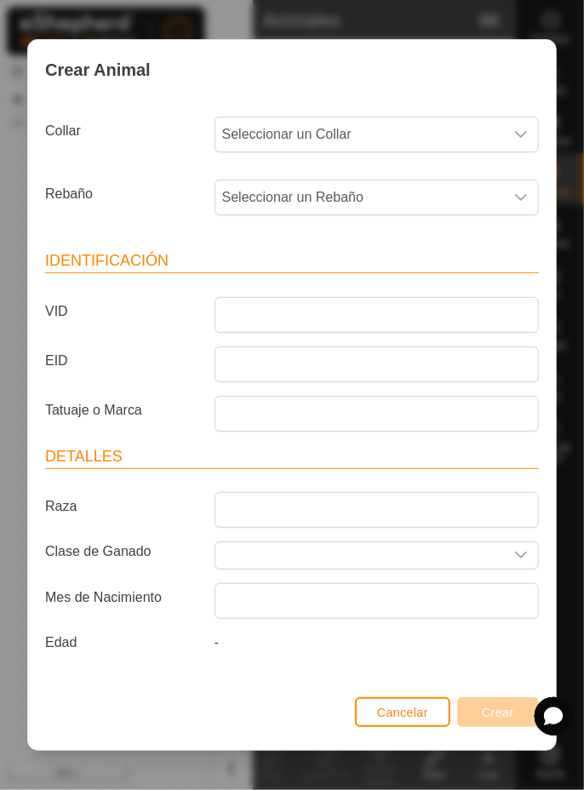
click at [436, 141] on span "Seleccionar un Collar" at bounding box center [359, 135] width 289 height 34
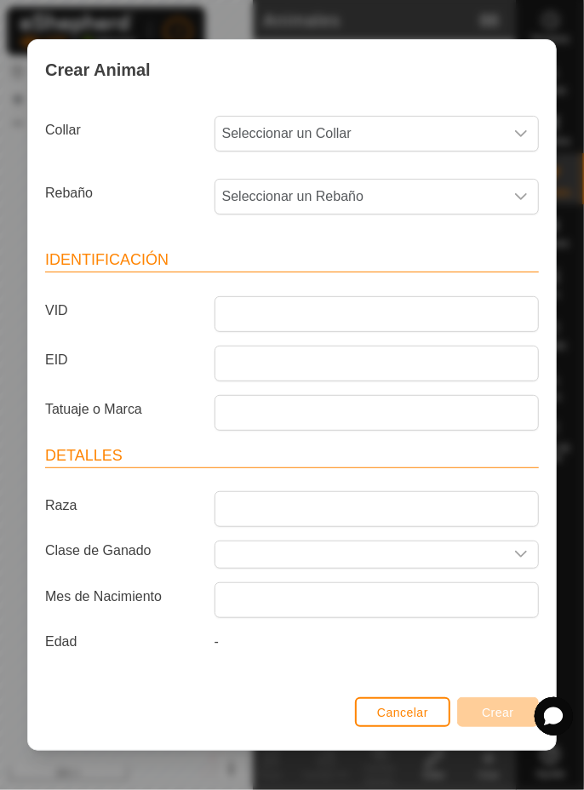
scroll to position [0, 0]
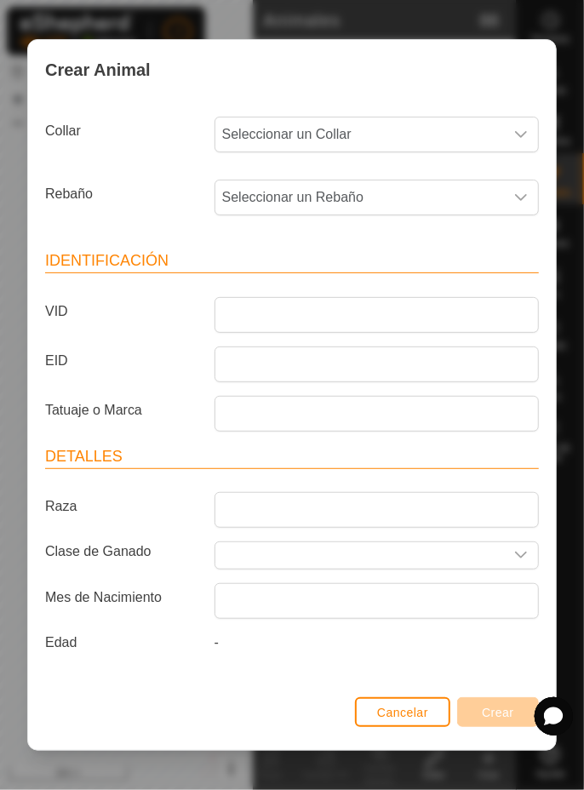
click at [440, 128] on span "Seleccionar un Collar" at bounding box center [359, 135] width 289 height 34
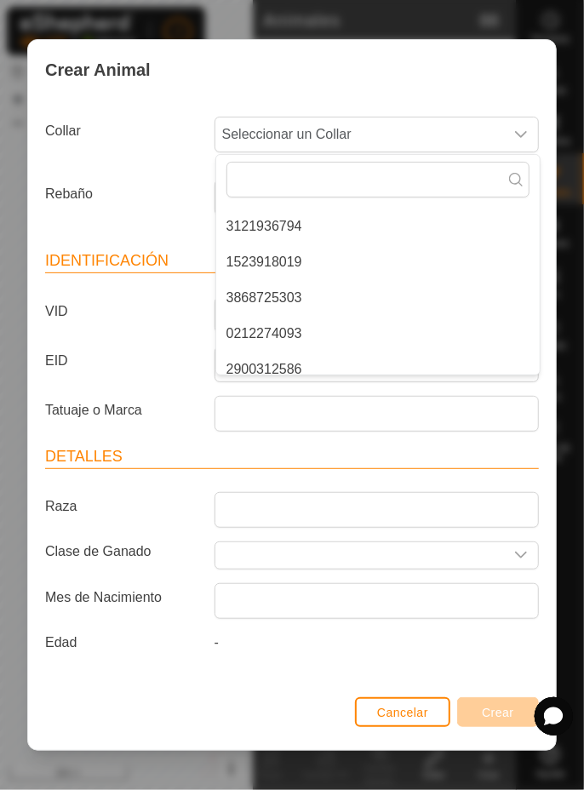
scroll to position [247, 0]
click at [301, 334] on span "0212274093" at bounding box center [265, 332] width 76 height 20
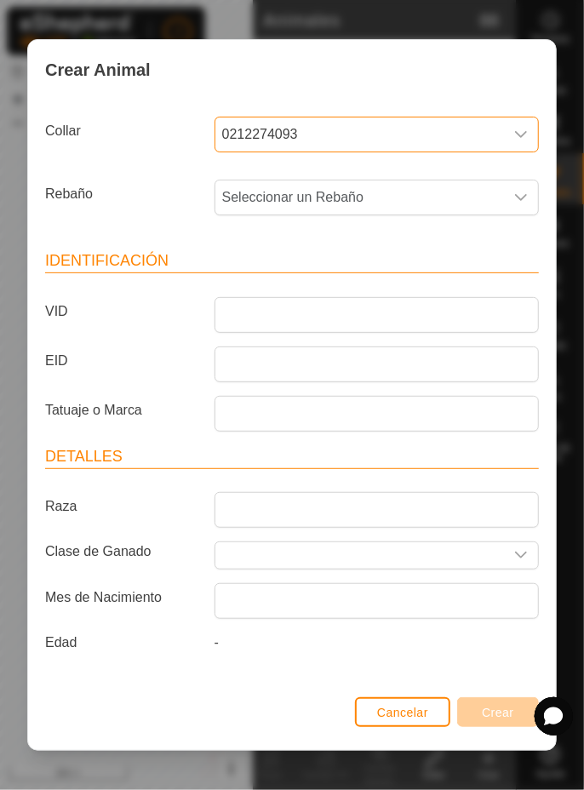
click at [446, 140] on span "0212274093" at bounding box center [359, 135] width 289 height 34
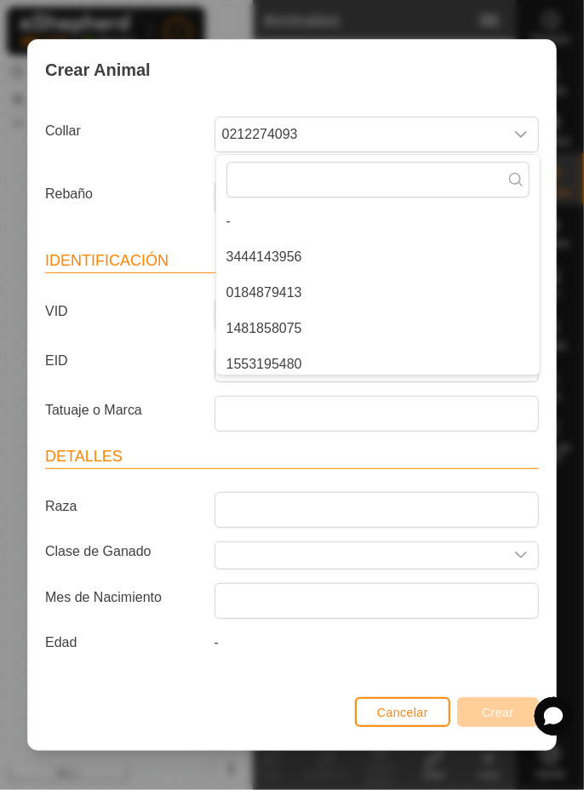
scroll to position [221, 0]
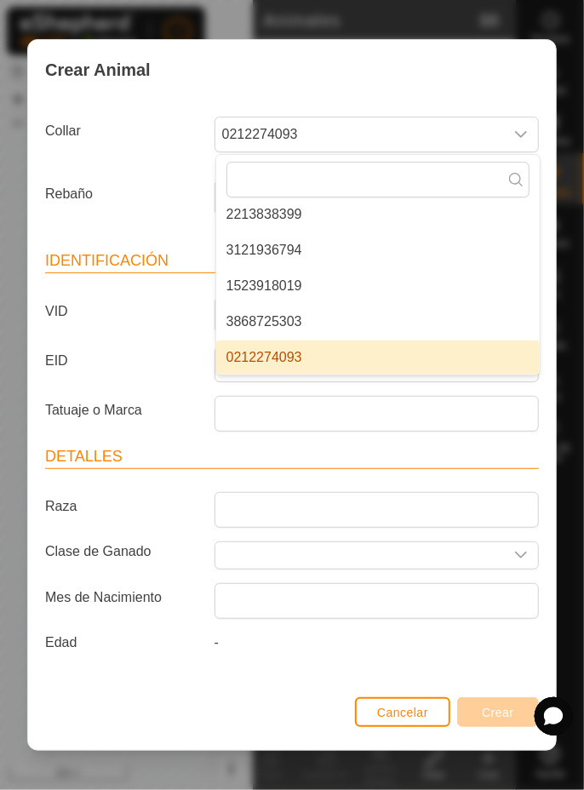
type input "5"
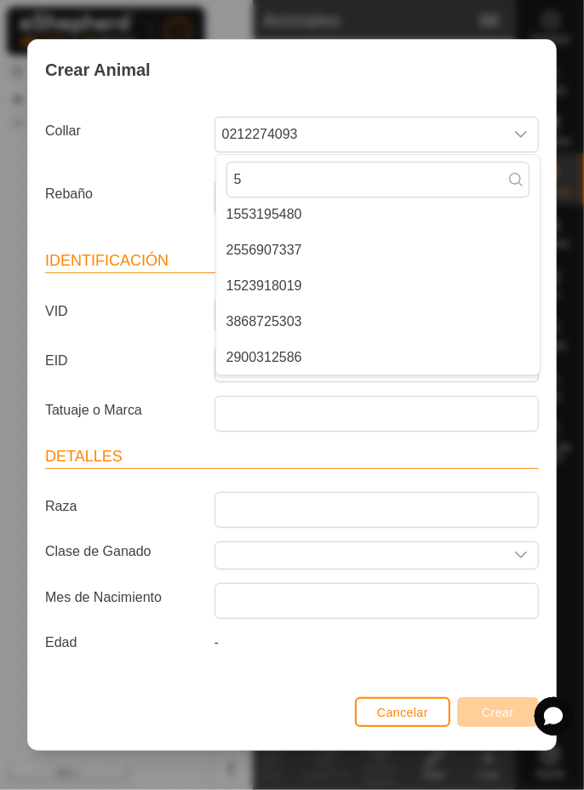
click at [313, 319] on li "3868725303" at bounding box center [378, 322] width 324 height 34
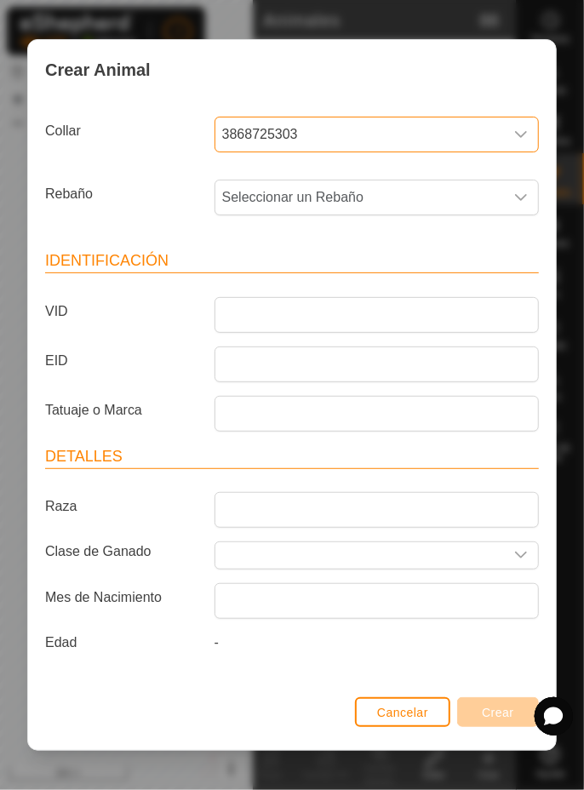
click at [421, 201] on span "Seleccionar un Rebaño" at bounding box center [359, 198] width 289 height 34
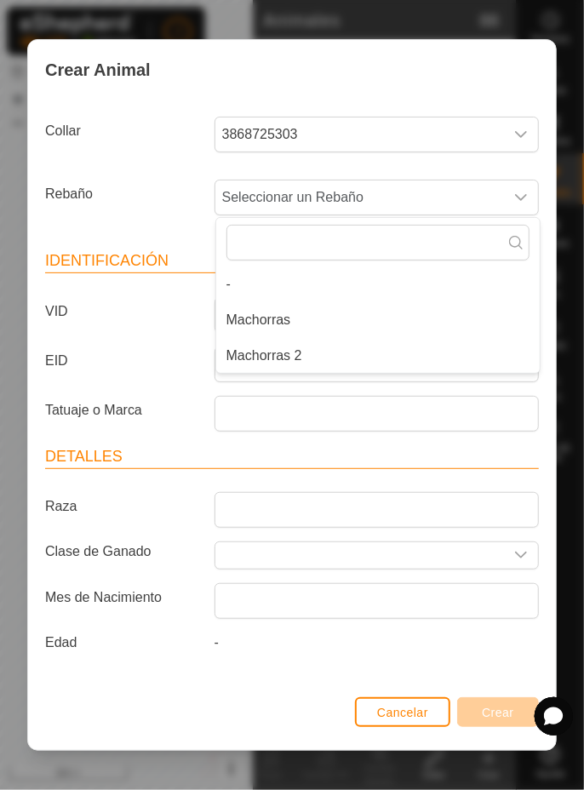
click at [313, 359] on li "Machorras 2" at bounding box center [378, 356] width 324 height 34
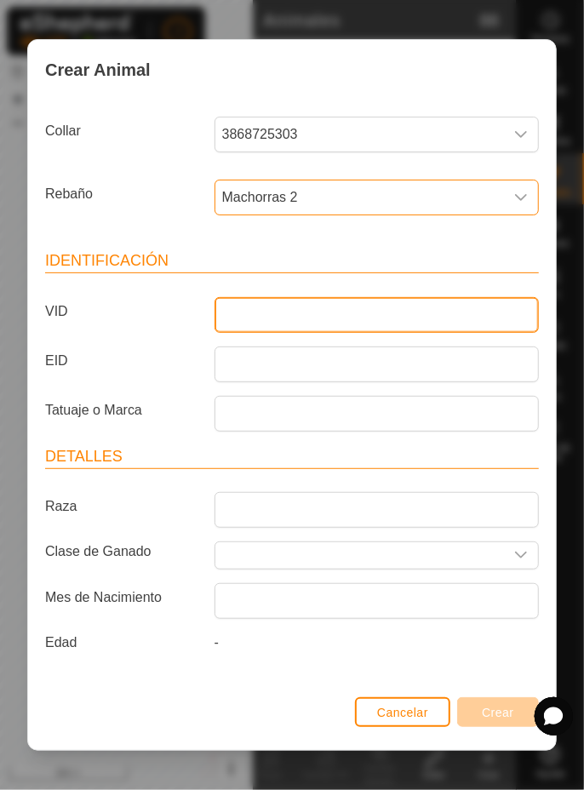
click at [337, 319] on input "VID" at bounding box center [377, 315] width 324 height 36
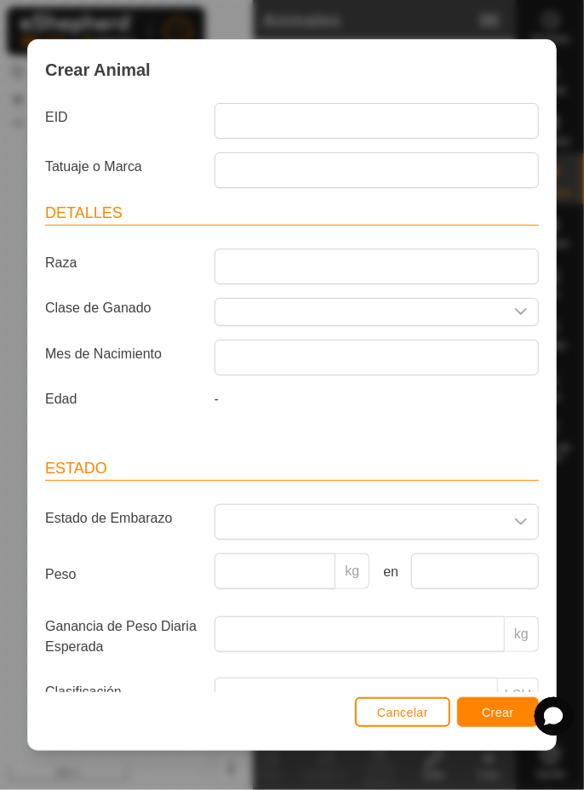
scroll to position [393, 0]
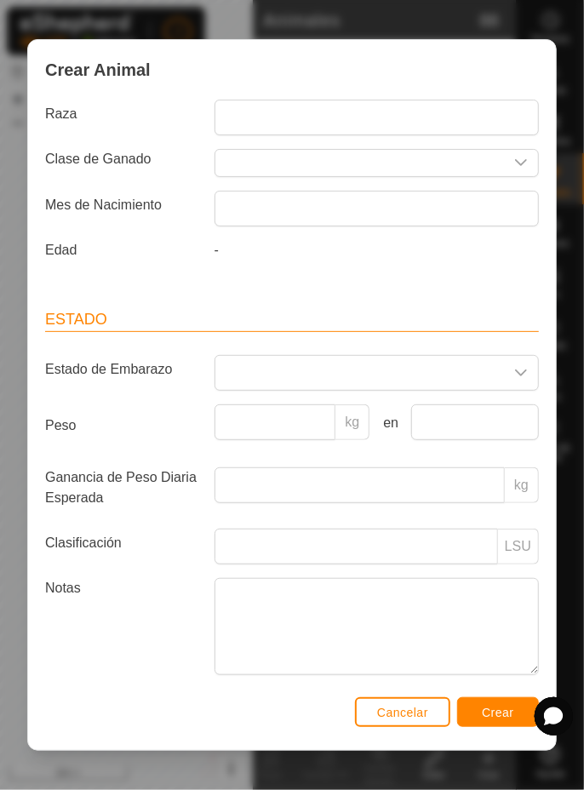
type input "7791"
click at [577, 297] on div "Crear Animal Collar 3868725303 Rebaño Machorras 2 Identificación VID 7791 EID T…" at bounding box center [292, 395] width 584 height 790
click at [505, 722] on button "Crear" at bounding box center [498, 712] width 82 height 30
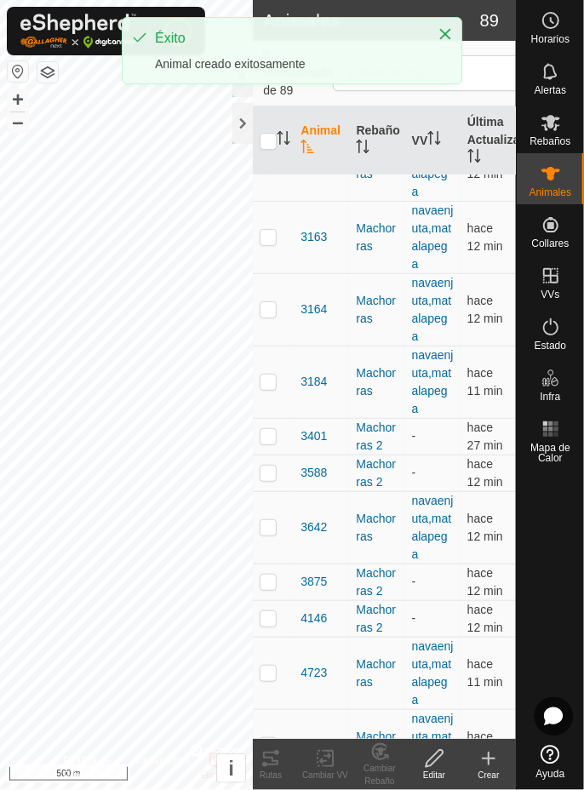
click at [496, 770] on div "Crear" at bounding box center [489, 775] width 55 height 13
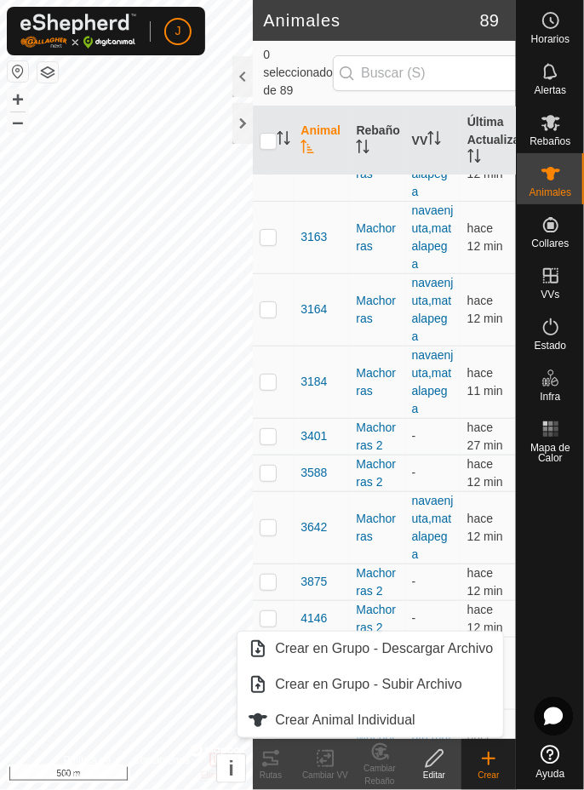
click at [399, 721] on span "Crear Animal Individual" at bounding box center [345, 720] width 141 height 20
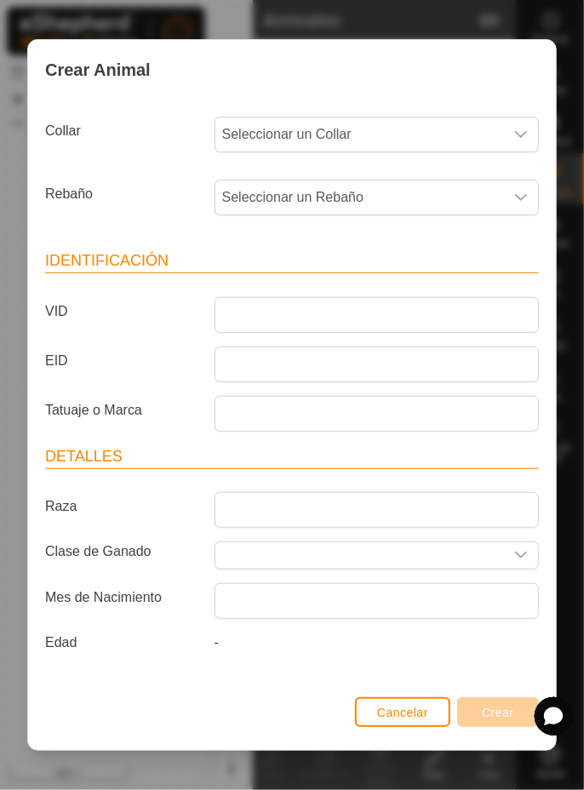
click at [419, 136] on span "Seleccionar un Collar" at bounding box center [359, 135] width 289 height 34
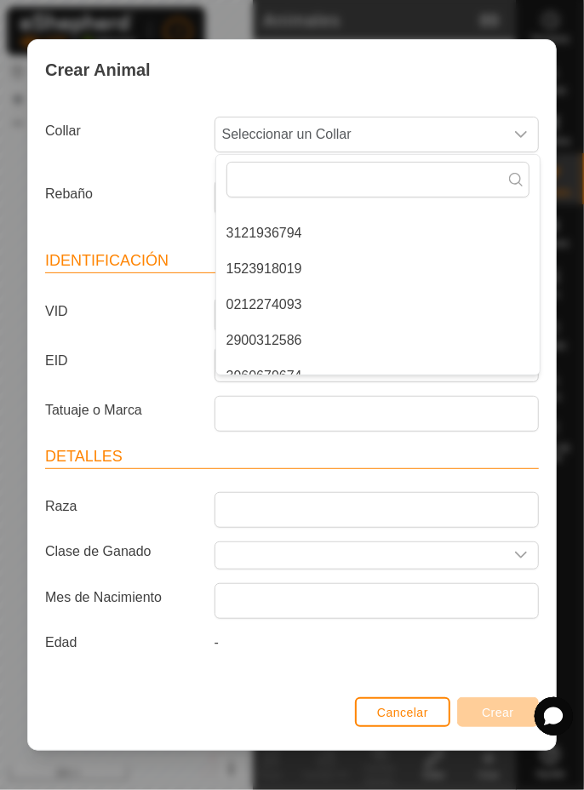
scroll to position [256, 0]
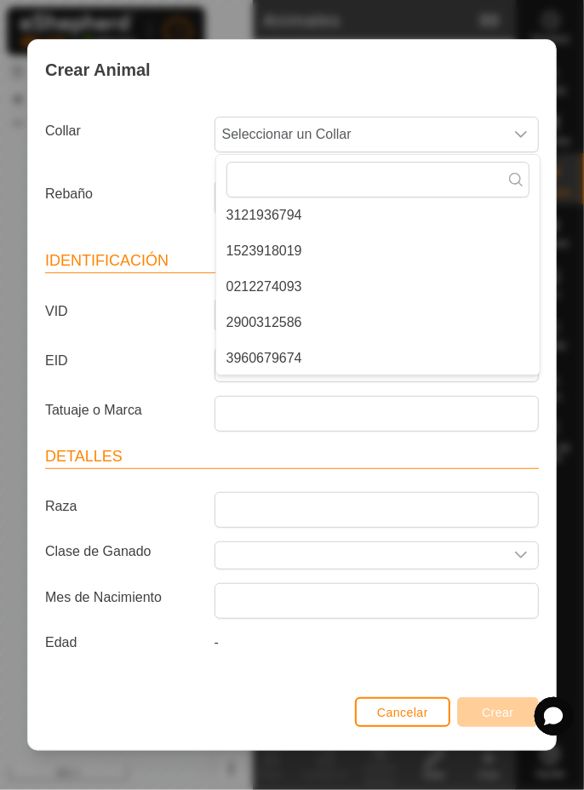
click at [291, 290] on span "0212274093" at bounding box center [265, 287] width 76 height 20
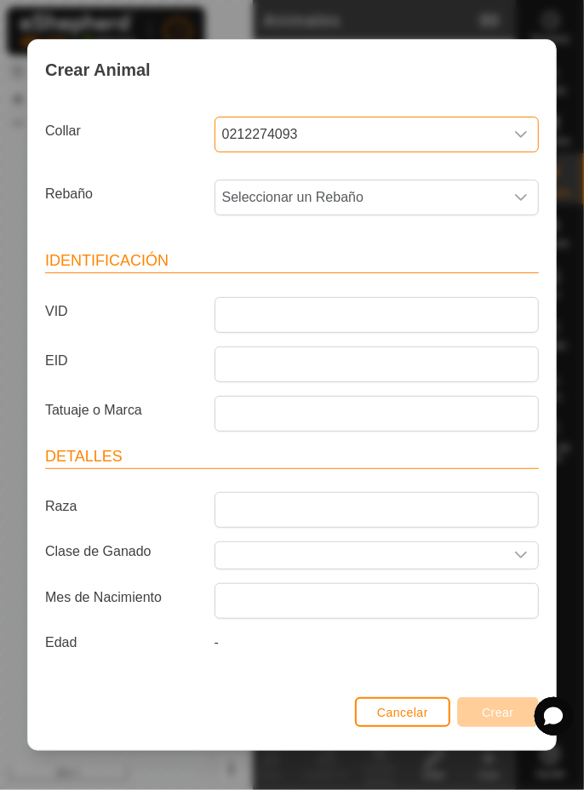
click at [396, 199] on span "Seleccionar un Rebaño" at bounding box center [359, 198] width 289 height 34
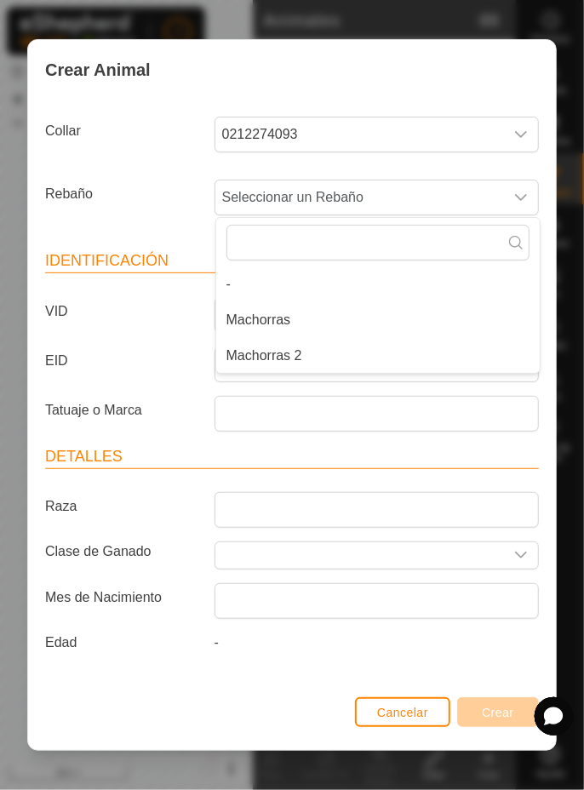
click at [317, 359] on li "Machorras 2" at bounding box center [378, 356] width 324 height 34
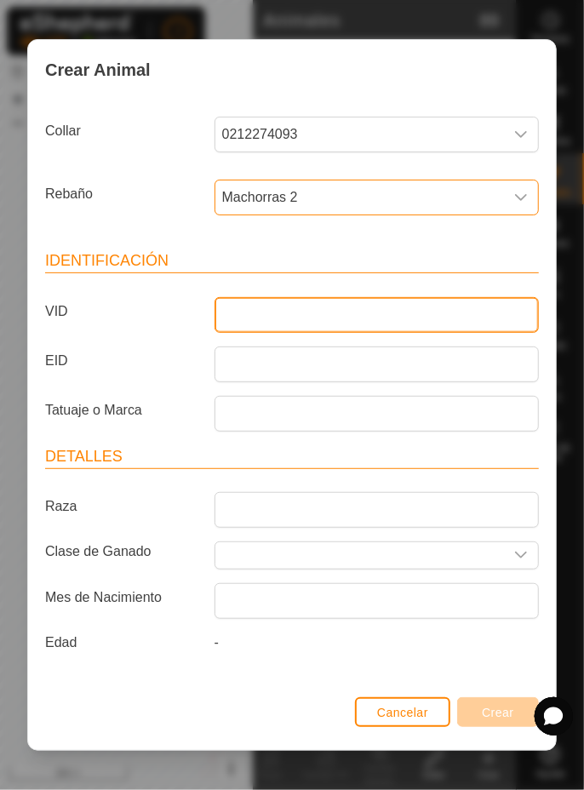
click at [342, 314] on input "VID" at bounding box center [377, 315] width 324 height 36
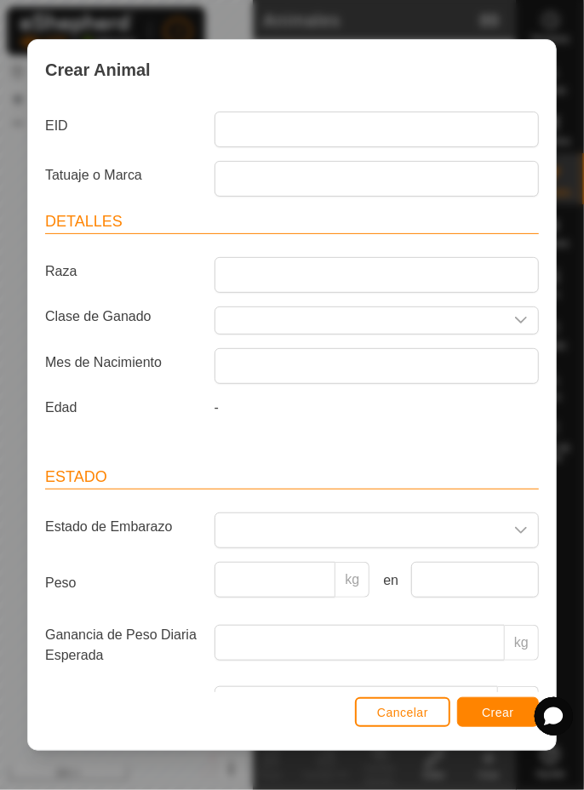
scroll to position [221, 0]
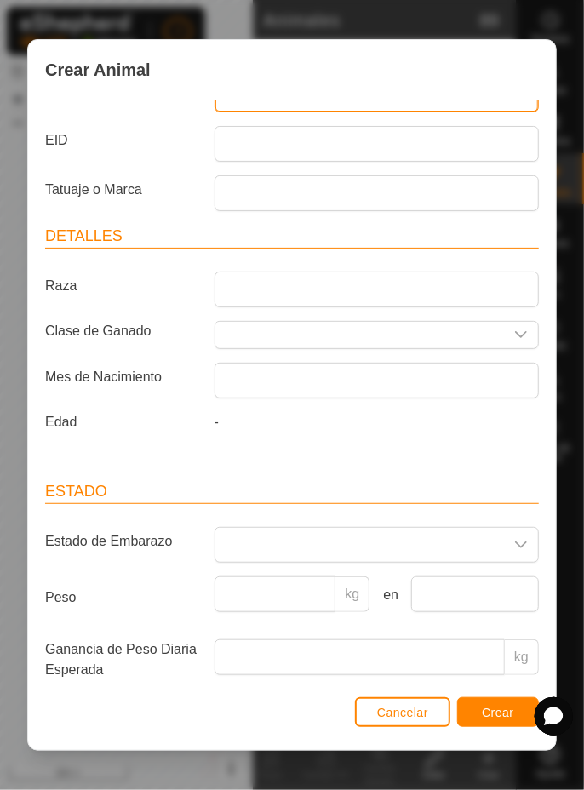
type input "5297"
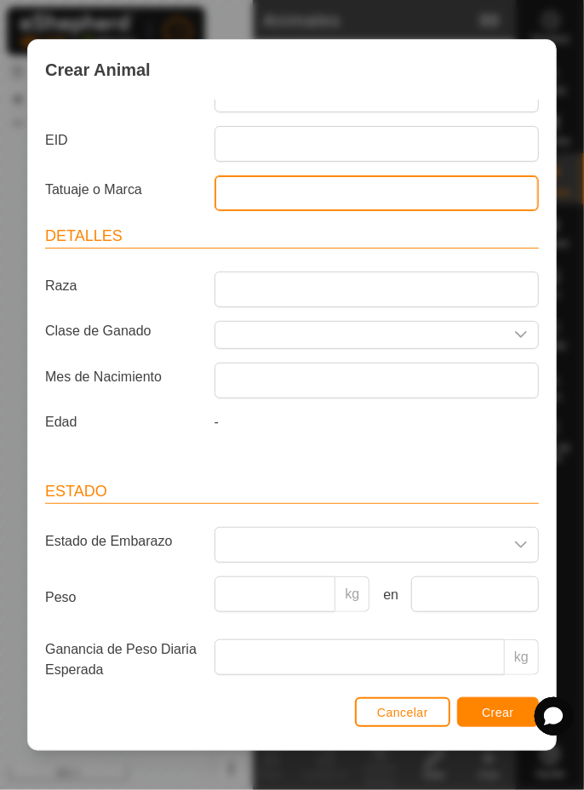
click at [431, 198] on input "Tatuaje o Marca" at bounding box center [377, 193] width 324 height 36
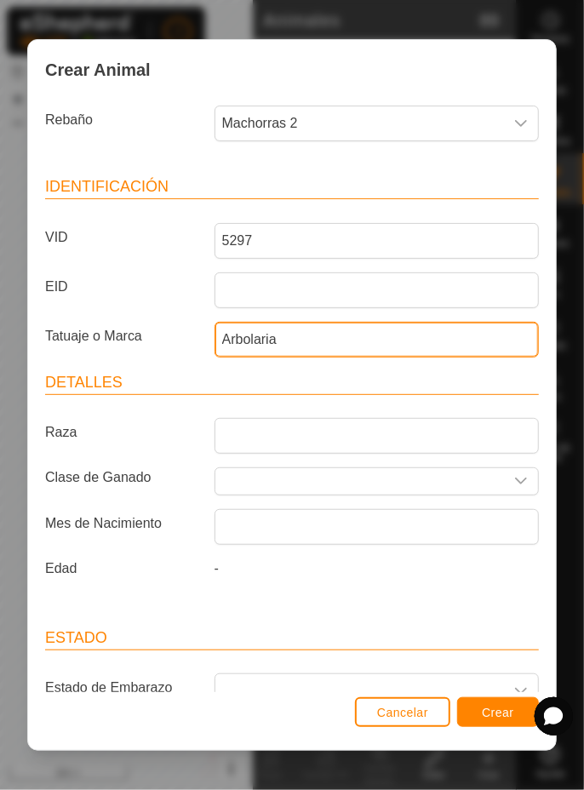
scroll to position [0, 0]
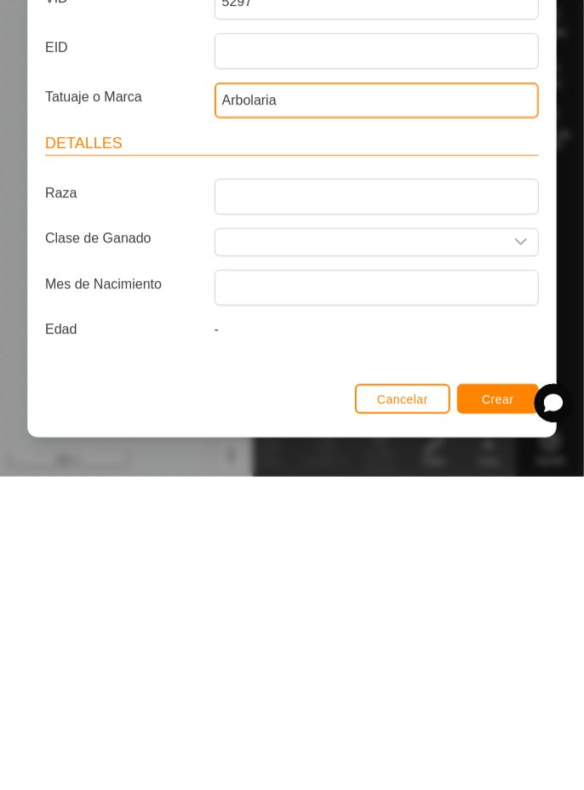
type input "Arbolaria"
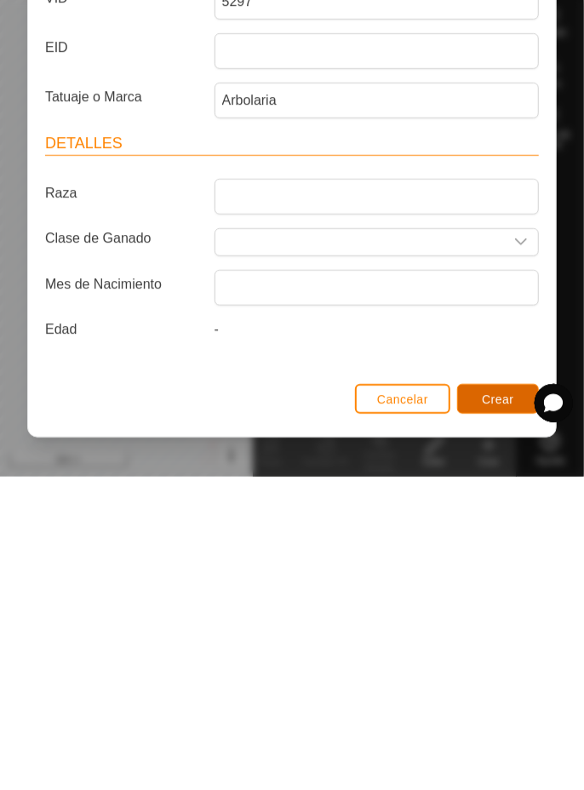
click at [497, 716] on span "Crear" at bounding box center [498, 713] width 32 height 14
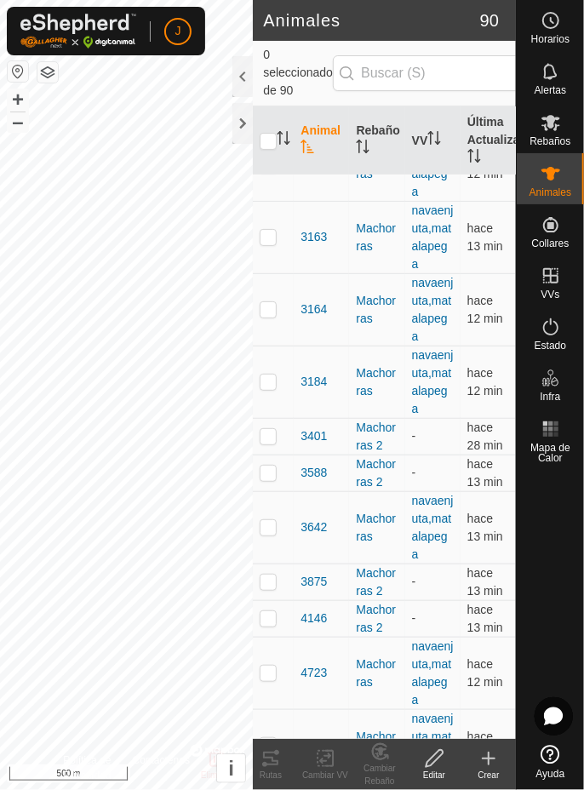
click at [485, 763] on icon at bounding box center [489, 759] width 20 height 20
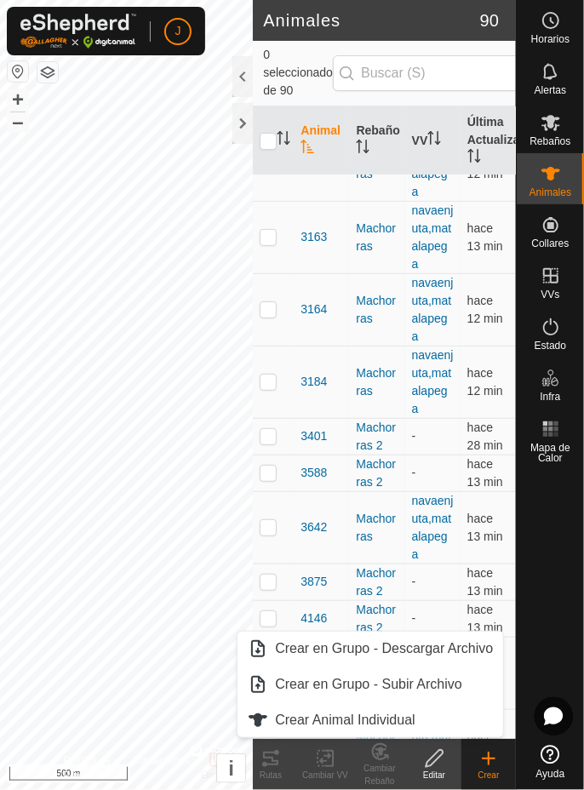
click at [404, 726] on span "Crear Animal Individual" at bounding box center [345, 720] width 141 height 20
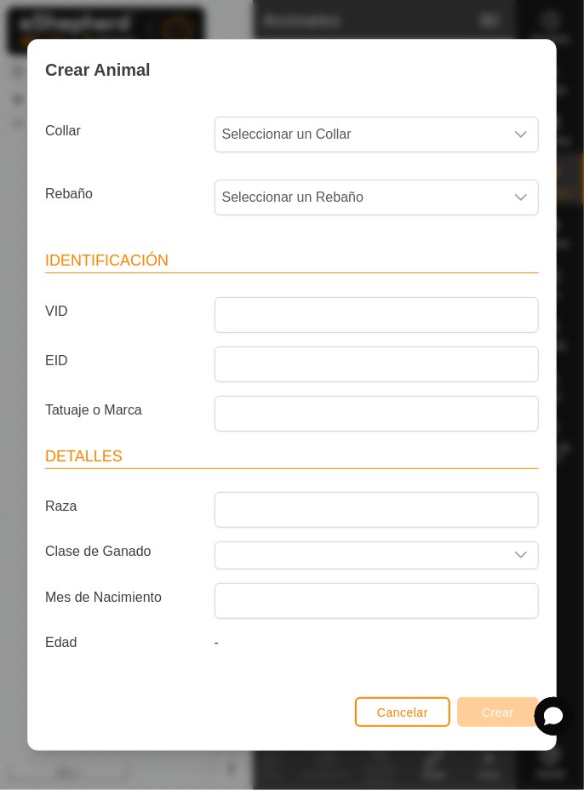
click at [410, 139] on span "Seleccionar un Collar" at bounding box center [359, 135] width 289 height 34
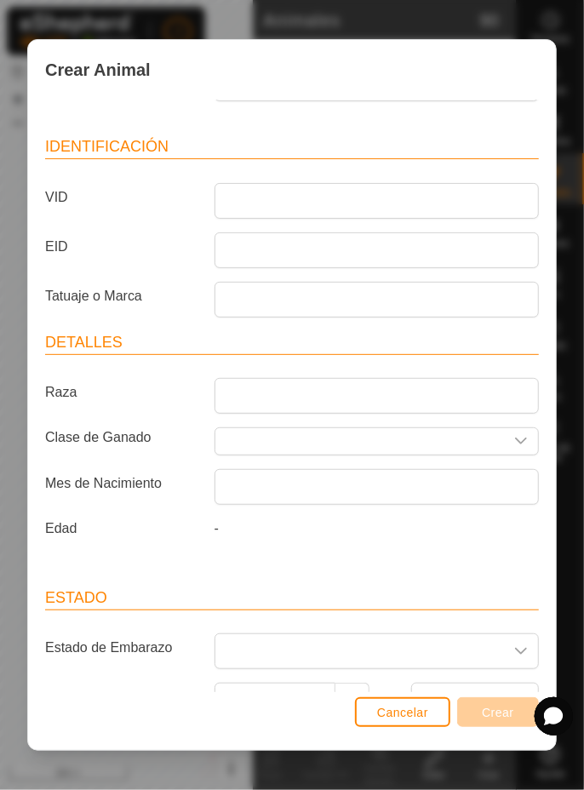
scroll to position [116, 0]
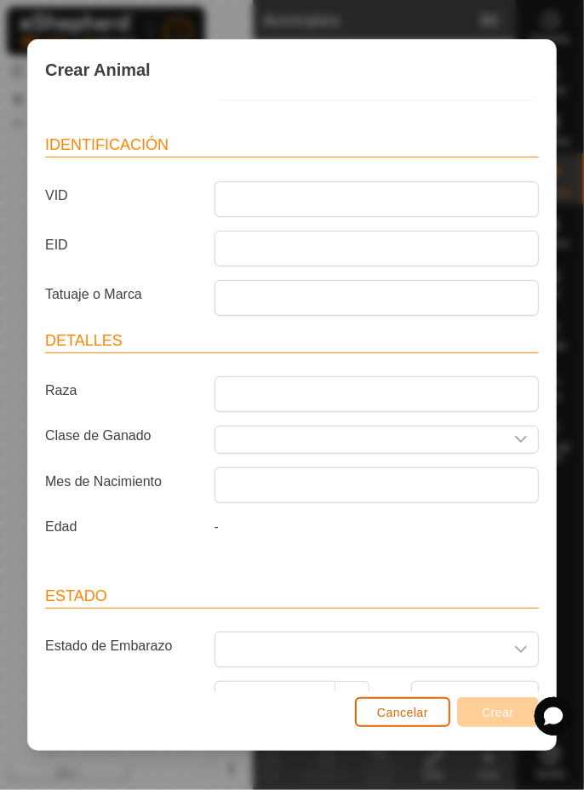
click at [416, 720] on span "Cancelar" at bounding box center [402, 713] width 51 height 14
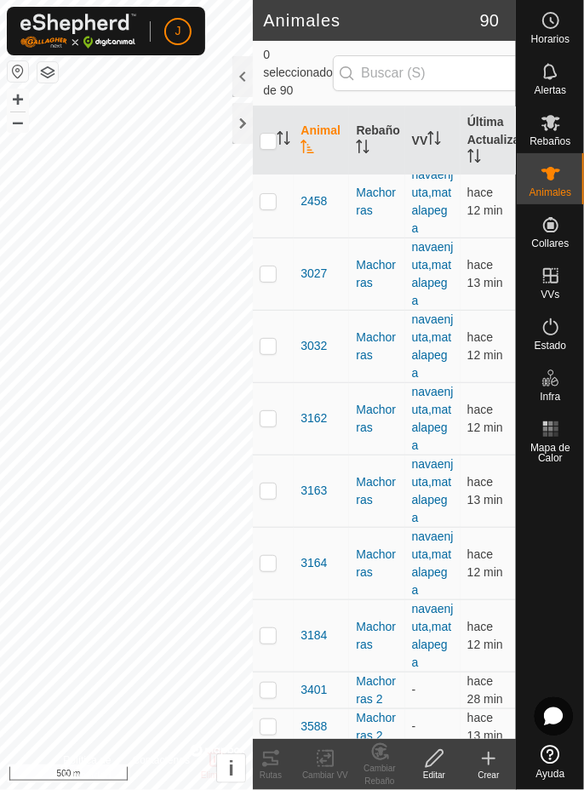
scroll to position [1735, 0]
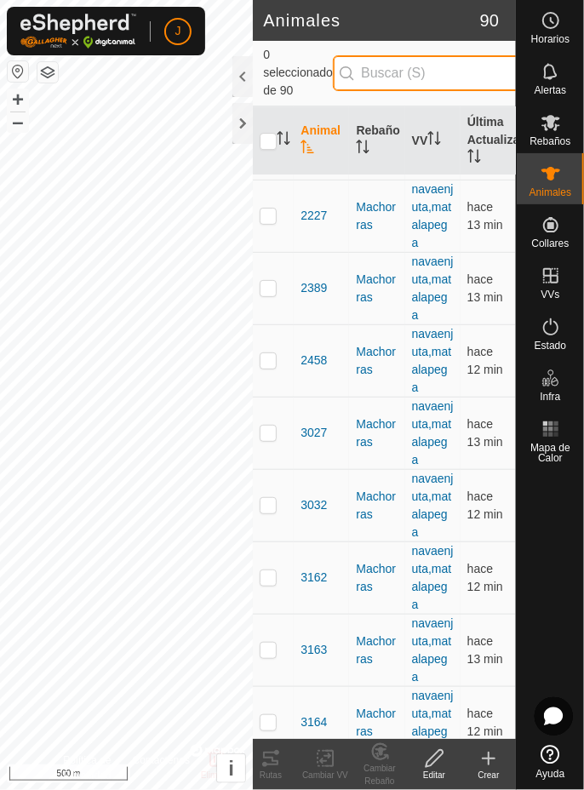
click at [445, 73] on input "text" at bounding box center [436, 73] width 206 height 36
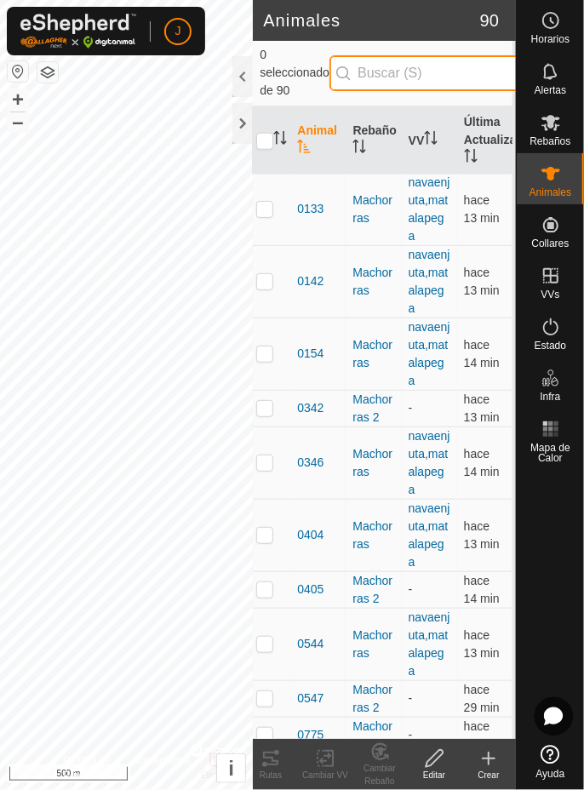
scroll to position [0, 0]
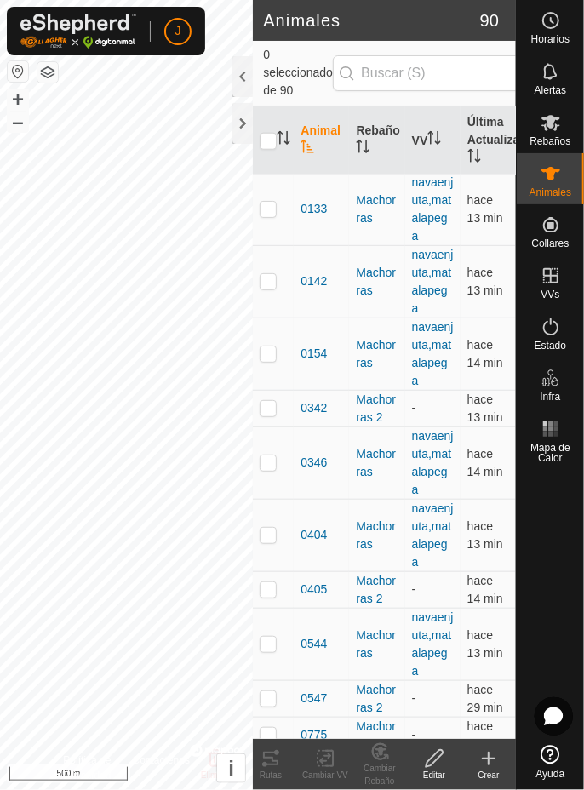
click at [495, 143] on th "Última Actualización" at bounding box center [488, 140] width 55 height 69
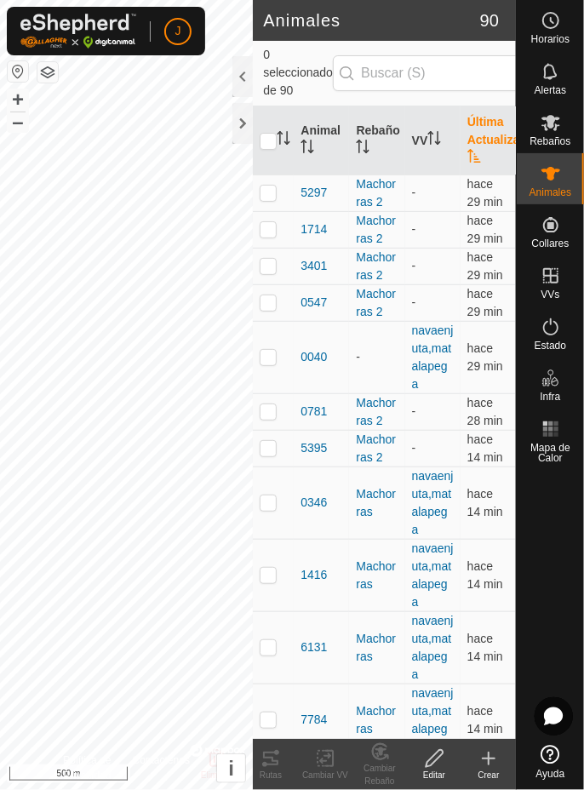
click at [433, 144] on p-sorticon "Activar para ordenar" at bounding box center [435, 141] width 14 height 14
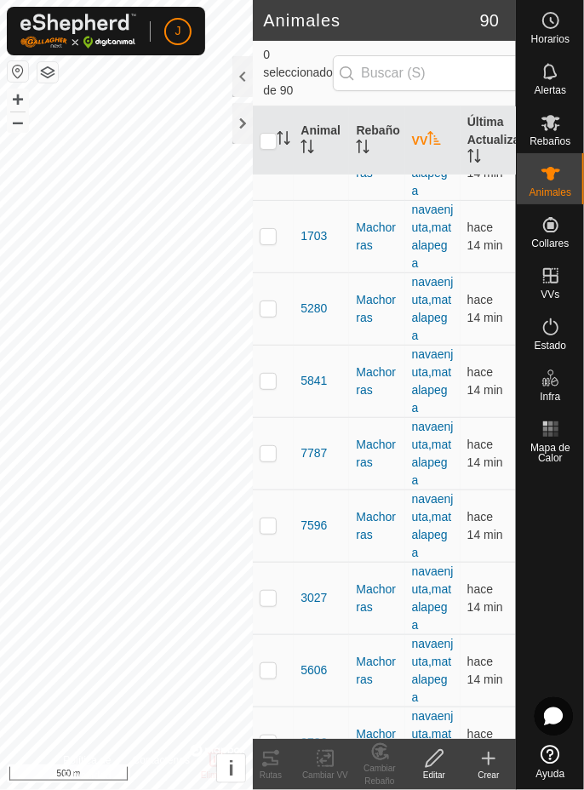
scroll to position [2097, 0]
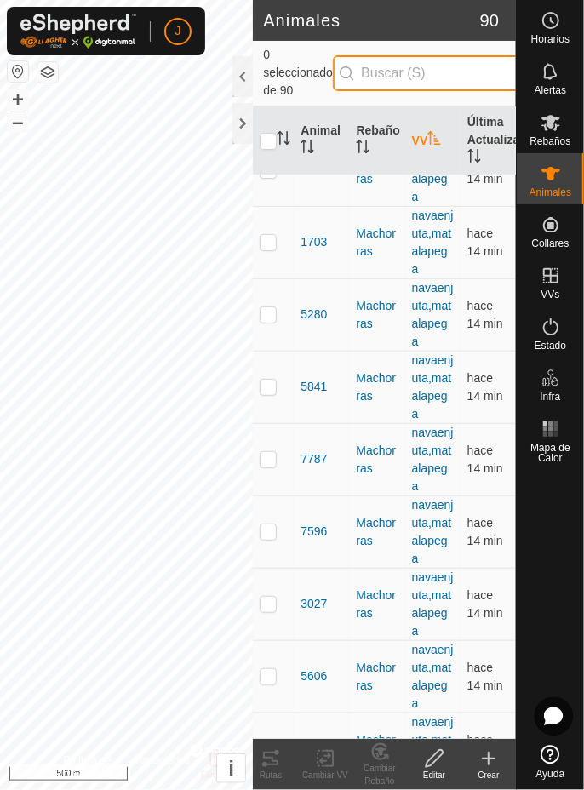
click at [439, 74] on input "text" at bounding box center [436, 73] width 206 height 36
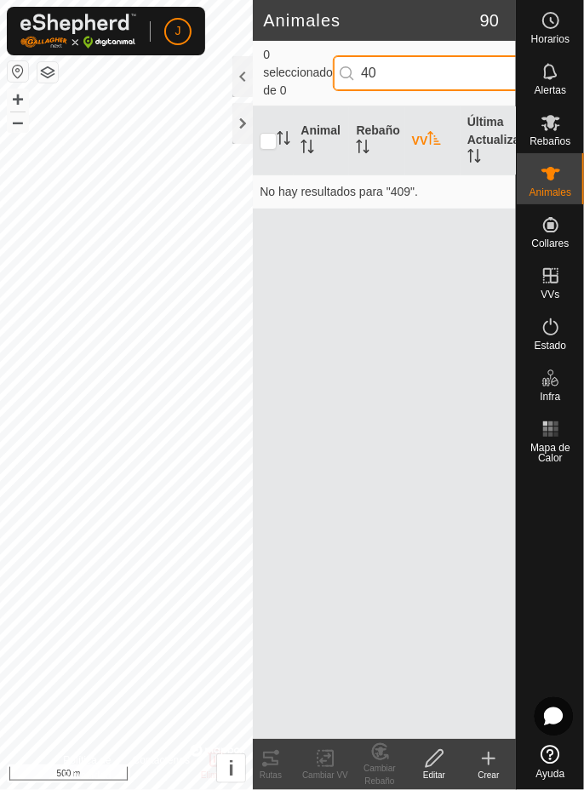
type input "4"
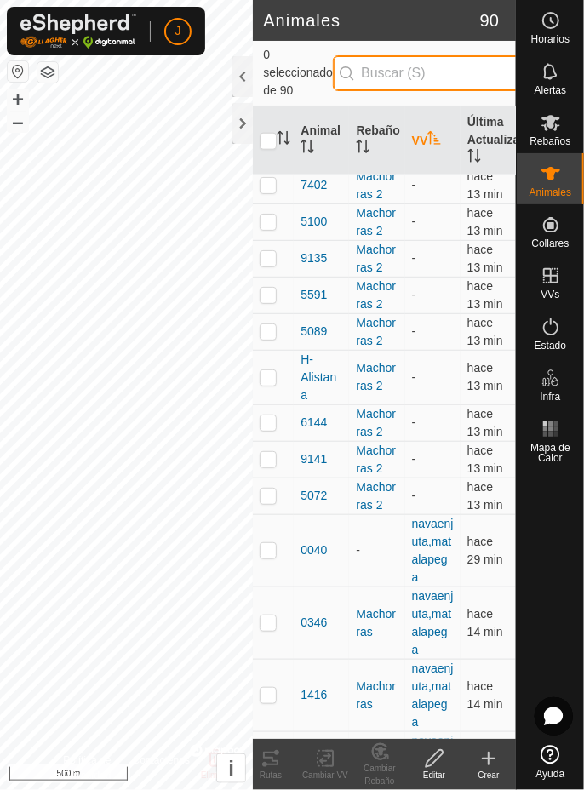
scroll to position [627, 0]
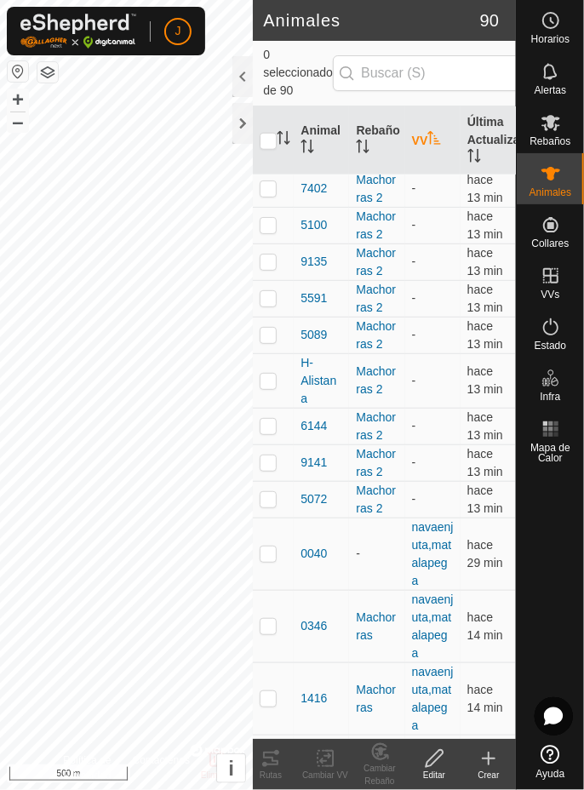
click at [304, 385] on span "H-Alistana" at bounding box center [322, 381] width 42 height 54
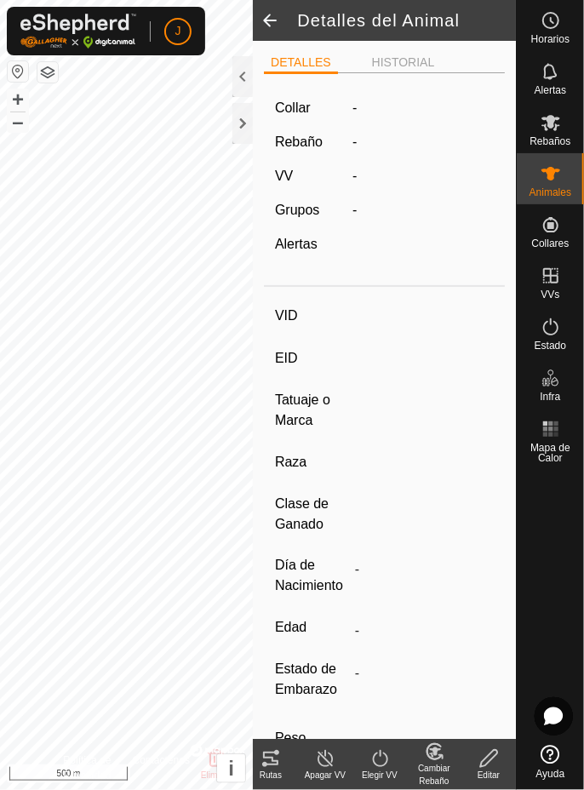
type input "H-Alistana"
type input "-"
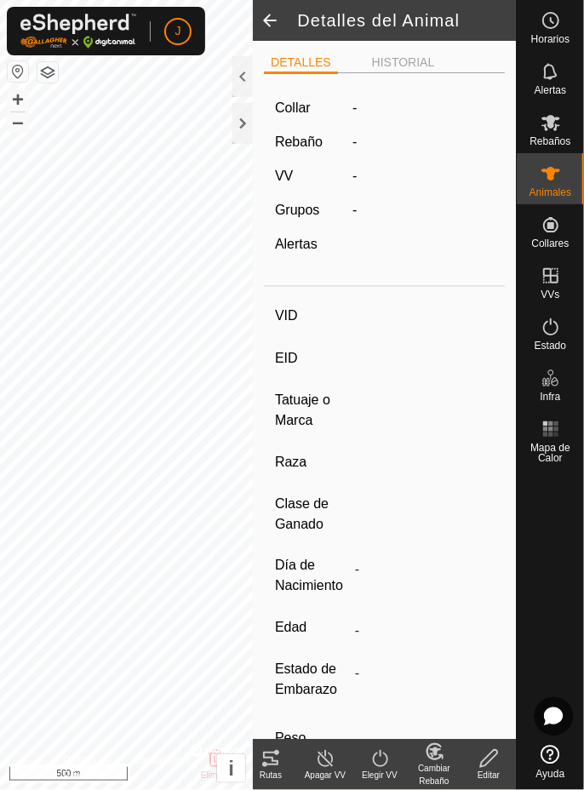
type input "0 kg"
type input "-"
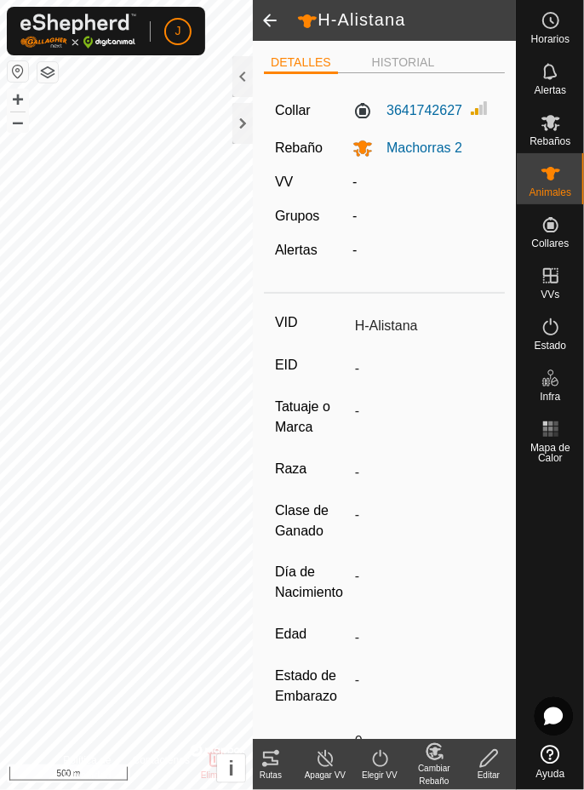
click at [491, 764] on icon at bounding box center [489, 759] width 21 height 20
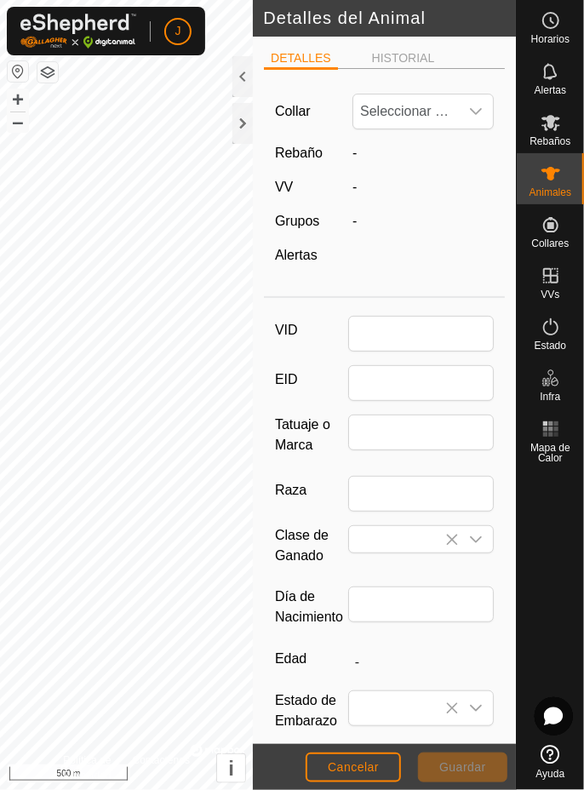
type input "H-Alistana"
type input "0"
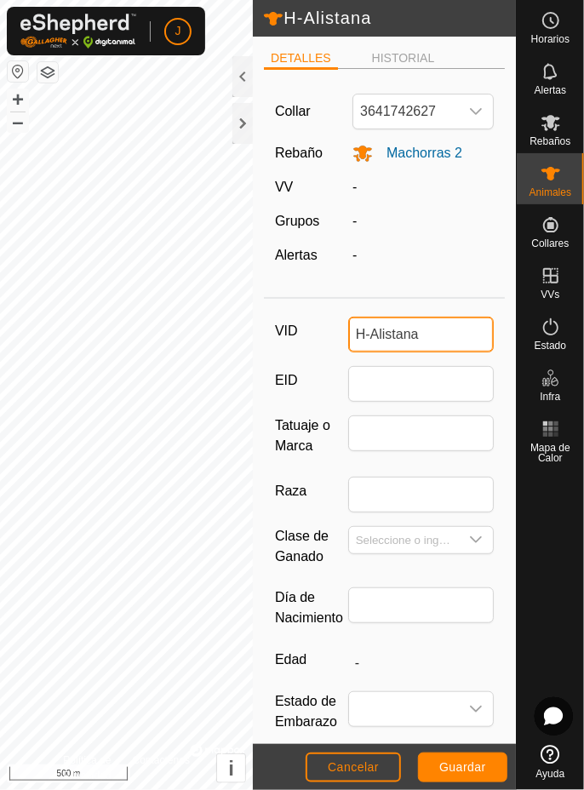
click at [440, 342] on input "H-Alistana" at bounding box center [421, 335] width 146 height 36
type input "H"
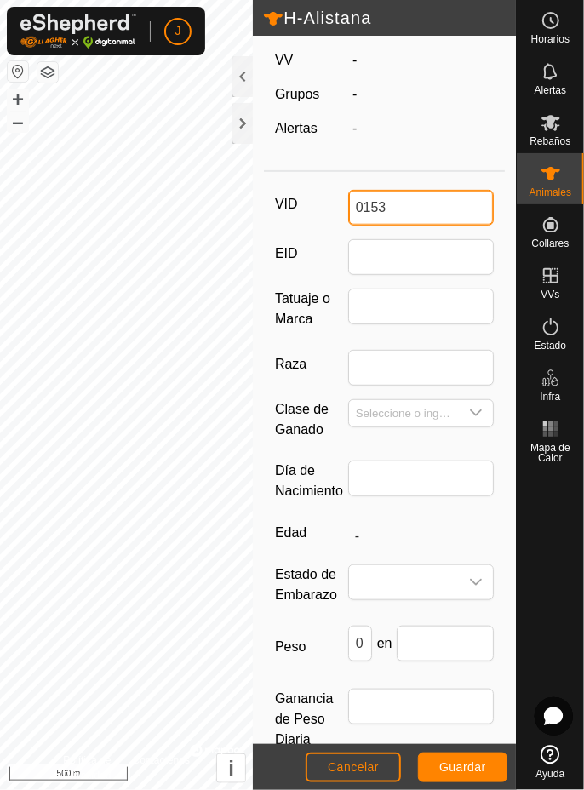
scroll to position [182, 0]
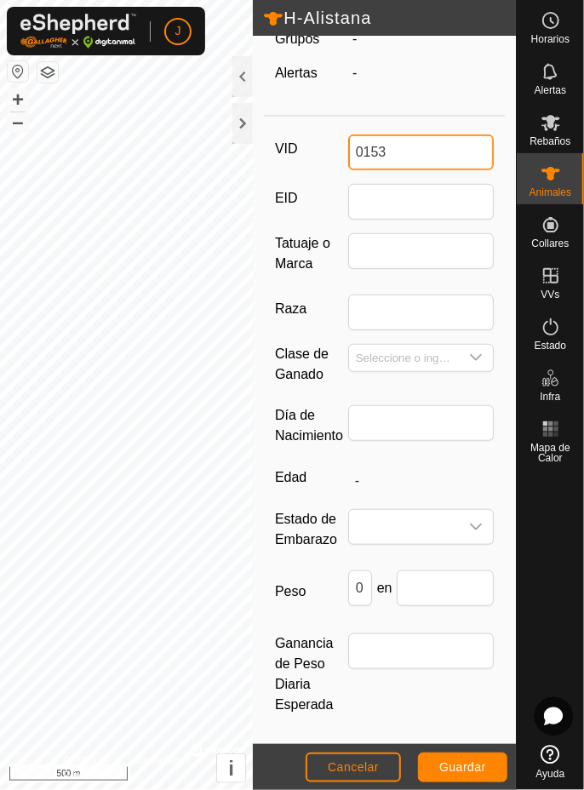
type input "0153"
click at [446, 240] on input "Tatuaje o Marca" at bounding box center [421, 251] width 146 height 36
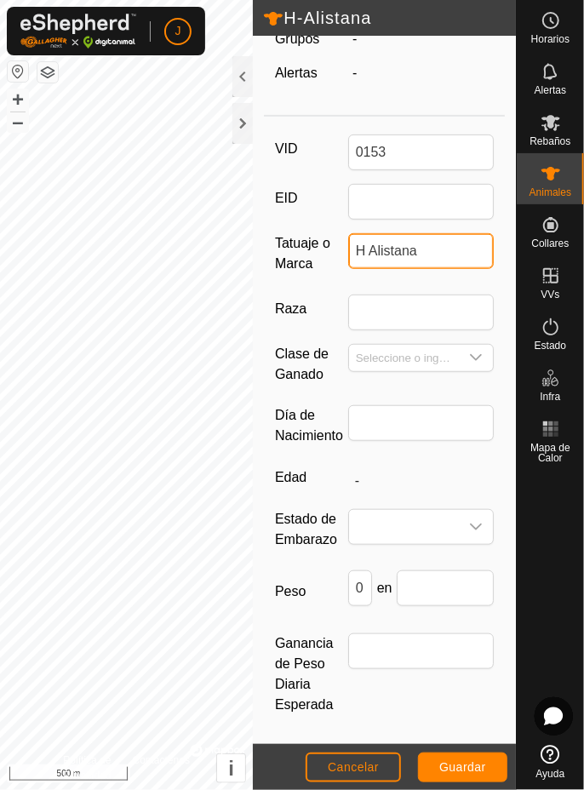
type input "H Alistana"
click at [474, 768] on span "Guardar" at bounding box center [462, 768] width 47 height 14
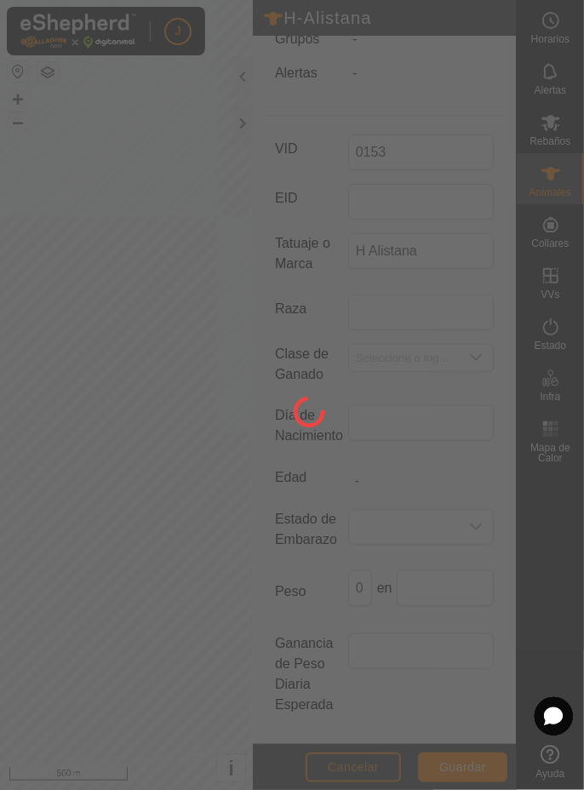
scroll to position [169, 0]
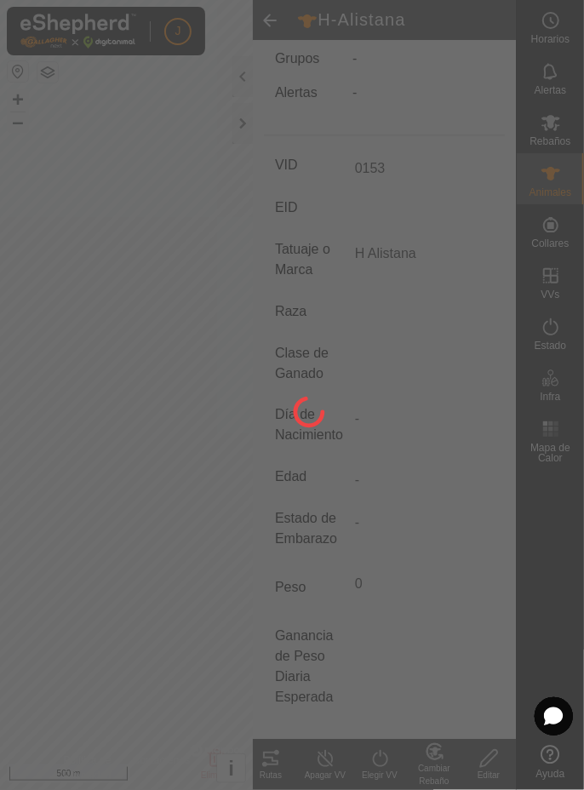
type input "H-Alistana"
type input "-"
type input "0 kg"
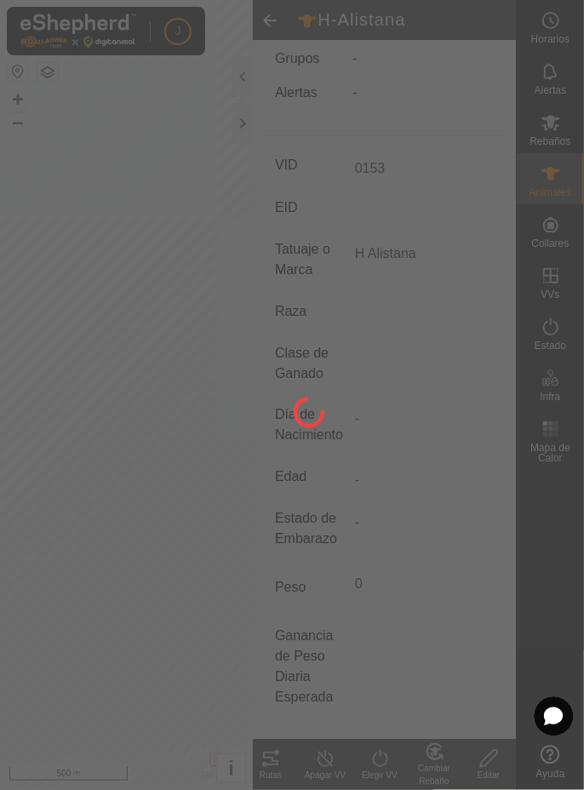
type input "-"
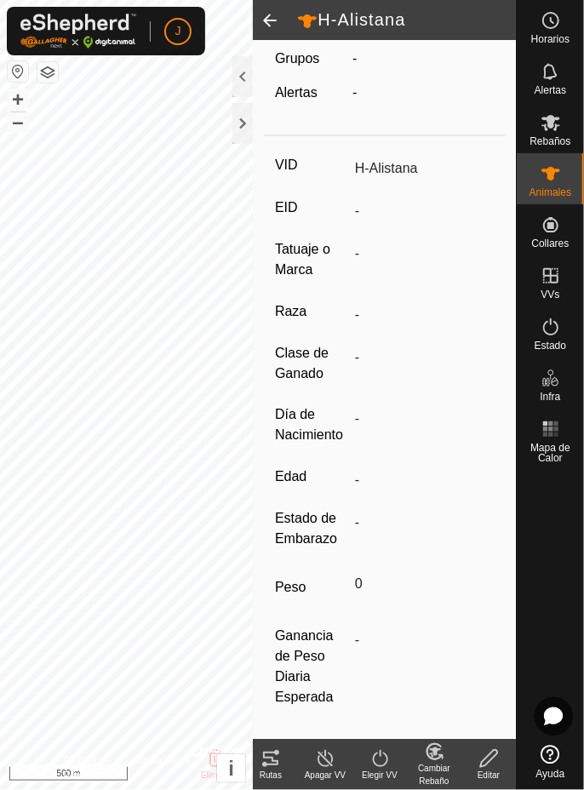
scroll to position [0, 0]
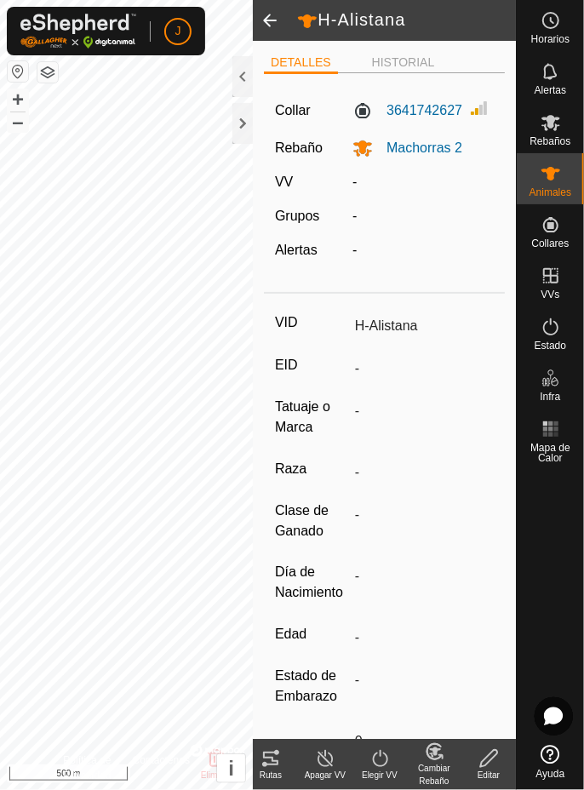
click at [263, 20] on span at bounding box center [270, 20] width 34 height 41
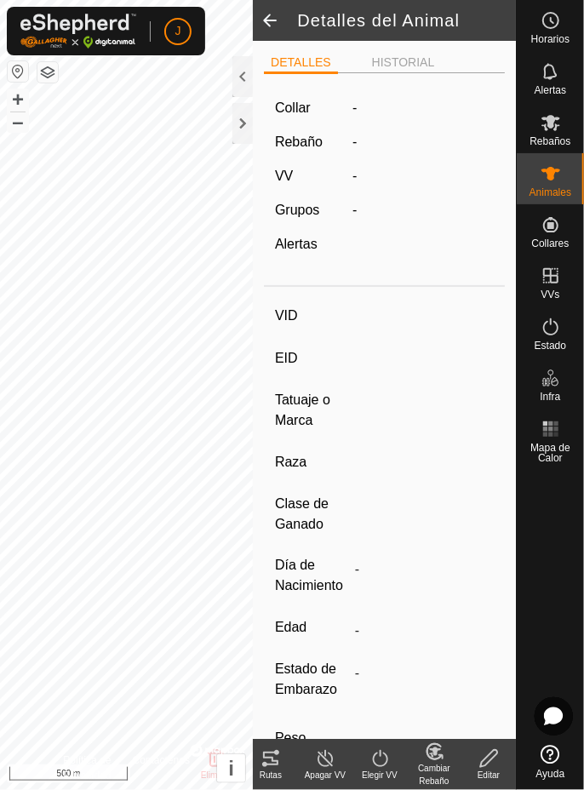
type input "0153"
type input "-"
type input "H Alistana"
type input "-"
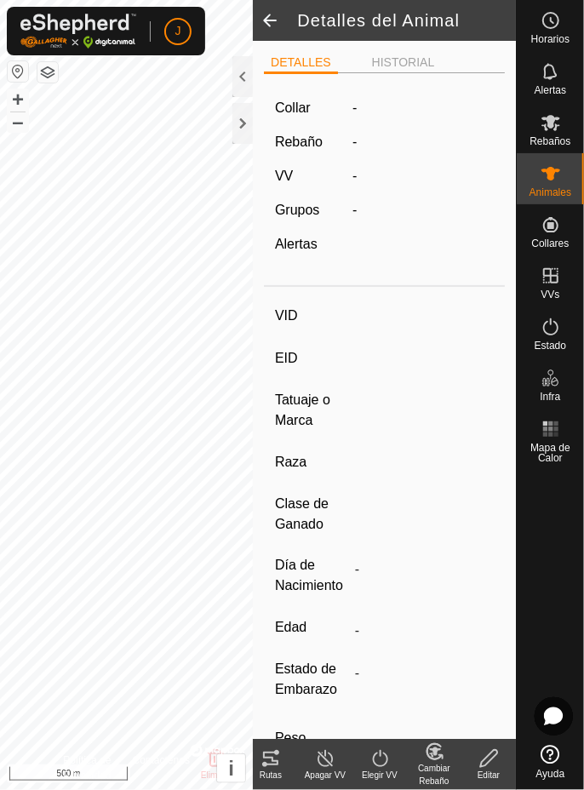
type input "0 kg"
type input "-"
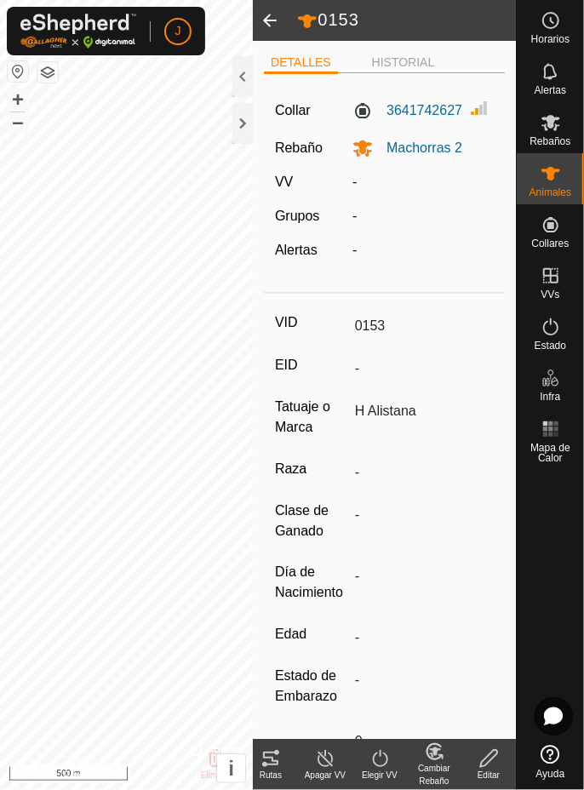
click at [283, 12] on span at bounding box center [270, 20] width 34 height 41
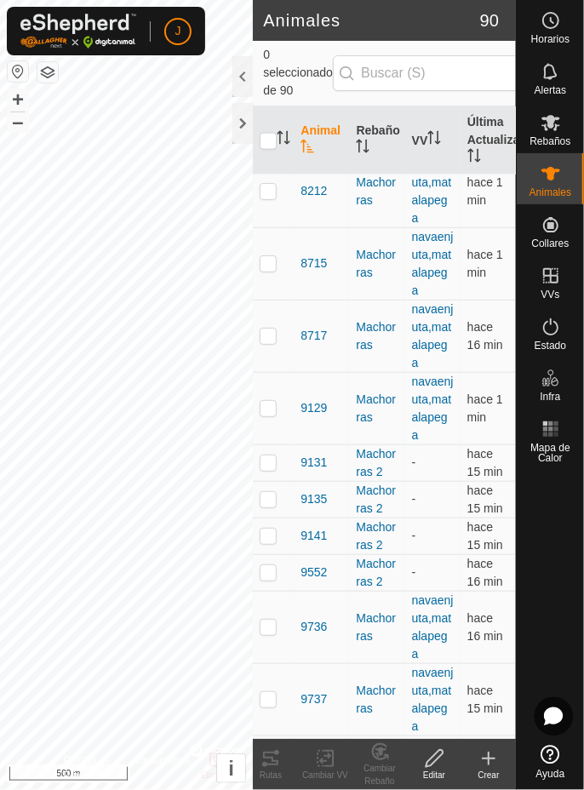
scroll to position [4987, 0]
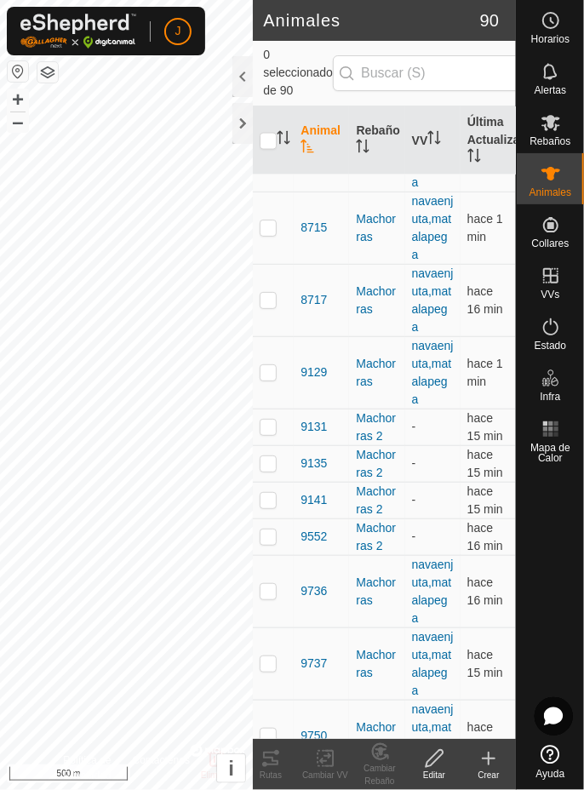
click at [489, 759] on icon at bounding box center [489, 759] width 12 height 0
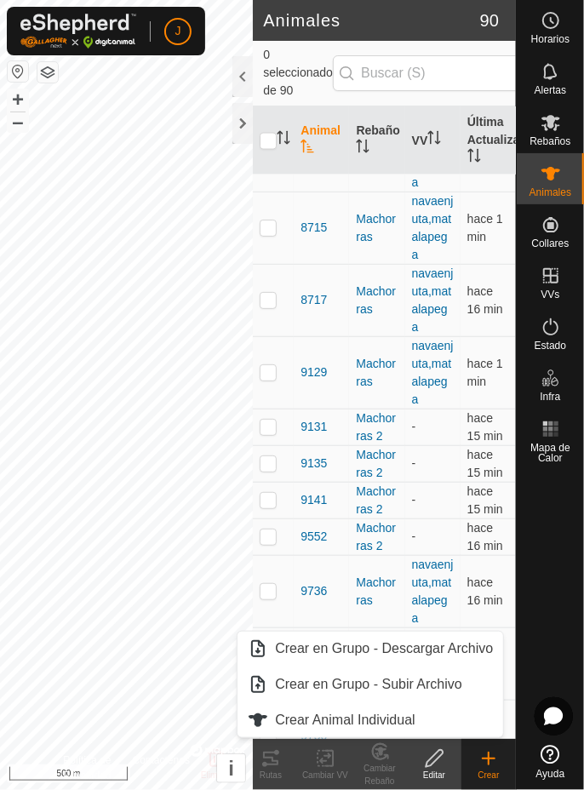
click at [376, 714] on span "Crear Animal Individual" at bounding box center [345, 720] width 141 height 20
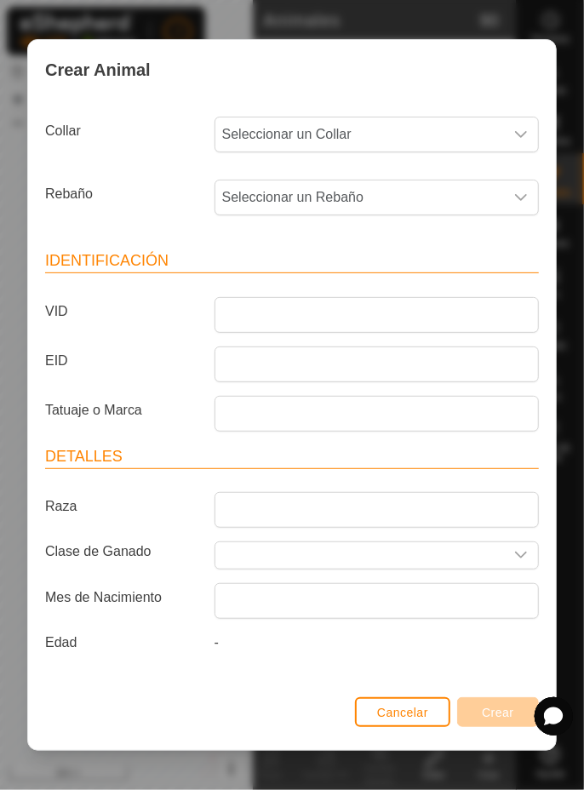
click at [435, 122] on span "Seleccionar un Collar" at bounding box center [359, 135] width 289 height 34
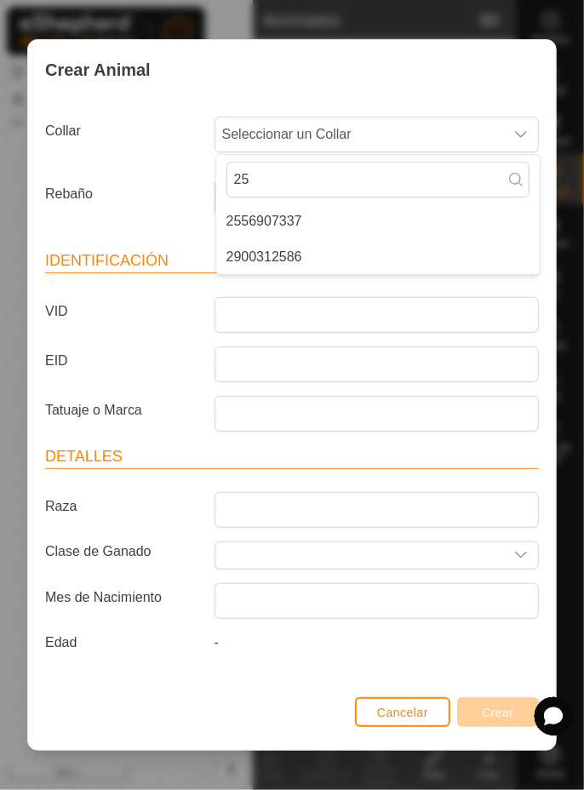
type input "25"
click at [336, 261] on li "2900312586" at bounding box center [378, 257] width 324 height 34
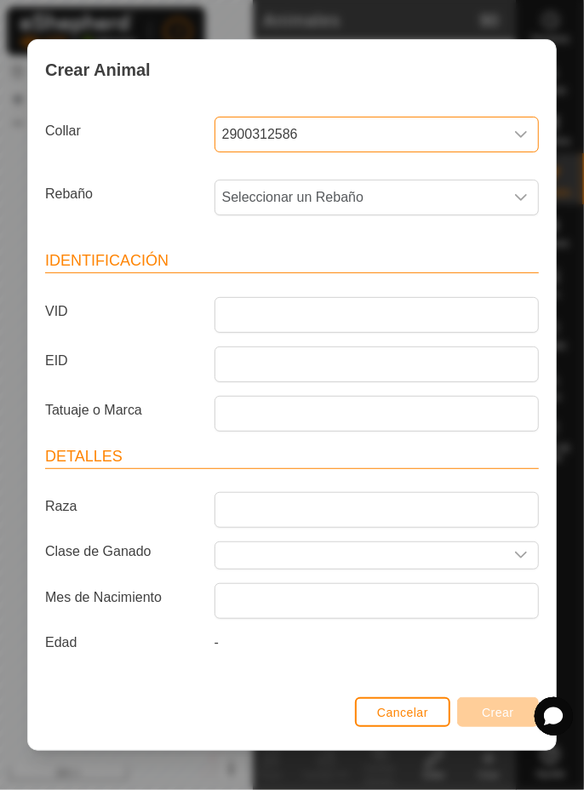
click at [449, 202] on span "Seleccionar un Rebaño" at bounding box center [359, 198] width 289 height 34
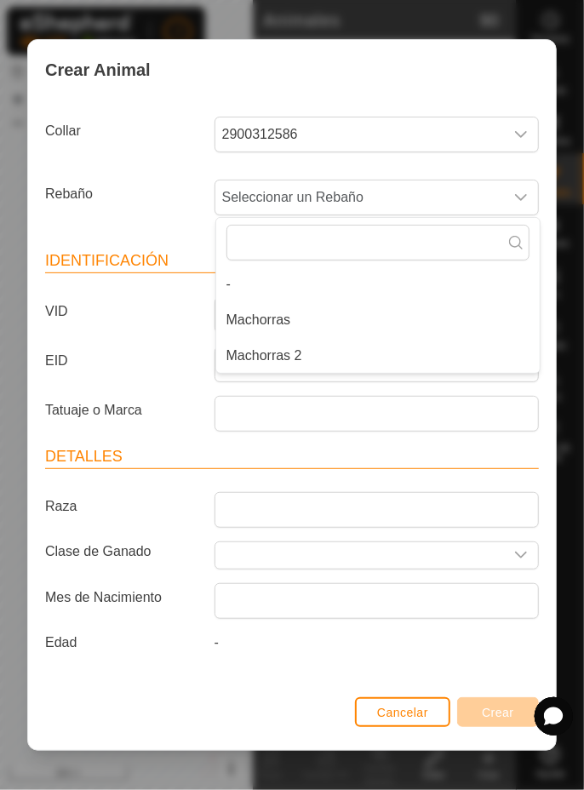
click at [337, 360] on li "Machorras 2" at bounding box center [378, 356] width 324 height 34
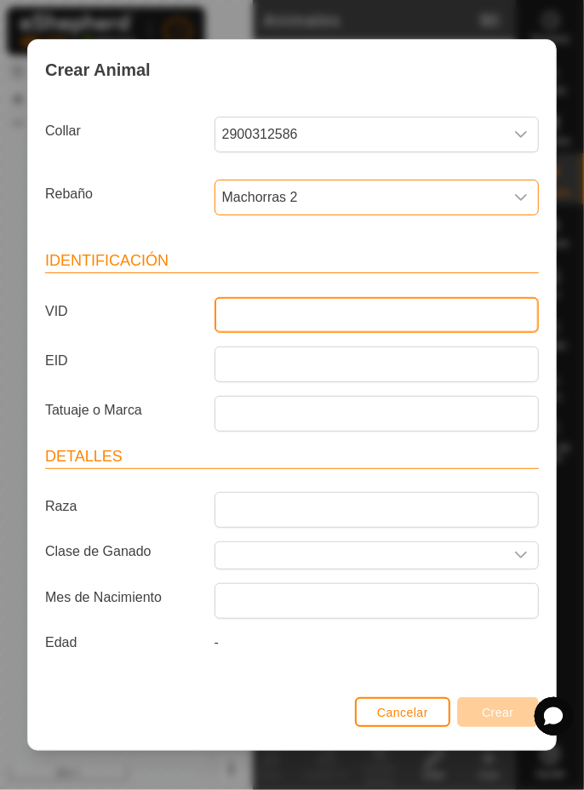
click at [369, 313] on input "VID" at bounding box center [377, 315] width 324 height 36
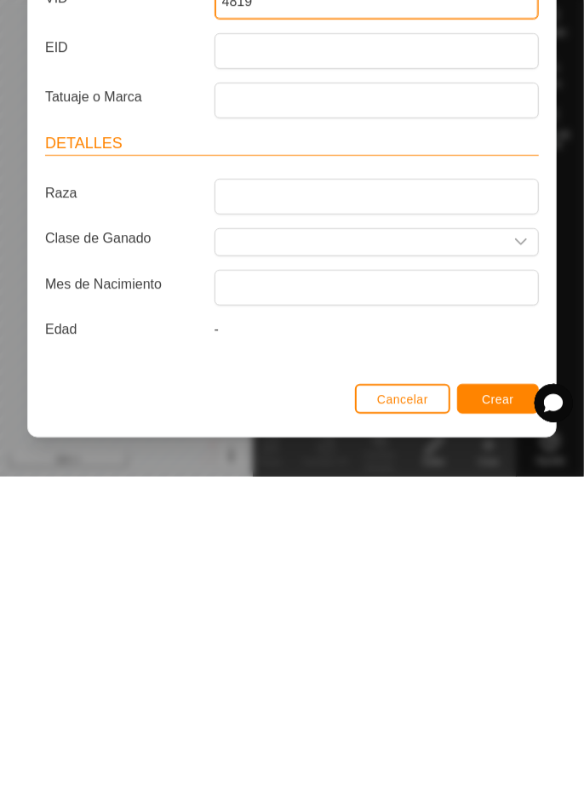
type input "4819"
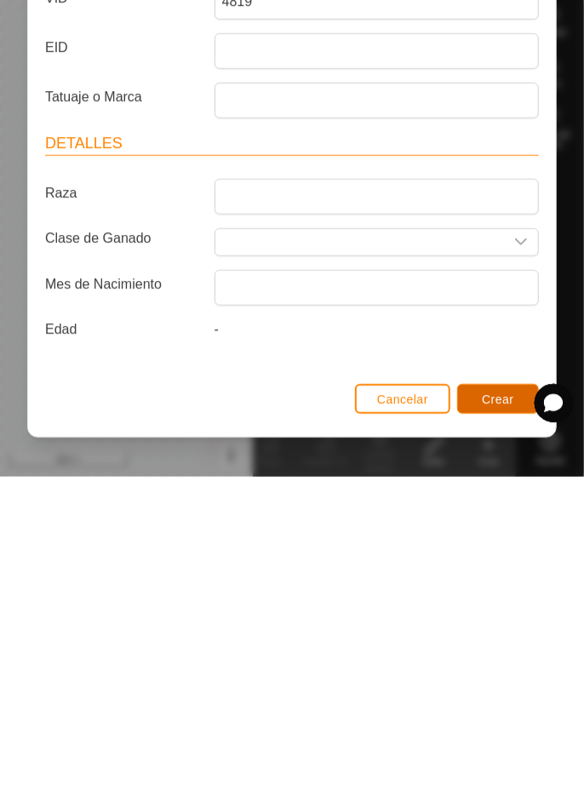
click at [504, 717] on span "Crear" at bounding box center [498, 713] width 32 height 14
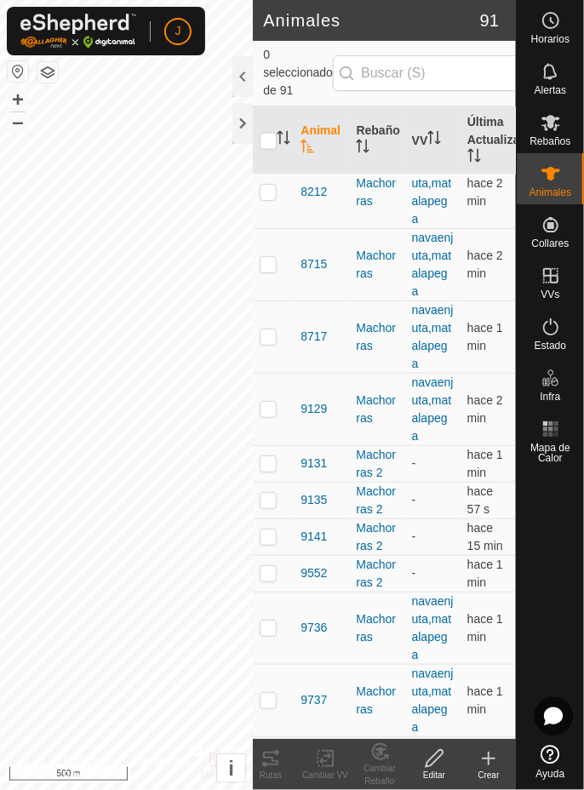
click at [479, 761] on icon at bounding box center [489, 759] width 20 height 20
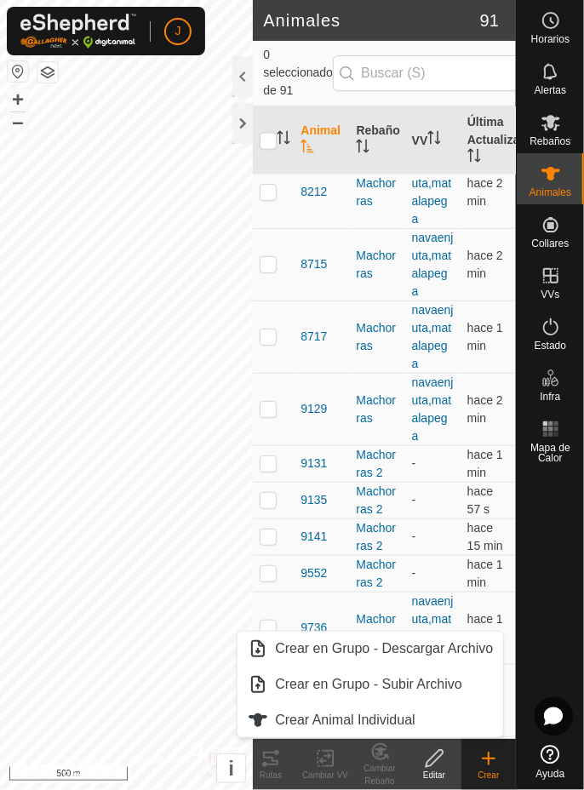
click at [372, 723] on span "Crear Animal Individual" at bounding box center [345, 720] width 141 height 20
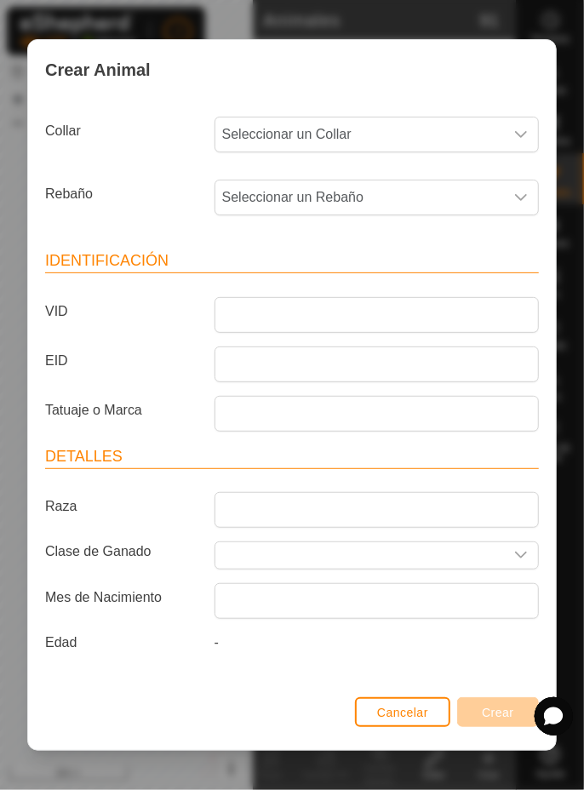
click at [453, 121] on span "Seleccionar un Collar" at bounding box center [359, 135] width 289 height 34
type input "73"
click at [356, 218] on li "2556907337" at bounding box center [378, 221] width 324 height 34
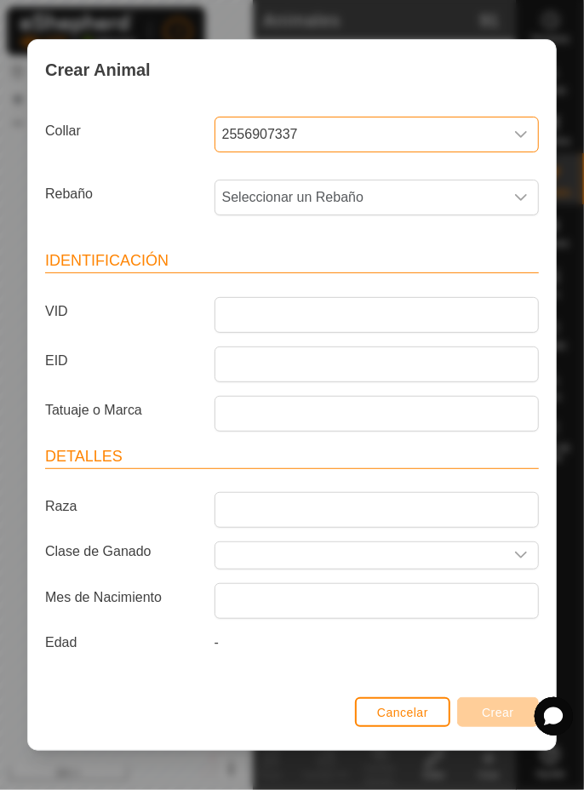
click at [371, 204] on span "Seleccionar un Rebaño" at bounding box center [359, 198] width 289 height 34
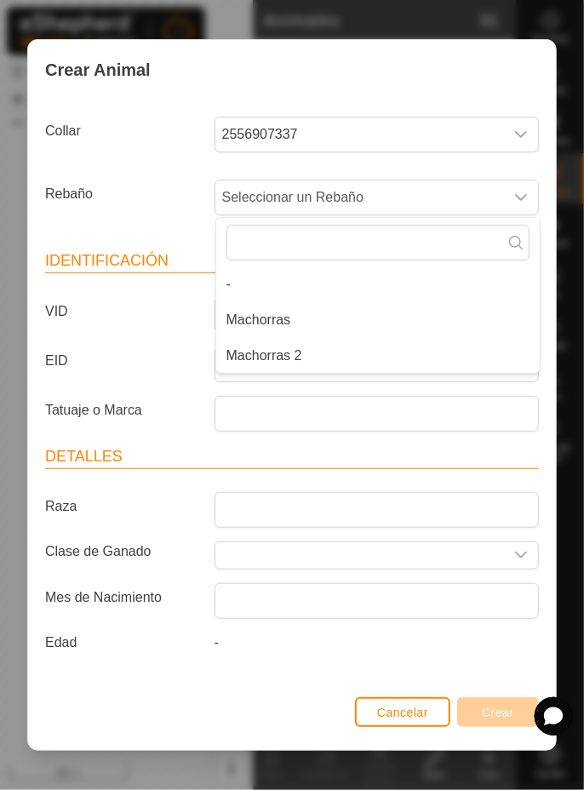
click at [330, 362] on li "Machorras 2" at bounding box center [378, 356] width 324 height 34
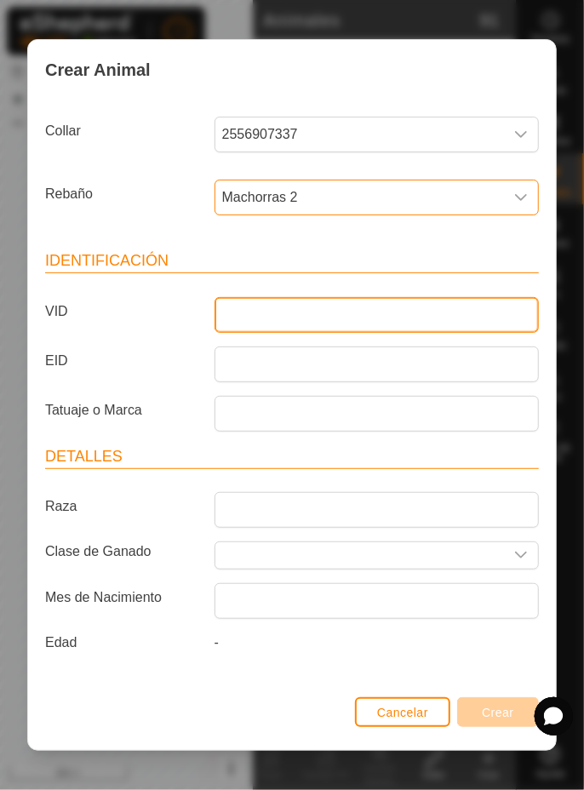
click at [428, 315] on input "VID" at bounding box center [377, 315] width 324 height 36
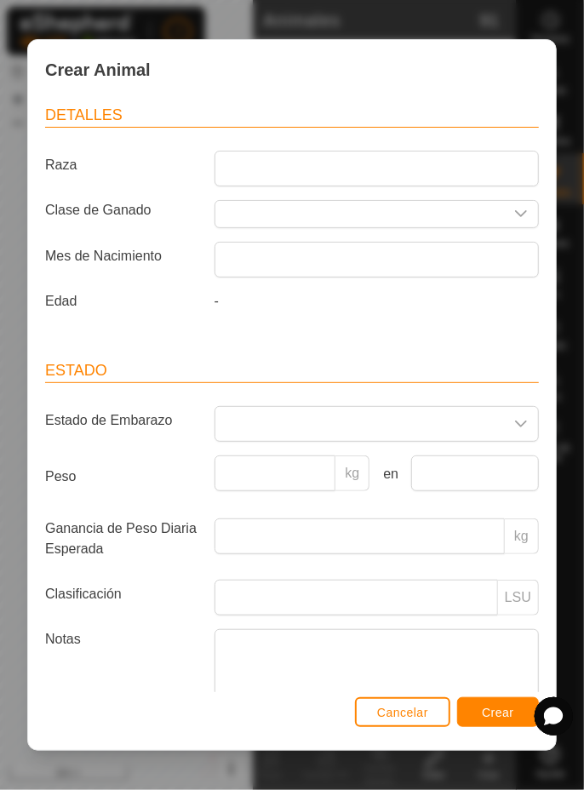
scroll to position [393, 0]
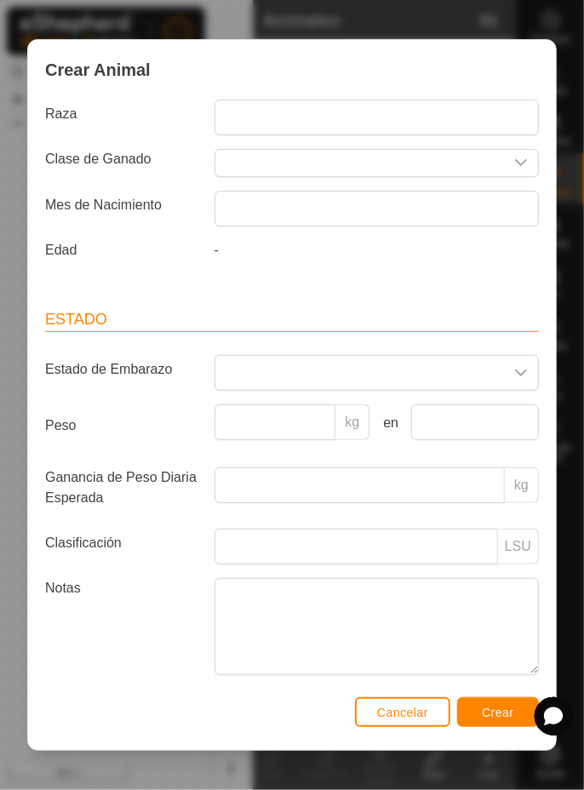
type input "Gallarda"
click at [579, 309] on div "Crear Animal Collar 2556907337 Rebaño Machorras 2 Identificación VID Gallarda E…" at bounding box center [292, 395] width 584 height 790
click at [503, 723] on button "Crear" at bounding box center [498, 712] width 82 height 30
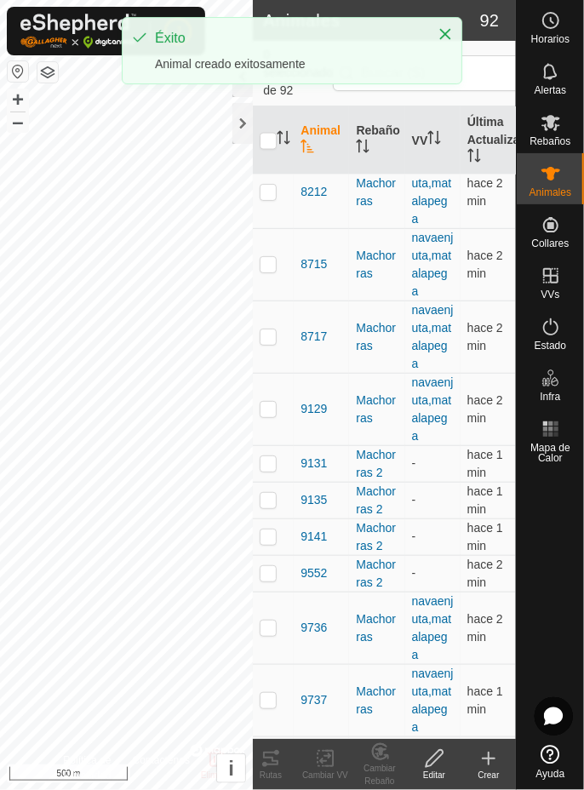
click at [497, 755] on icon at bounding box center [489, 759] width 20 height 20
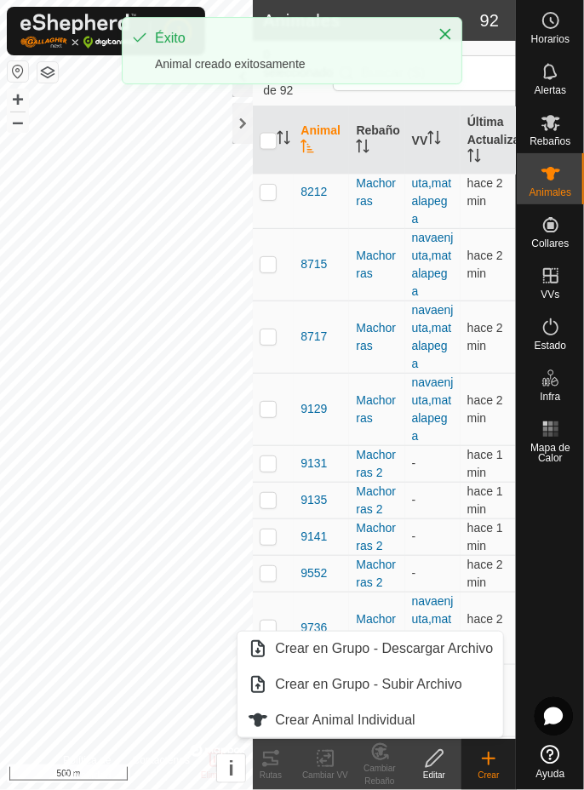
click at [380, 726] on span "Crear Animal Individual" at bounding box center [345, 720] width 141 height 20
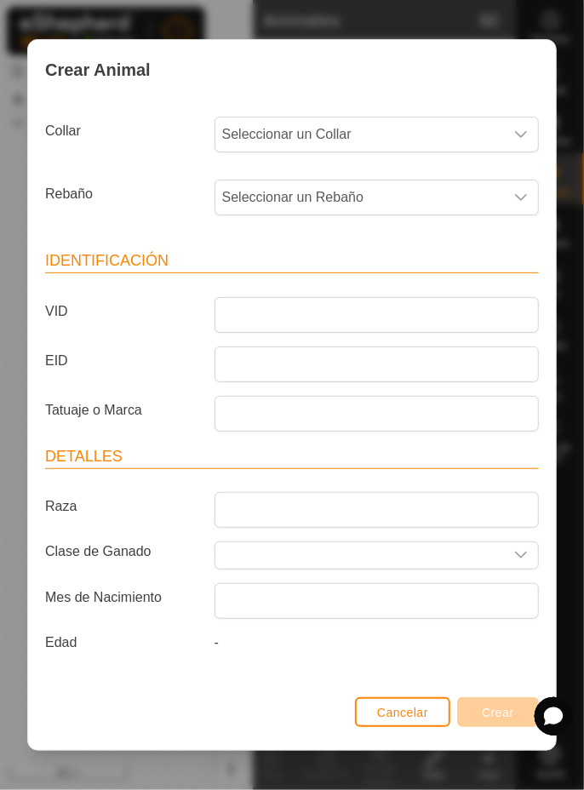
click at [433, 126] on span "Seleccionar un Collar" at bounding box center [359, 135] width 289 height 34
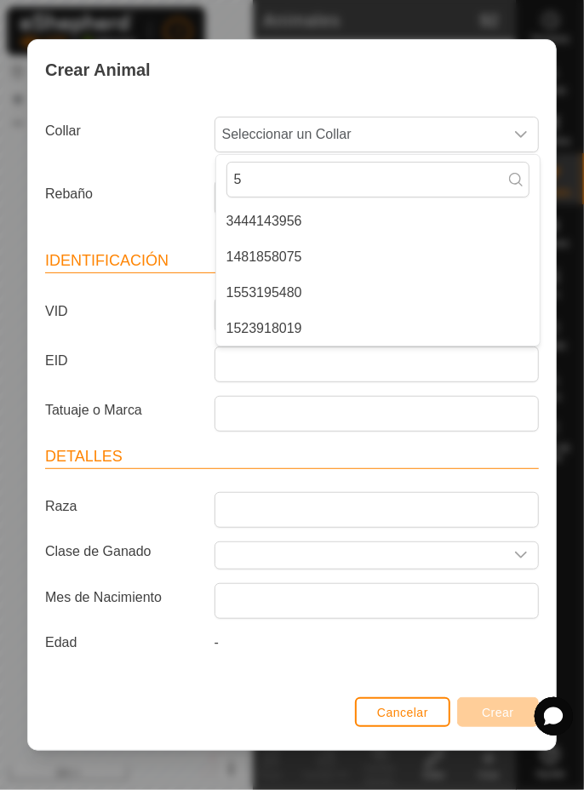
type input "54"
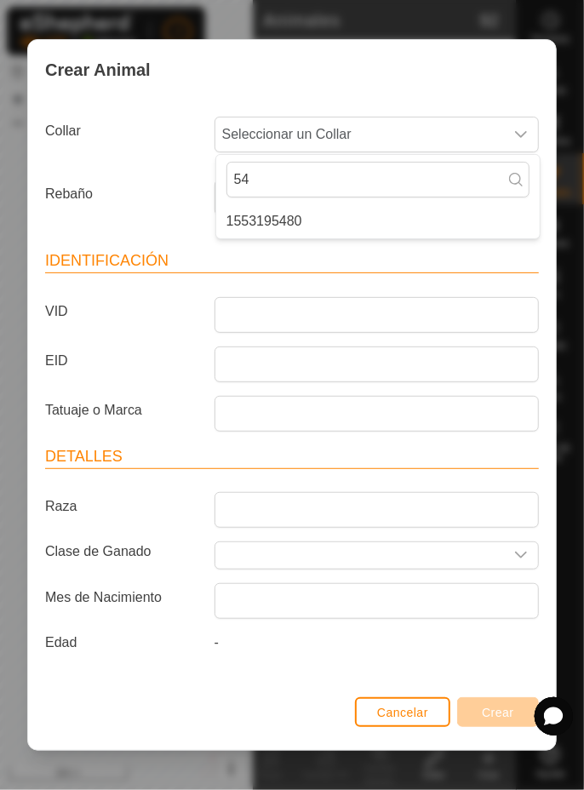
click at [459, 219] on li "1553195480" at bounding box center [378, 221] width 324 height 34
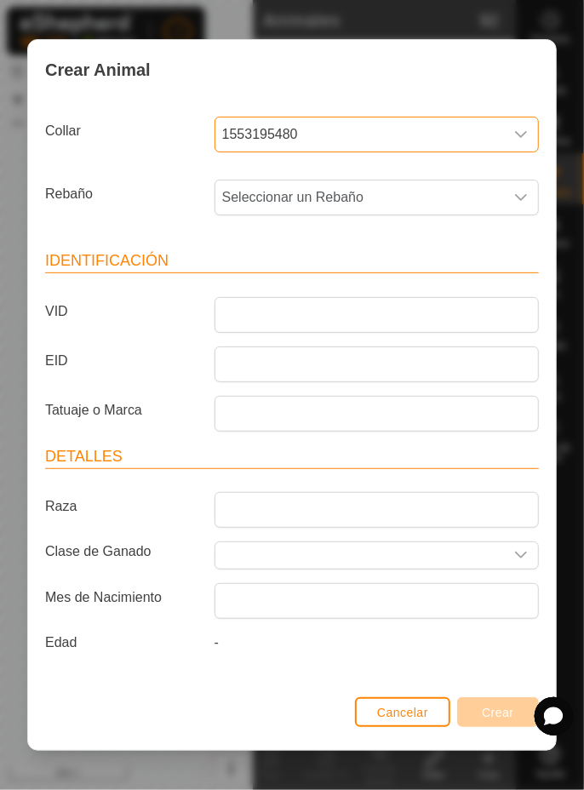
click at [454, 199] on span "Seleccionar un Rebaño" at bounding box center [359, 198] width 289 height 34
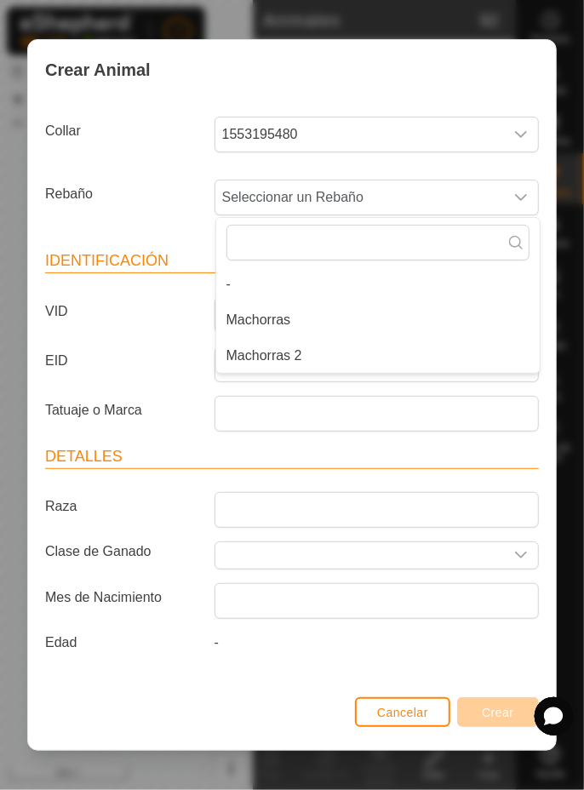
click at [344, 352] on li "Machorras 2" at bounding box center [378, 356] width 324 height 34
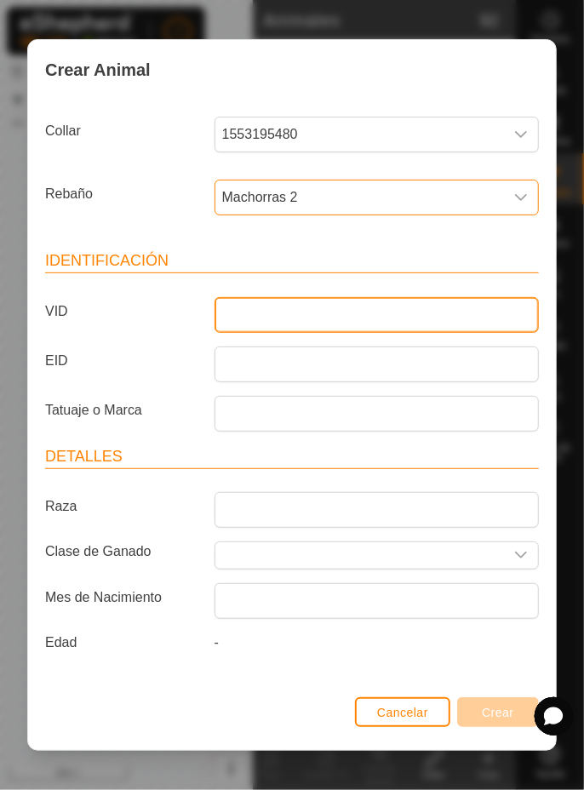
click at [379, 319] on input "VID" at bounding box center [377, 315] width 324 height 36
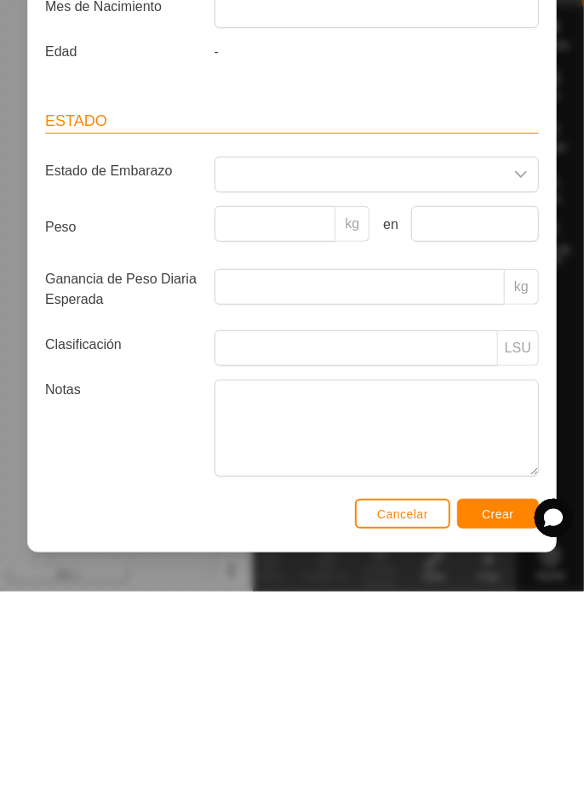
type input "1697"
click at [583, 468] on div "Crear Animal Collar 1553195480 Rebaño Machorras 2 Identificación VID 1697 EID T…" at bounding box center [292, 395] width 584 height 790
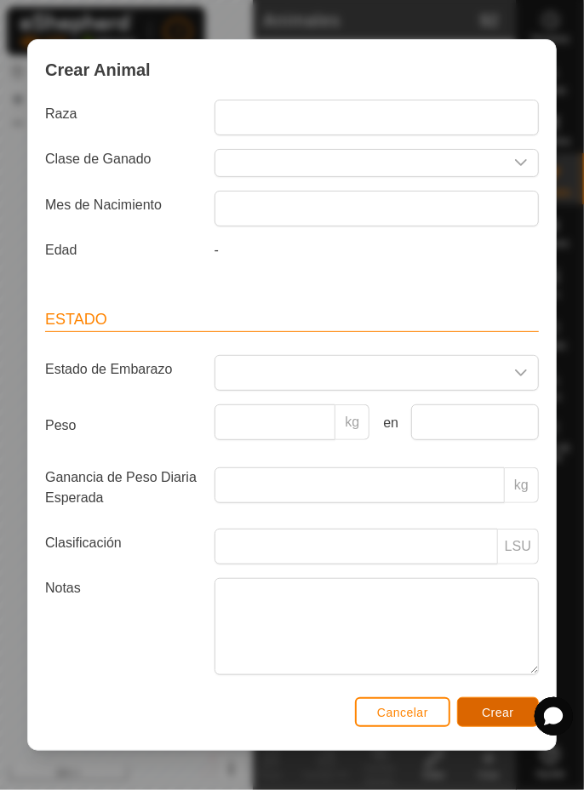
click at [485, 723] on button "Crear" at bounding box center [498, 712] width 82 height 30
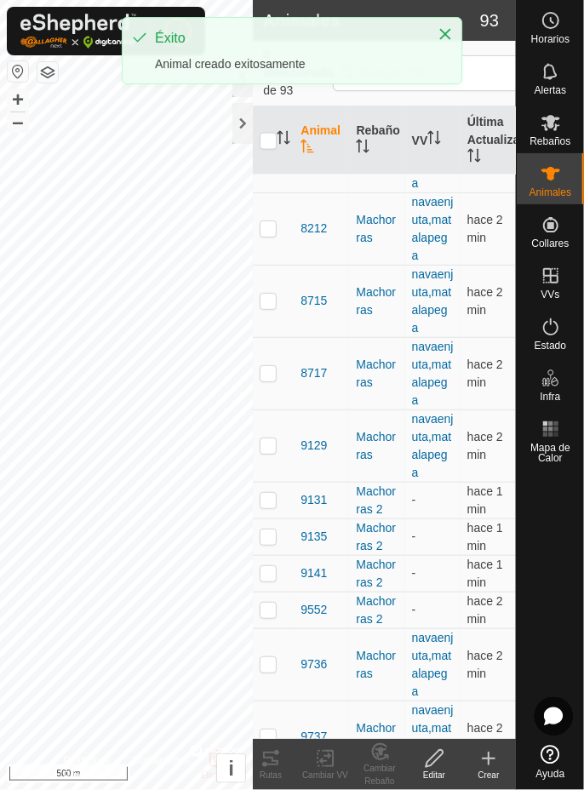
click at [496, 763] on icon at bounding box center [489, 759] width 20 height 20
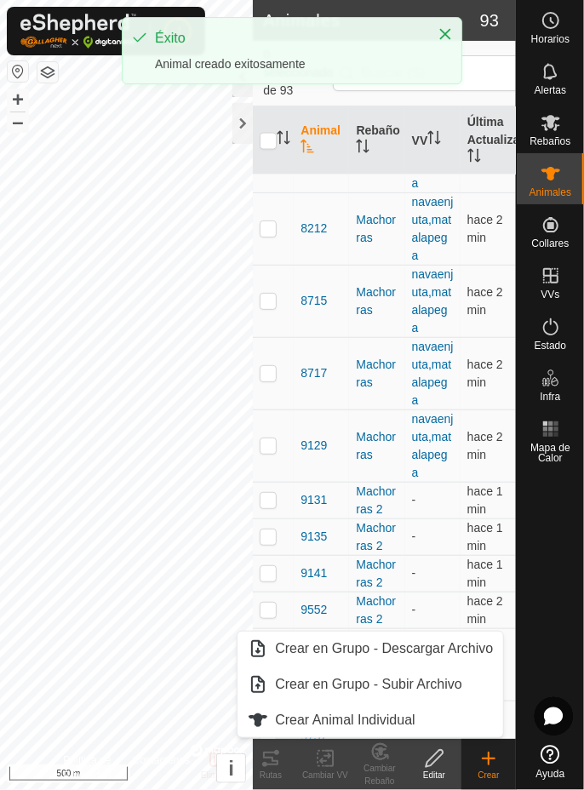
click at [358, 722] on span "Crear Animal Individual" at bounding box center [345, 720] width 141 height 20
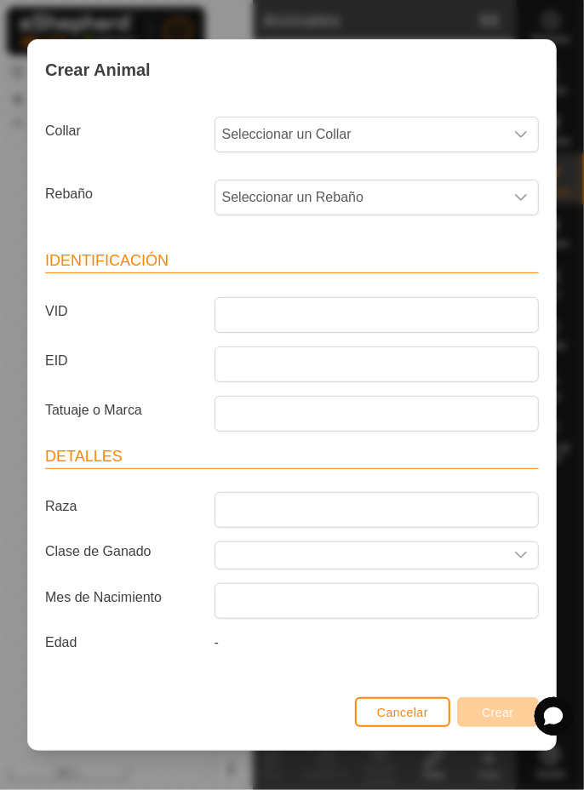
click at [474, 131] on span "Seleccionar un Collar" at bounding box center [359, 135] width 289 height 34
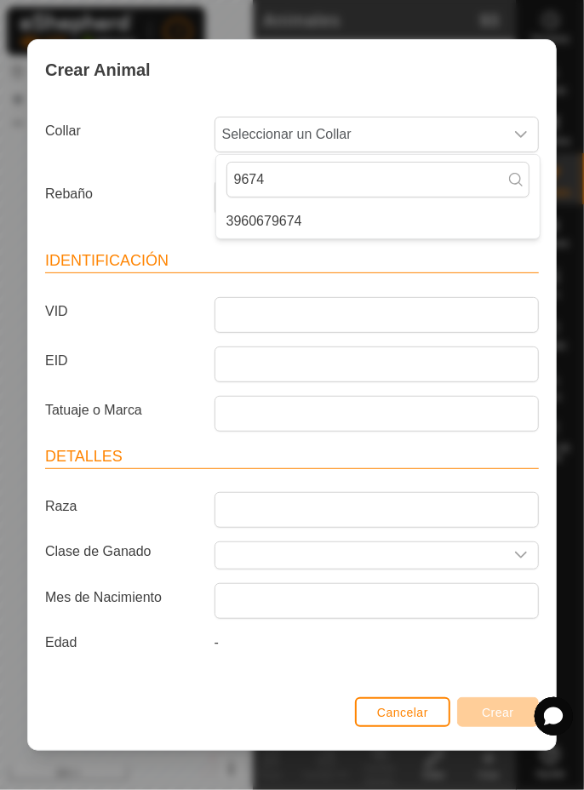
type input "9674"
click at [397, 218] on li "3960679674" at bounding box center [378, 221] width 324 height 34
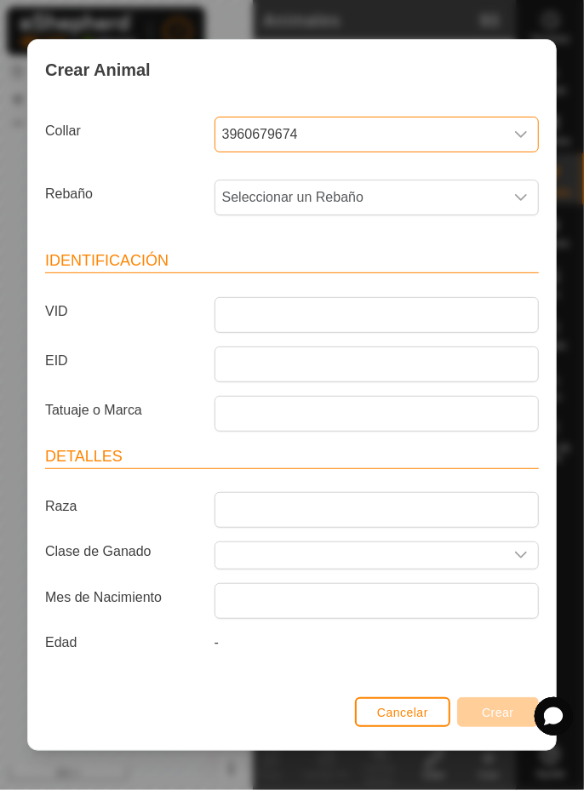
click at [407, 195] on span "Seleccionar un Rebaño" at bounding box center [359, 198] width 289 height 34
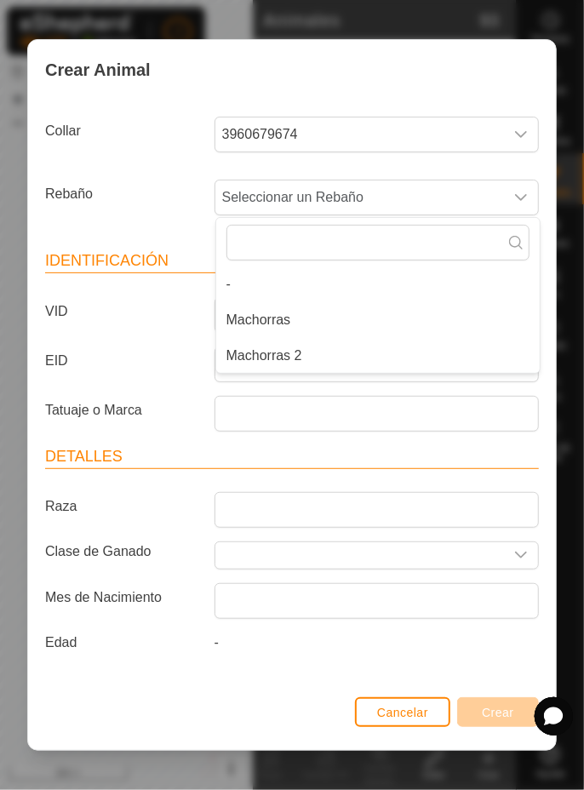
click at [356, 361] on li "Machorras 2" at bounding box center [378, 356] width 324 height 34
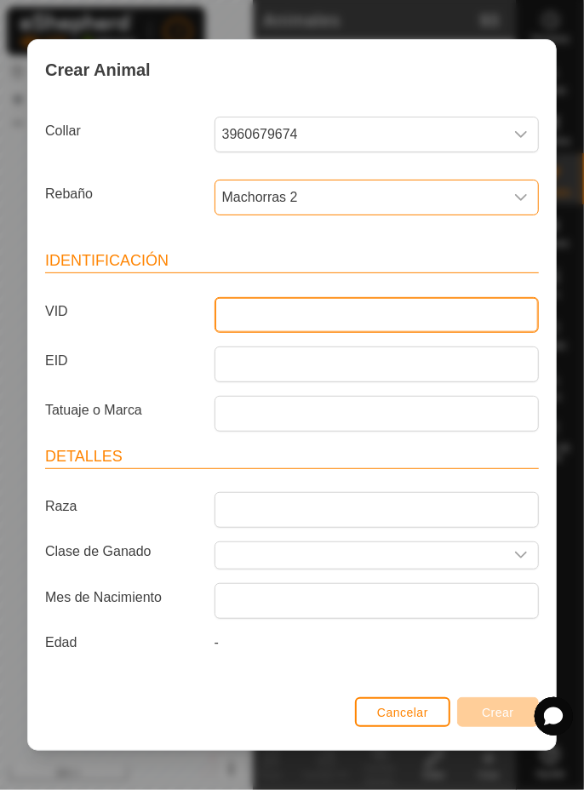
click at [389, 306] on input "VID" at bounding box center [377, 315] width 324 height 36
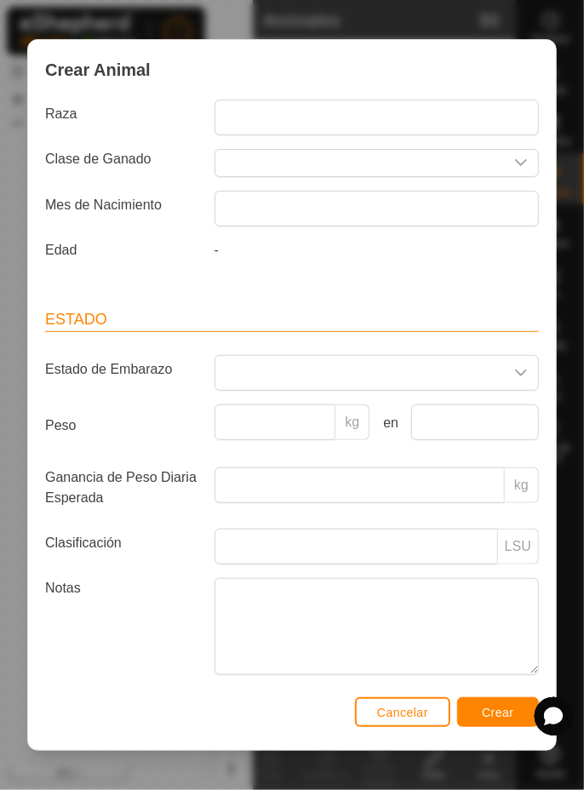
type input "2377"
click at [583, 284] on div "Crear Animal Collar 3960679674 Rebaño Machorras 2 Identificación VID 2377 EID T…" at bounding box center [292, 395] width 584 height 790
click at [498, 703] on button "Crear" at bounding box center [498, 712] width 82 height 30
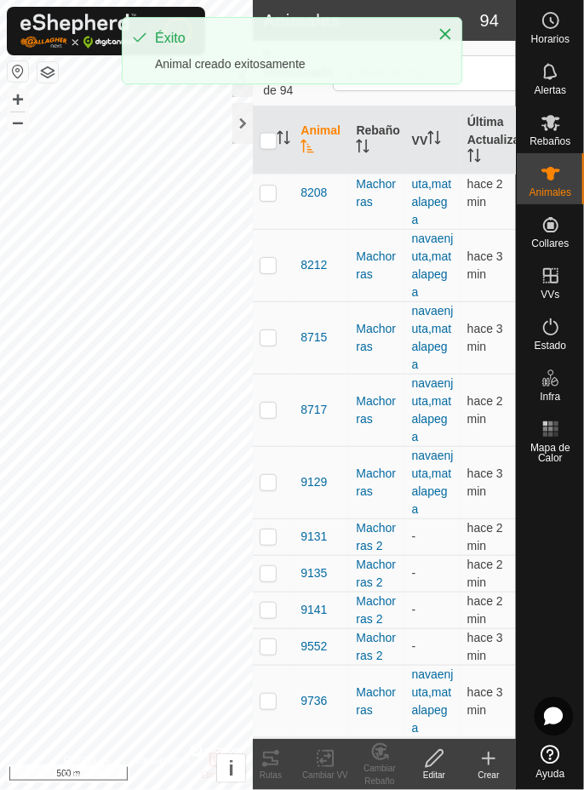
click at [485, 772] on div "Crear" at bounding box center [489, 775] width 55 height 13
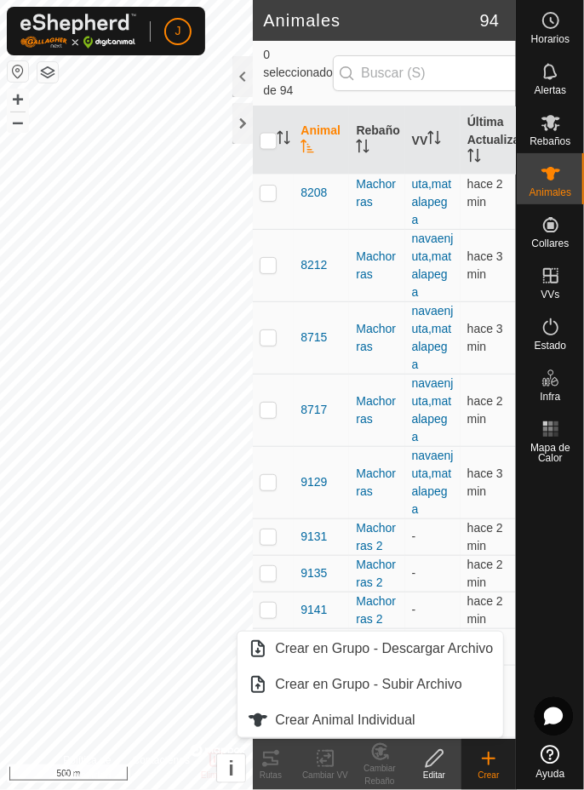
click at [396, 724] on span "Crear Animal Individual" at bounding box center [345, 720] width 141 height 20
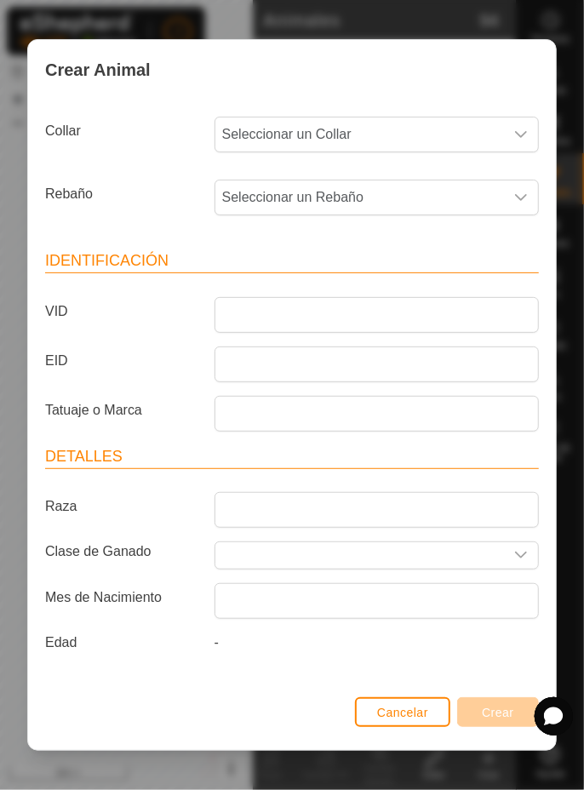
click at [438, 134] on span "Seleccionar un Collar" at bounding box center [359, 135] width 289 height 34
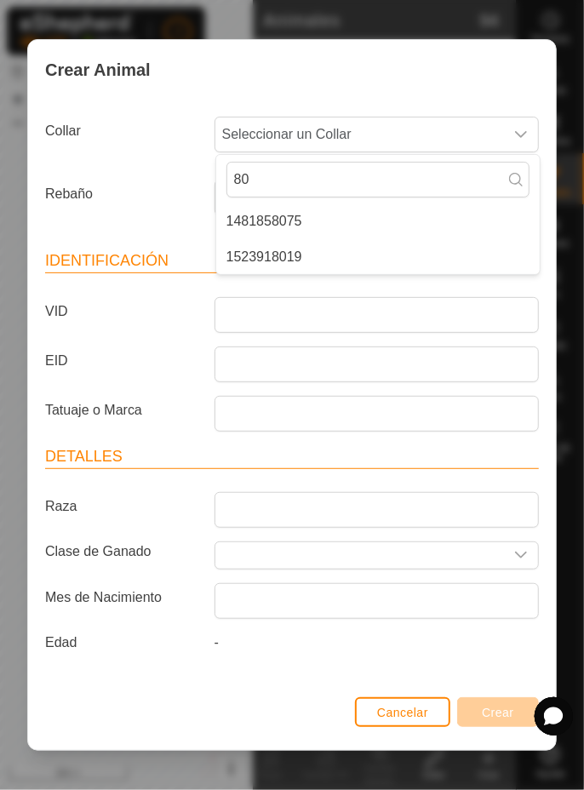
type input "80"
click at [347, 213] on li "1481858075" at bounding box center [378, 221] width 324 height 34
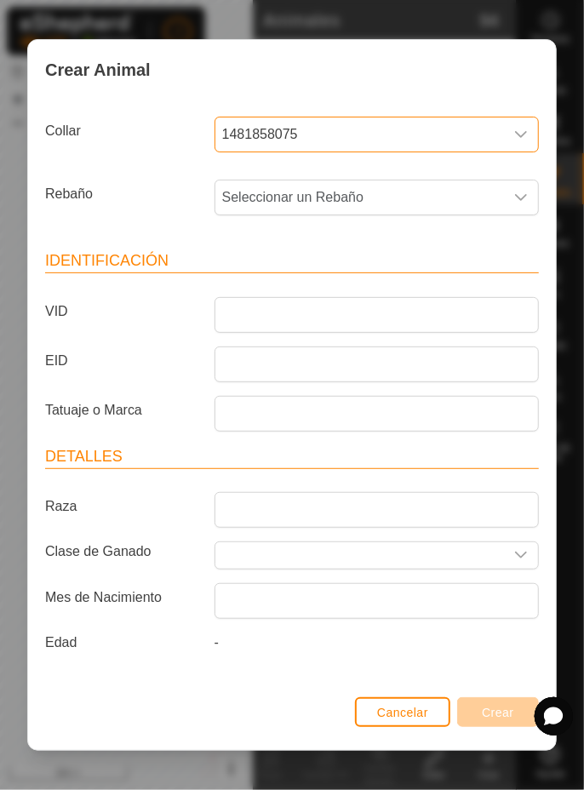
click at [390, 198] on span "Seleccionar un Rebaño" at bounding box center [359, 198] width 289 height 34
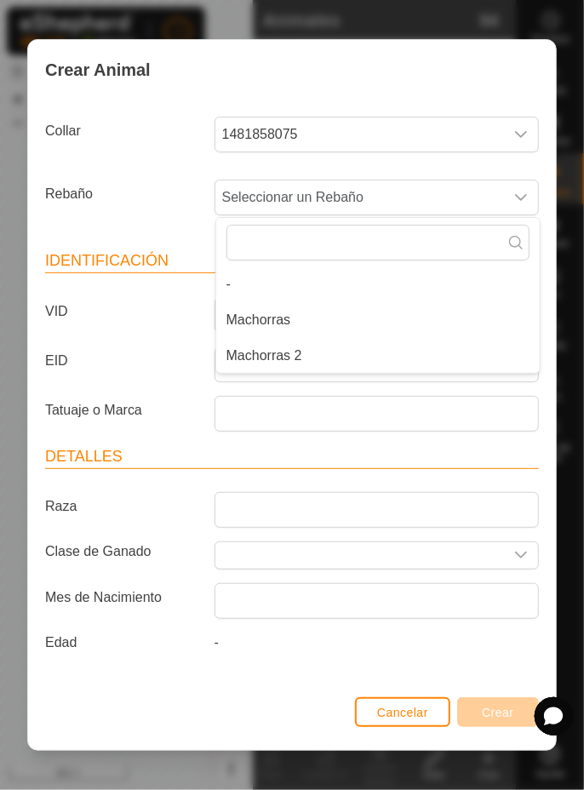
click at [327, 353] on li "Machorras 2" at bounding box center [378, 356] width 324 height 34
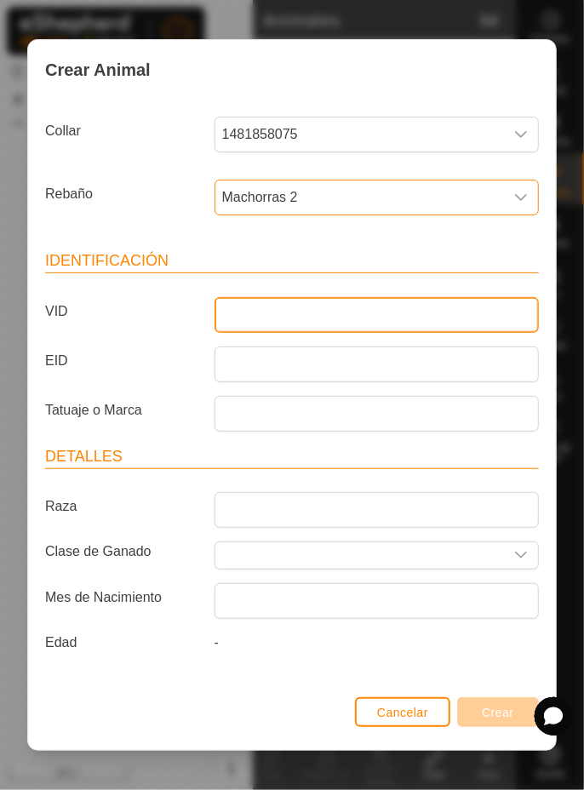
click at [347, 317] on input "VID" at bounding box center [377, 315] width 324 height 36
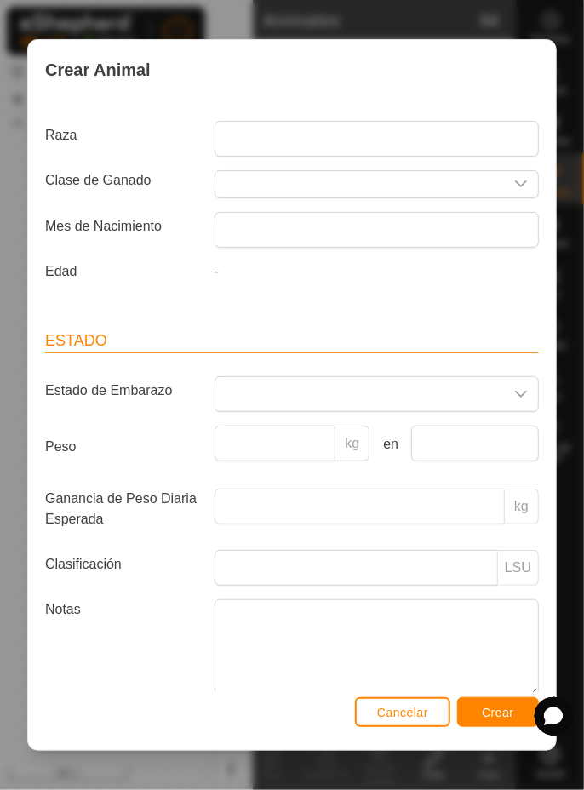
scroll to position [373, 0]
type input "4991"
click at [581, 247] on div "Crear Animal Collar 1481858075 Rebaño Machorras 2 Identificación VID 4991 EID T…" at bounding box center [292, 395] width 584 height 790
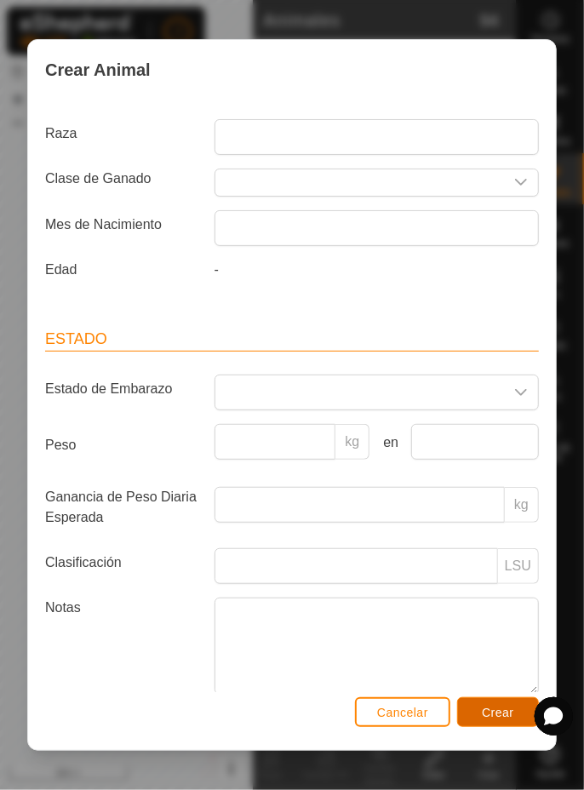
click at [496, 721] on button "Crear" at bounding box center [498, 712] width 82 height 30
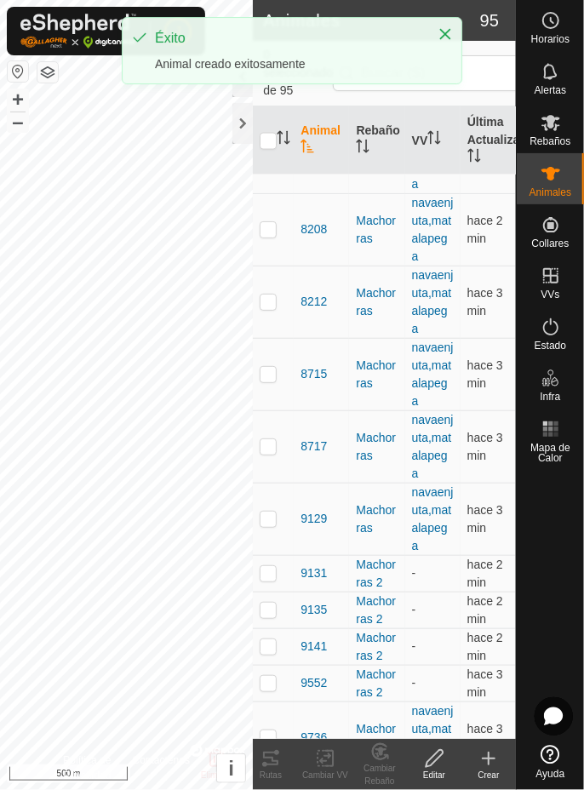
click at [495, 766] on icon at bounding box center [489, 759] width 20 height 20
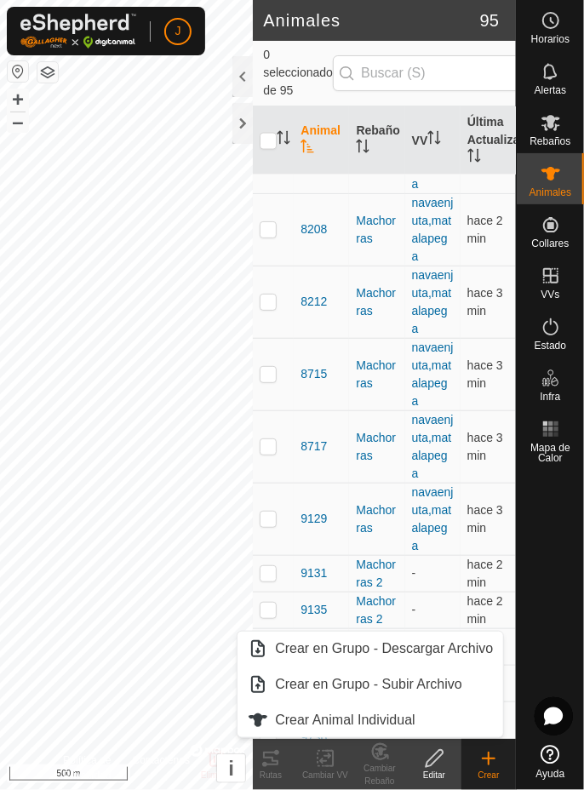
click at [353, 720] on span "Crear Animal Individual" at bounding box center [345, 720] width 141 height 20
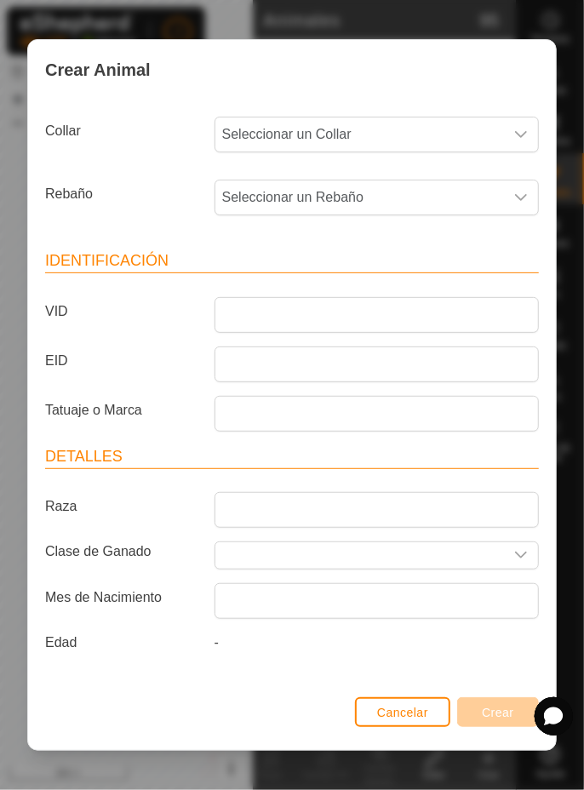
click at [451, 141] on span "Seleccionar un Collar" at bounding box center [359, 135] width 289 height 34
type input "80"
click at [457, 224] on li "1523918019" at bounding box center [378, 221] width 324 height 34
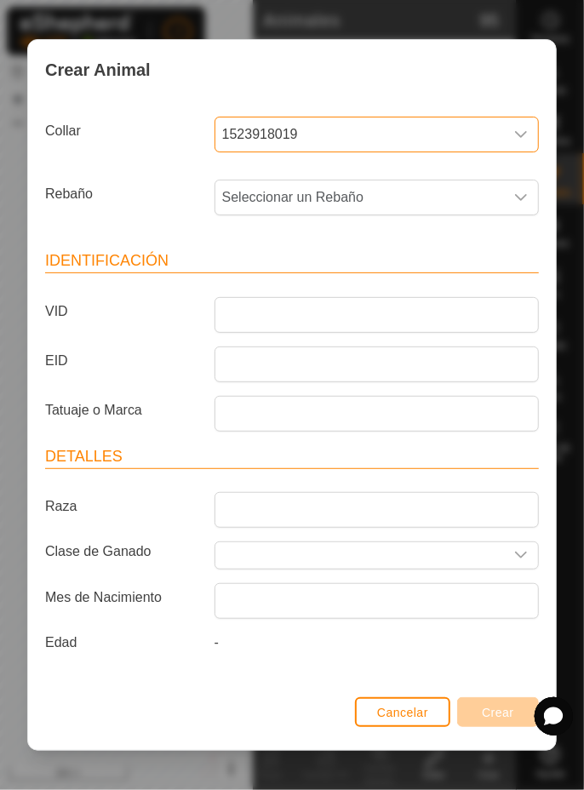
click at [468, 198] on span "Seleccionar un Rebaño" at bounding box center [359, 198] width 289 height 34
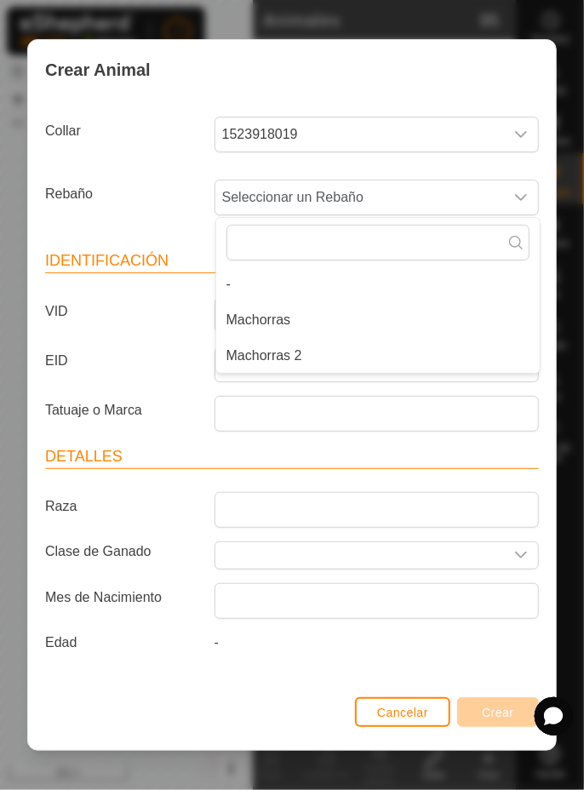
click at [350, 354] on li "Machorras 2" at bounding box center [378, 356] width 324 height 34
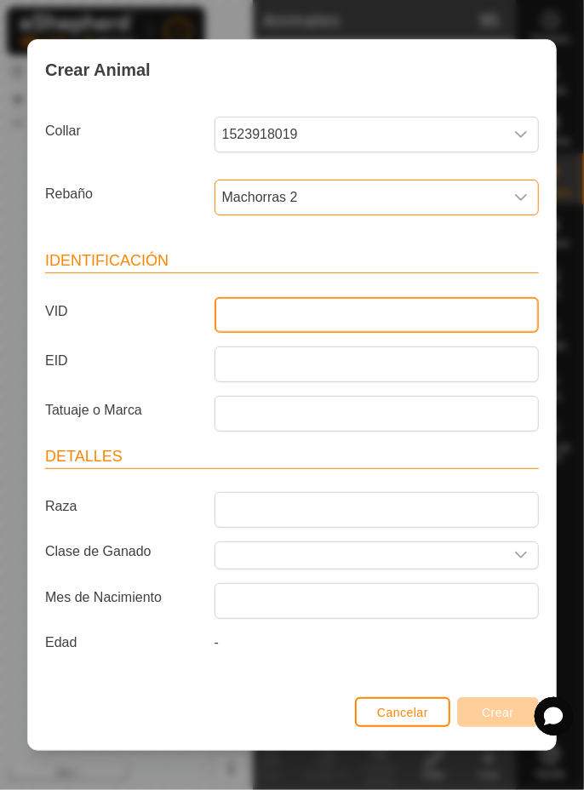
click at [373, 321] on input "VID" at bounding box center [377, 315] width 324 height 36
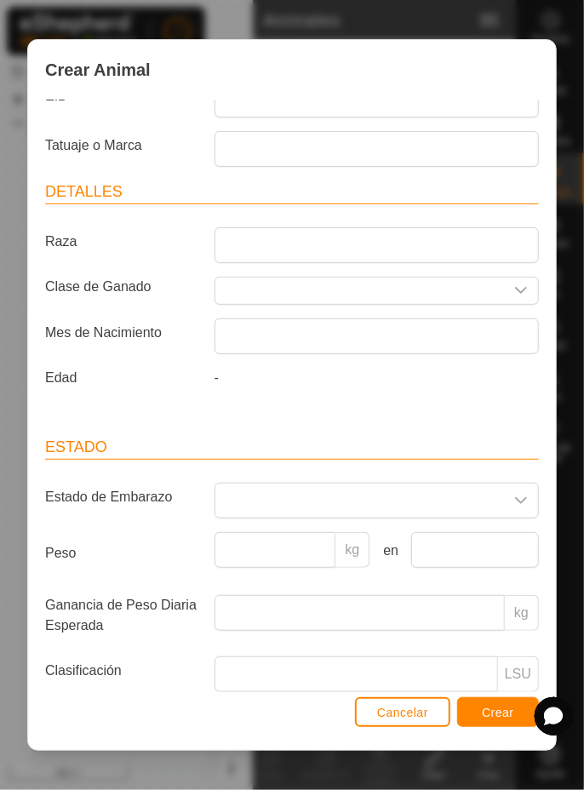
scroll to position [279, 0]
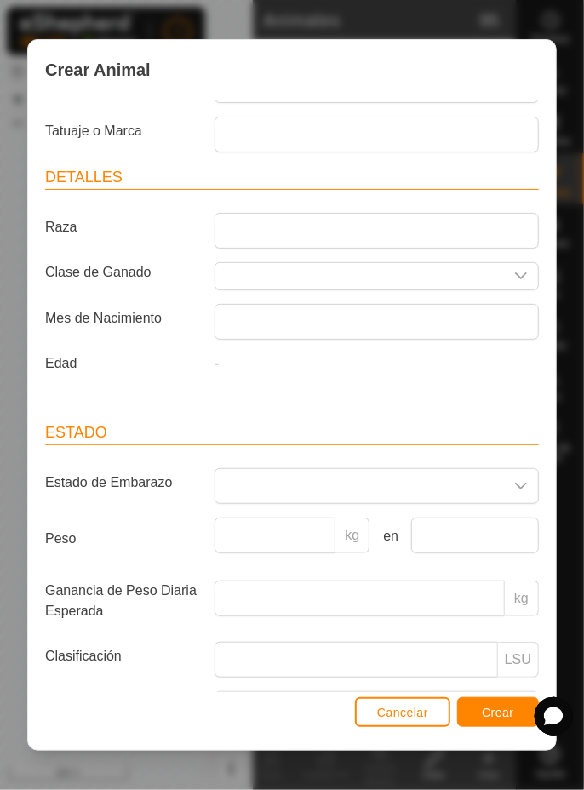
type input "2376"
click at [582, 259] on div "Crear Animal Collar 1523918019 Rebaño Machorras 2 Identificación VID 2376 EID T…" at bounding box center [292, 395] width 584 height 790
click at [490, 709] on span "Crear" at bounding box center [498, 713] width 32 height 14
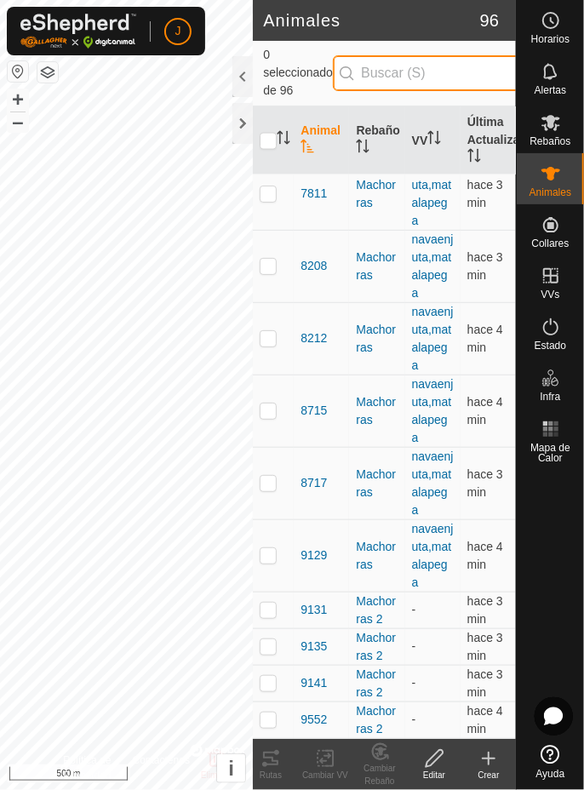
click at [413, 75] on input "text" at bounding box center [436, 73] width 206 height 36
click at [492, 770] on div "Crear" at bounding box center [489, 775] width 55 height 13
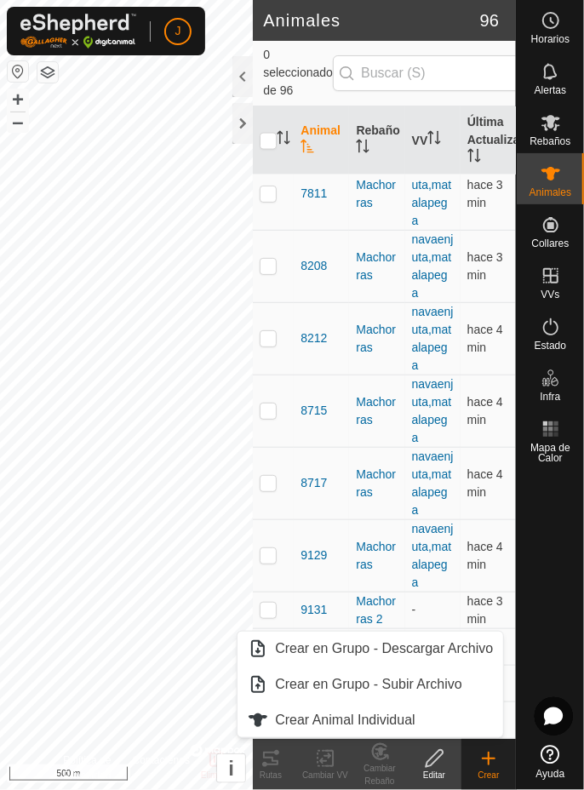
click at [393, 723] on span "Crear Animal Individual" at bounding box center [345, 720] width 141 height 20
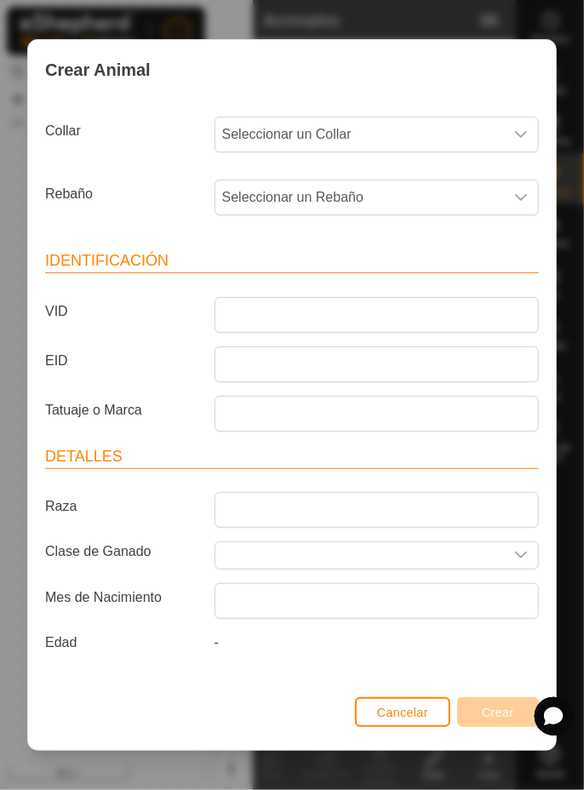
click at [410, 133] on span "Seleccionar un Collar" at bounding box center [359, 135] width 289 height 34
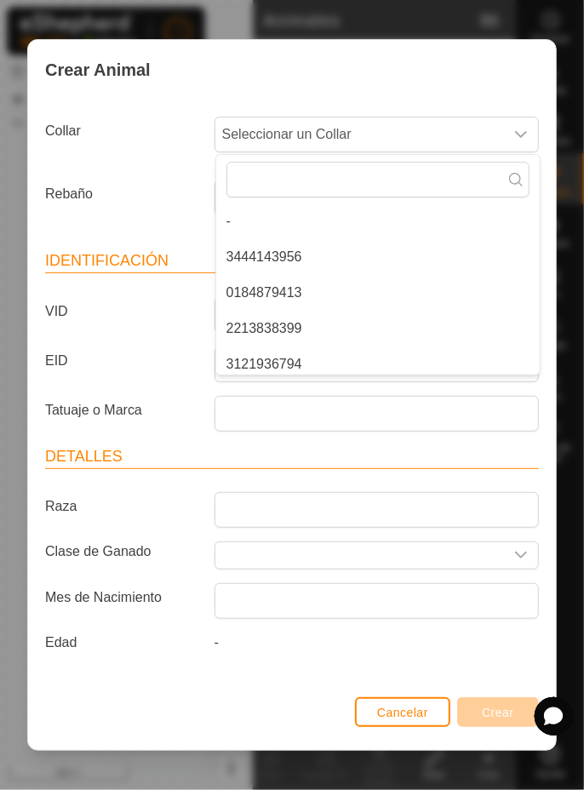
click at [293, 255] on span "3444143956" at bounding box center [265, 257] width 76 height 20
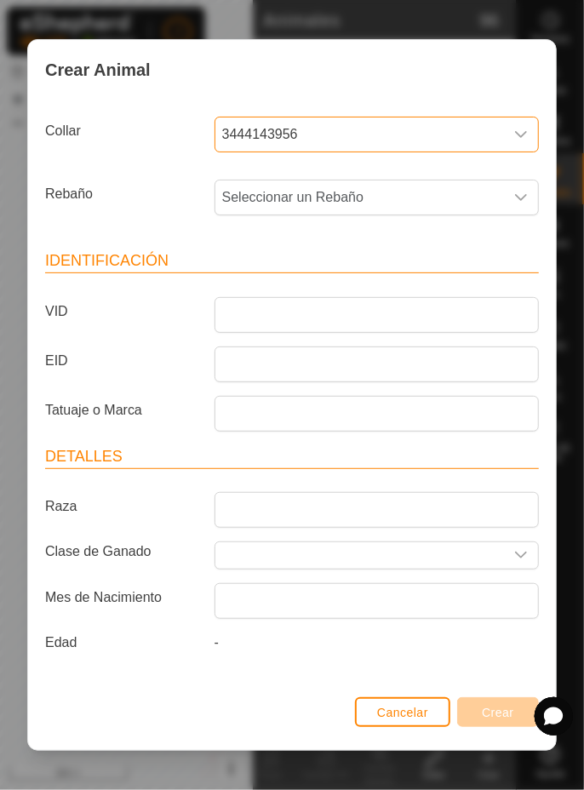
click at [414, 204] on span "Seleccionar un Rebaño" at bounding box center [359, 198] width 289 height 34
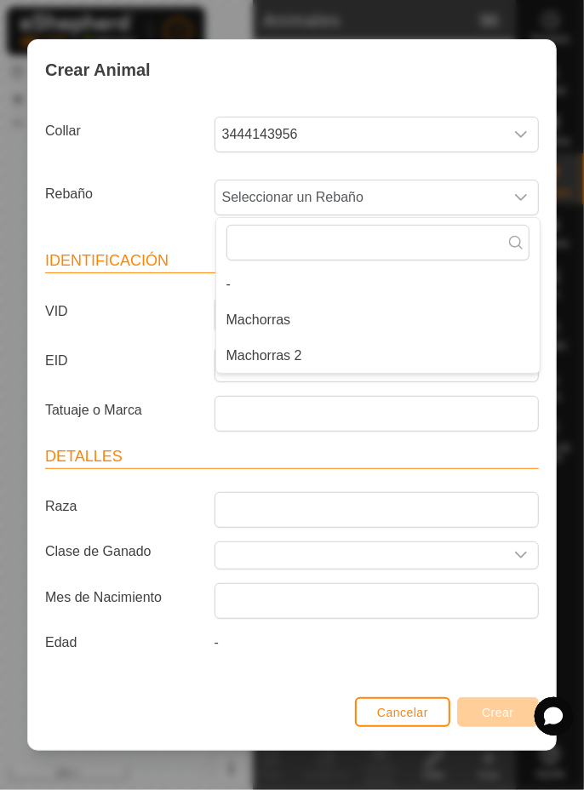
click at [320, 359] on li "Machorras 2" at bounding box center [378, 356] width 324 height 34
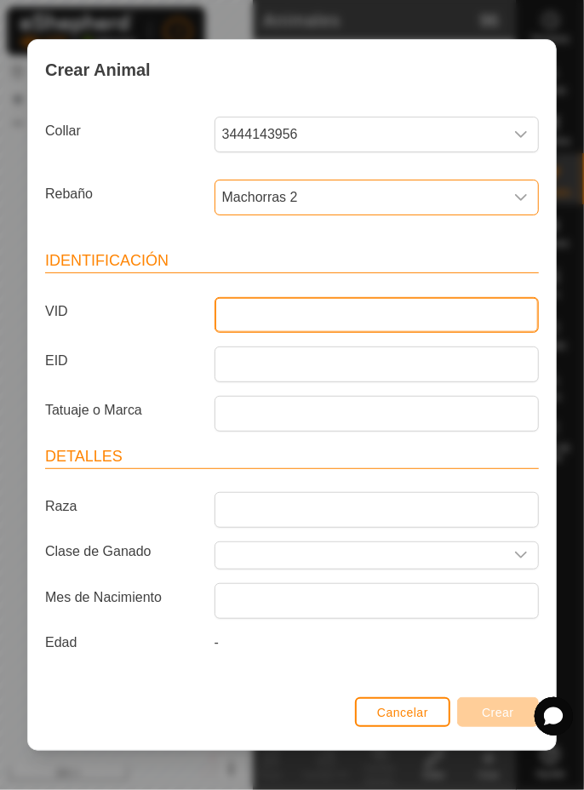
click at [352, 316] on input "VID" at bounding box center [377, 315] width 324 height 36
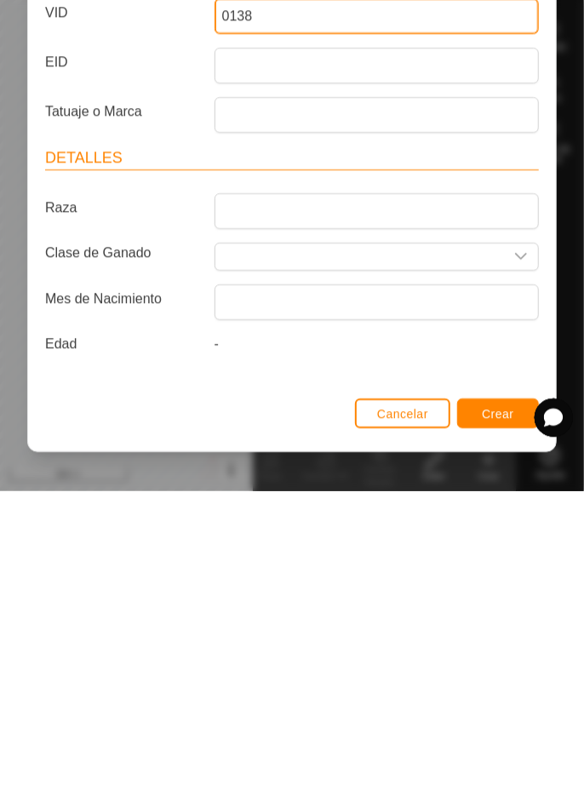
type input "0138"
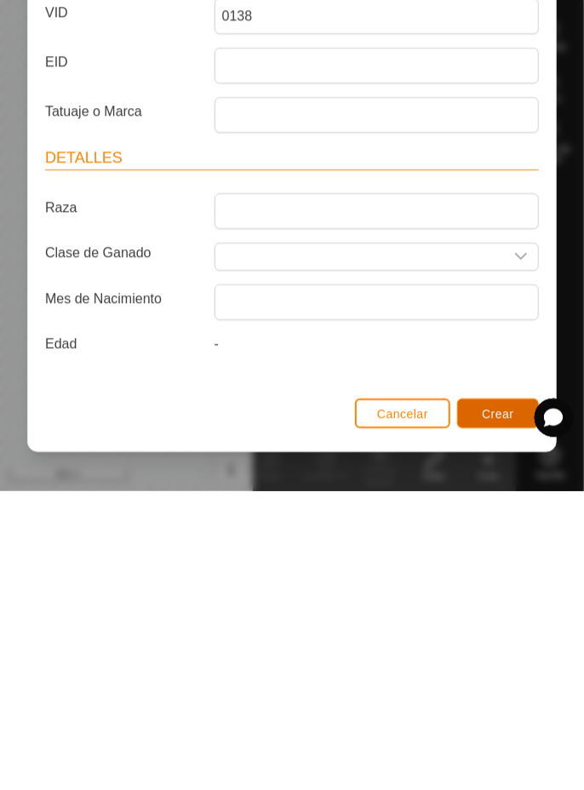
click at [496, 726] on button "Crear" at bounding box center [498, 712] width 82 height 30
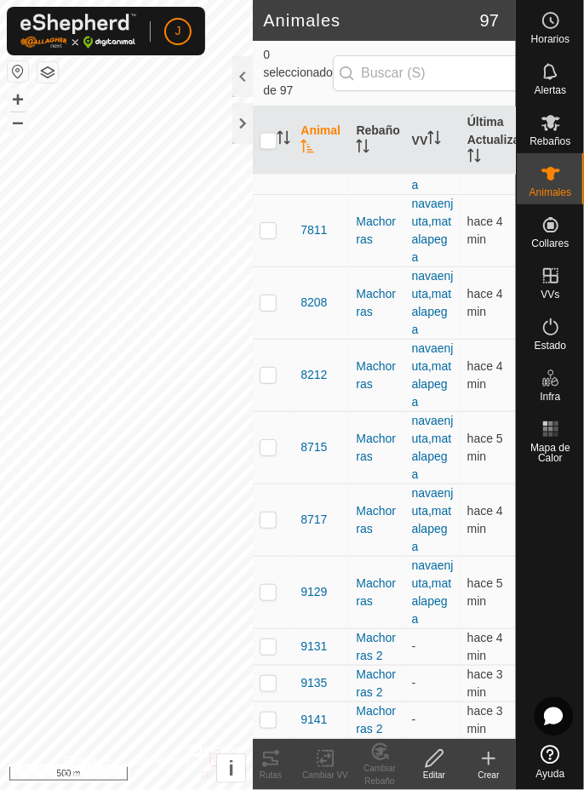
click at [496, 769] on div "Crear" at bounding box center [489, 775] width 55 height 13
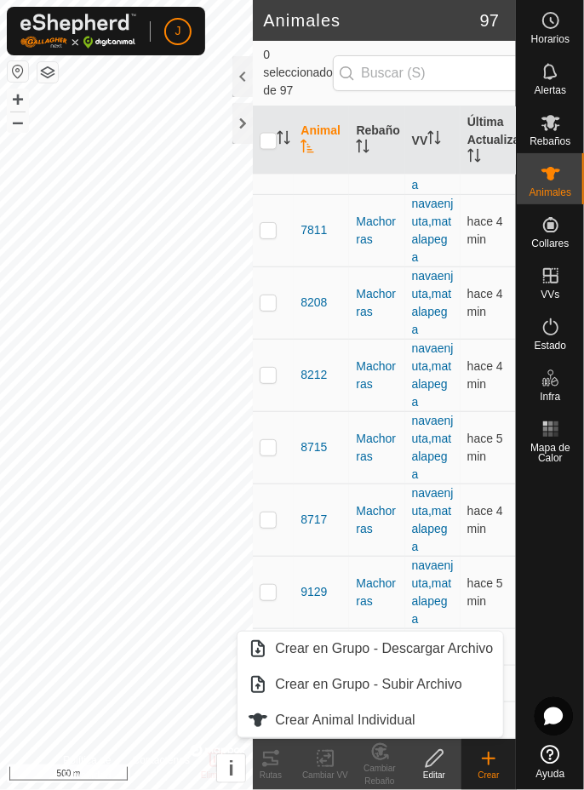
click at [380, 726] on span "Crear Animal Individual" at bounding box center [345, 720] width 141 height 20
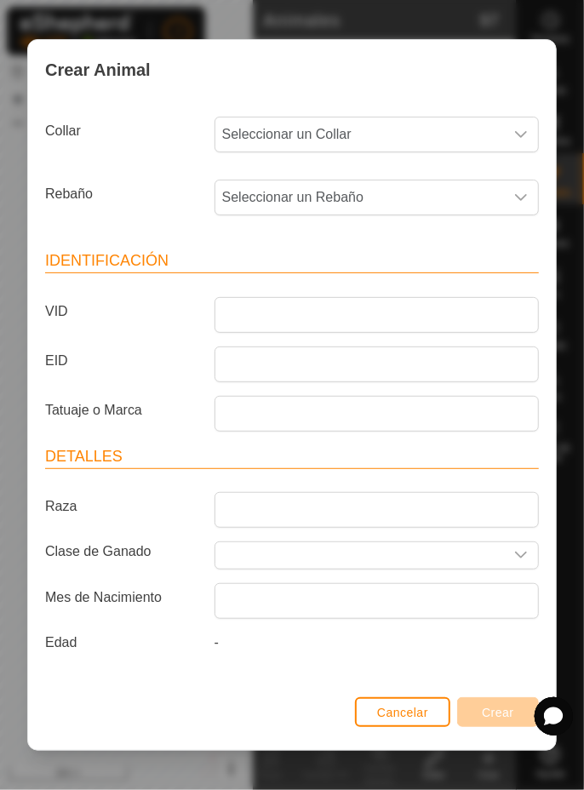
click at [414, 129] on span "Seleccionar un Collar" at bounding box center [359, 135] width 289 height 34
type input "67"
click at [421, 220] on li "3121936794" at bounding box center [378, 221] width 324 height 34
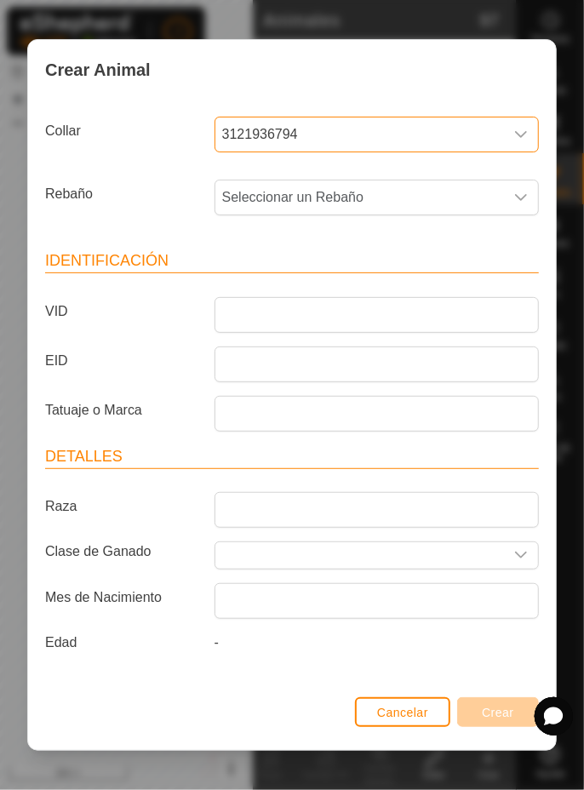
click at [440, 205] on span "Seleccionar un Rebaño" at bounding box center [359, 198] width 289 height 34
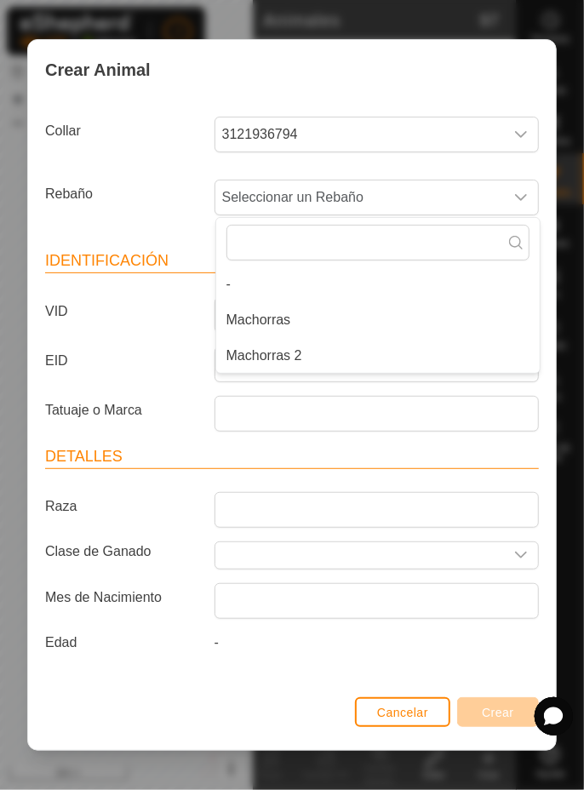
click at [366, 353] on li "Machorras 2" at bounding box center [378, 356] width 324 height 34
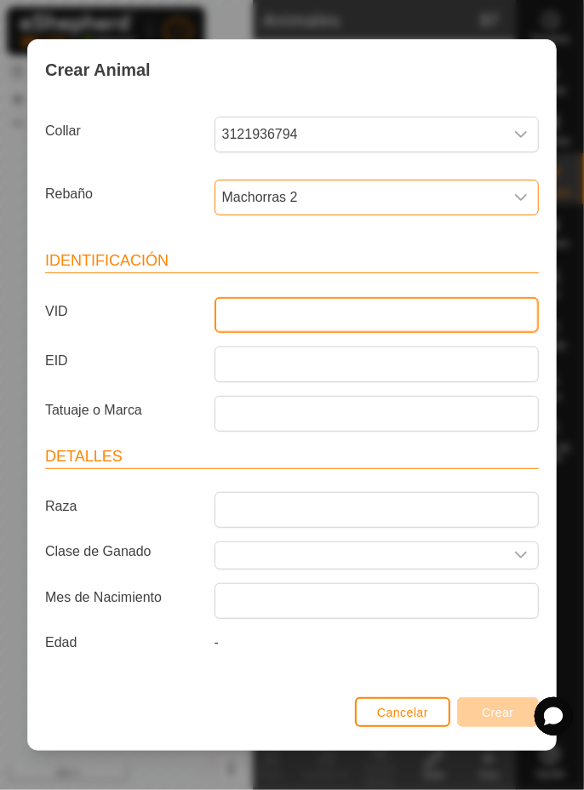
click at [386, 309] on input "VID" at bounding box center [377, 315] width 324 height 36
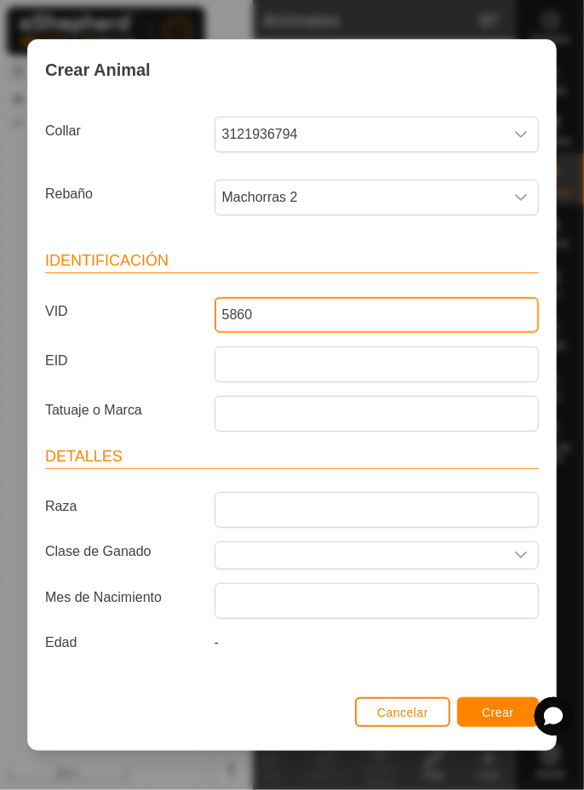
type input "5860"
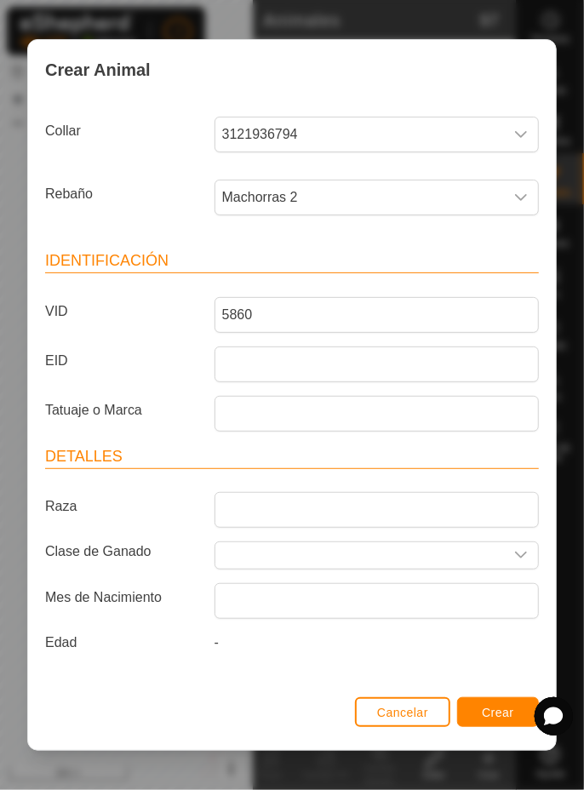
click at [583, 373] on div "Crear Animal Collar 3121936794 Rebaño Machorras 2 Identificación VID 5860 EID T…" at bounding box center [292, 395] width 584 height 790
click at [510, 706] on span "Crear" at bounding box center [498, 713] width 32 height 14
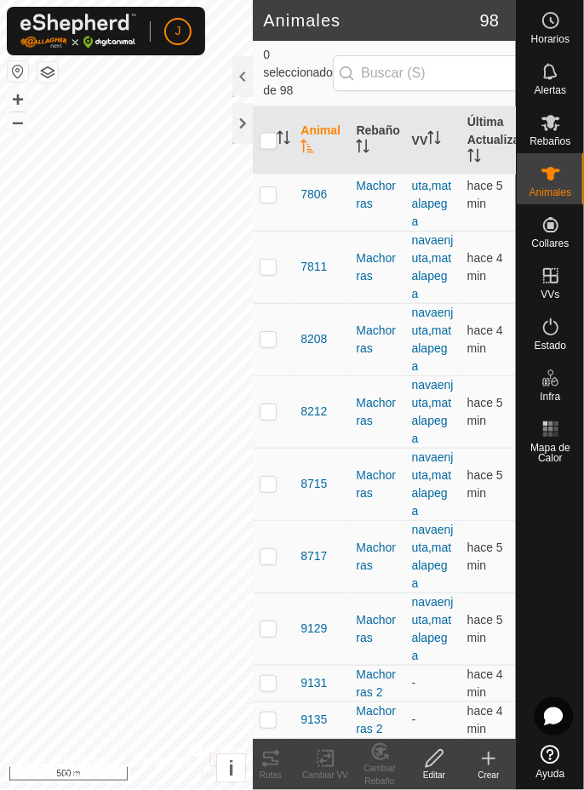
click at [488, 773] on div "Crear" at bounding box center [489, 775] width 55 height 13
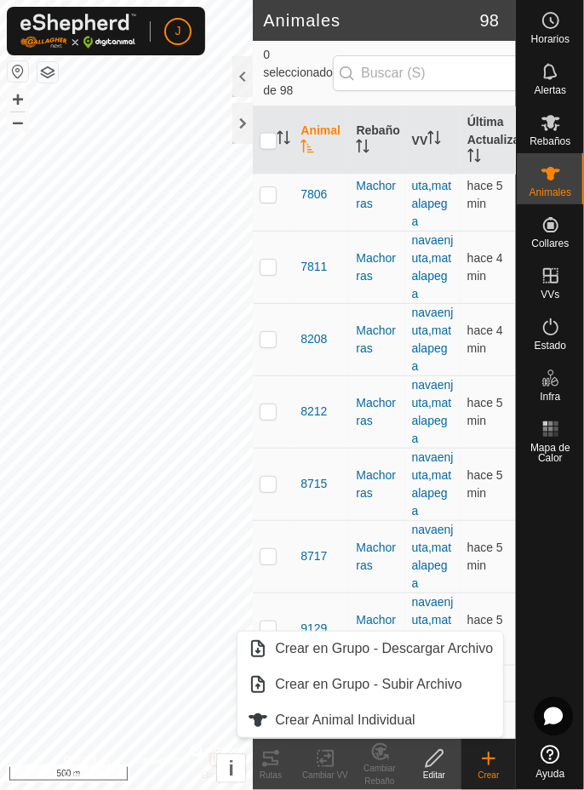
click at [374, 727] on span "Crear Animal Individual" at bounding box center [345, 720] width 141 height 20
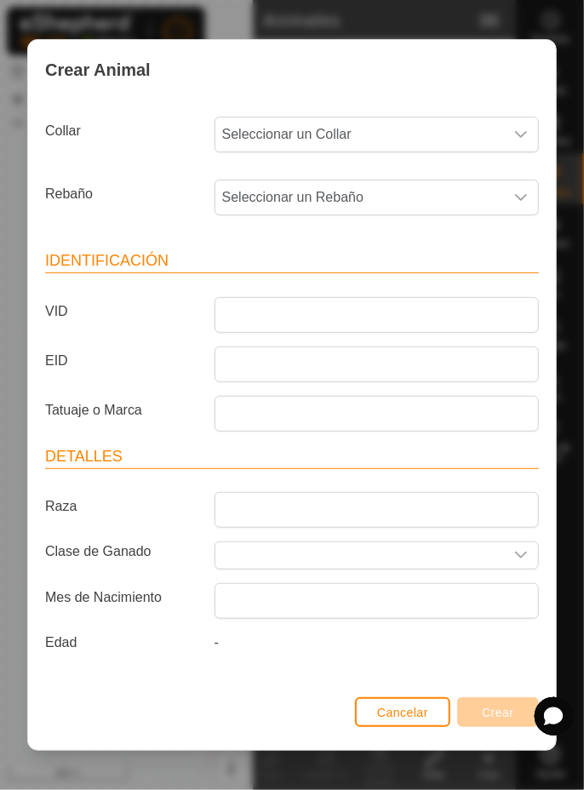
click at [424, 139] on span "Seleccionar un Collar" at bounding box center [359, 135] width 289 height 34
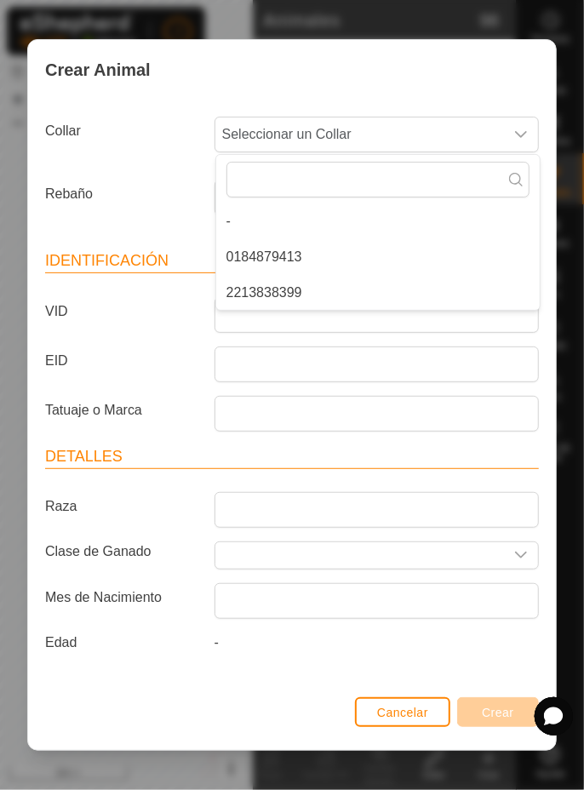
click at [362, 293] on li "2213838399" at bounding box center [378, 293] width 324 height 34
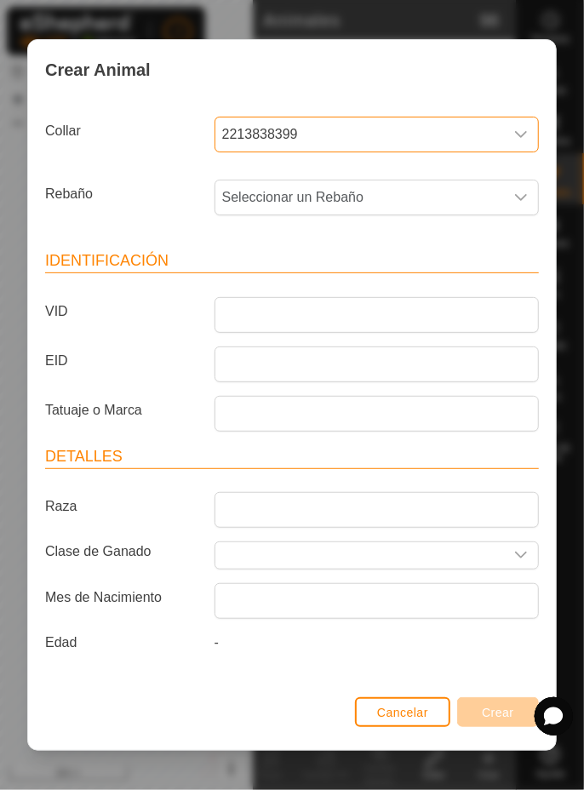
click at [421, 196] on span "Seleccionar un Rebaño" at bounding box center [359, 198] width 289 height 34
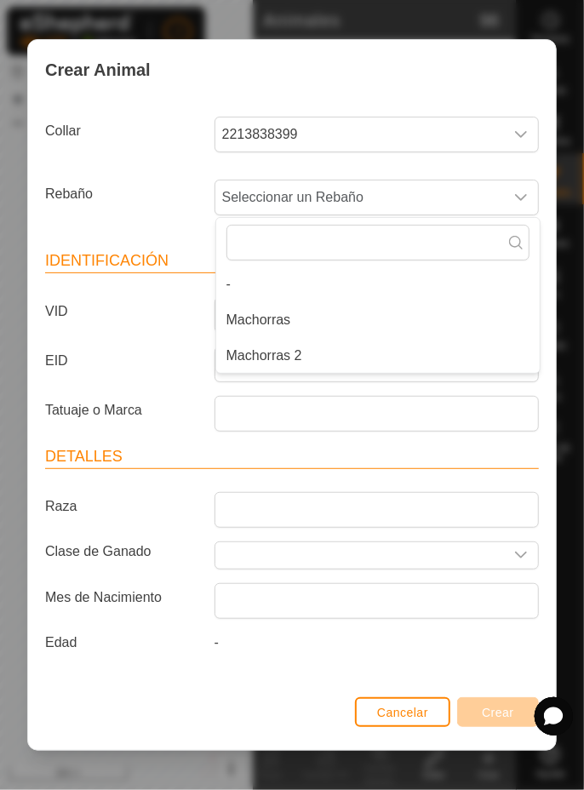
click at [325, 369] on li "Machorras 2" at bounding box center [378, 356] width 324 height 34
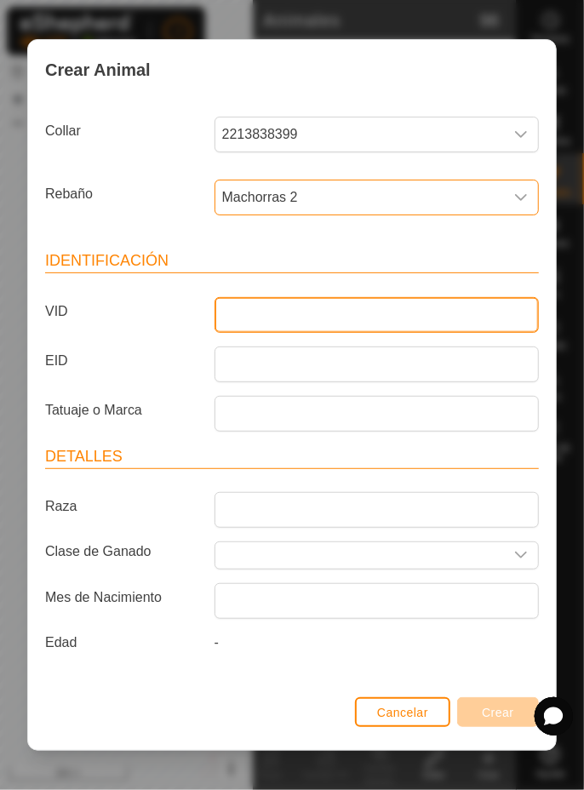
click at [394, 308] on input "VID" at bounding box center [377, 315] width 324 height 36
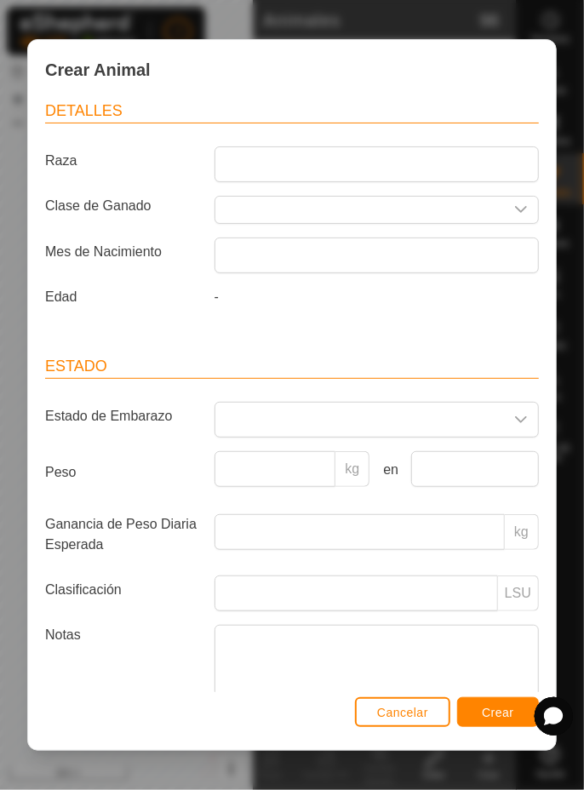
scroll to position [348, 0]
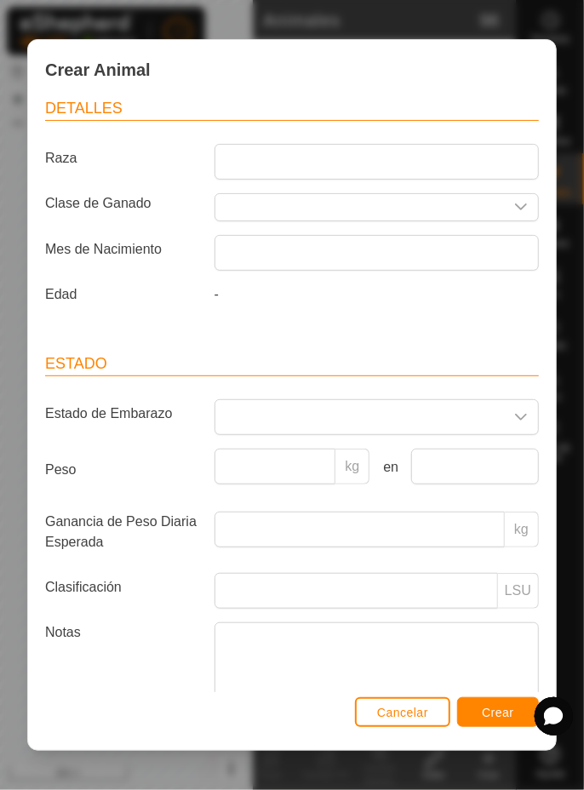
type input "2471"
click at [583, 307] on div "Crear Animal Collar 2213838399 Rebaño Machorras 2 Identificación VID 2471 EID T…" at bounding box center [292, 395] width 584 height 790
click at [497, 715] on span "Crear" at bounding box center [498, 713] width 32 height 14
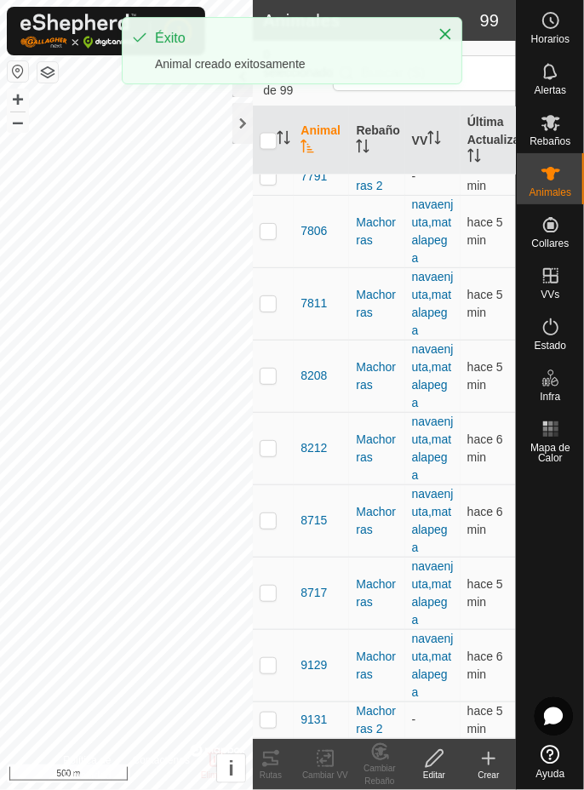
click at [491, 766] on icon at bounding box center [489, 759] width 20 height 20
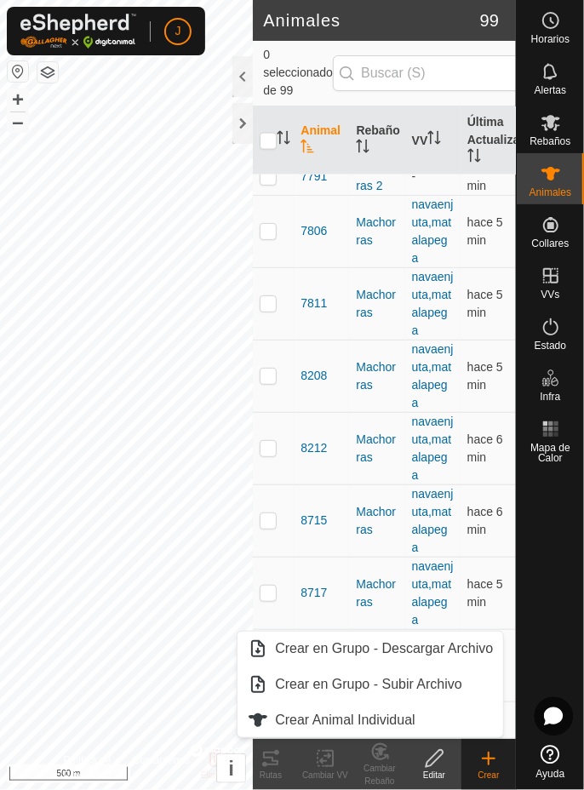
click at [378, 717] on span "Crear Animal Individual" at bounding box center [345, 720] width 141 height 20
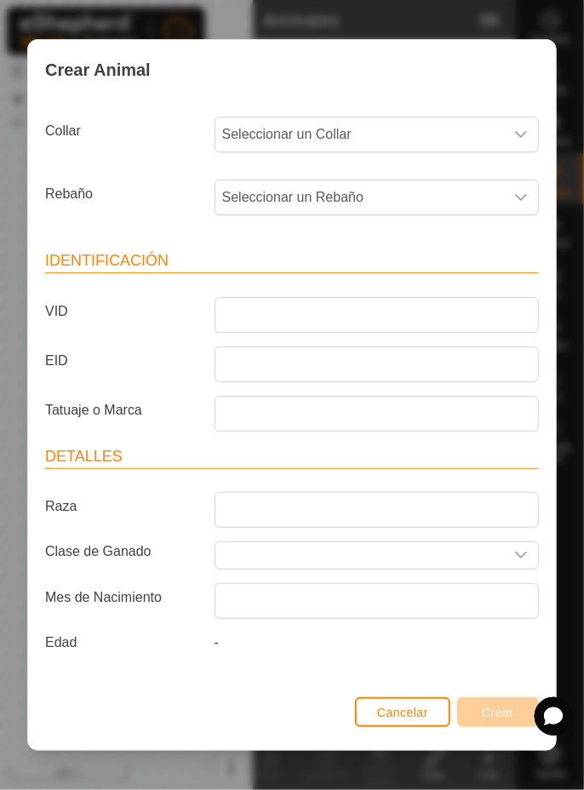
click at [488, 128] on span "Seleccionar un Collar" at bounding box center [359, 135] width 289 height 34
click at [401, 261] on li "0184879413" at bounding box center [378, 257] width 324 height 34
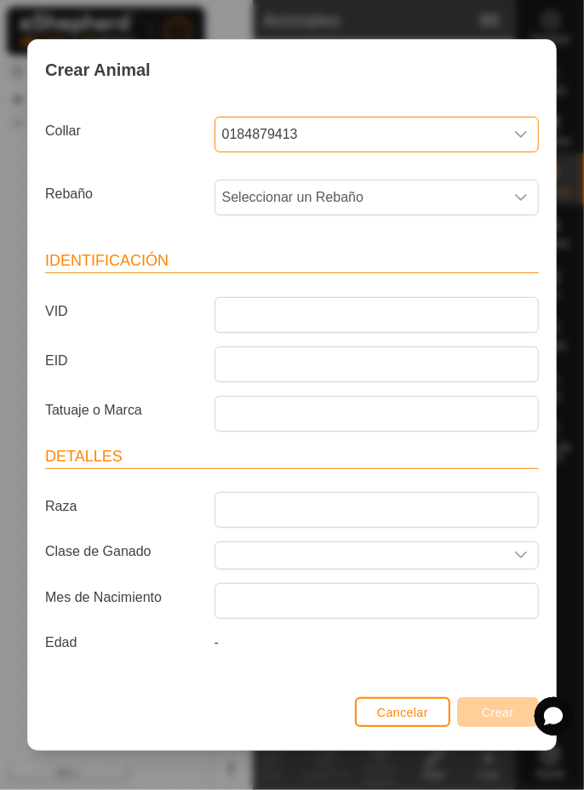
click at [460, 192] on span "Seleccionar un Rebaño" at bounding box center [359, 198] width 289 height 34
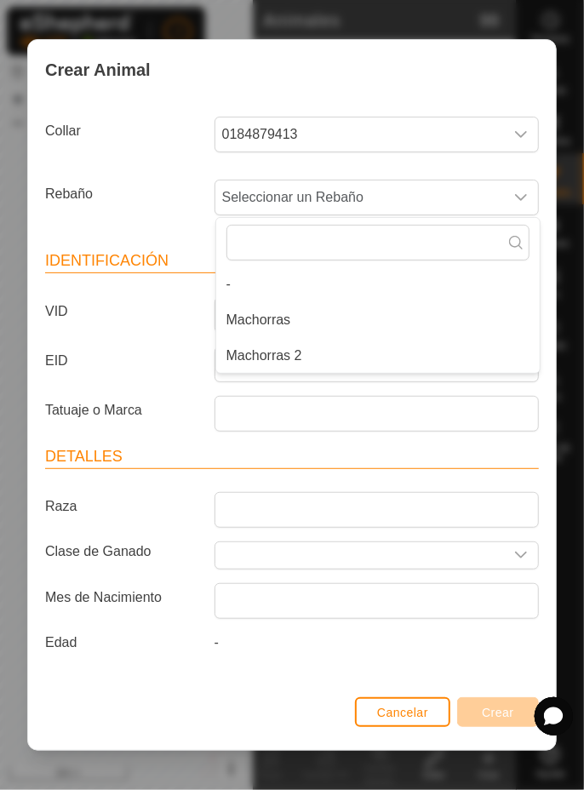
click at [342, 359] on li "Machorras 2" at bounding box center [378, 356] width 324 height 34
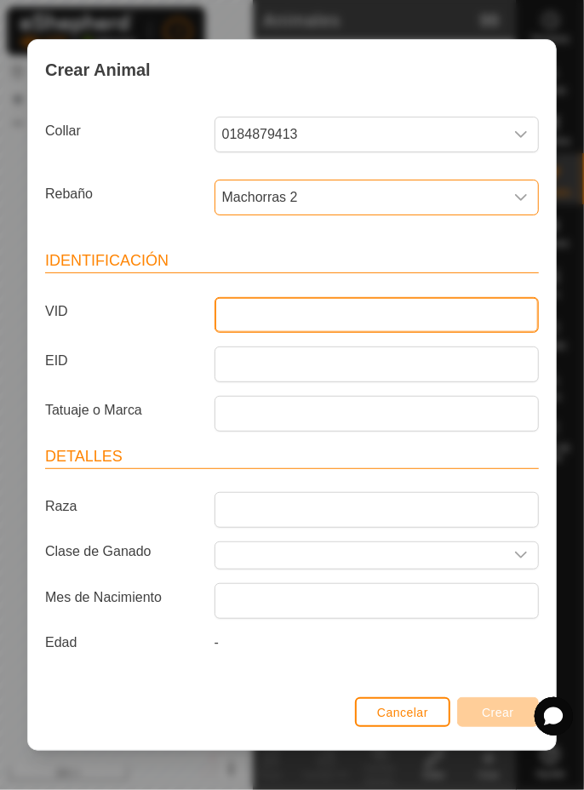
click at [385, 319] on input "VID" at bounding box center [377, 315] width 324 height 36
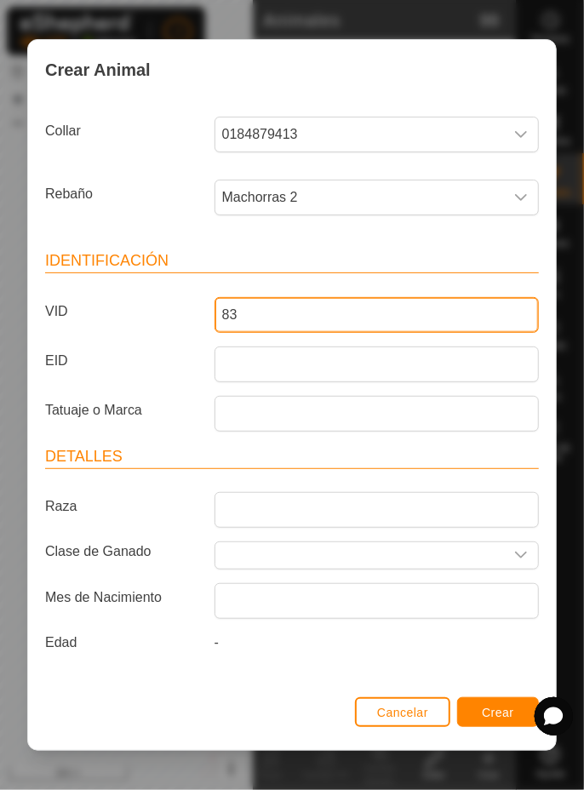
type input "8"
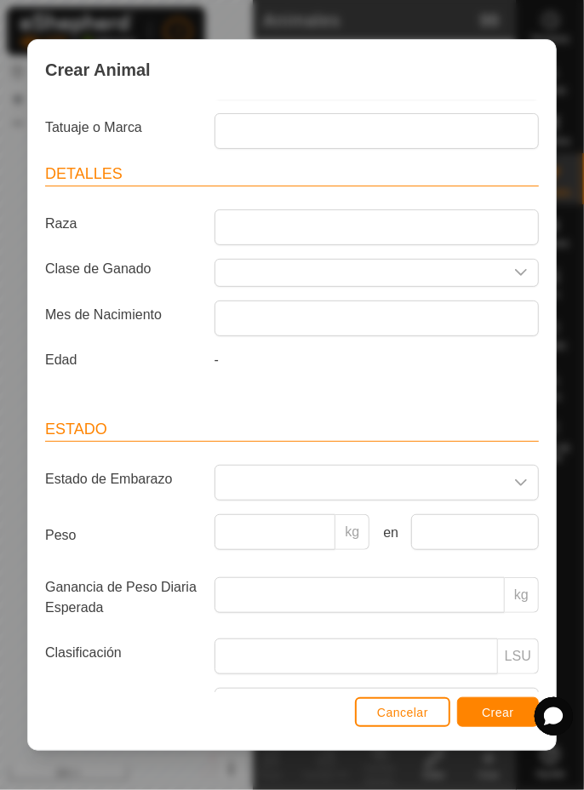
scroll to position [393, 0]
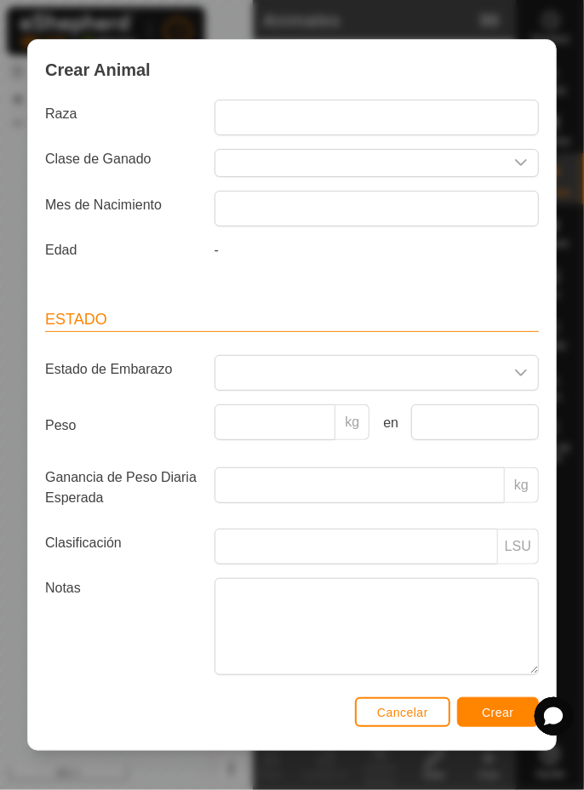
type input "8735"
click at [575, 398] on div "Crear Animal Collar 0184879413 Rebaño Machorras 2 Identificación VID 8735 EID T…" at bounding box center [292, 395] width 584 height 790
click at [499, 718] on span "Crear" at bounding box center [498, 713] width 32 height 14
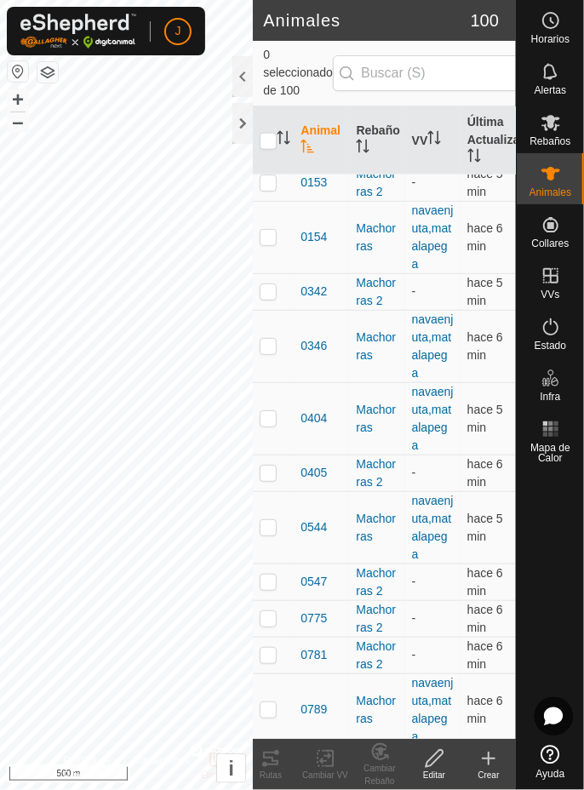
scroll to position [0, 0]
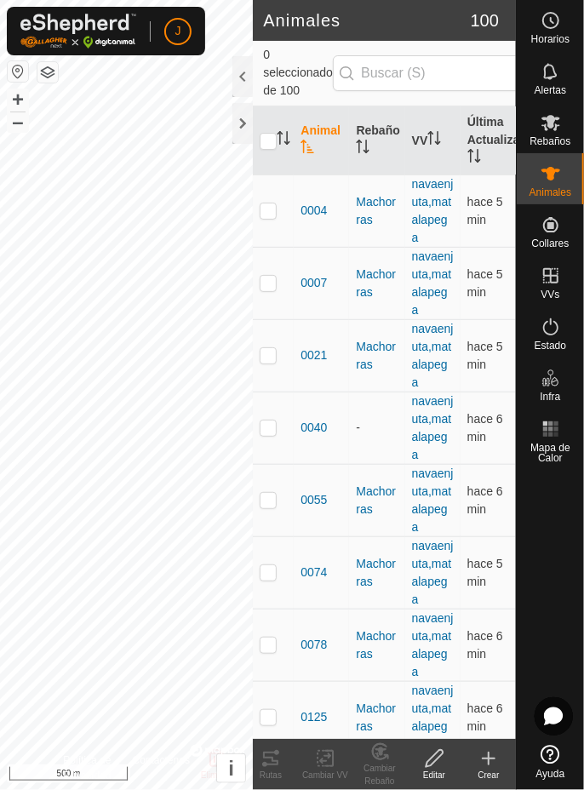
click at [237, 126] on div at bounding box center [242, 123] width 20 height 41
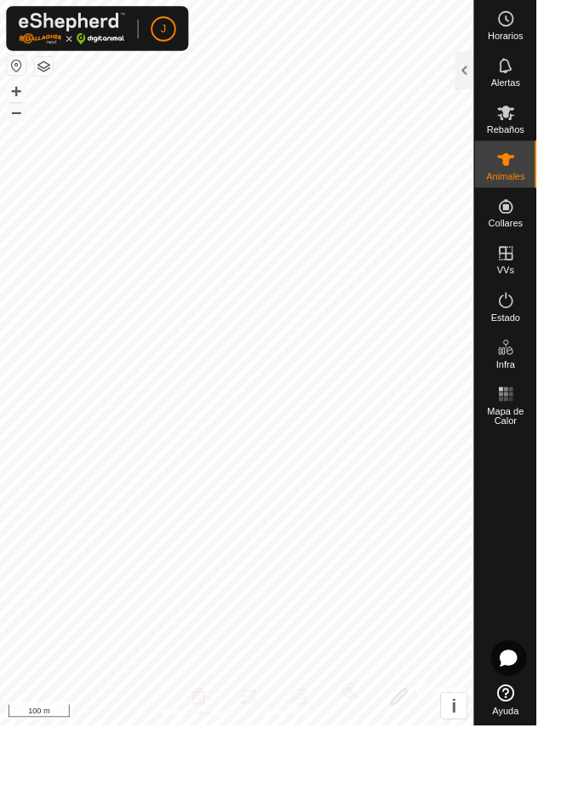
click at [560, 136] on span "Rebaños" at bounding box center [550, 141] width 41 height 10
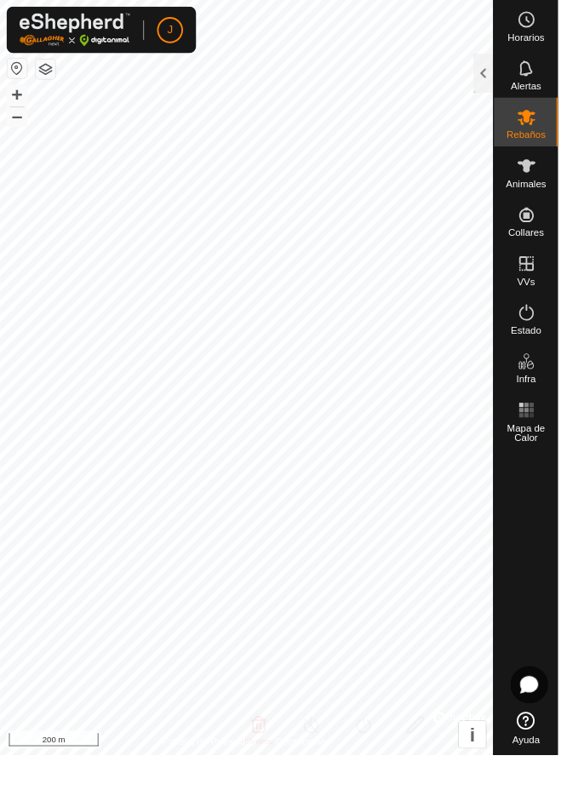
click at [547, 187] on span "Animales" at bounding box center [551, 192] width 42 height 10
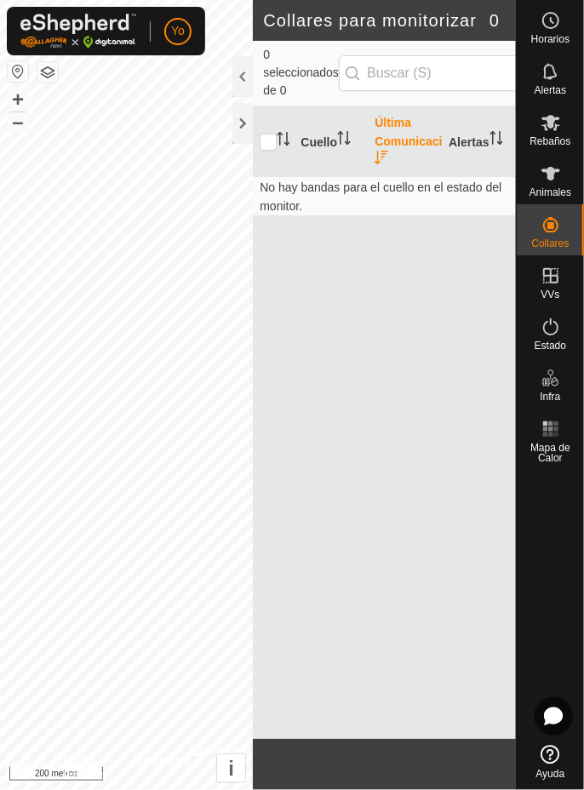
click at [236, 122] on div at bounding box center [242, 123] width 20 height 41
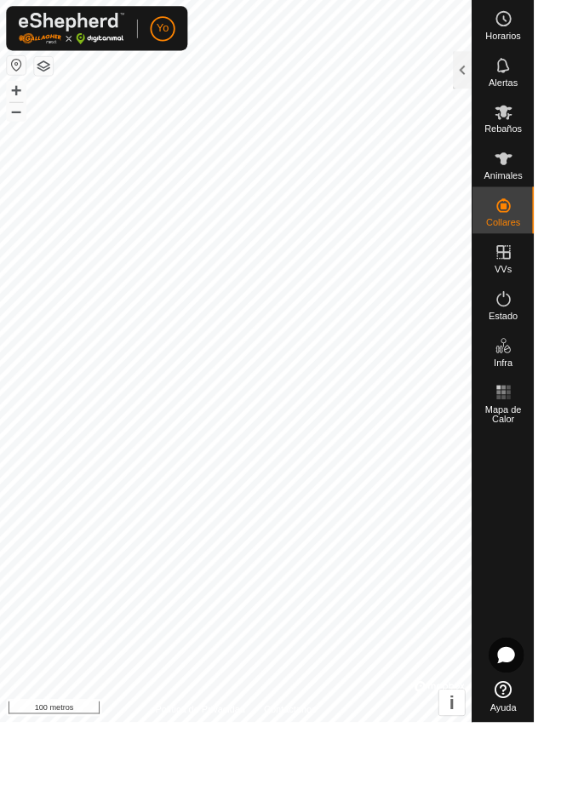
click at [554, 179] on icon at bounding box center [551, 174] width 20 height 20
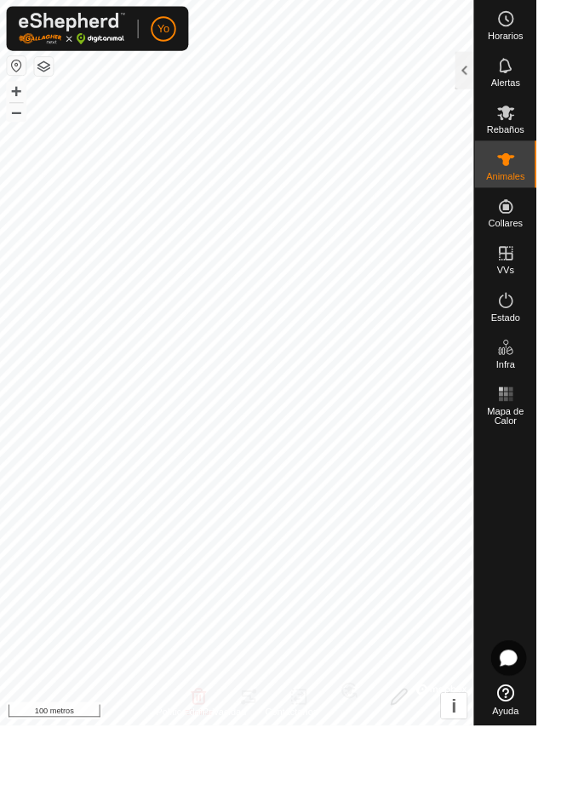
click at [538, 121] on es-mob-svg-icon at bounding box center [551, 122] width 31 height 27
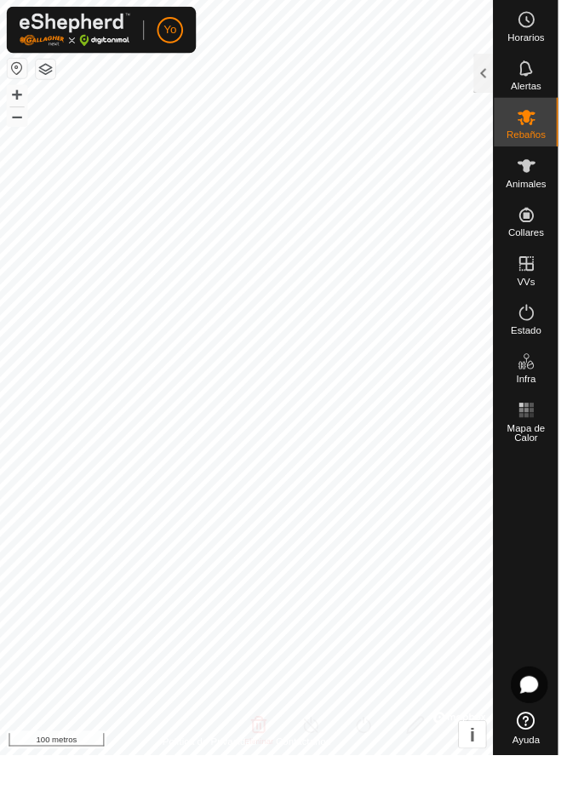
click at [508, 72] on div at bounding box center [506, 76] width 20 height 41
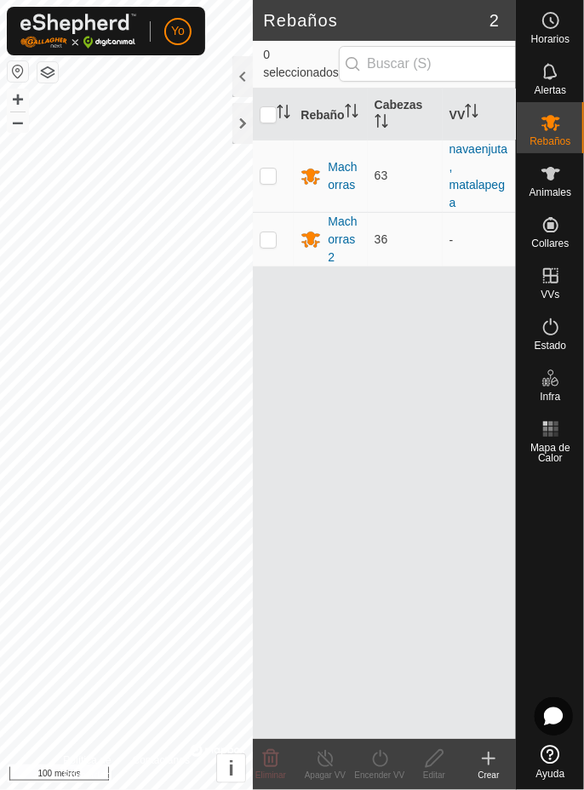
click at [351, 243] on font "Machorras 2" at bounding box center [342, 239] width 29 height 49
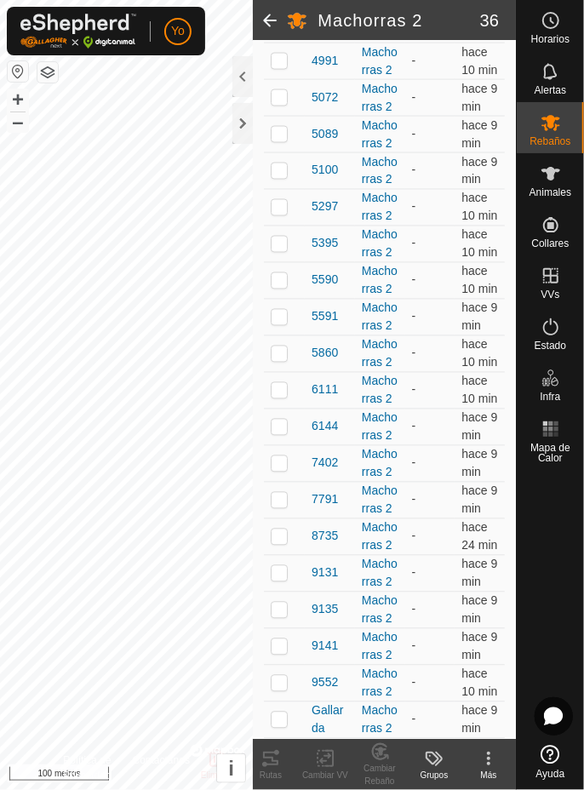
scroll to position [1235, 0]
click at [553, 84] on font "Alertas" at bounding box center [551, 90] width 32 height 12
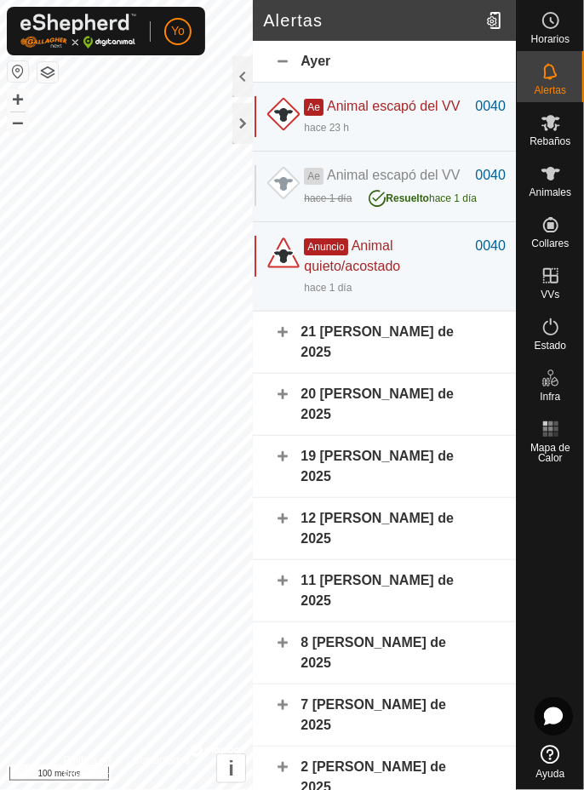
click at [295, 374] on div "21 de agosto de 2025" at bounding box center [384, 343] width 263 height 62
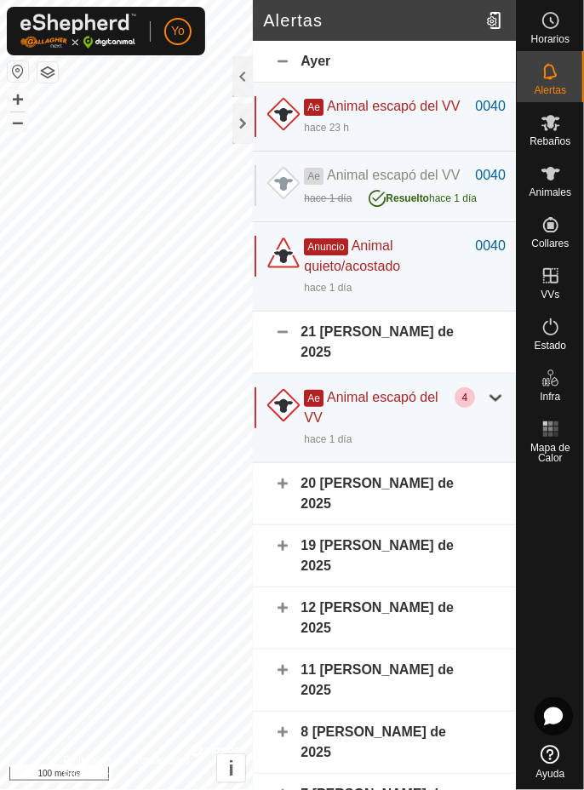
click at [453, 428] on div "Ae Animal escapó del VV" at bounding box center [379, 407] width 151 height 41
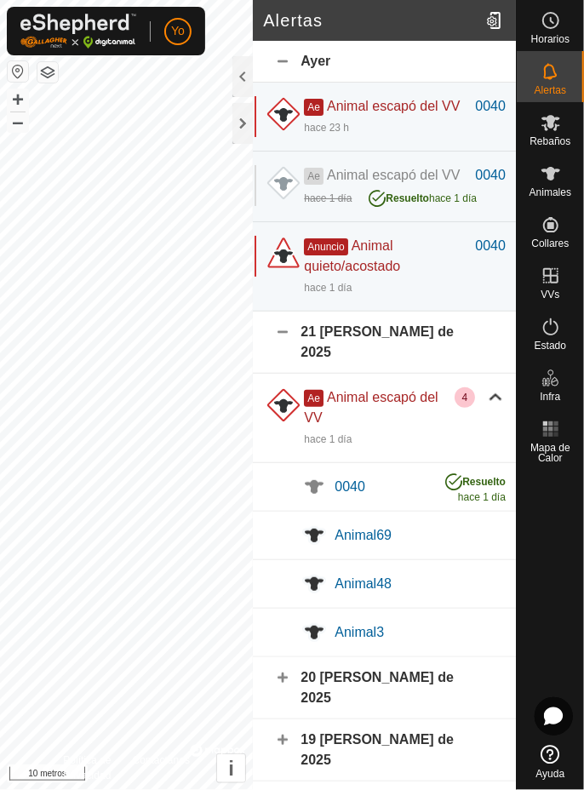
click at [565, 131] on es-mob-svg-icon at bounding box center [551, 122] width 31 height 27
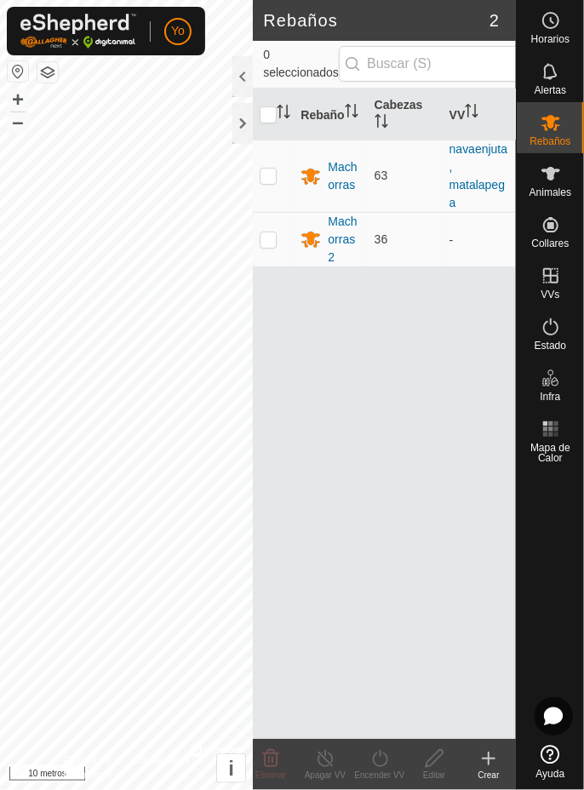
click at [557, 187] on font "Animales" at bounding box center [551, 193] width 42 height 12
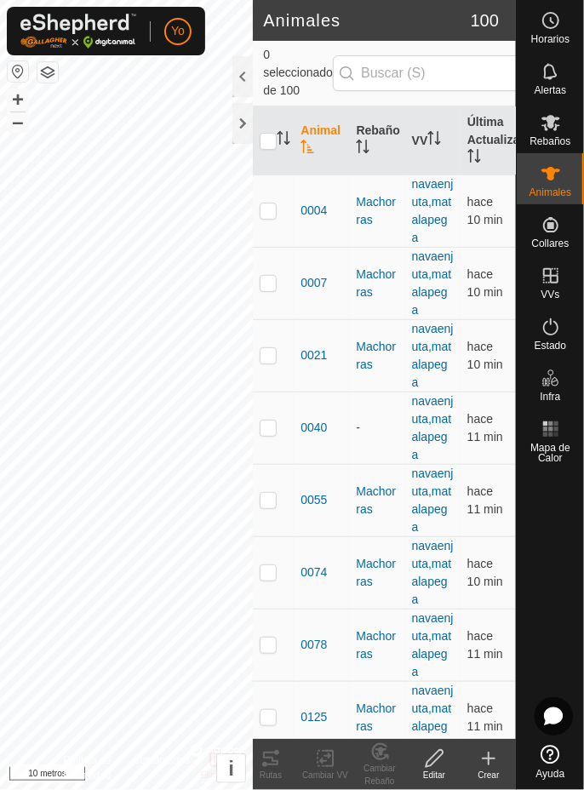
click at [553, 129] on icon at bounding box center [551, 122] width 20 height 20
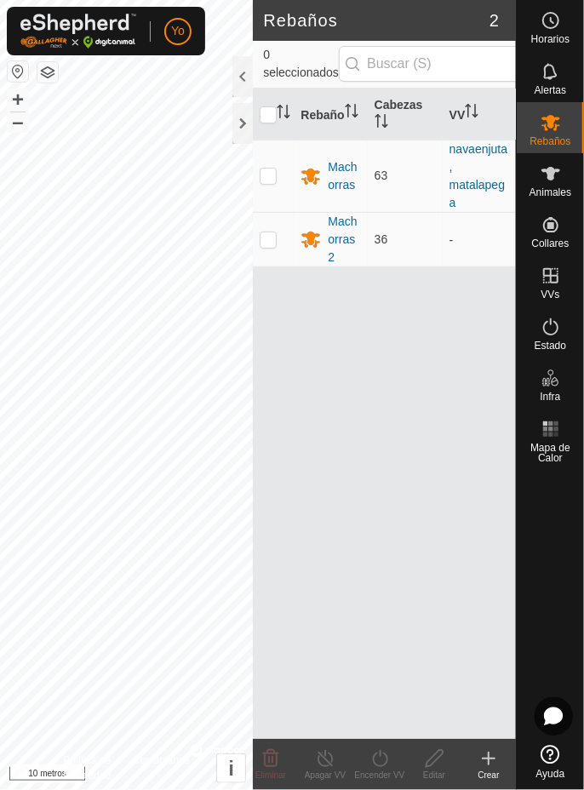
click at [340, 235] on font "Machorras 2" at bounding box center [342, 239] width 29 height 49
